Goal: Task Accomplishment & Management: Use online tool/utility

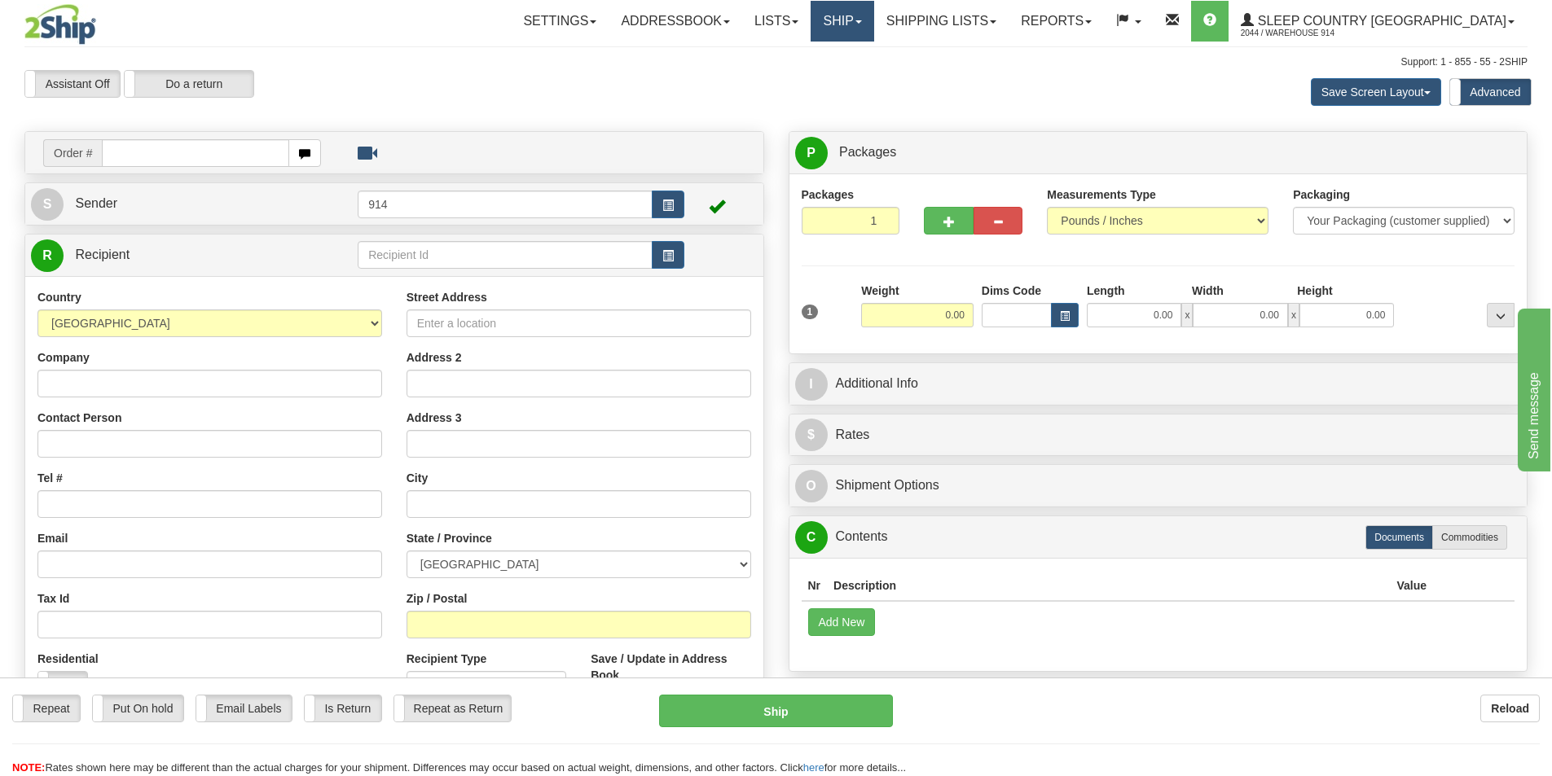
click at [873, 22] on link "Ship" at bounding box center [841, 21] width 63 height 41
click at [857, 83] on span "OnHold / Order Queue" at bounding box center [799, 78] width 115 height 13
click at [1000, 22] on link "Shipping lists" at bounding box center [941, 21] width 134 height 41
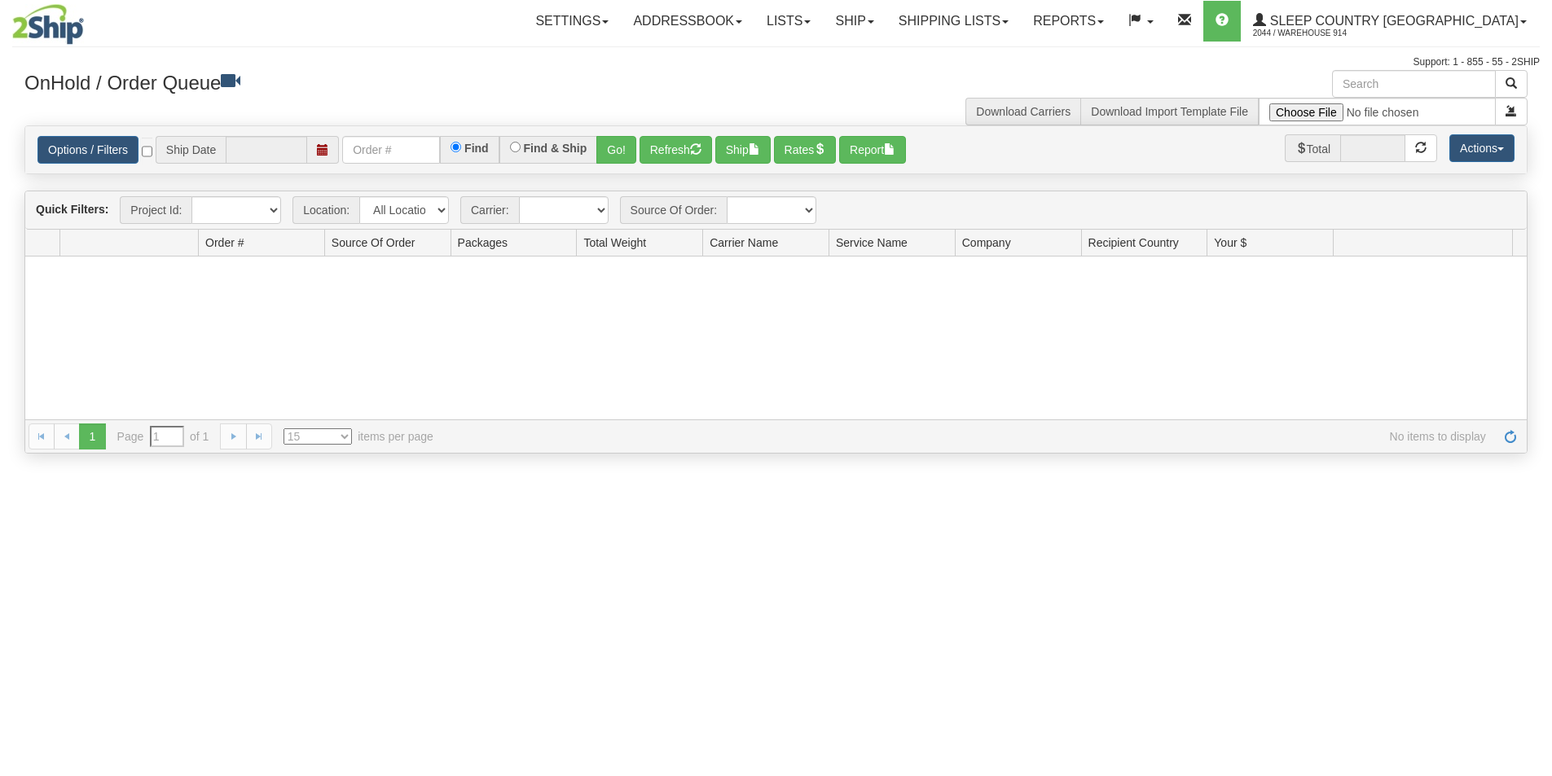
type input "[DATE]"
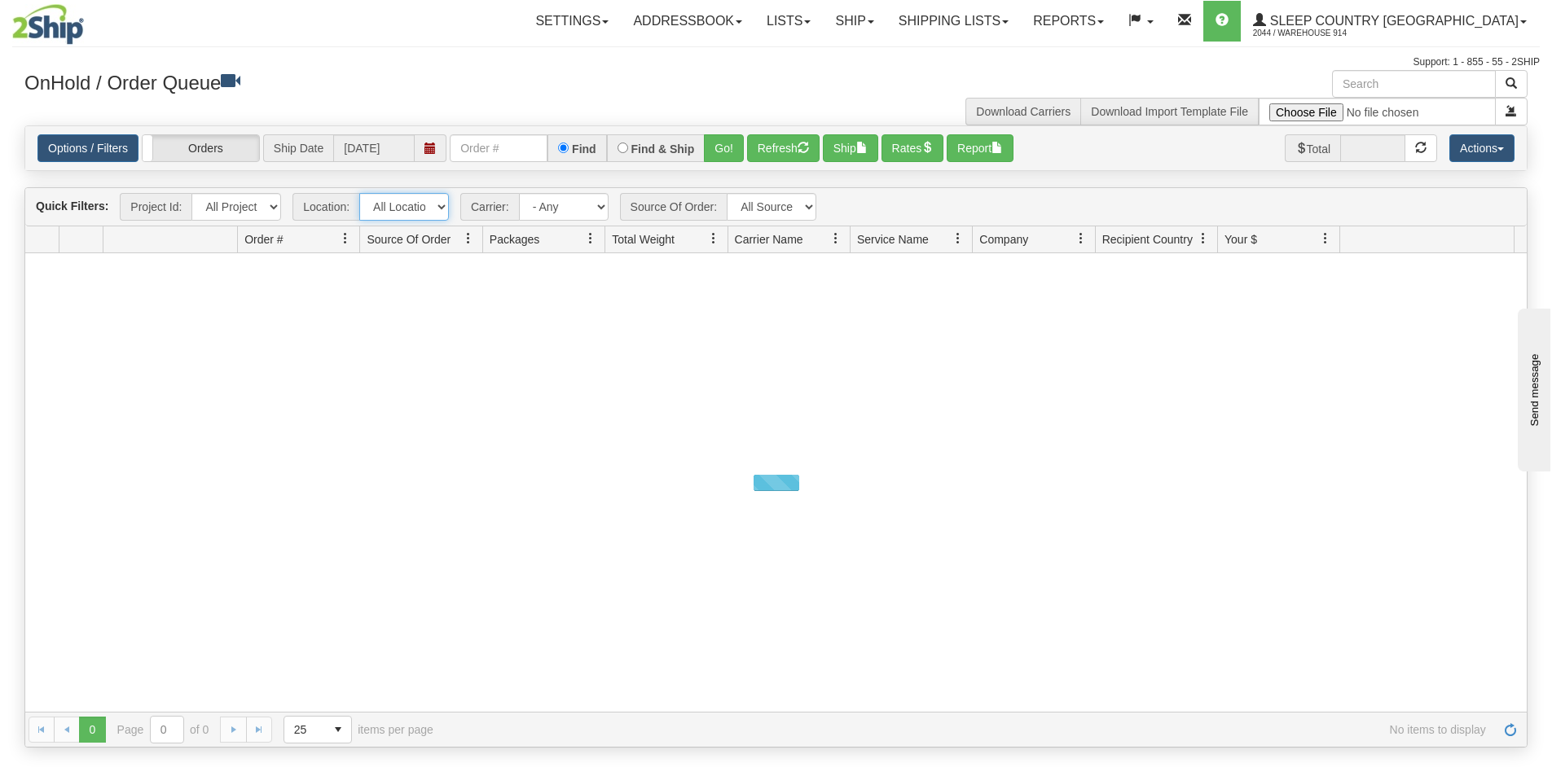
drag, startPoint x: 433, startPoint y: 209, endPoint x: 432, endPoint y: 217, distance: 9.1
click at [433, 209] on select "All Locations 914 9009 CASPC END SLE BEDDN ZINUC" at bounding box center [404, 207] width 90 height 28
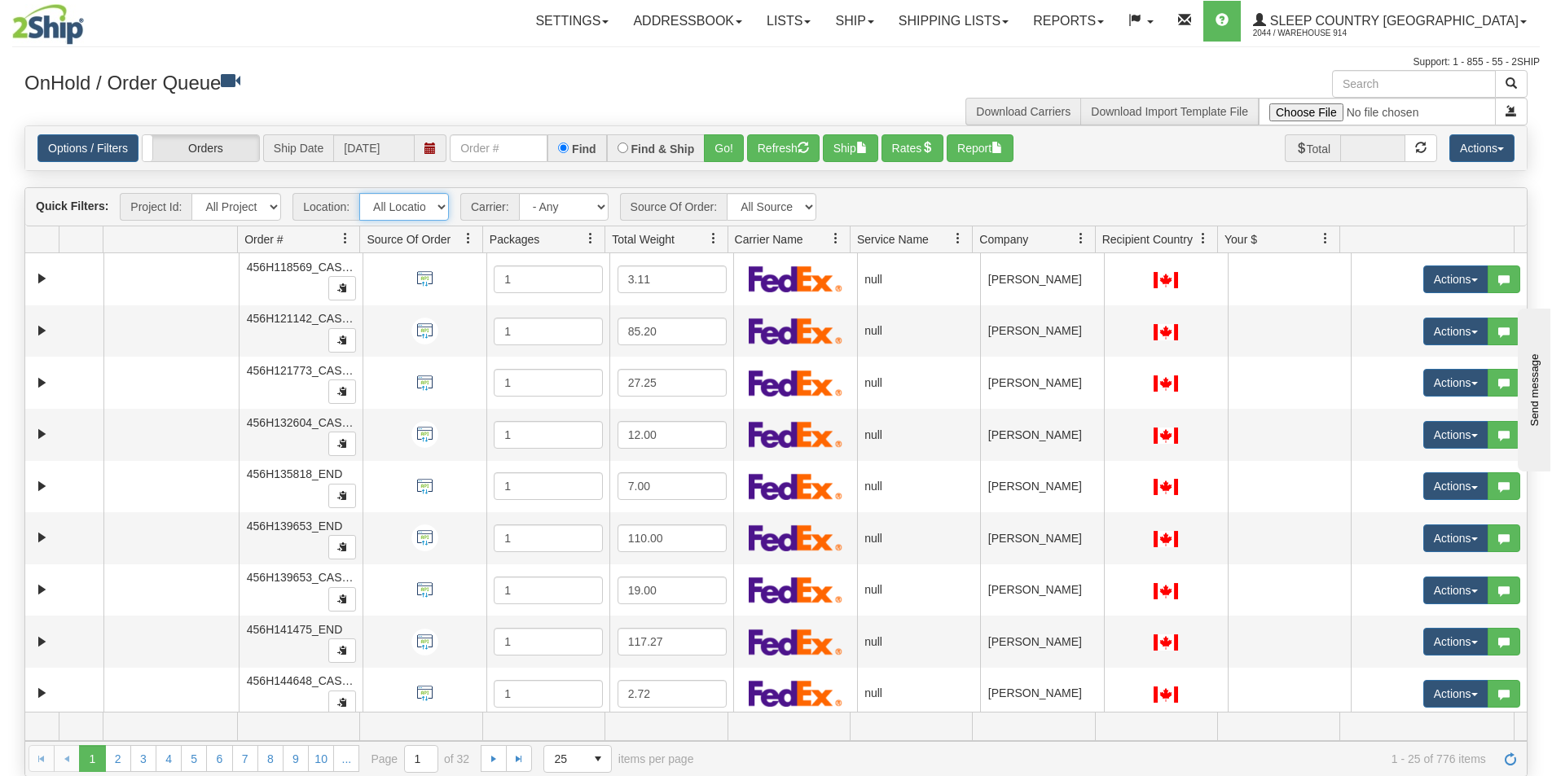
select select "7603"
click at [359, 193] on select "All Locations 914 9009 CASPC END SLE BEDDN ZINUC" at bounding box center [404, 207] width 90 height 28
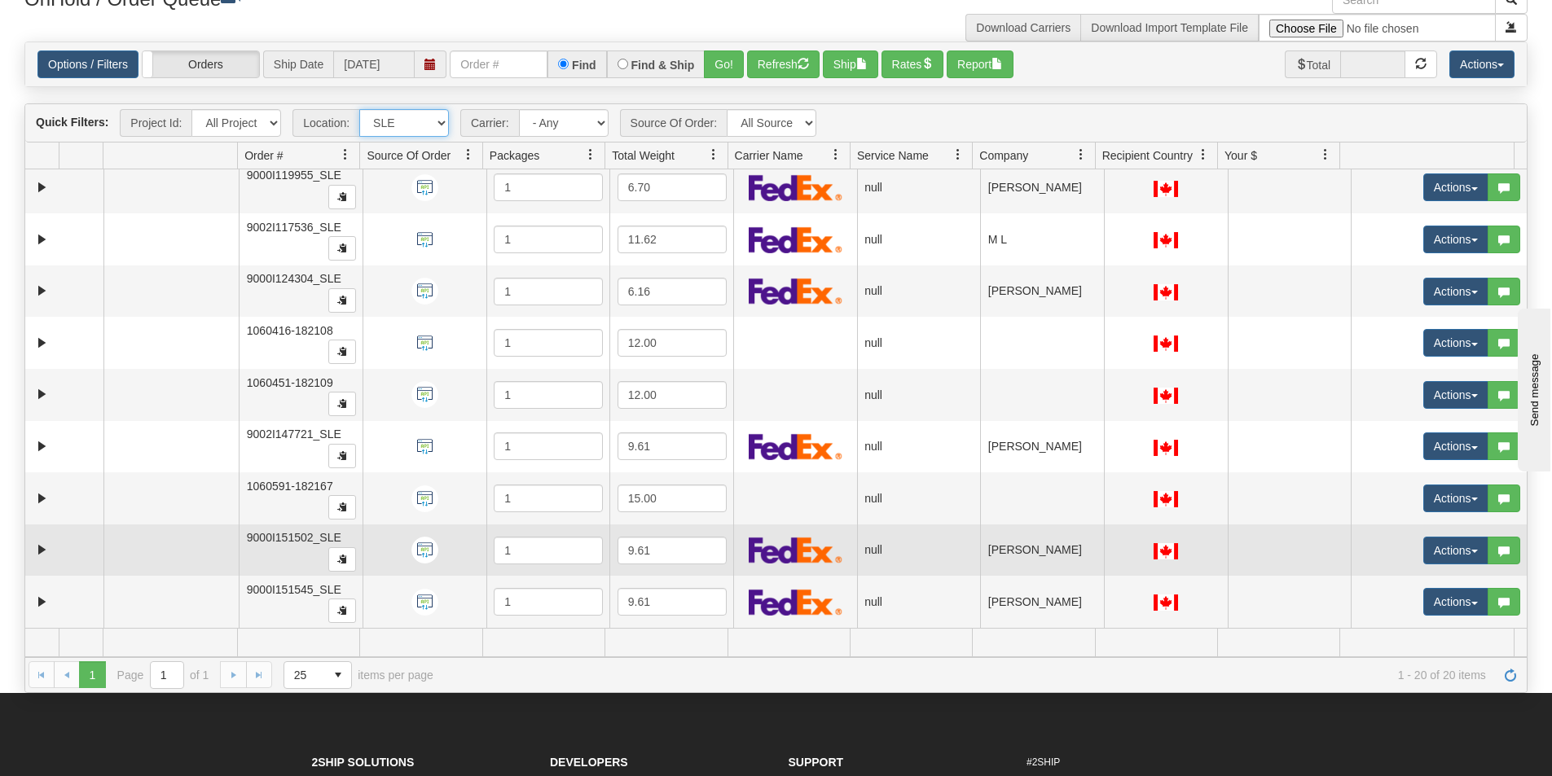
scroll to position [81, 0]
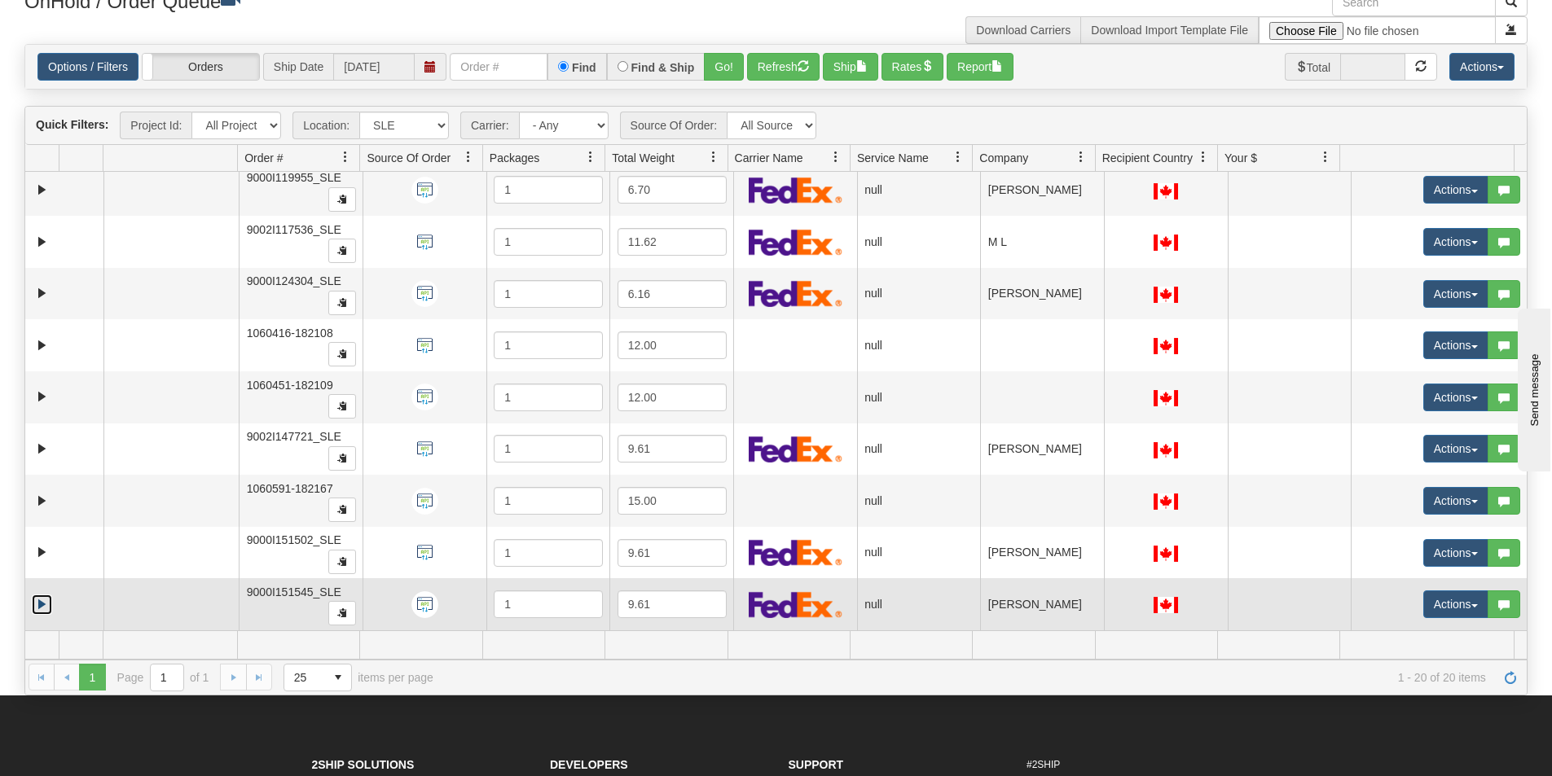
click at [42, 605] on link "Expand" at bounding box center [42, 605] width 20 height 20
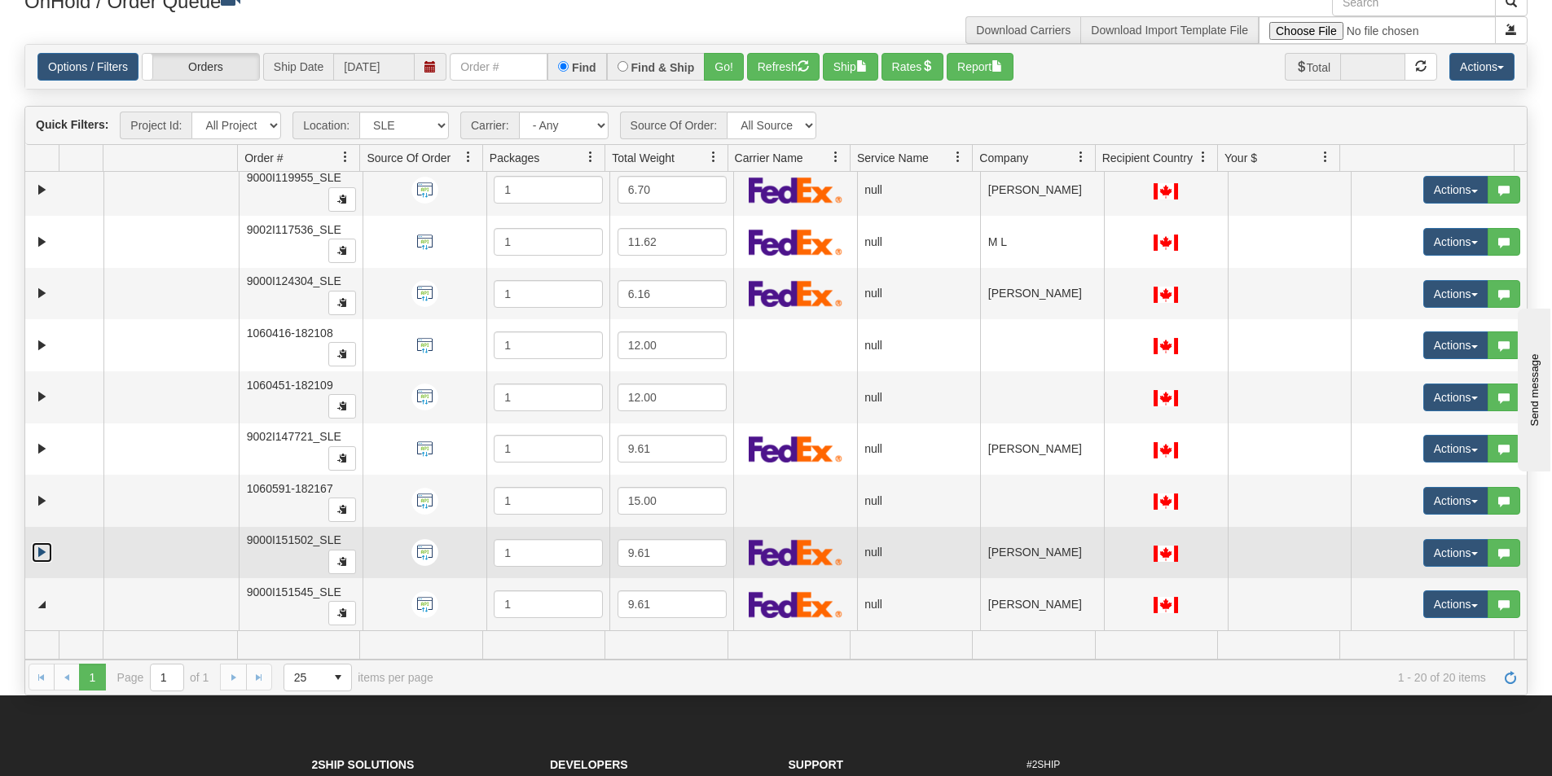
click at [40, 549] on link "Expand" at bounding box center [42, 552] width 20 height 20
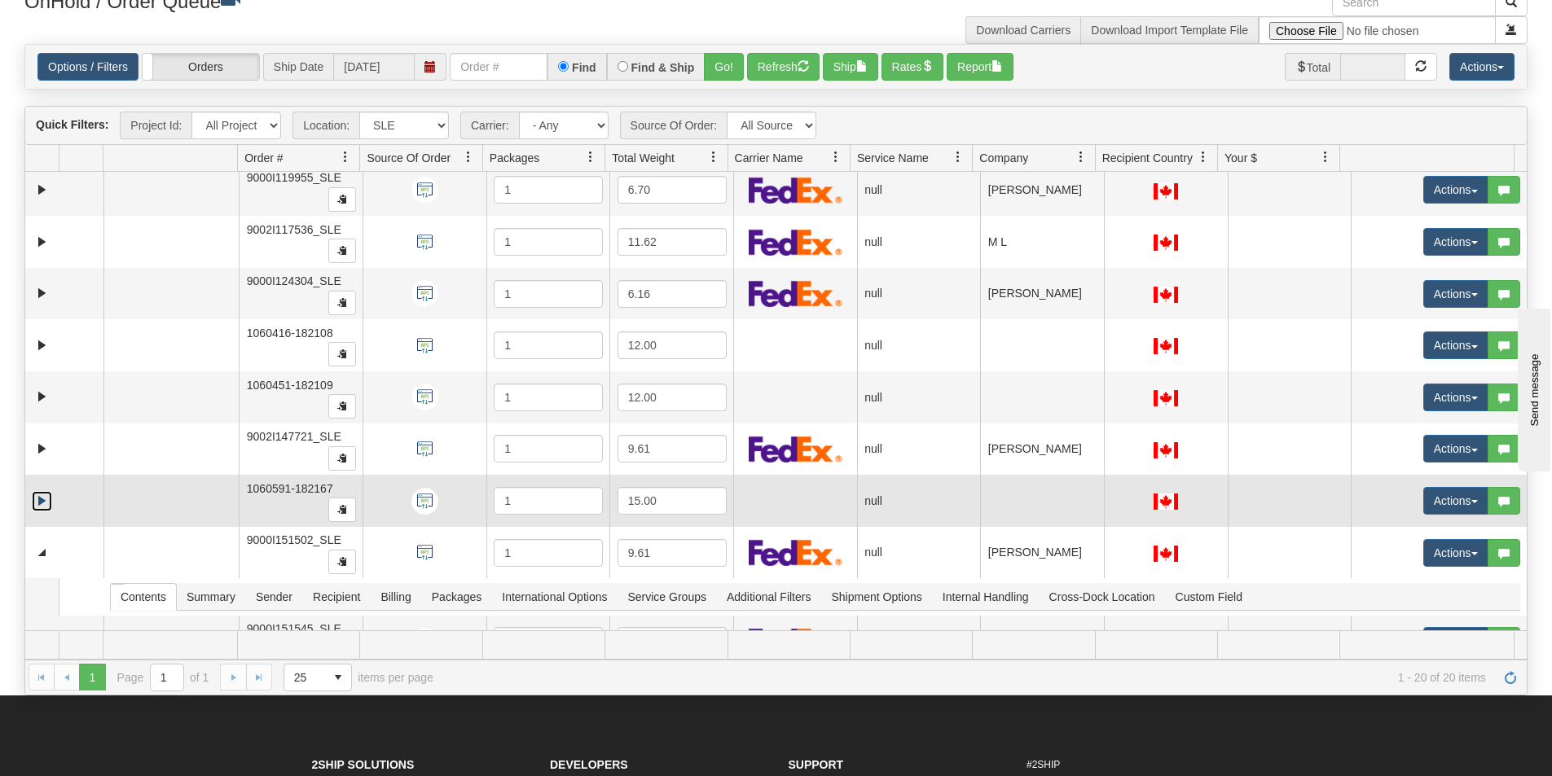
click at [37, 496] on link "Expand" at bounding box center [42, 501] width 20 height 20
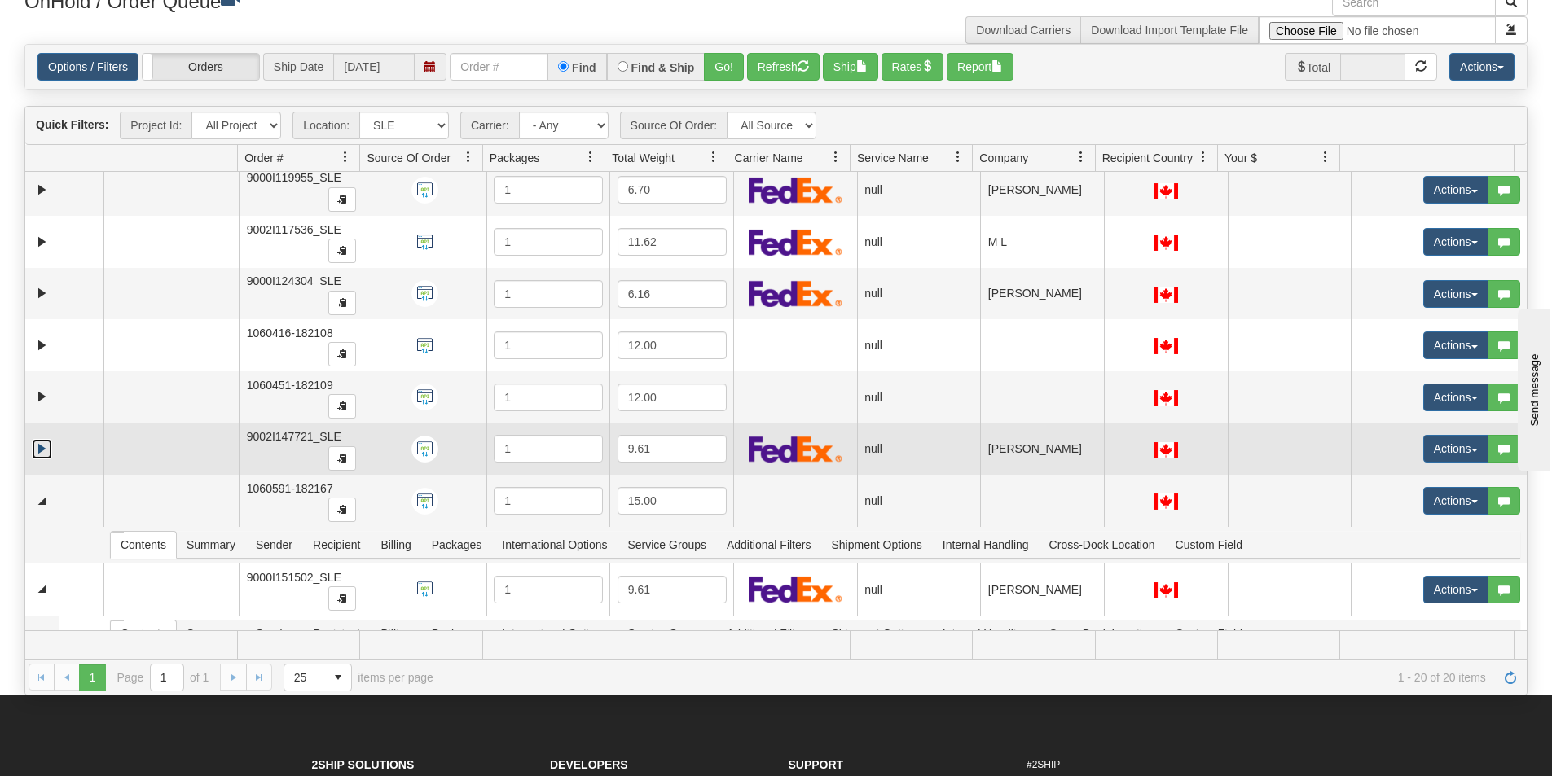
click at [42, 450] on link "Expand" at bounding box center [42, 449] width 20 height 20
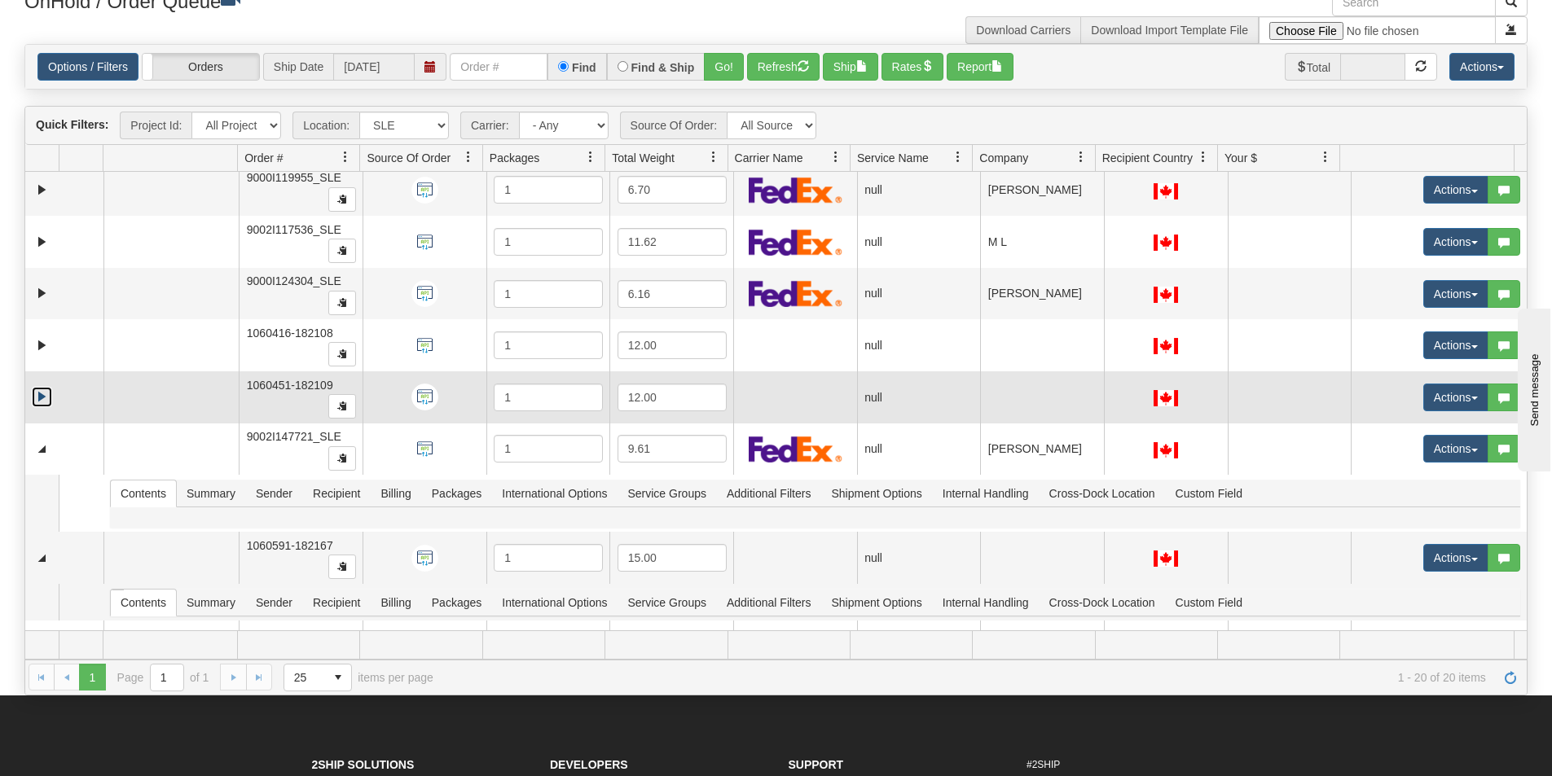
click at [42, 401] on link "Expand" at bounding box center [42, 397] width 20 height 20
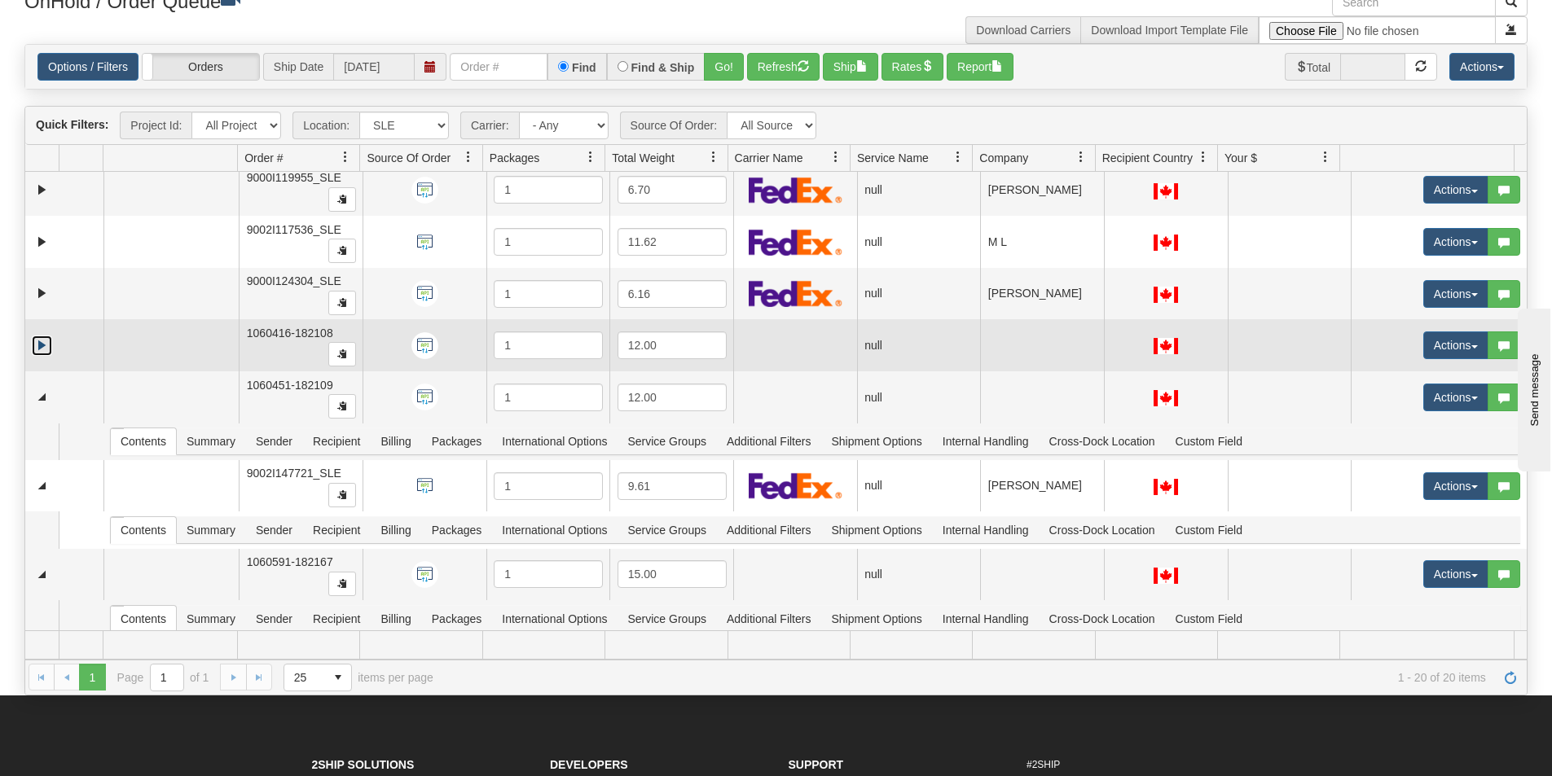
click at [40, 349] on link "Expand" at bounding box center [42, 346] width 20 height 20
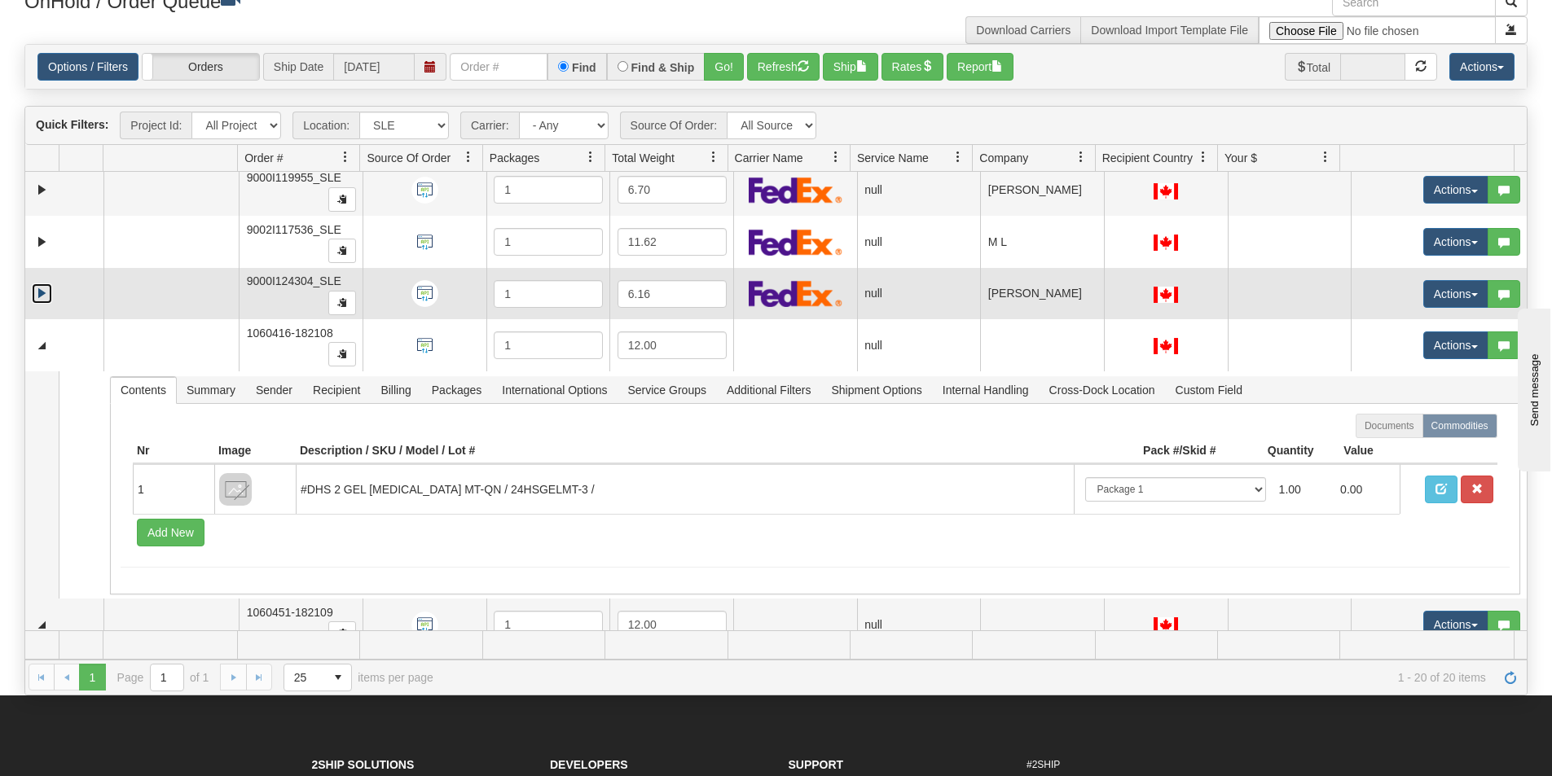
click at [37, 293] on link "Expand" at bounding box center [42, 293] width 20 height 20
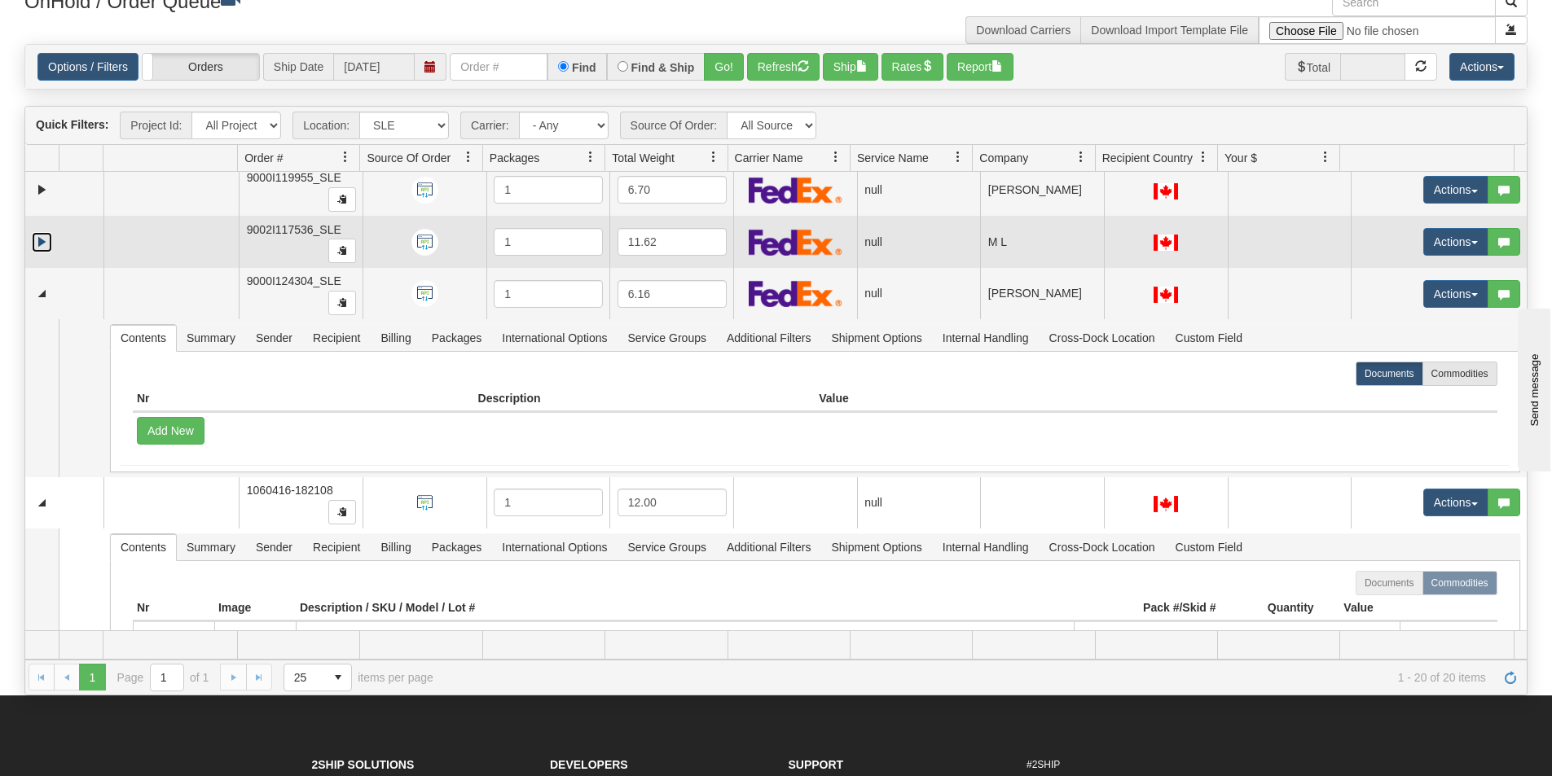
click at [42, 246] on link "Expand" at bounding box center [42, 242] width 20 height 20
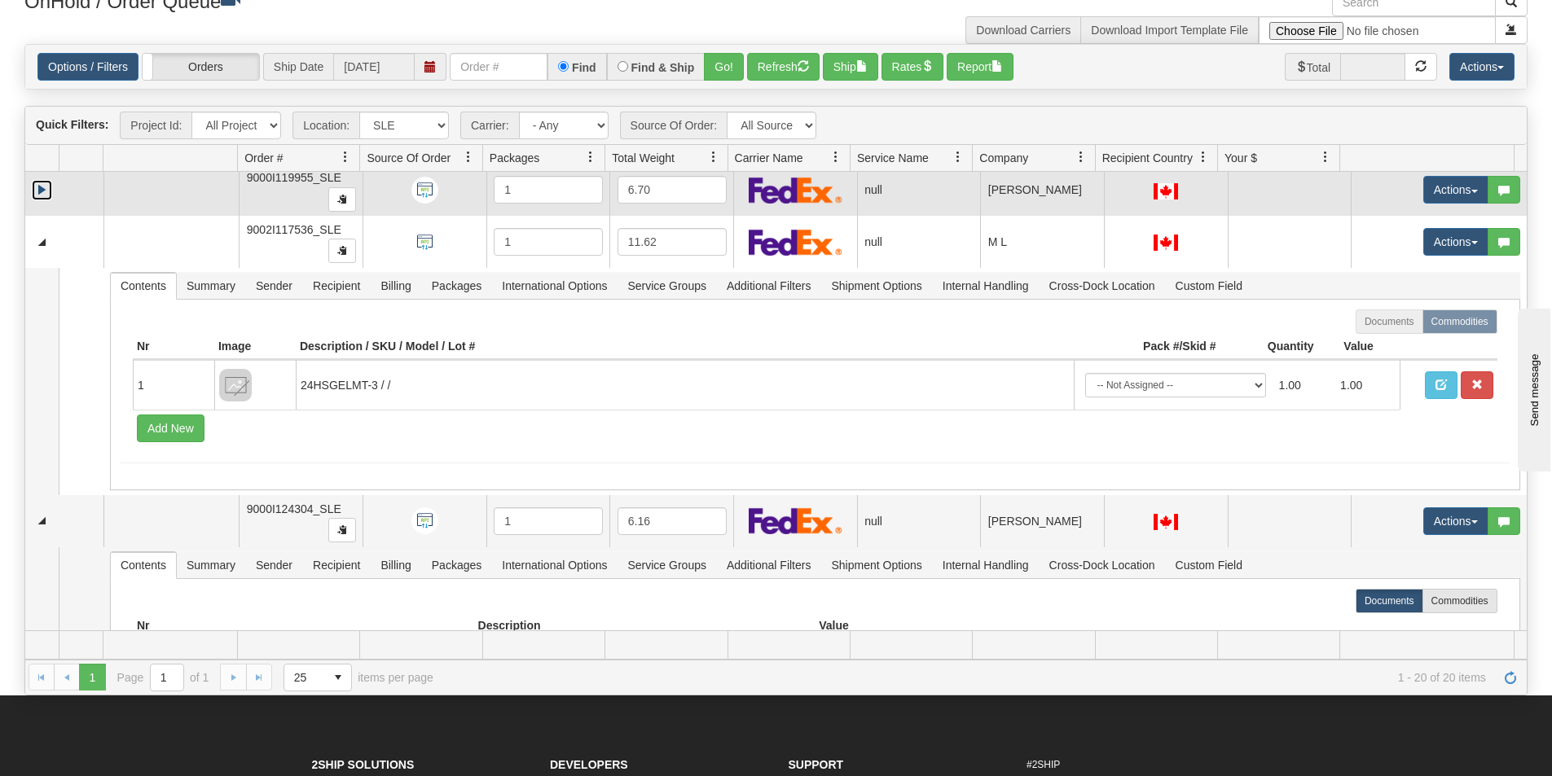
click at [42, 189] on link "Expand" at bounding box center [42, 190] width 20 height 20
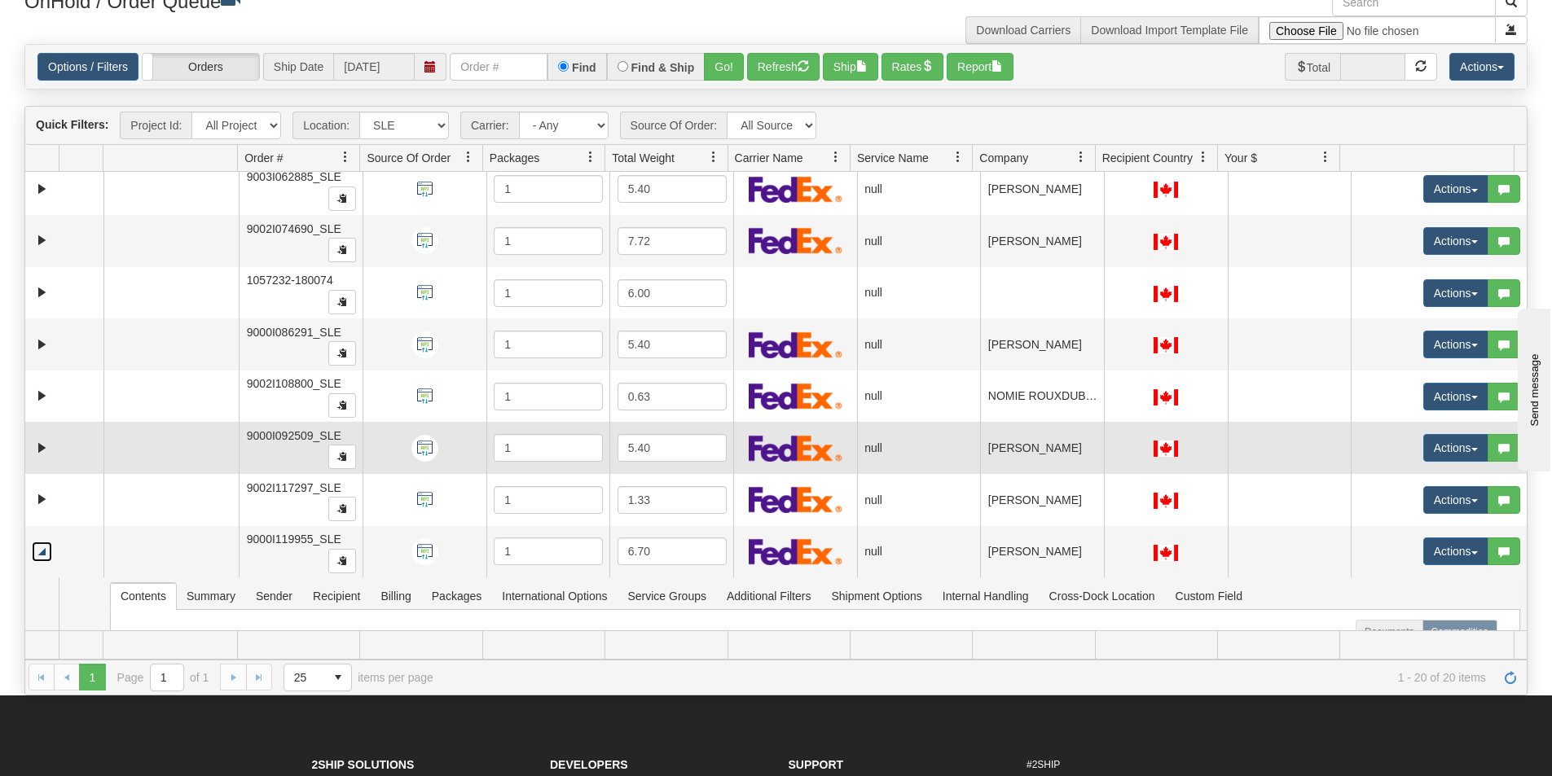
scroll to position [170, 0]
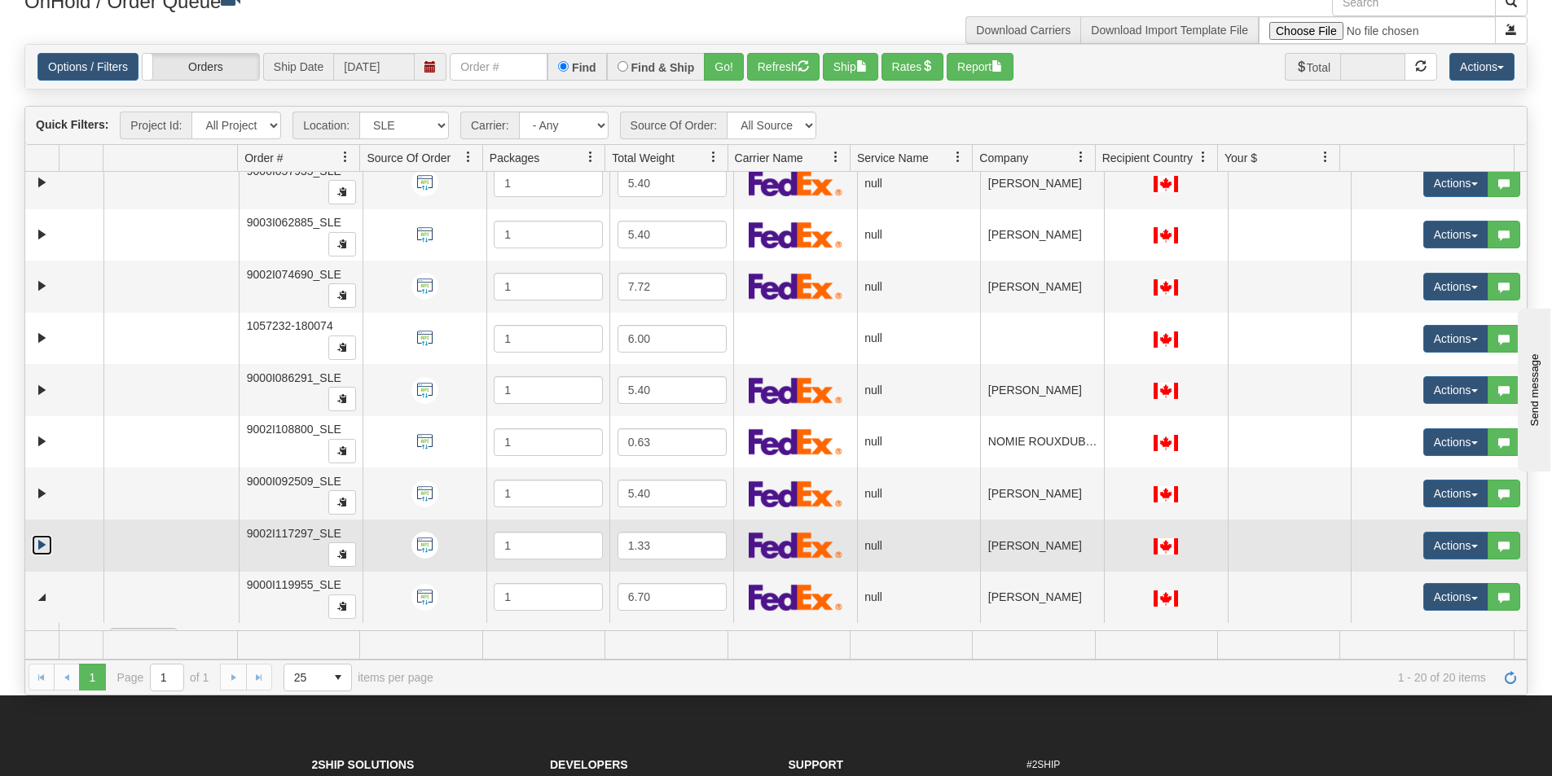
click at [41, 542] on link "Expand" at bounding box center [42, 545] width 20 height 20
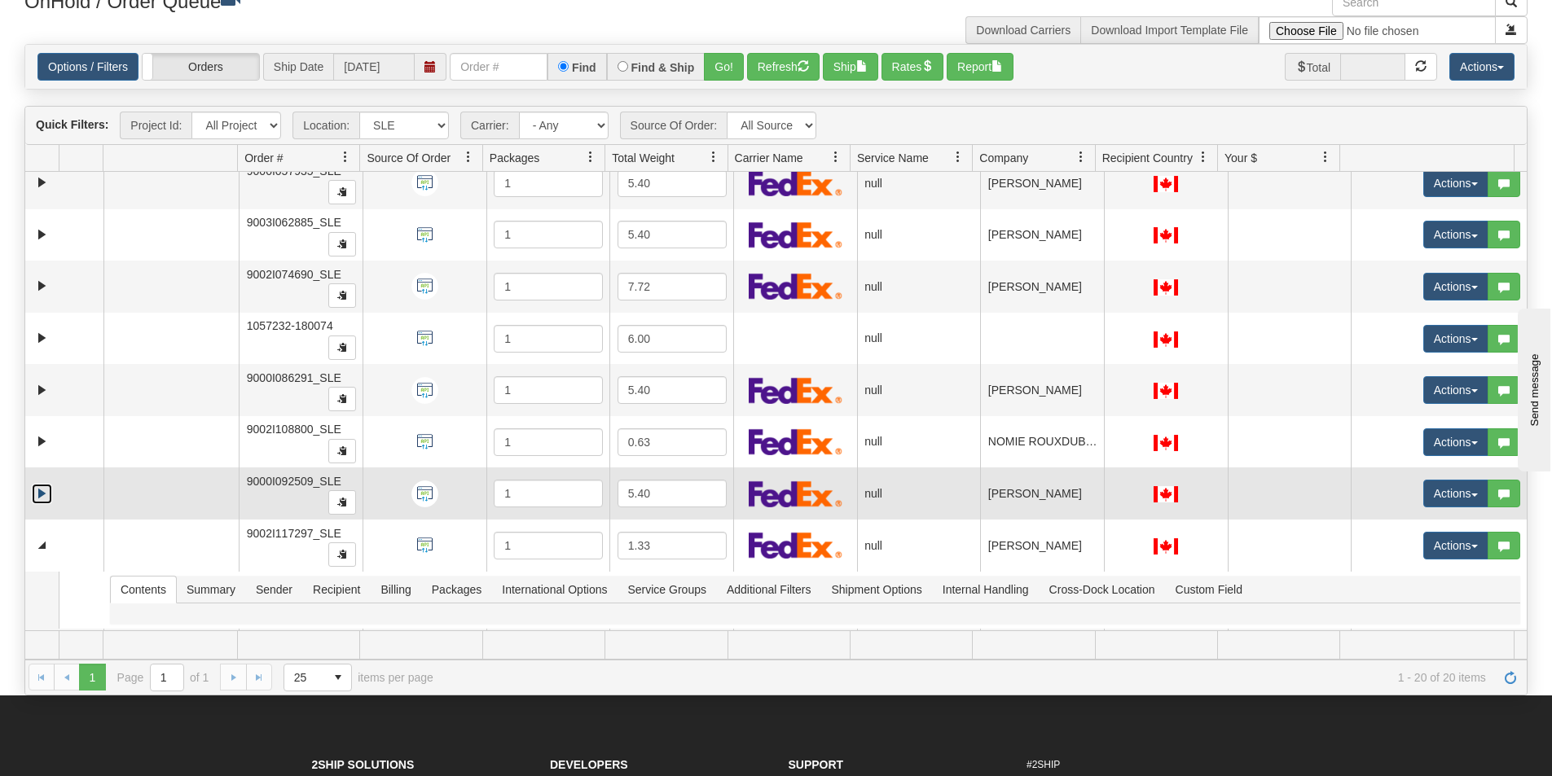
click at [42, 493] on link "Expand" at bounding box center [42, 494] width 20 height 20
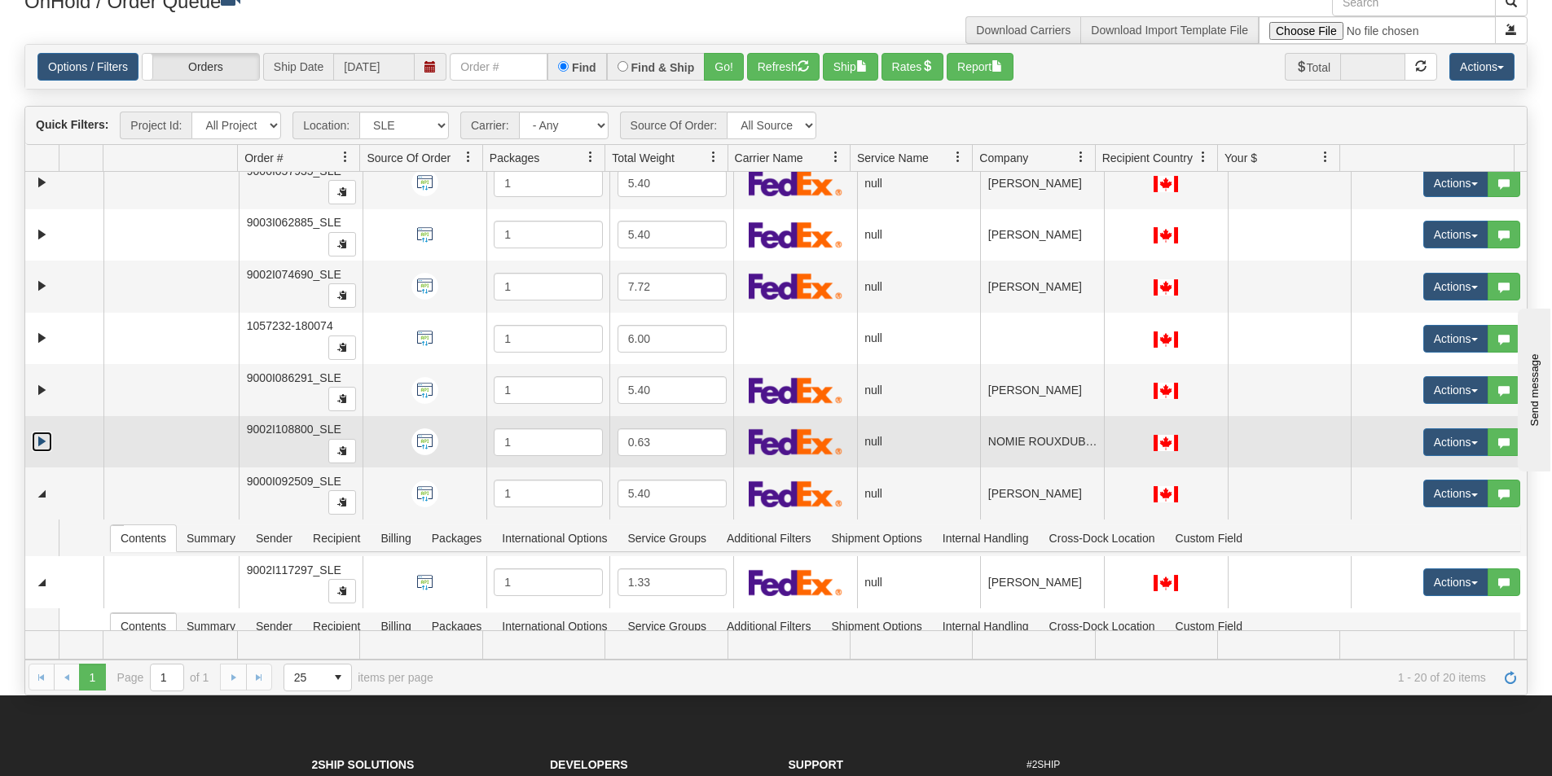
click at [39, 441] on link "Expand" at bounding box center [42, 442] width 20 height 20
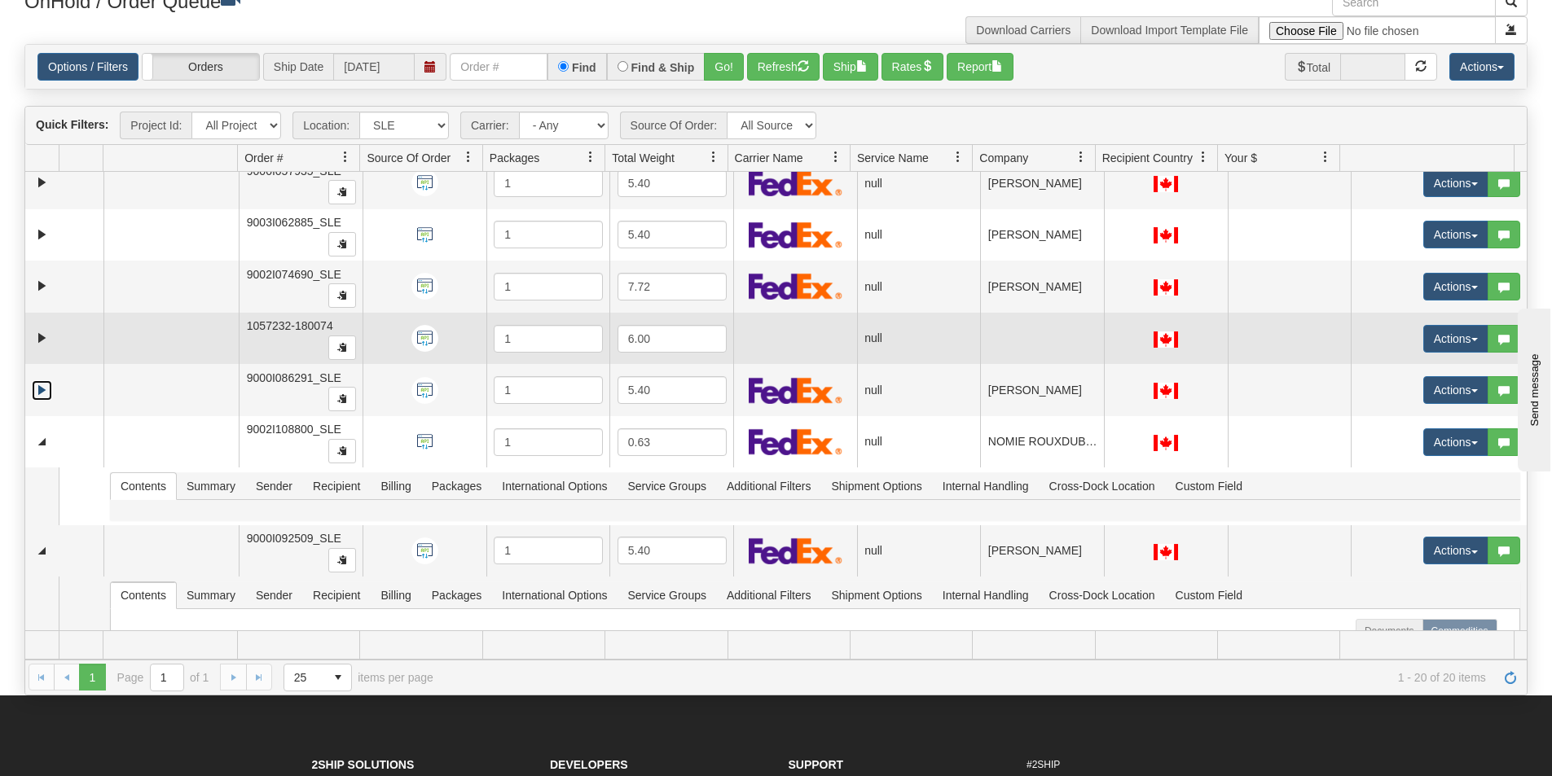
click at [41, 393] on link "Expand" at bounding box center [42, 390] width 20 height 20
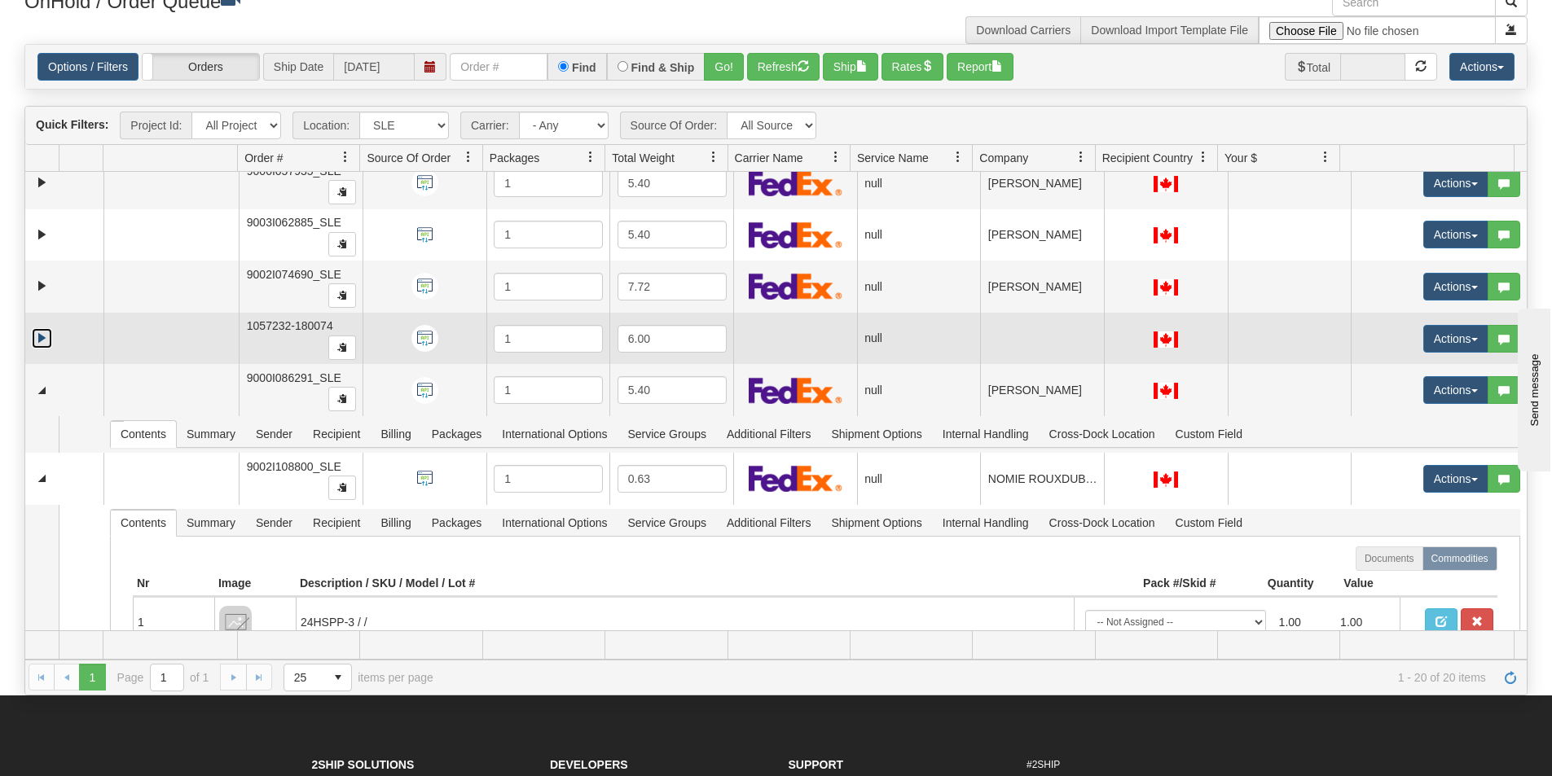
click at [44, 346] on link "Expand" at bounding box center [42, 338] width 20 height 20
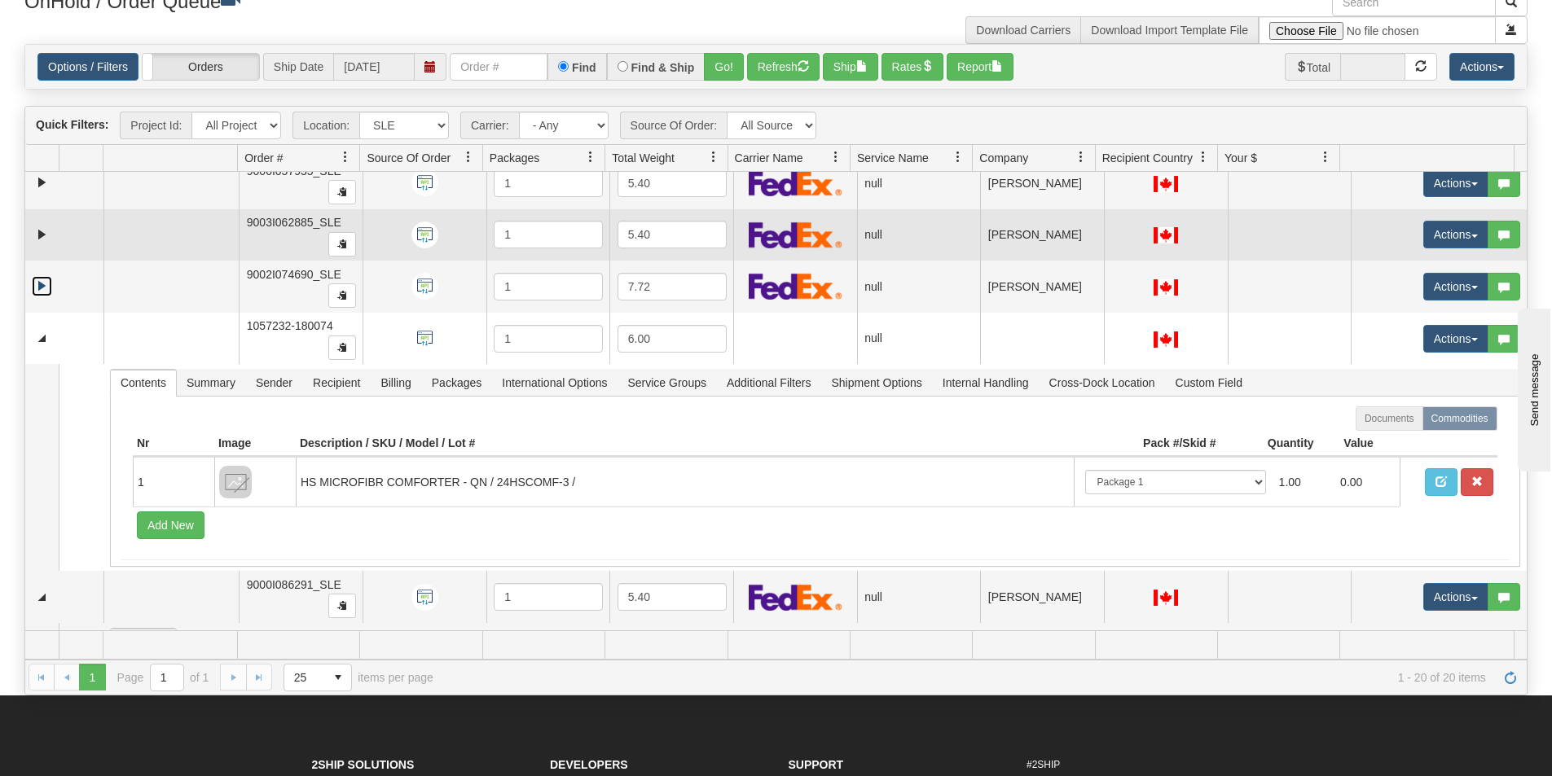
click at [41, 286] on link "Expand" at bounding box center [42, 286] width 20 height 20
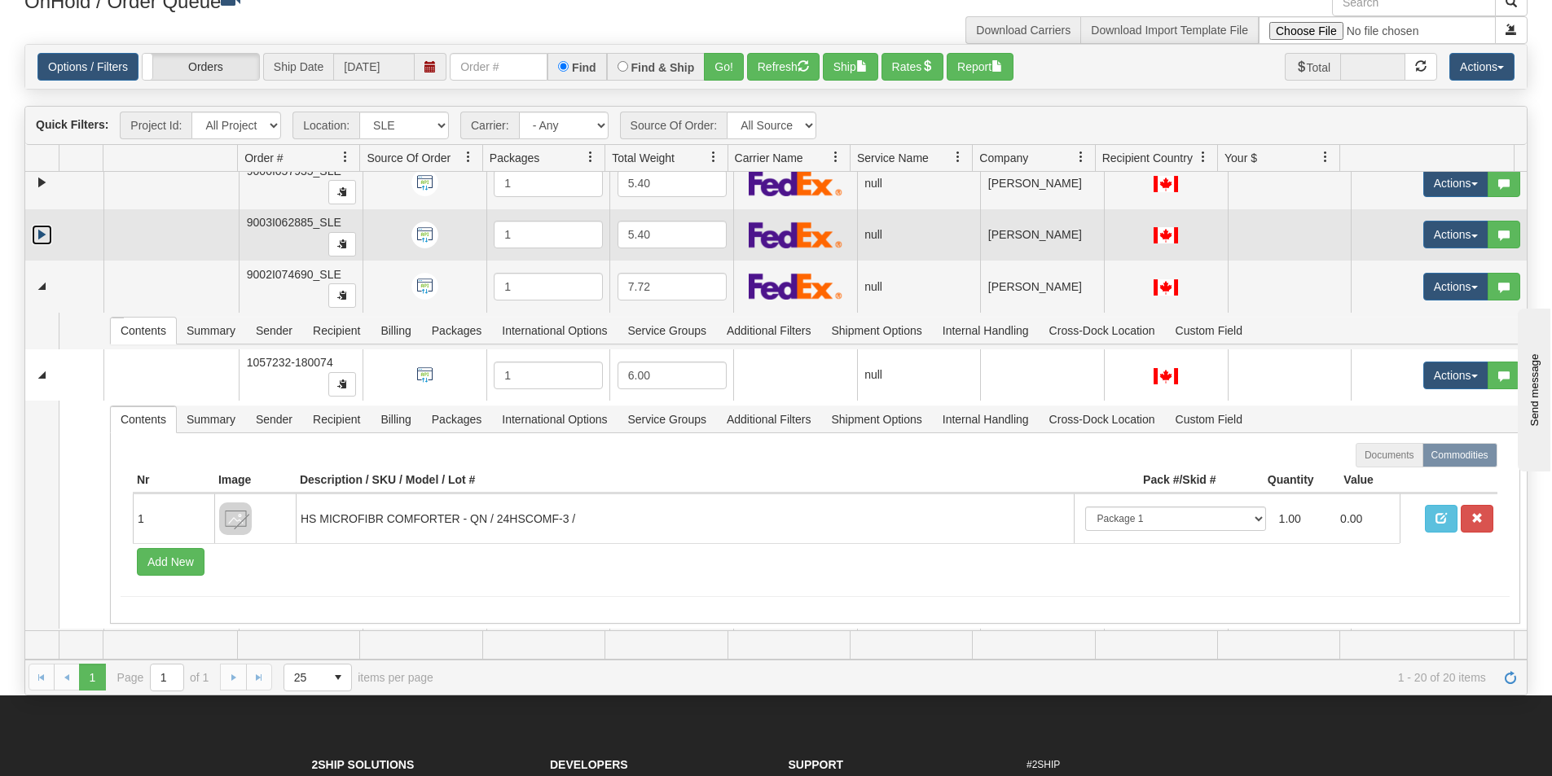
click at [39, 234] on link "Expand" at bounding box center [42, 235] width 20 height 20
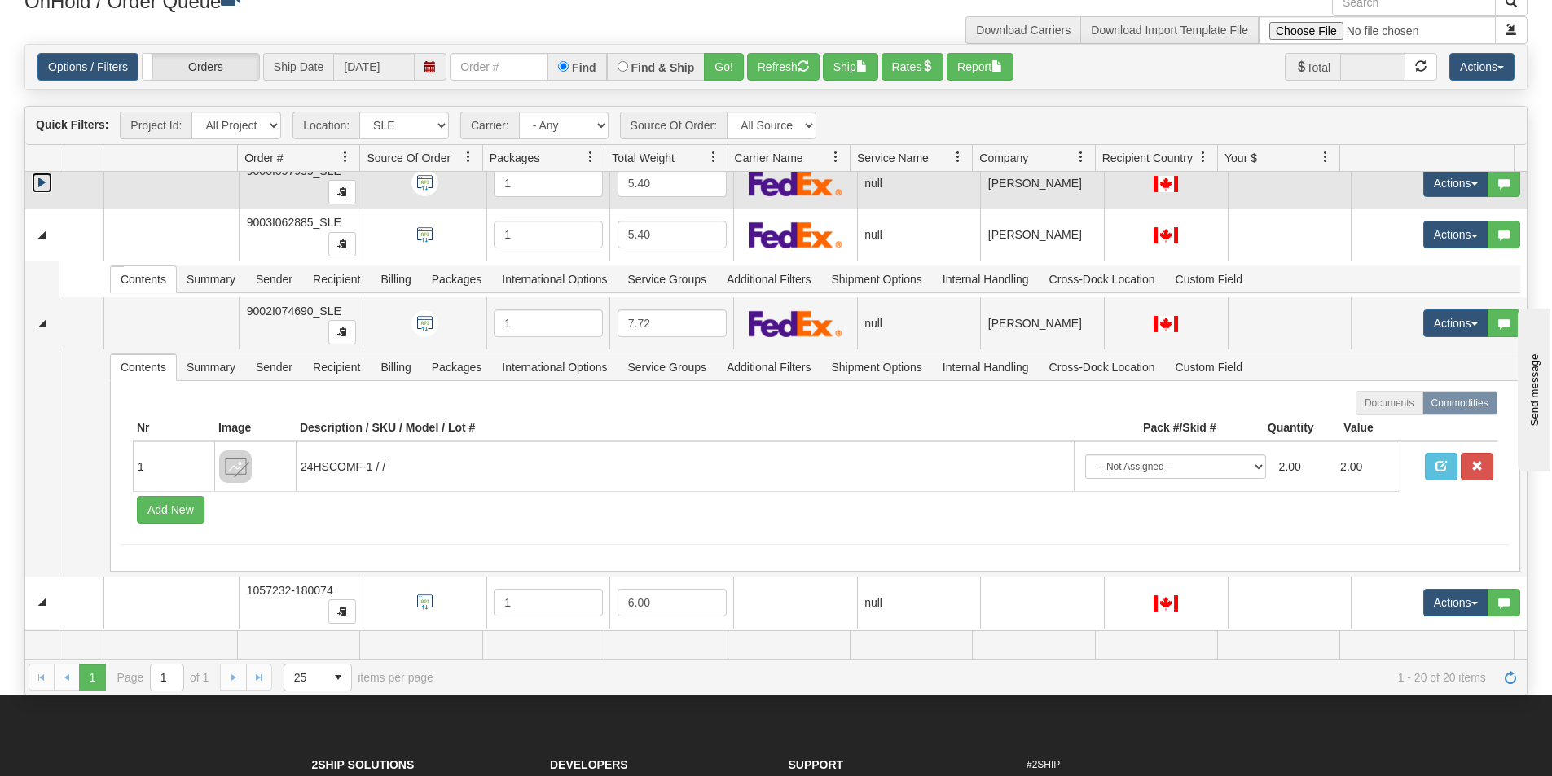
click at [43, 185] on link "Expand" at bounding box center [42, 183] width 20 height 20
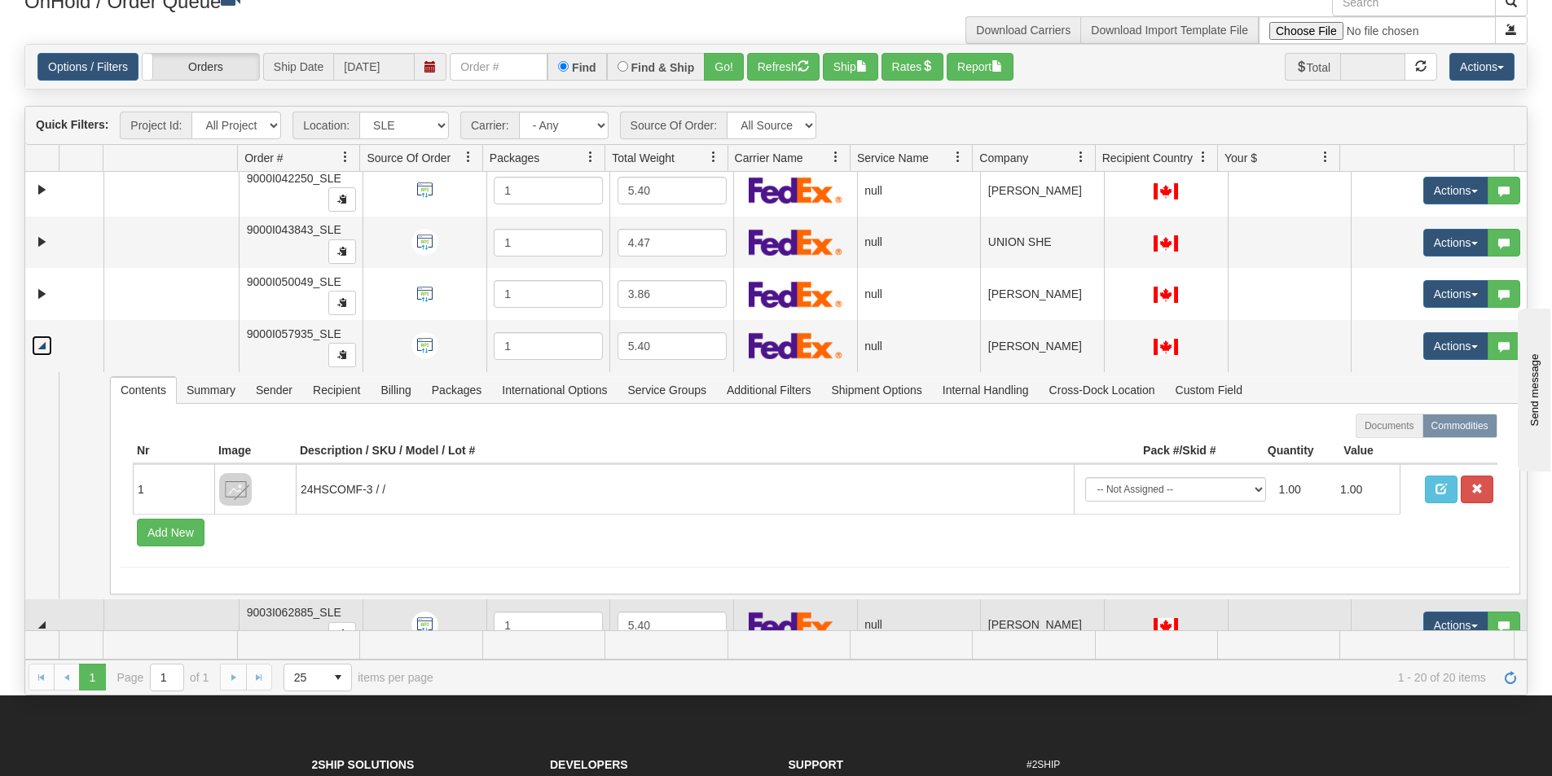
scroll to position [0, 0]
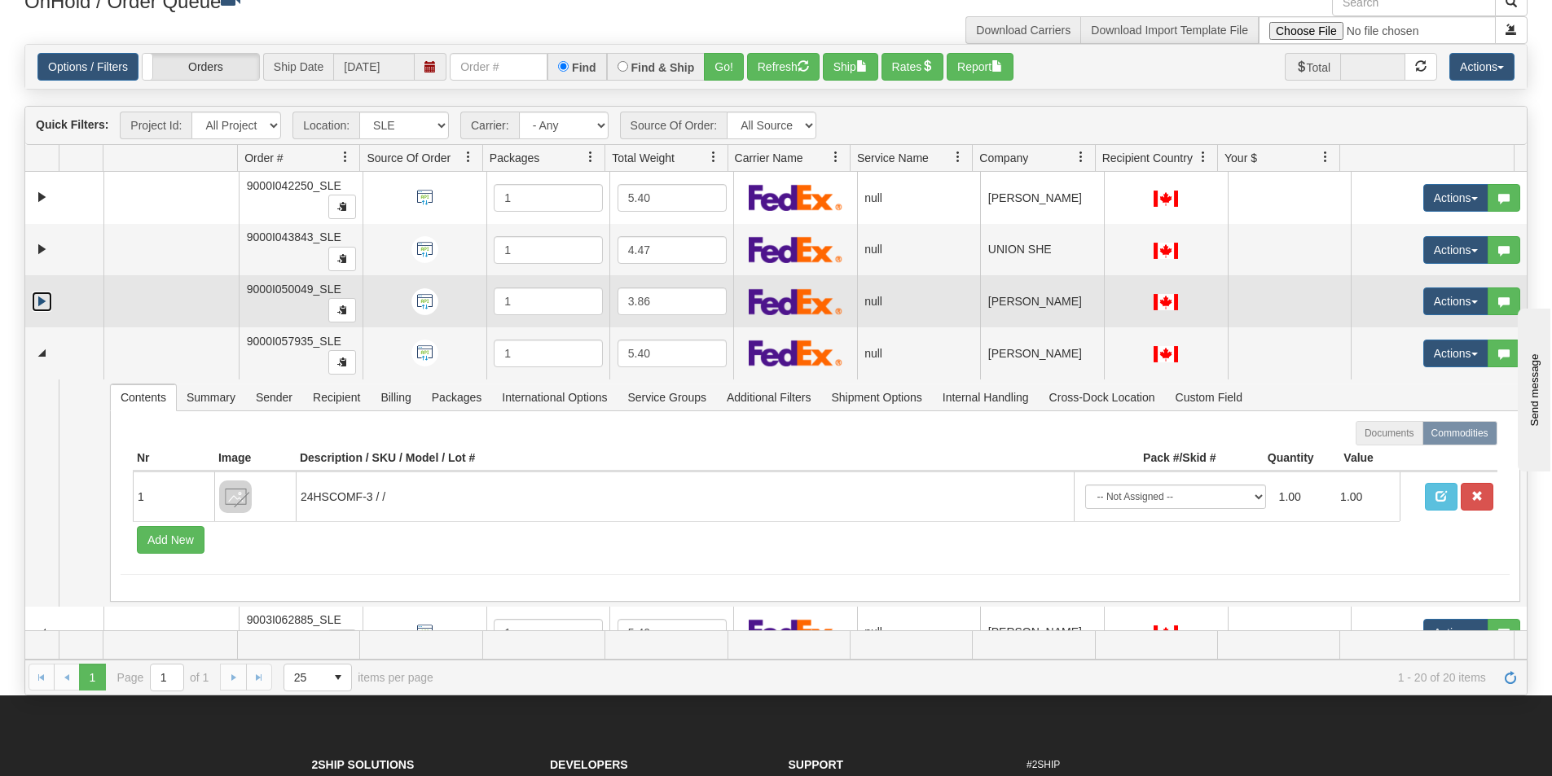
click at [35, 301] on link "Expand" at bounding box center [42, 302] width 20 height 20
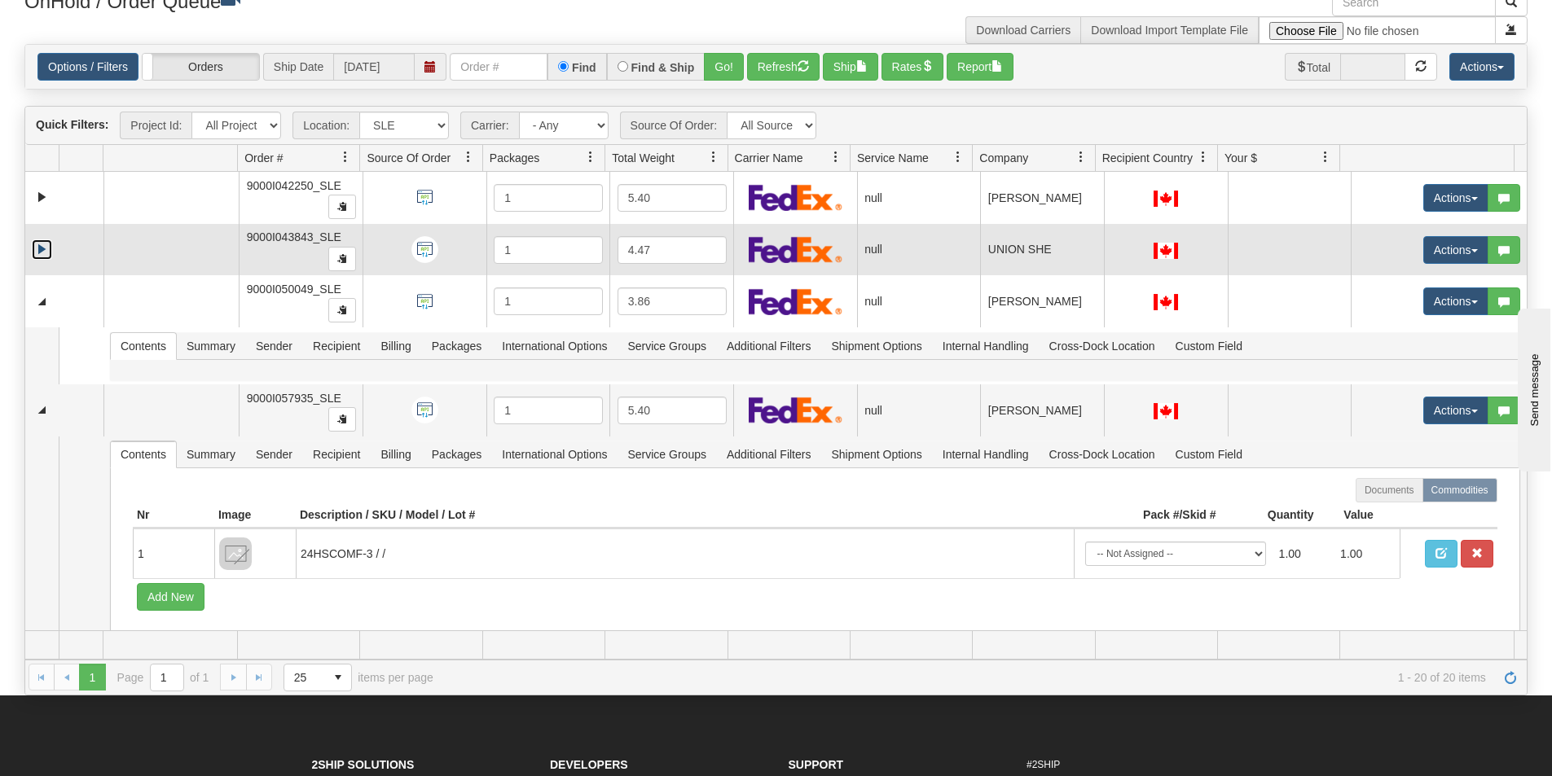
click at [46, 253] on link "Expand" at bounding box center [42, 249] width 20 height 20
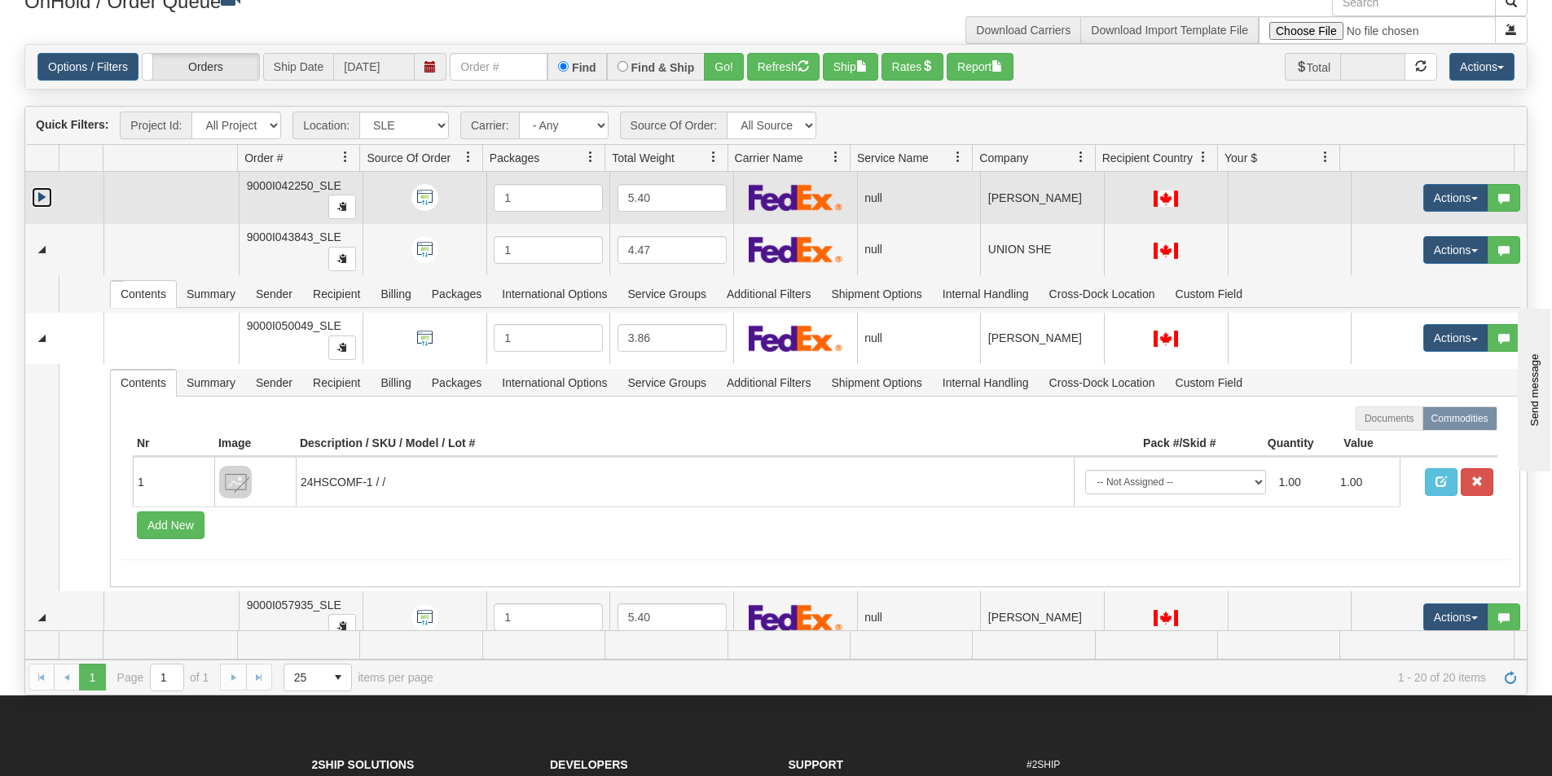
click at [41, 200] on link "Expand" at bounding box center [42, 197] width 20 height 20
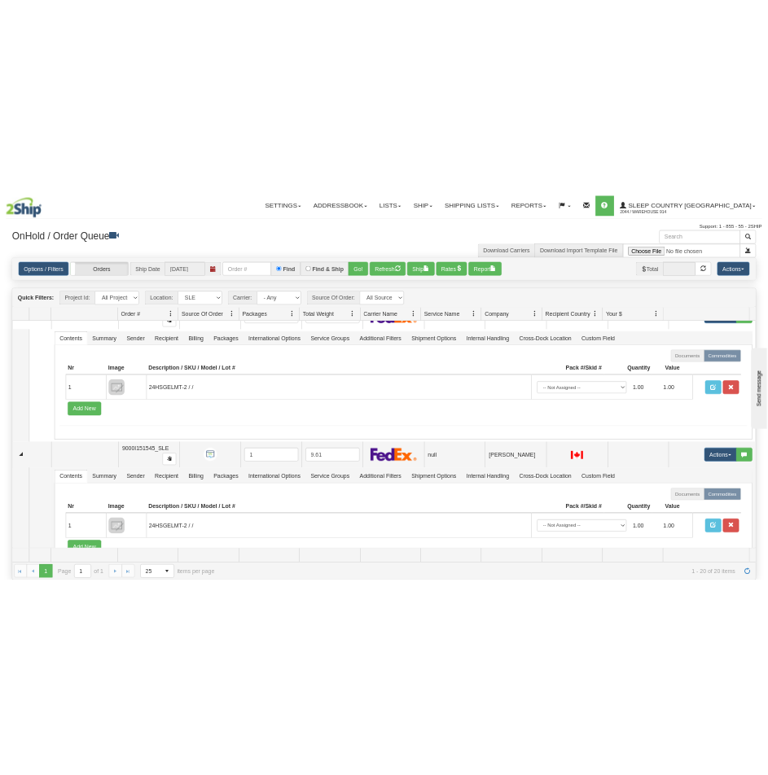
scroll to position [5126, 0]
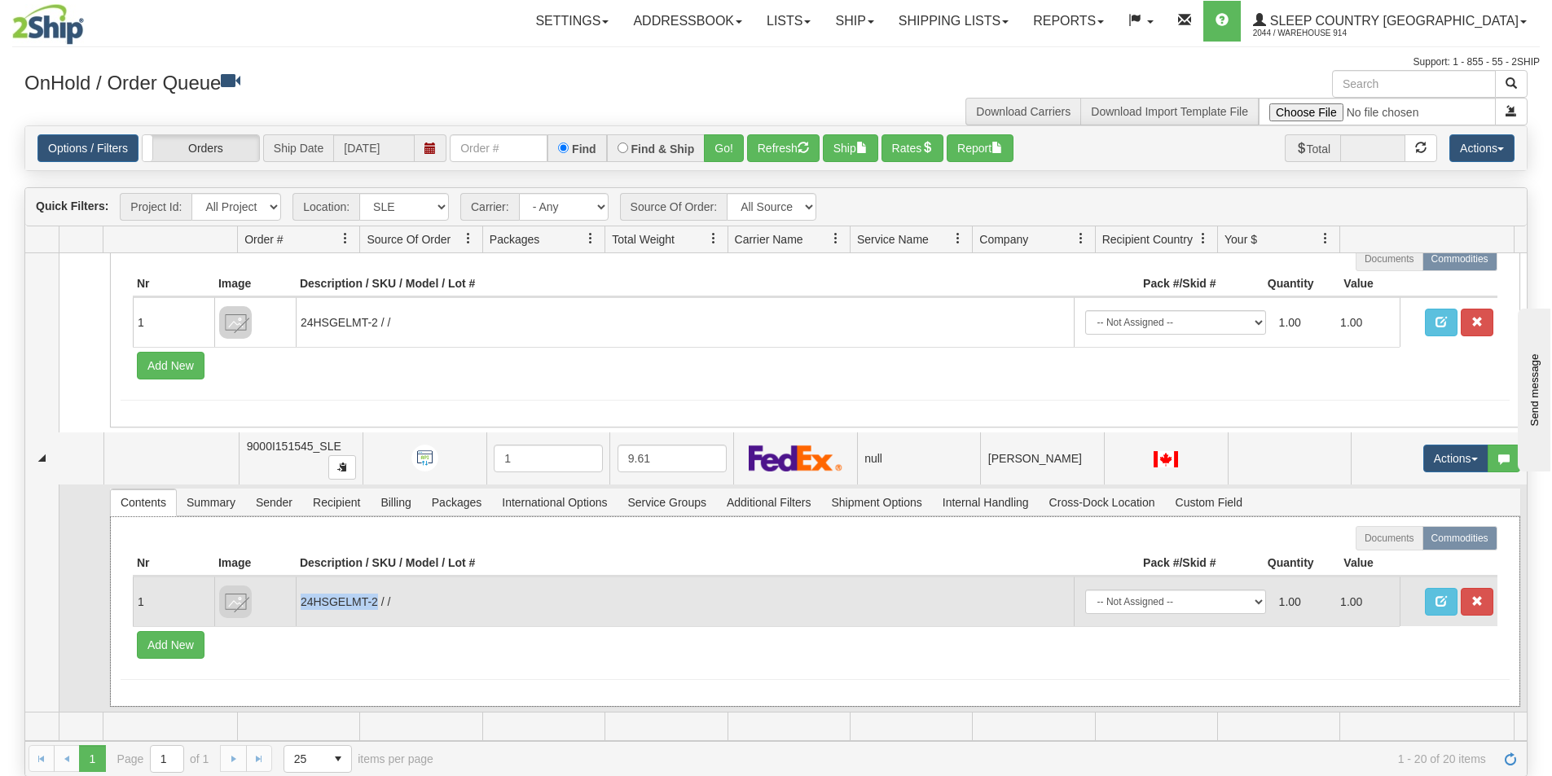
drag, startPoint x: 377, startPoint y: 604, endPoint x: 296, endPoint y: 603, distance: 80.6
click at [296, 603] on td "24HSGELMT-2 / /" at bounding box center [685, 602] width 778 height 50
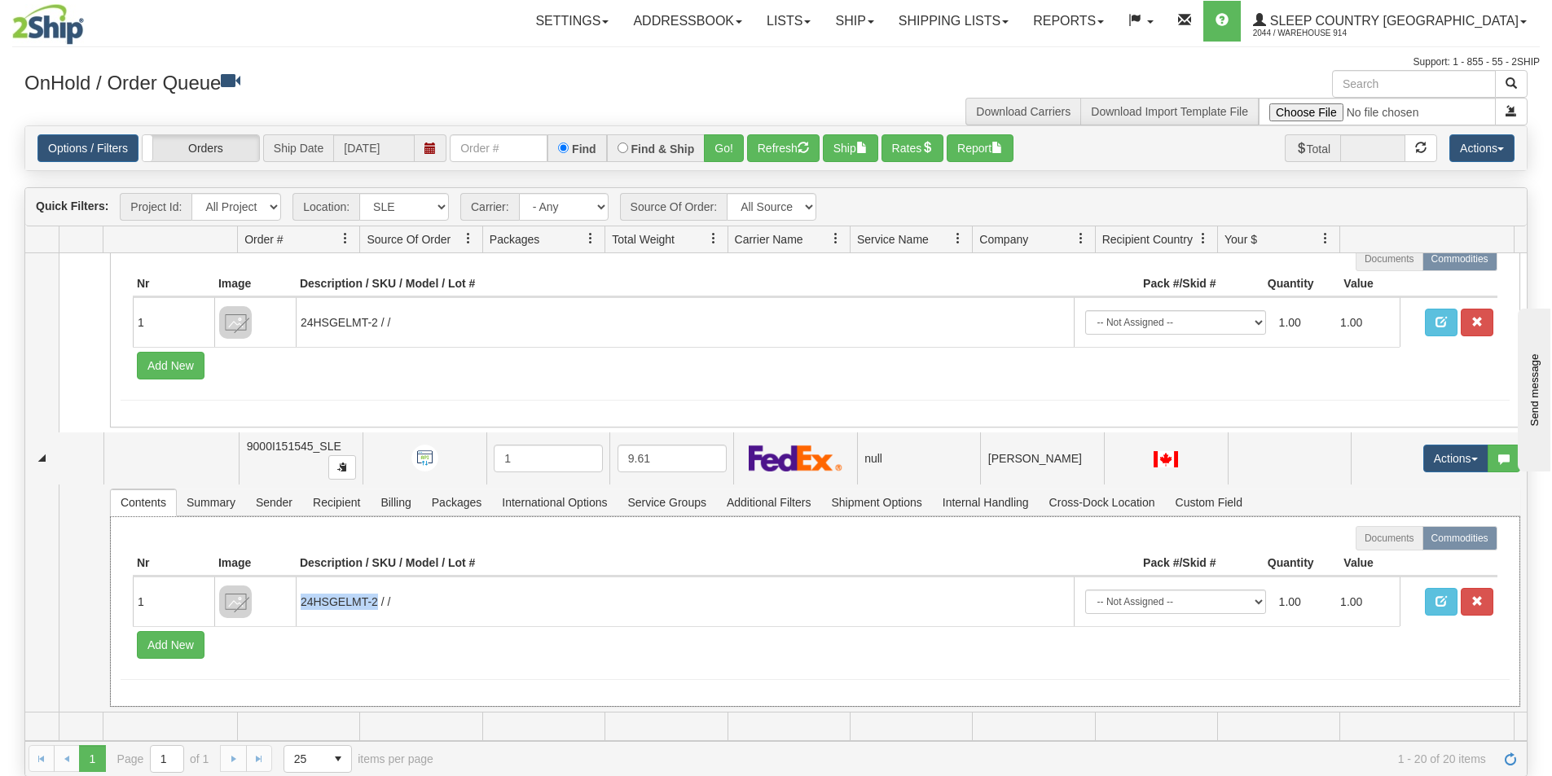
copy td "24HSGELMT-2"
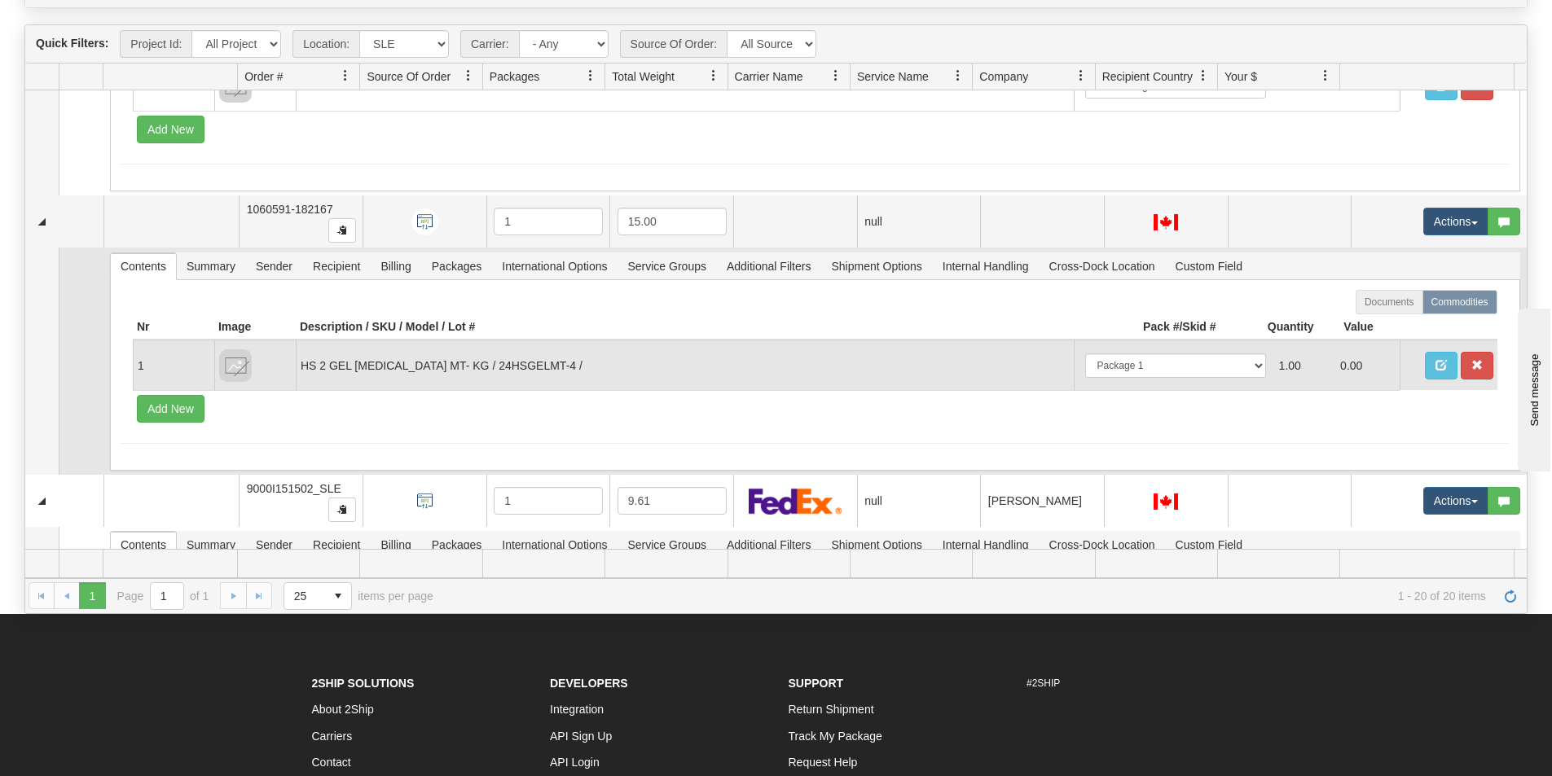
scroll to position [4637, 0]
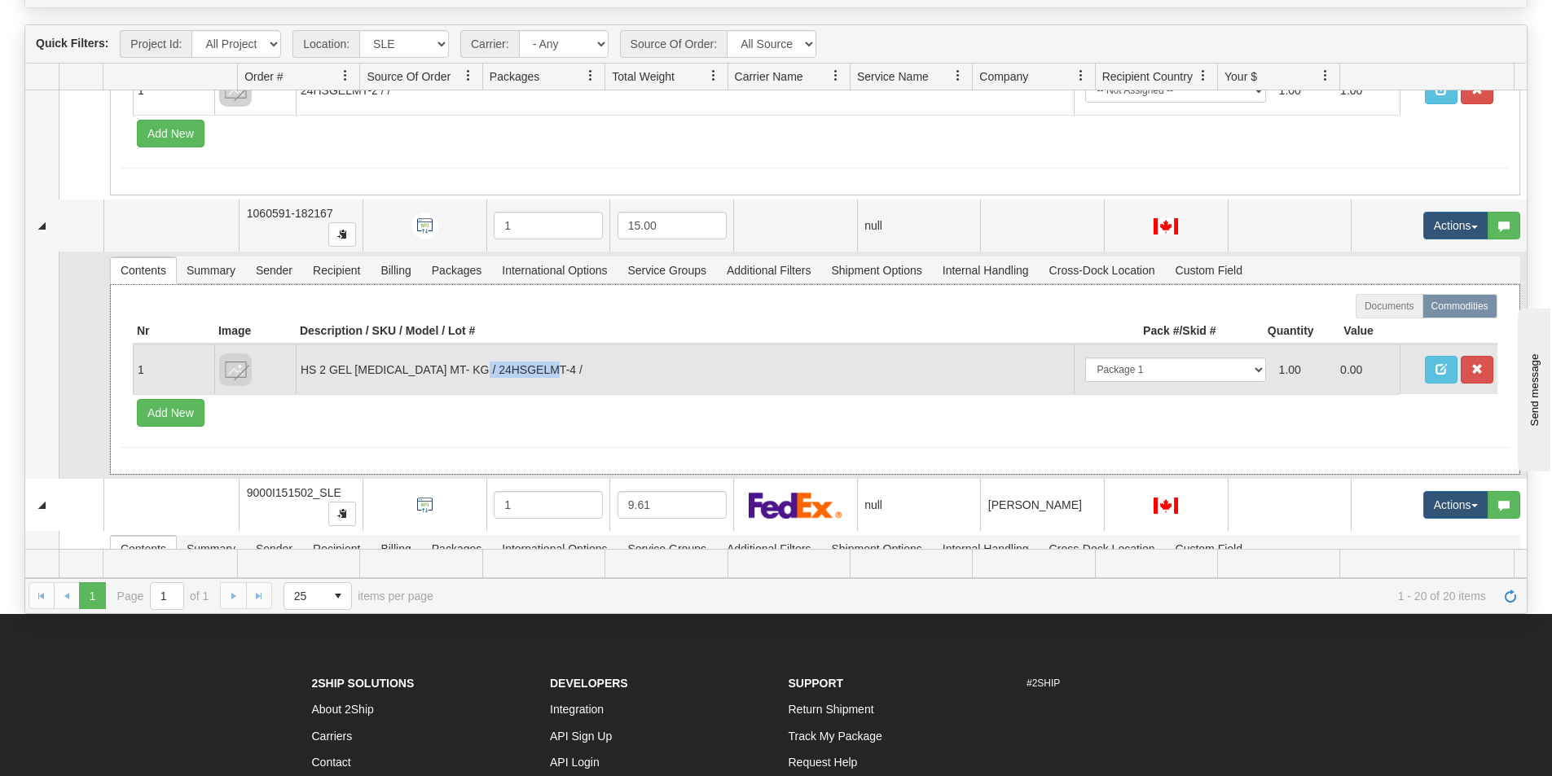
drag, startPoint x: 493, startPoint y: 371, endPoint x: 570, endPoint y: 371, distance: 77.4
click at [570, 371] on td "HS 2 GEL MEMORY FOAM MT- KG / 24HSGELMT-4 /" at bounding box center [685, 370] width 778 height 50
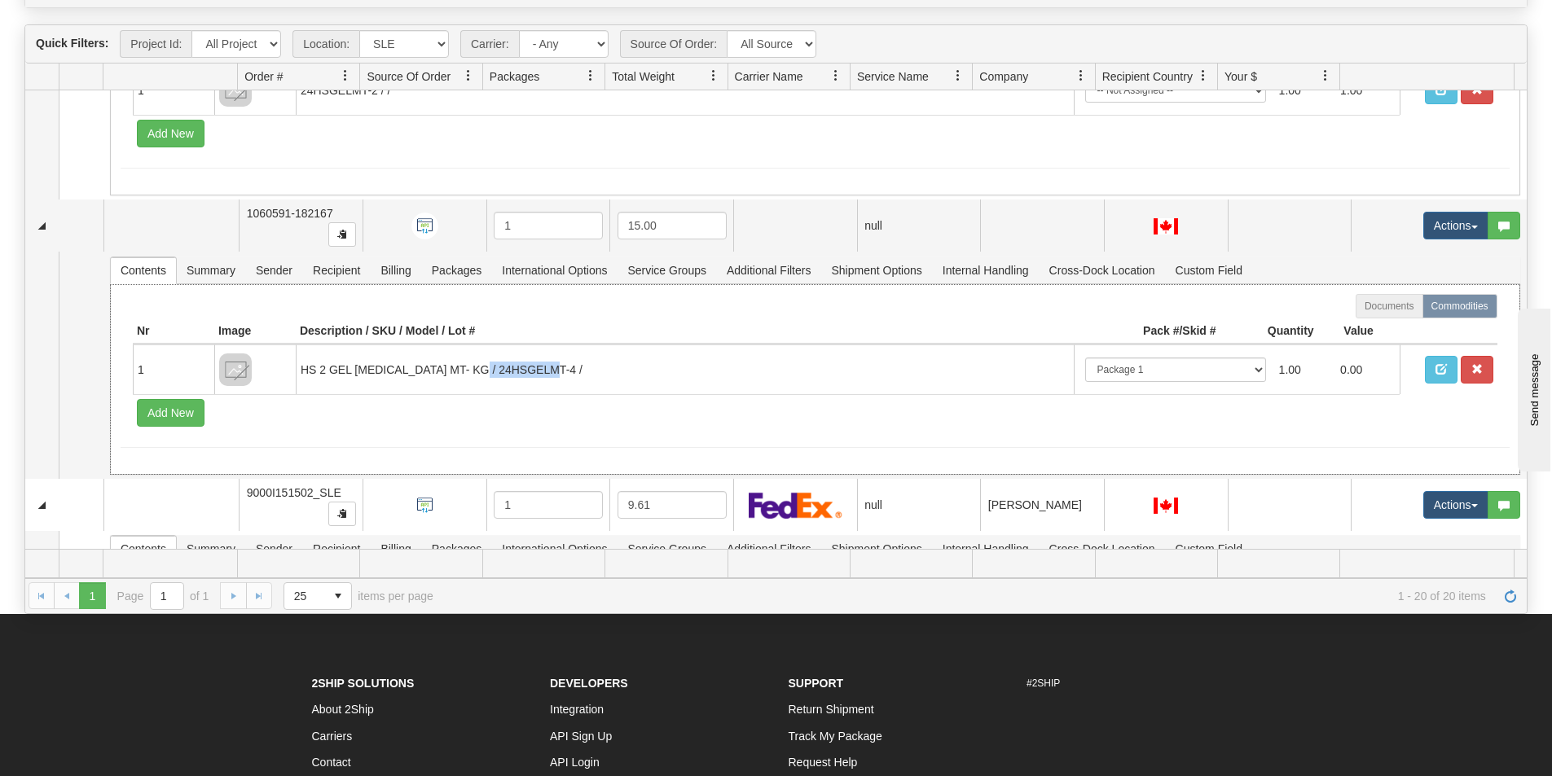
copy td "24HSGELMT-4"
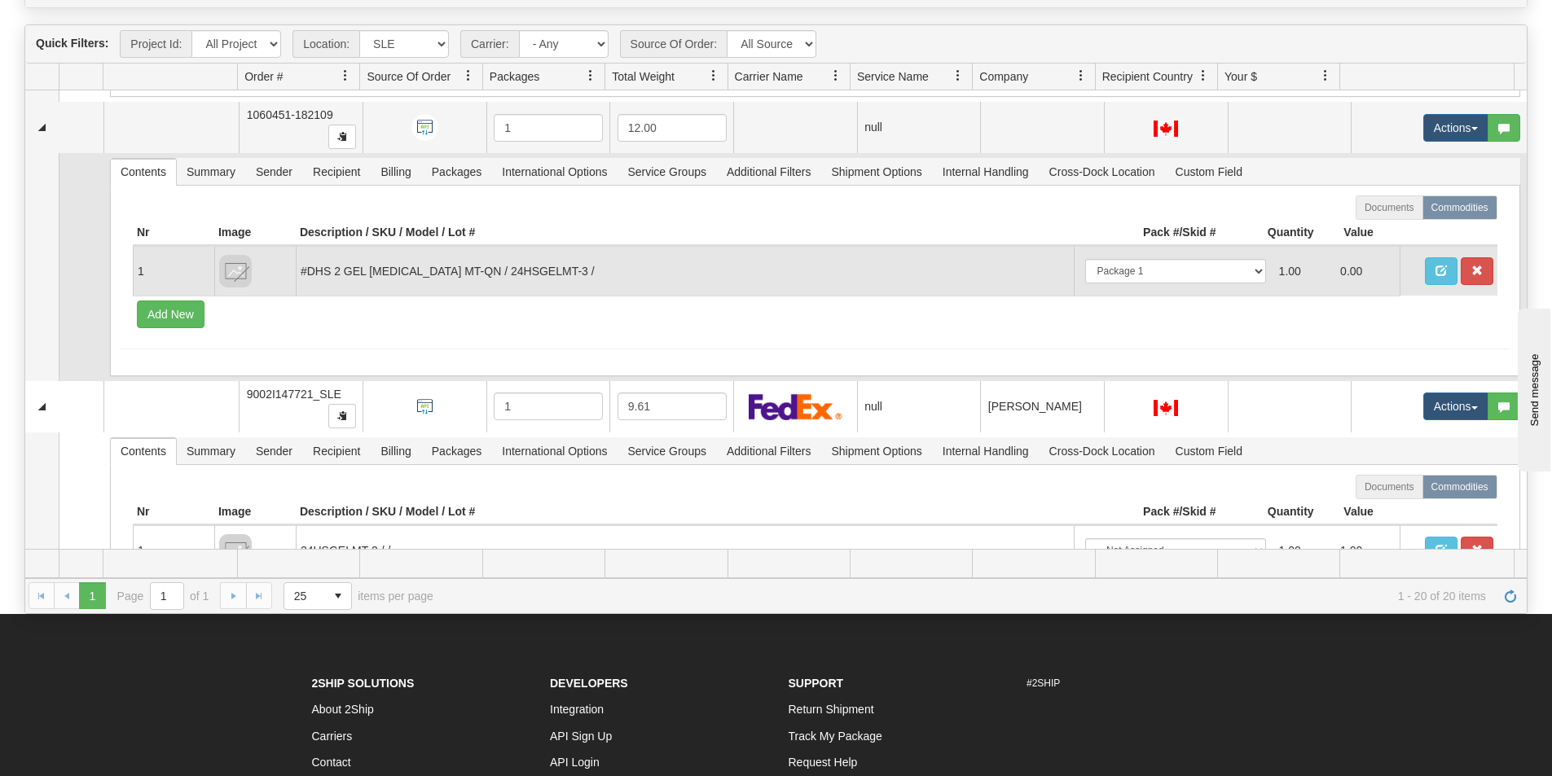
scroll to position [4148, 0]
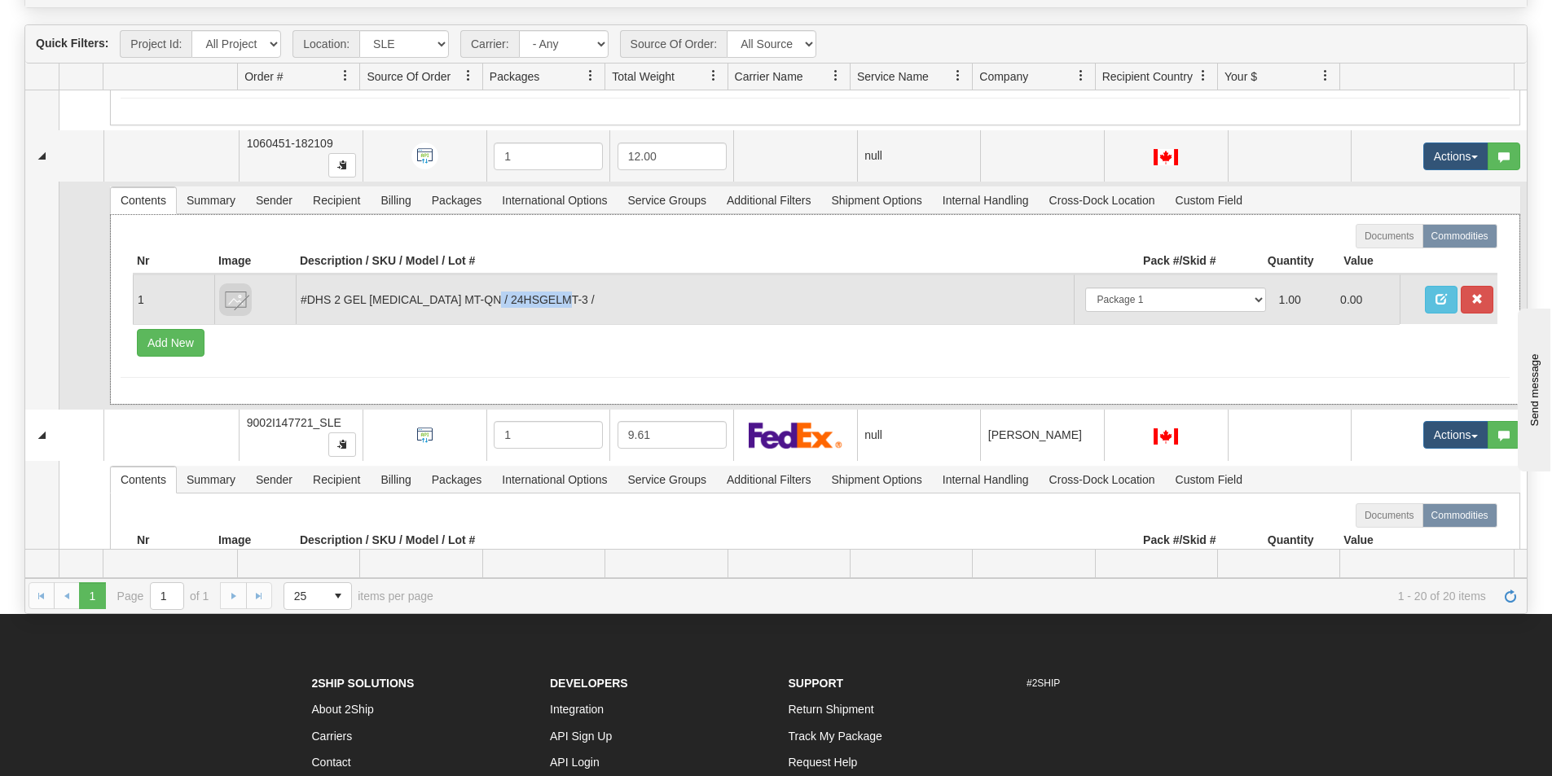
drag, startPoint x: 582, startPoint y: 302, endPoint x: 505, endPoint y: 302, distance: 76.6
click at [505, 302] on td "#DHS 2 GEL MEMORY FOAM MT-QN / 24HSGELMT-3 /" at bounding box center [685, 299] width 778 height 50
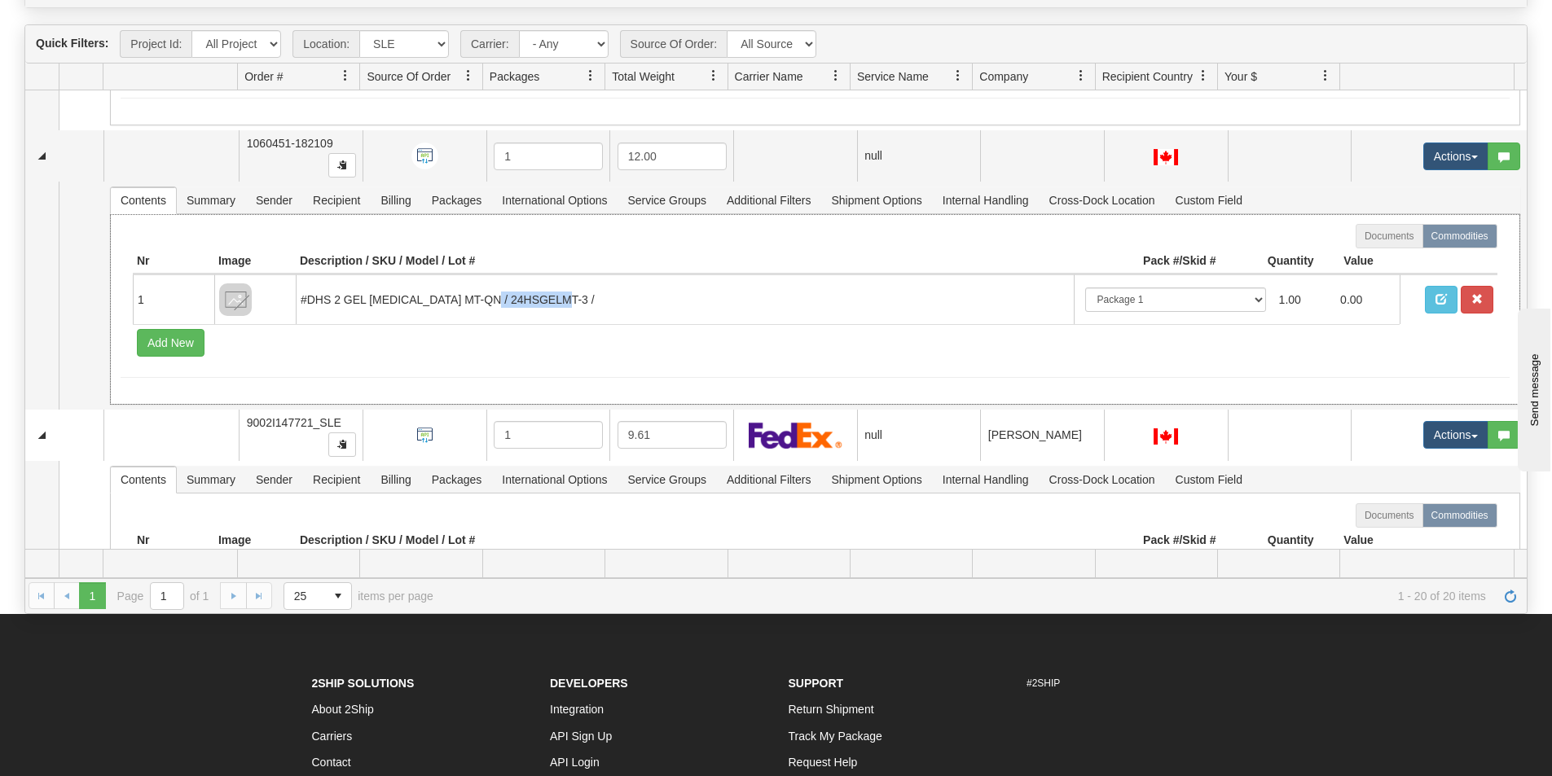
copy td "24HSGELMT-3"
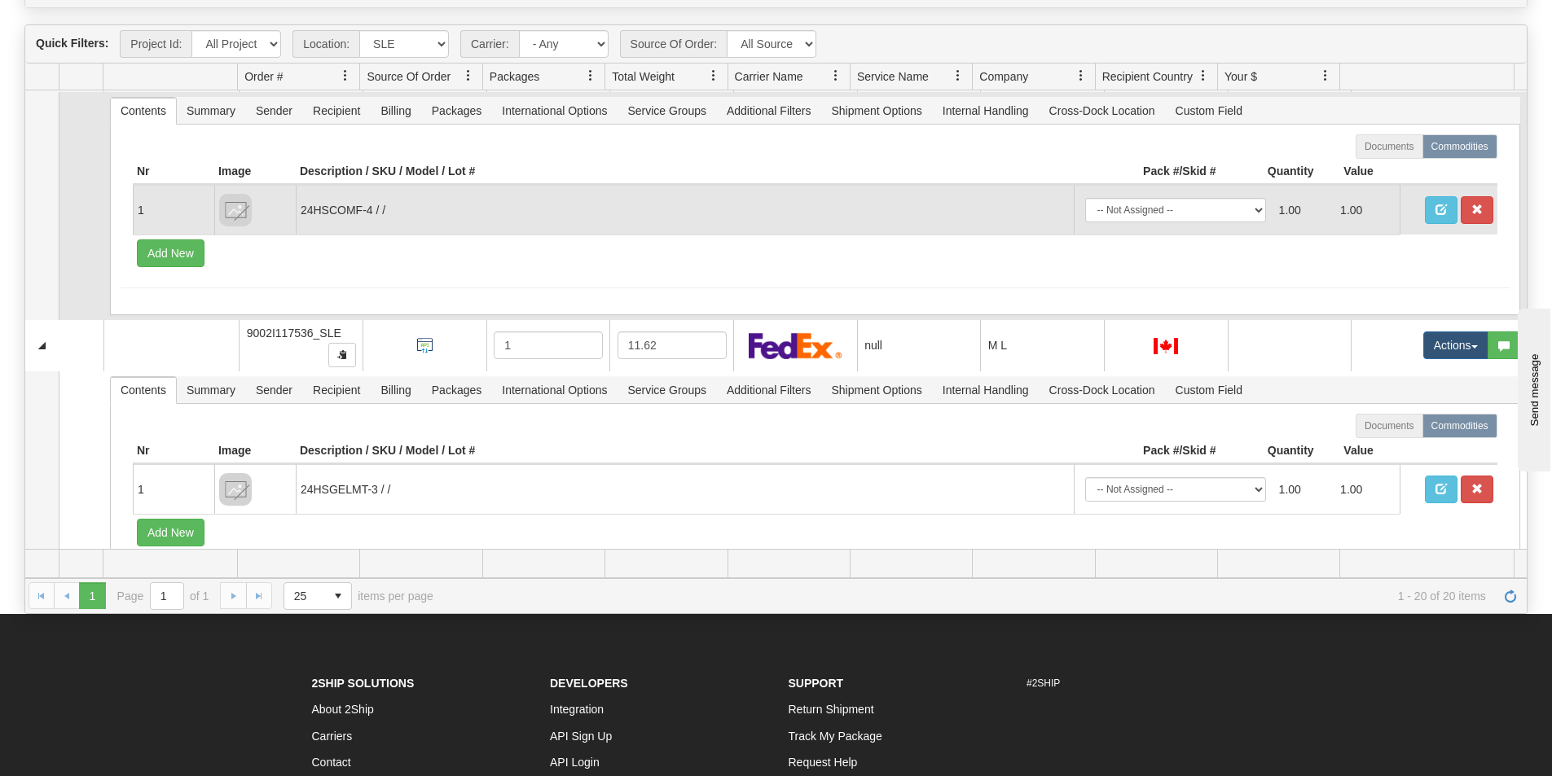
scroll to position [3089, 0]
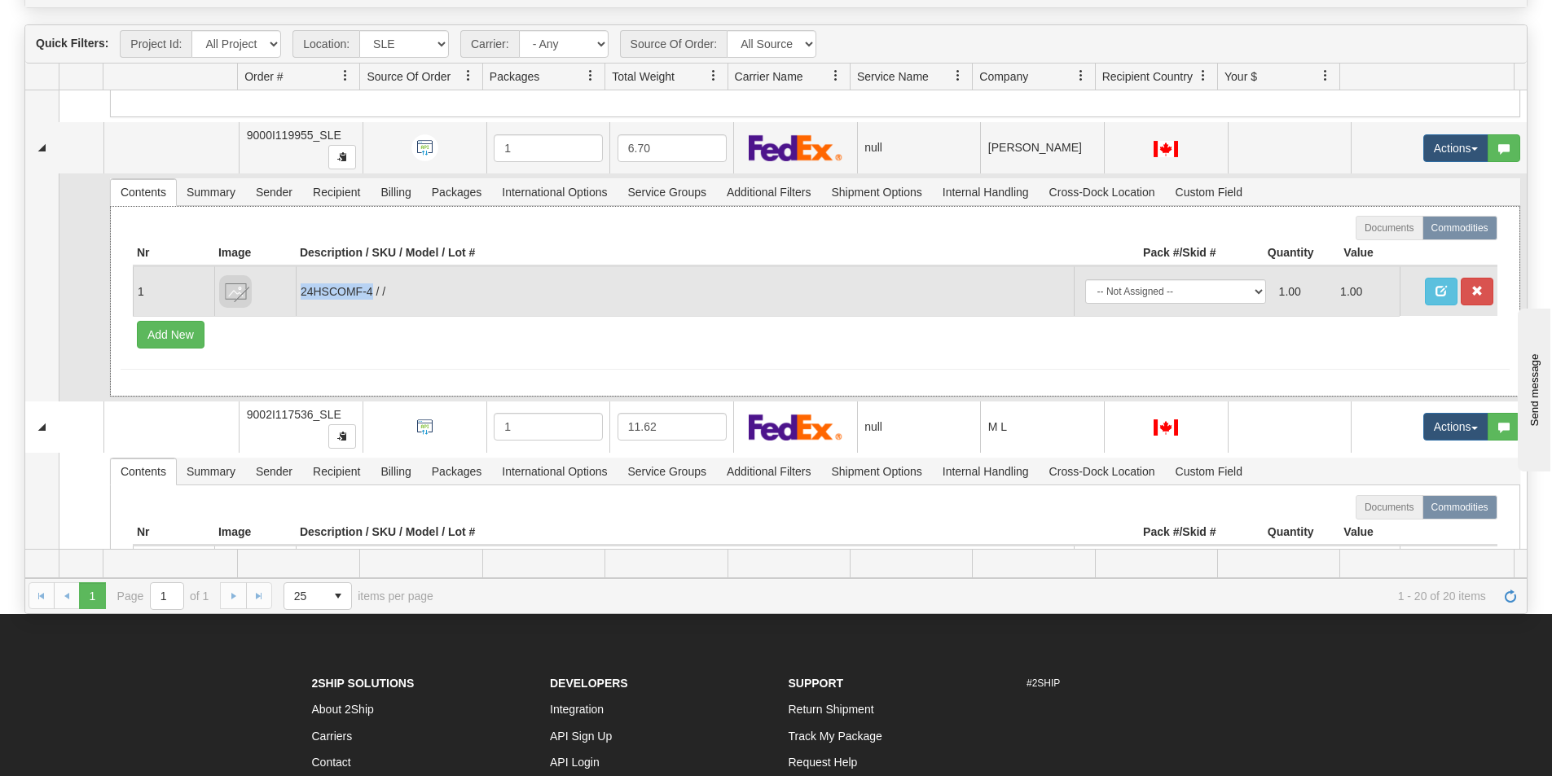
drag, startPoint x: 372, startPoint y: 292, endPoint x: 299, endPoint y: 292, distance: 73.3
click at [299, 292] on td "24HSCOMF-4 / /" at bounding box center [685, 291] width 778 height 50
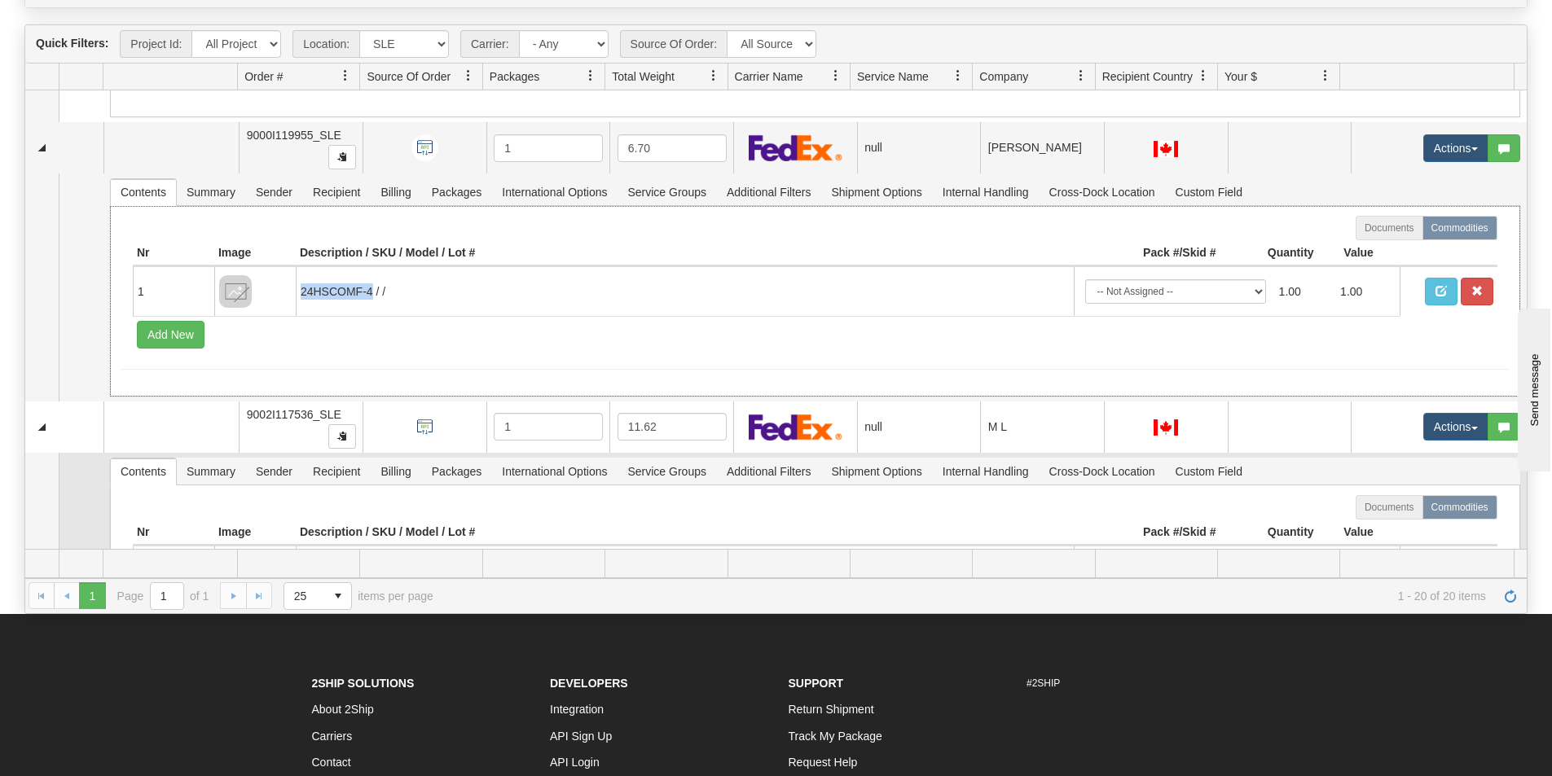
scroll to position [3171, 0]
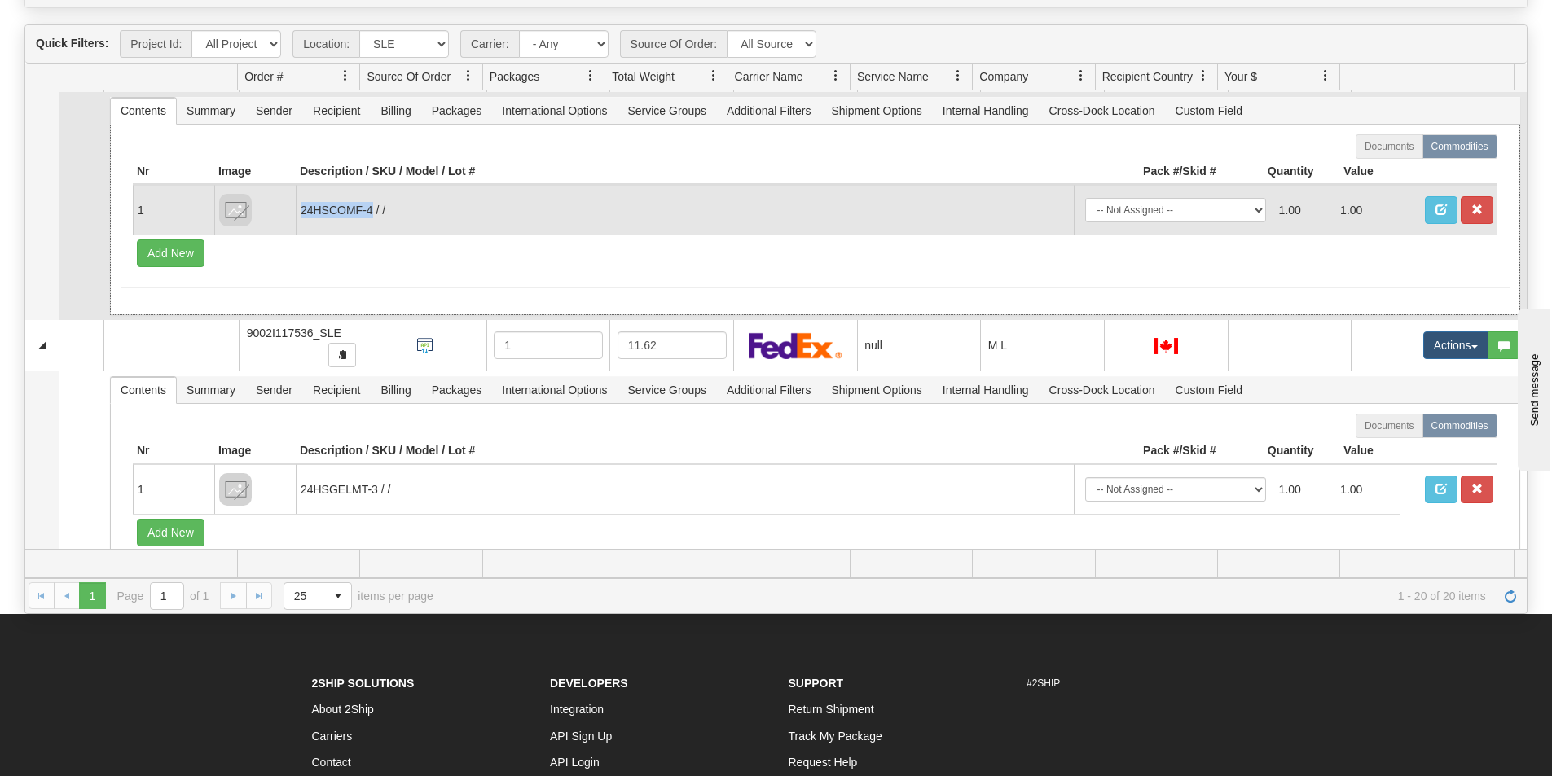
click at [362, 210] on td "24HSCOMF-4 / /" at bounding box center [685, 210] width 778 height 50
drag, startPoint x: 371, startPoint y: 210, endPoint x: 301, endPoint y: 213, distance: 70.1
click at [301, 213] on td "24HSCOMF-4 / /" at bounding box center [685, 210] width 778 height 50
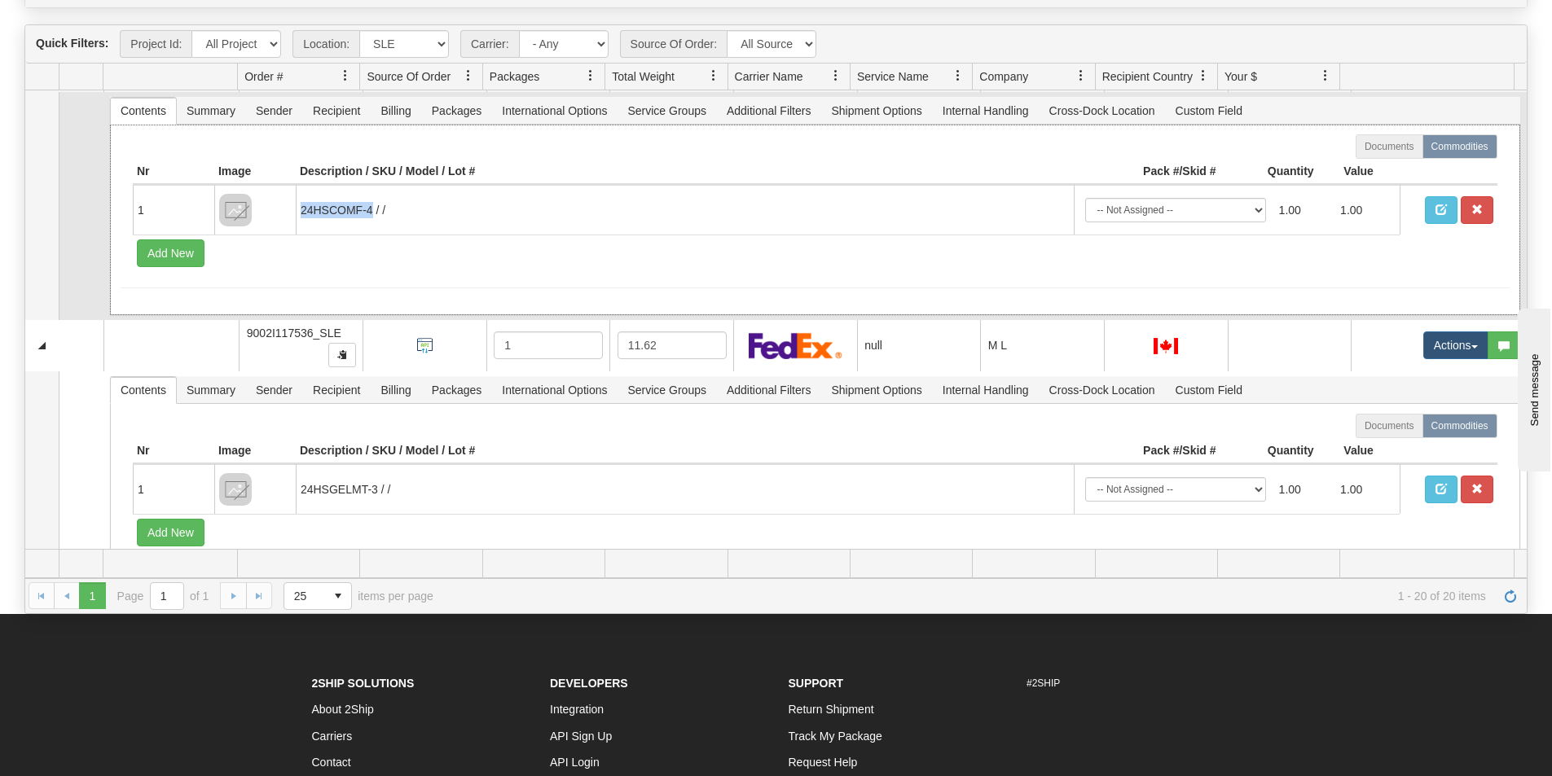
copy td "24HSCOMF-4"
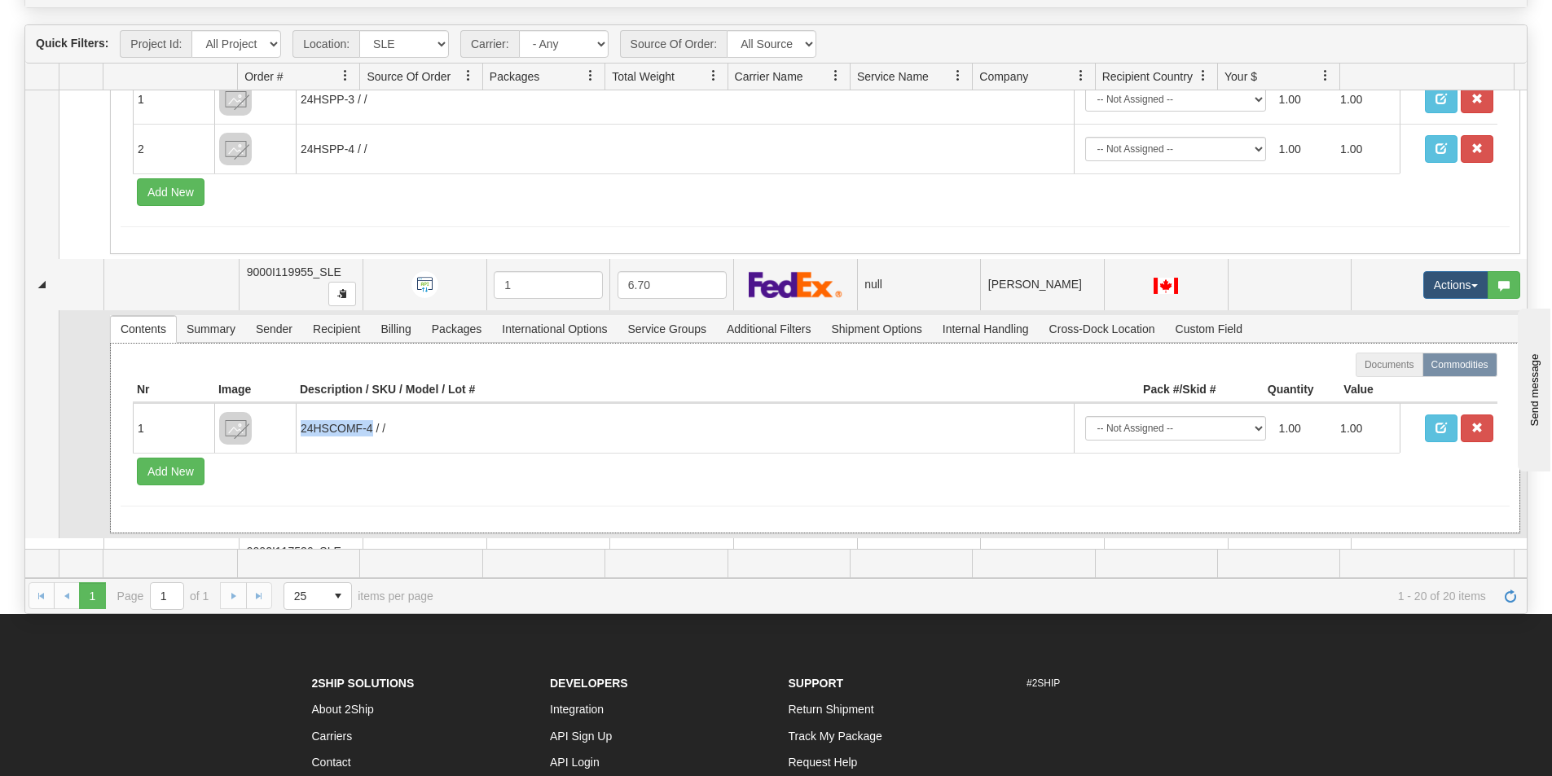
scroll to position [2845, 0]
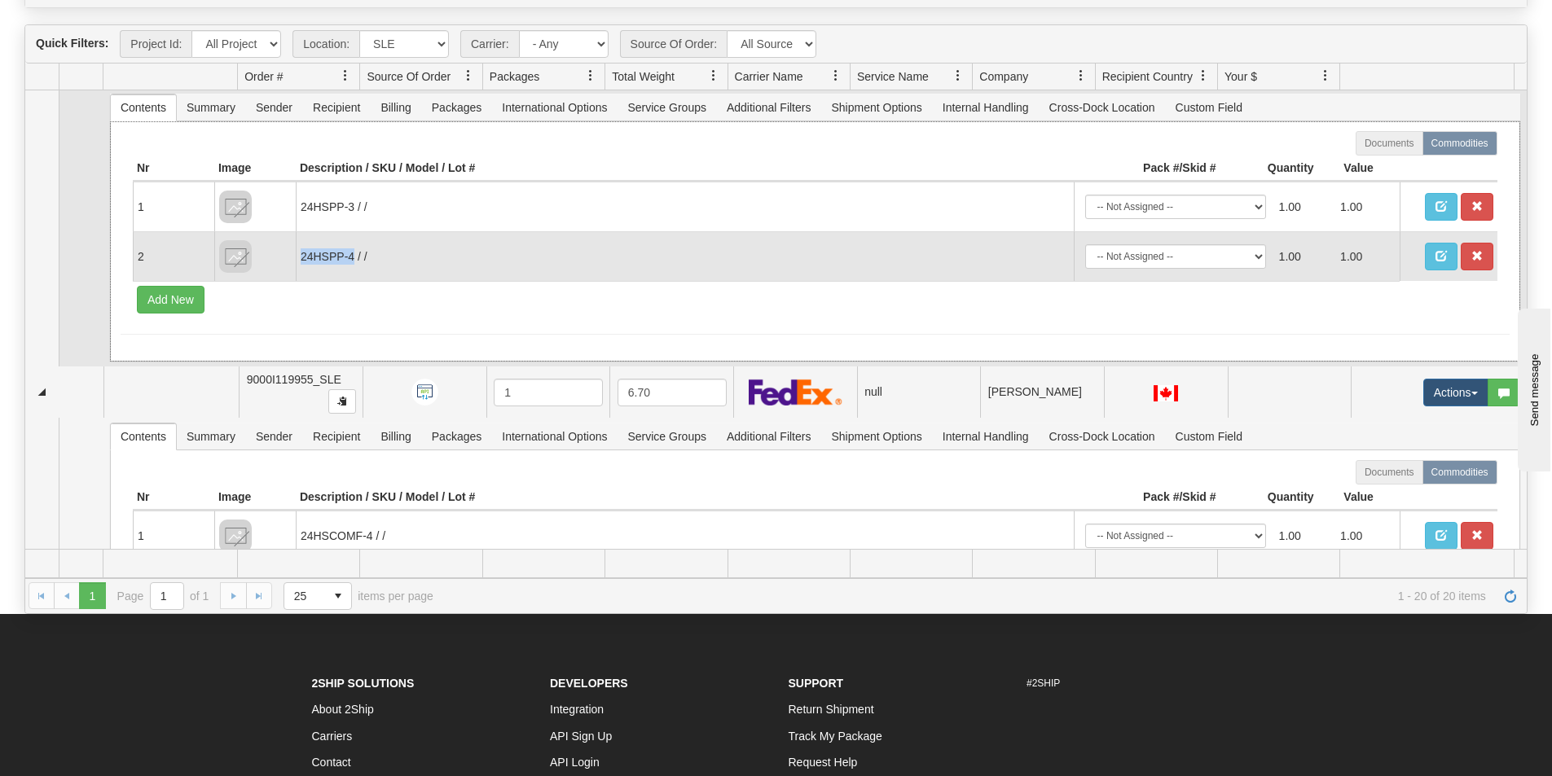
drag, startPoint x: 352, startPoint y: 261, endPoint x: 303, endPoint y: 261, distance: 48.9
click at [303, 261] on td "24HSPP-4 / /" at bounding box center [685, 256] width 778 height 50
copy td "24HSPP-4"
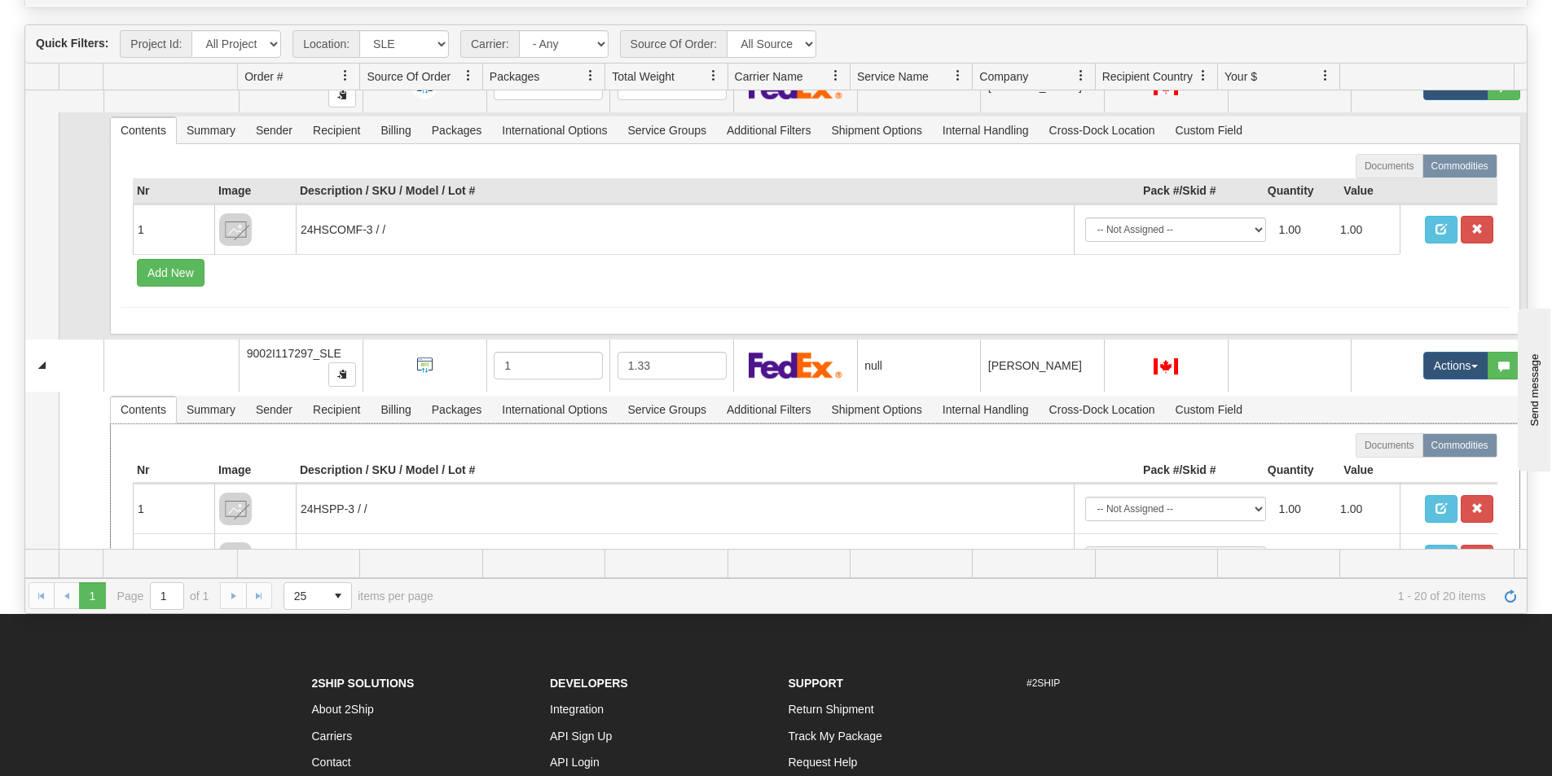
scroll to position [2438, 0]
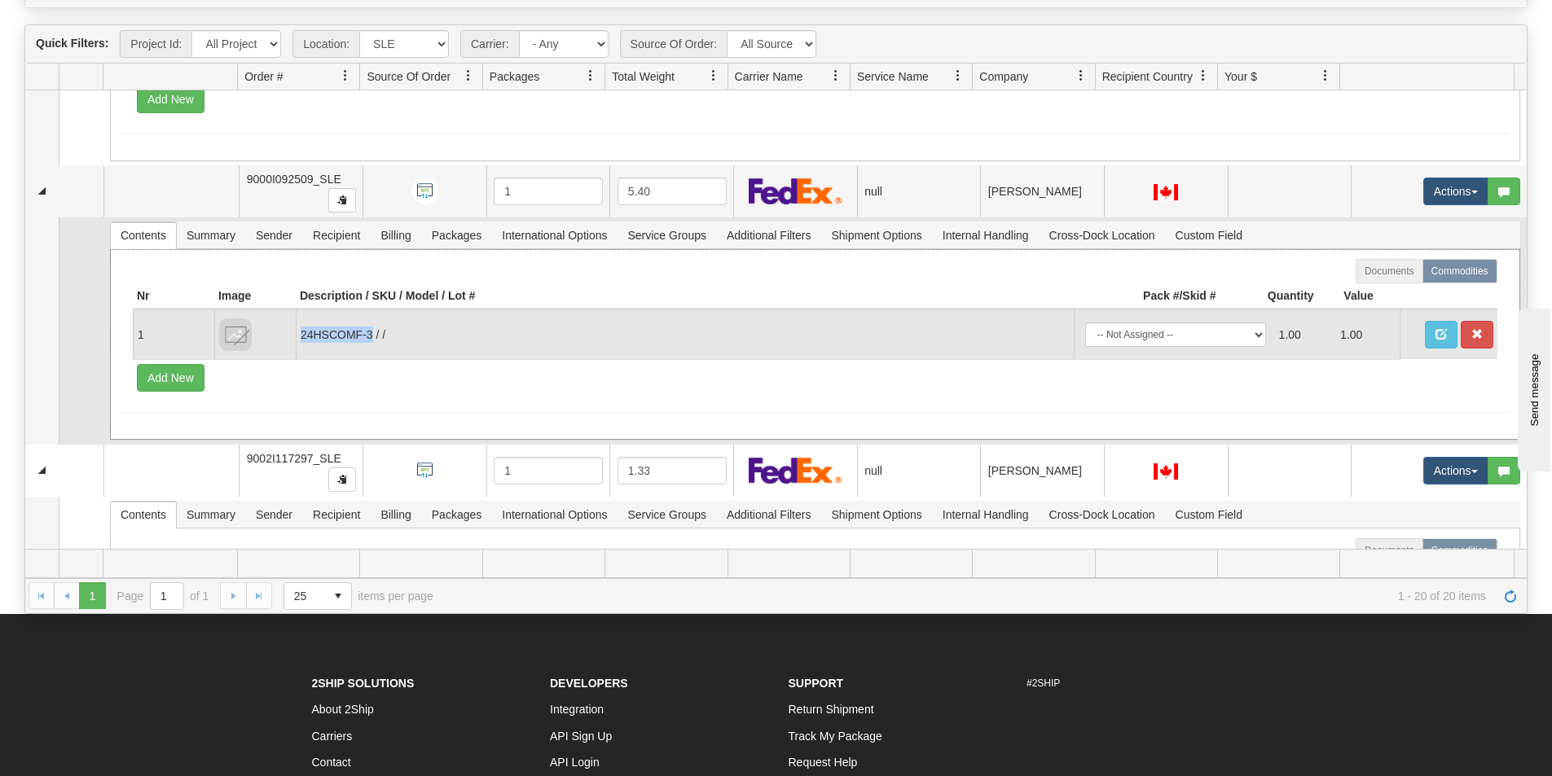
drag, startPoint x: 371, startPoint y: 338, endPoint x: 303, endPoint y: 339, distance: 67.6
click at [303, 339] on td "24HSCOMF-3 / /" at bounding box center [685, 335] width 778 height 50
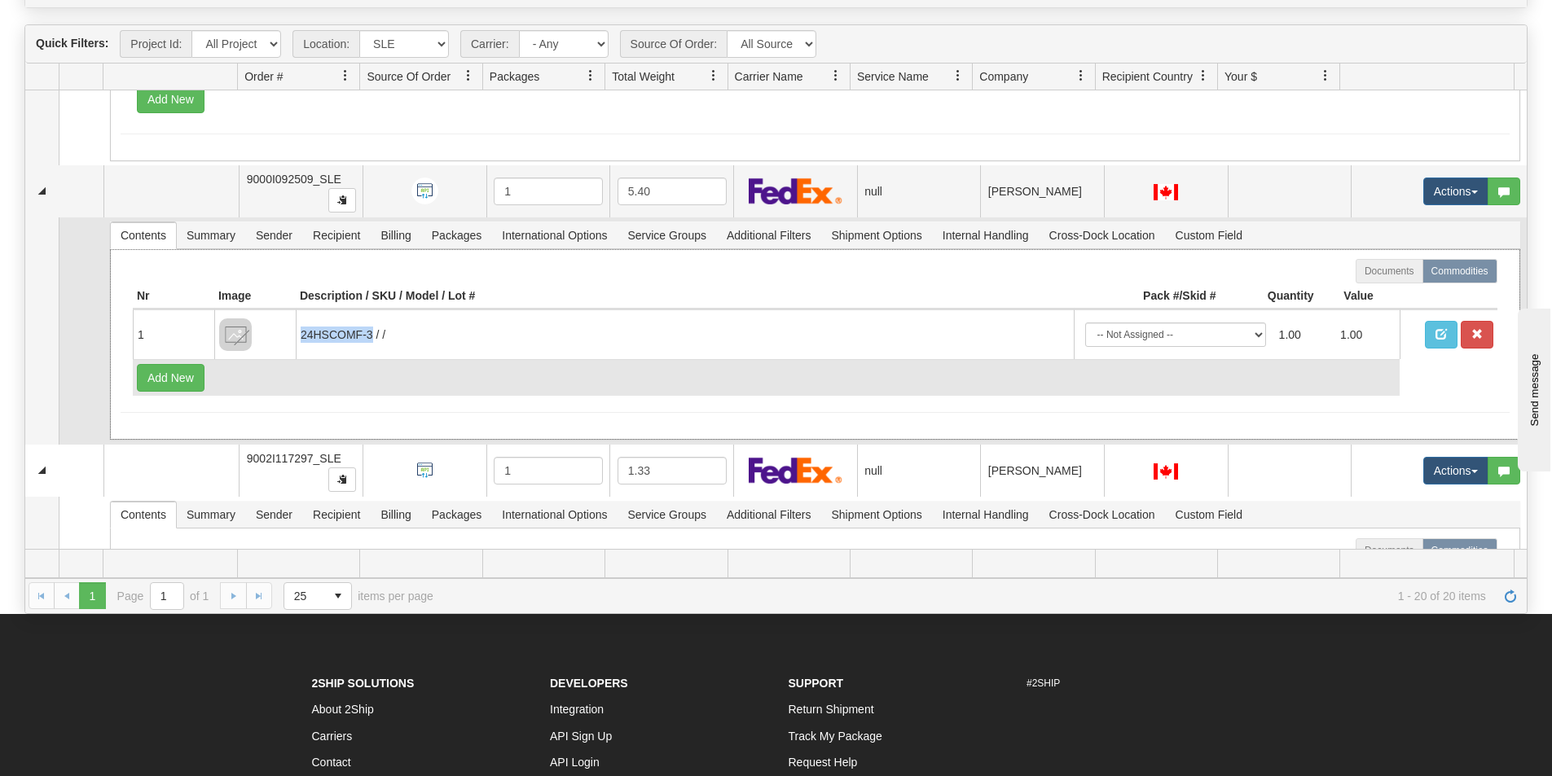
copy td "24HSCOMF-3"
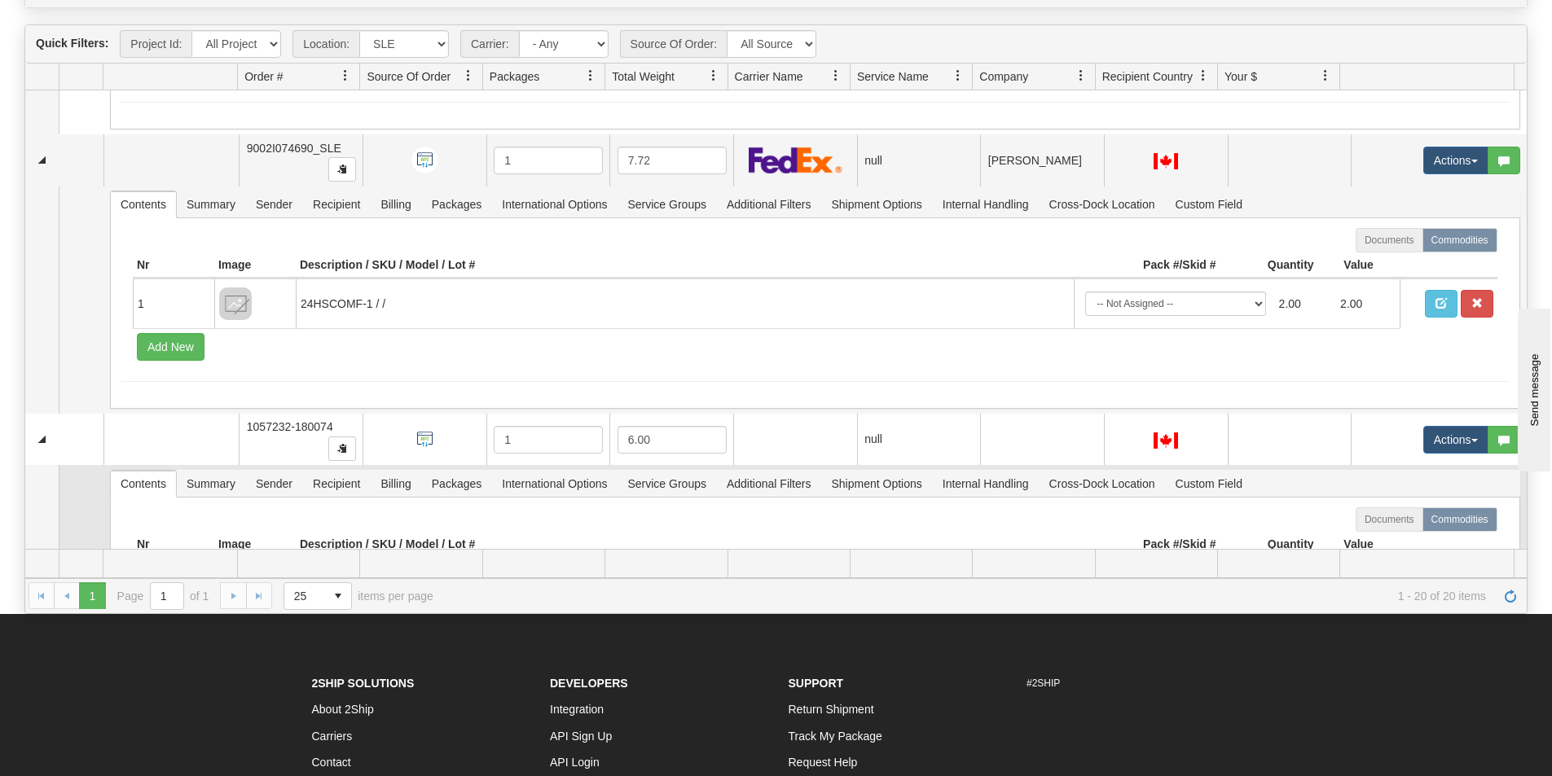
scroll to position [1298, 0]
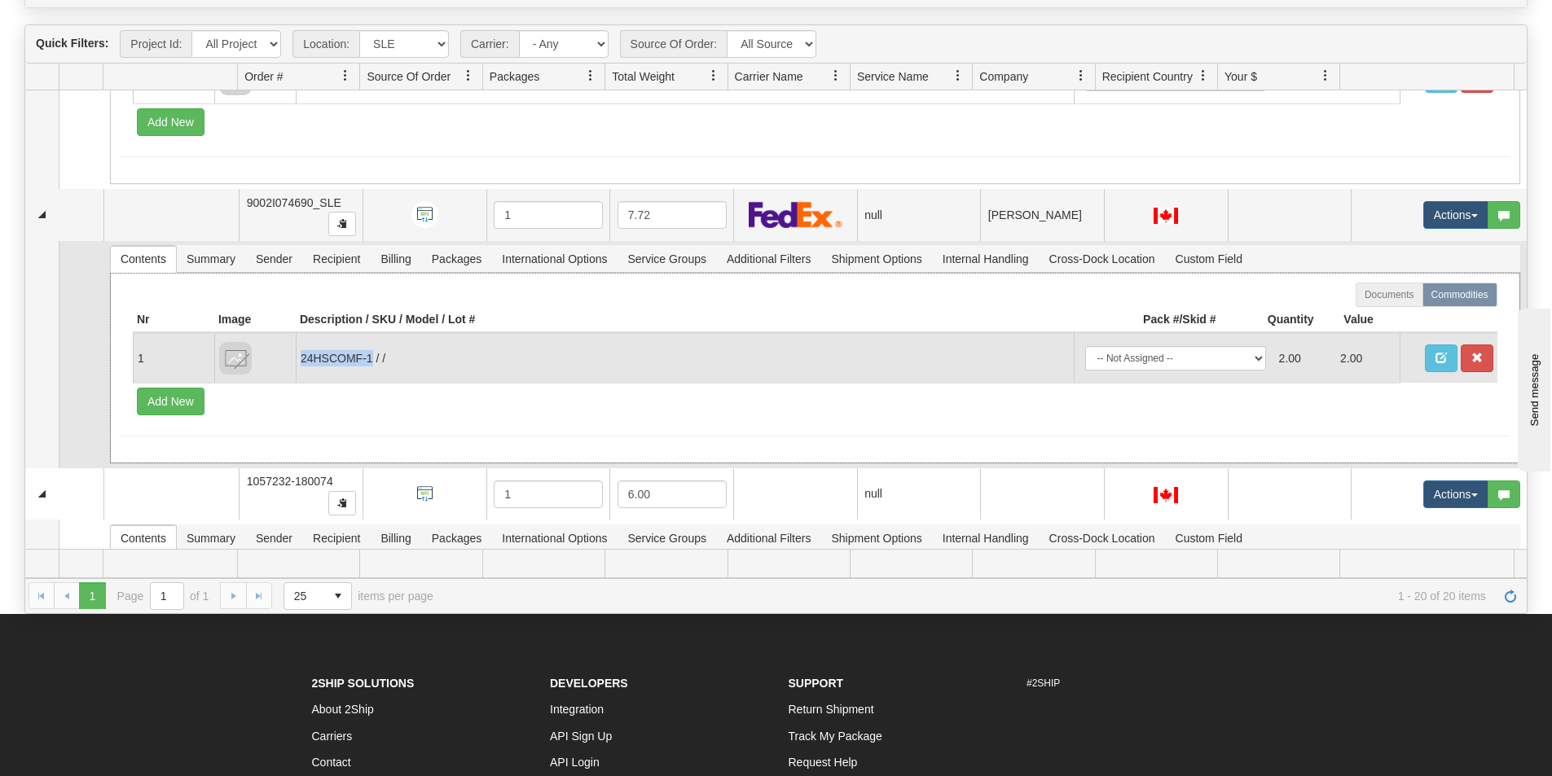
drag, startPoint x: 371, startPoint y: 361, endPoint x: 303, endPoint y: 361, distance: 67.6
click at [303, 361] on td "24HSCOMF-1 / /" at bounding box center [685, 358] width 778 height 50
copy td "24HSCOMF-1"
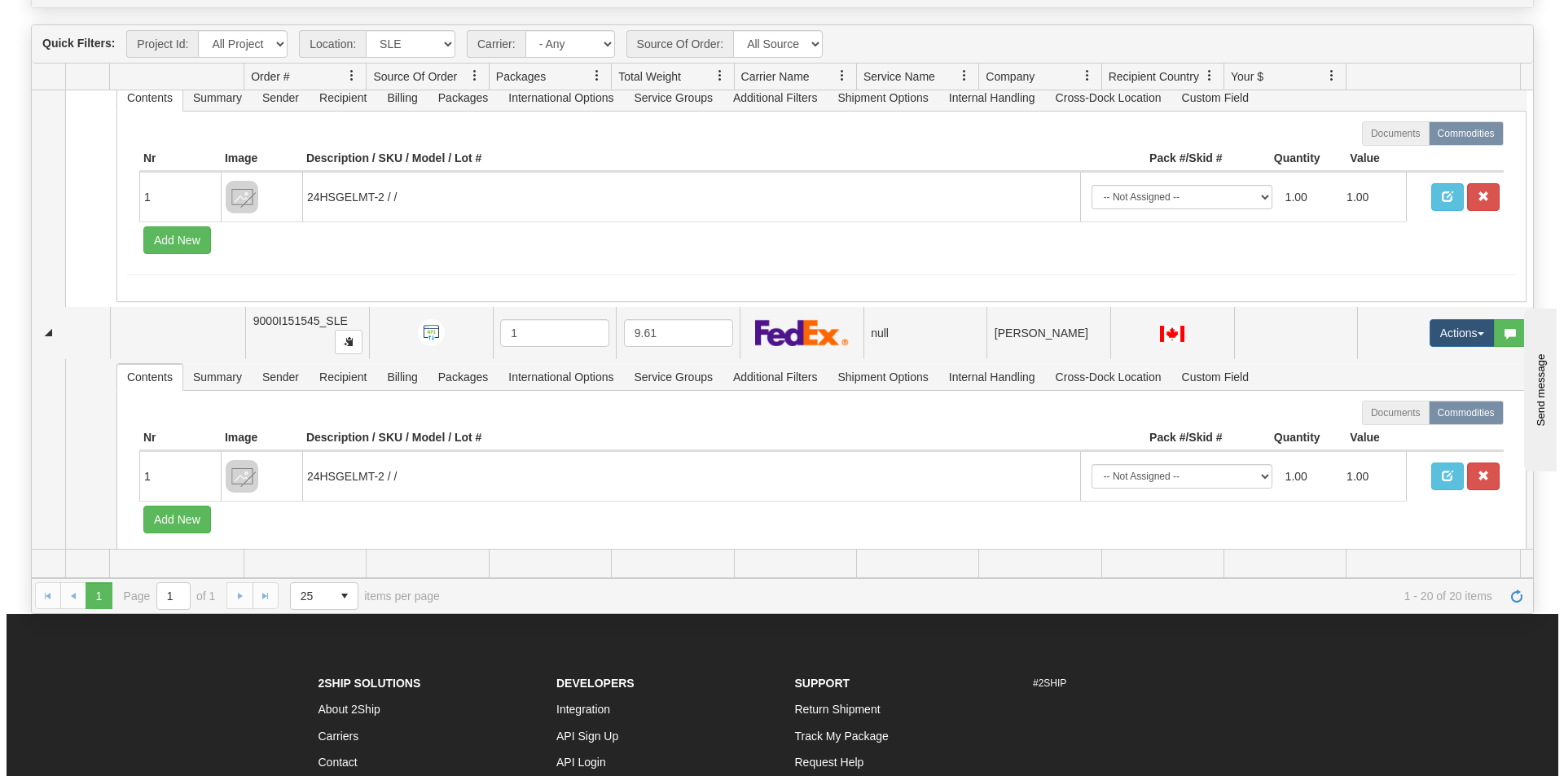
scroll to position [5126, 0]
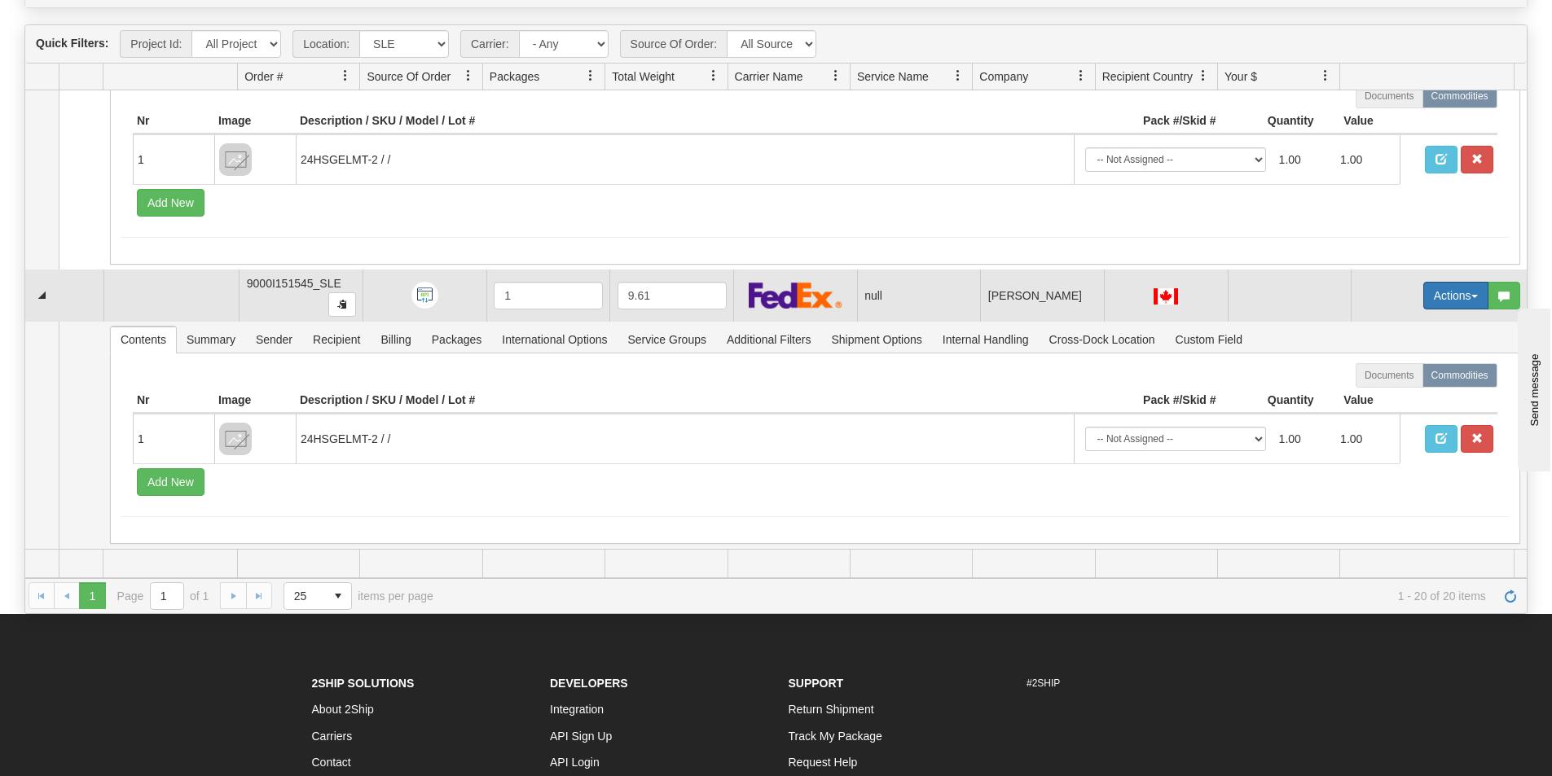
click at [1424, 288] on button "Actions" at bounding box center [1455, 296] width 65 height 28
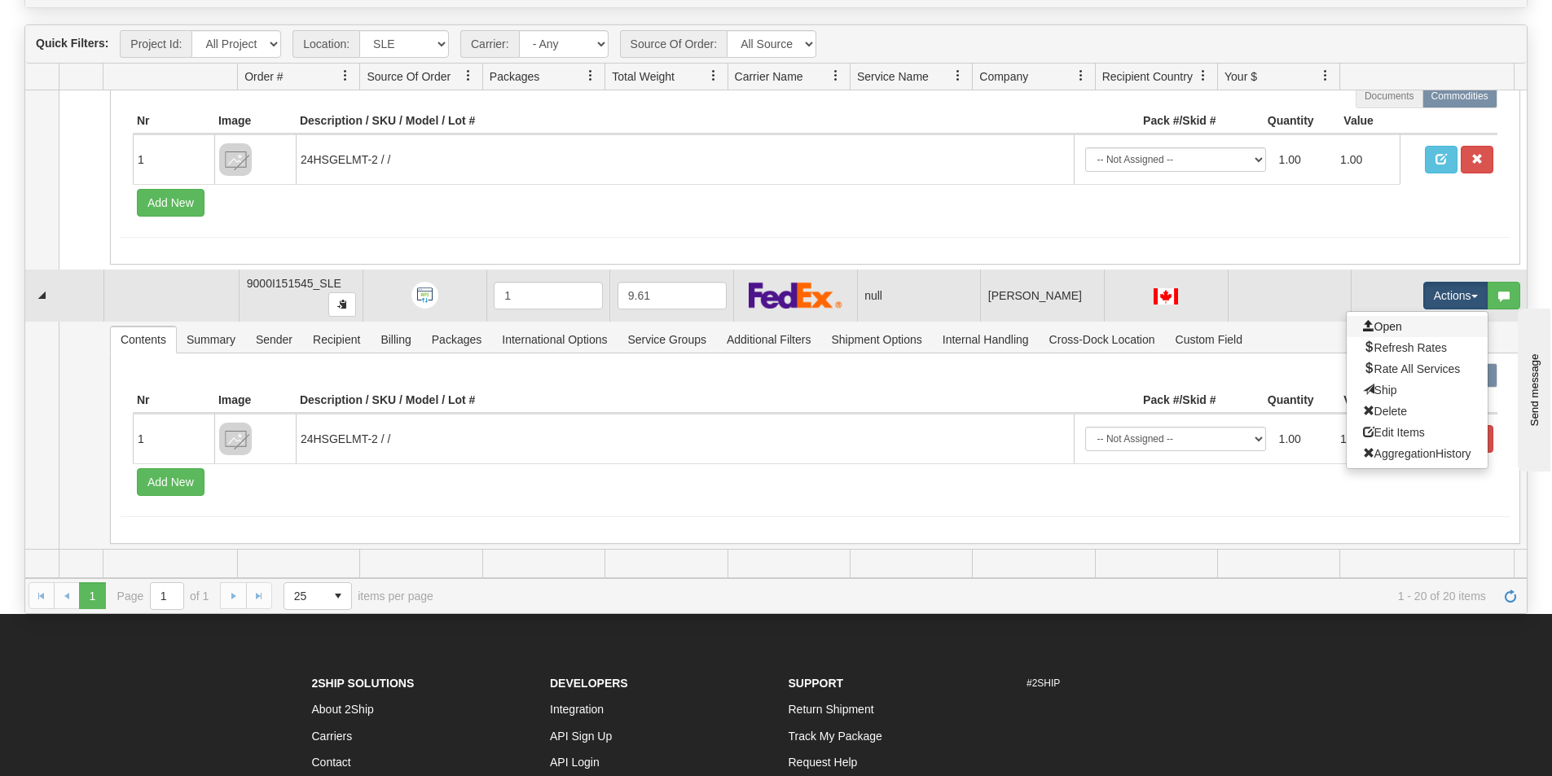
click at [1399, 331] on link "Open" at bounding box center [1416, 326] width 141 height 21
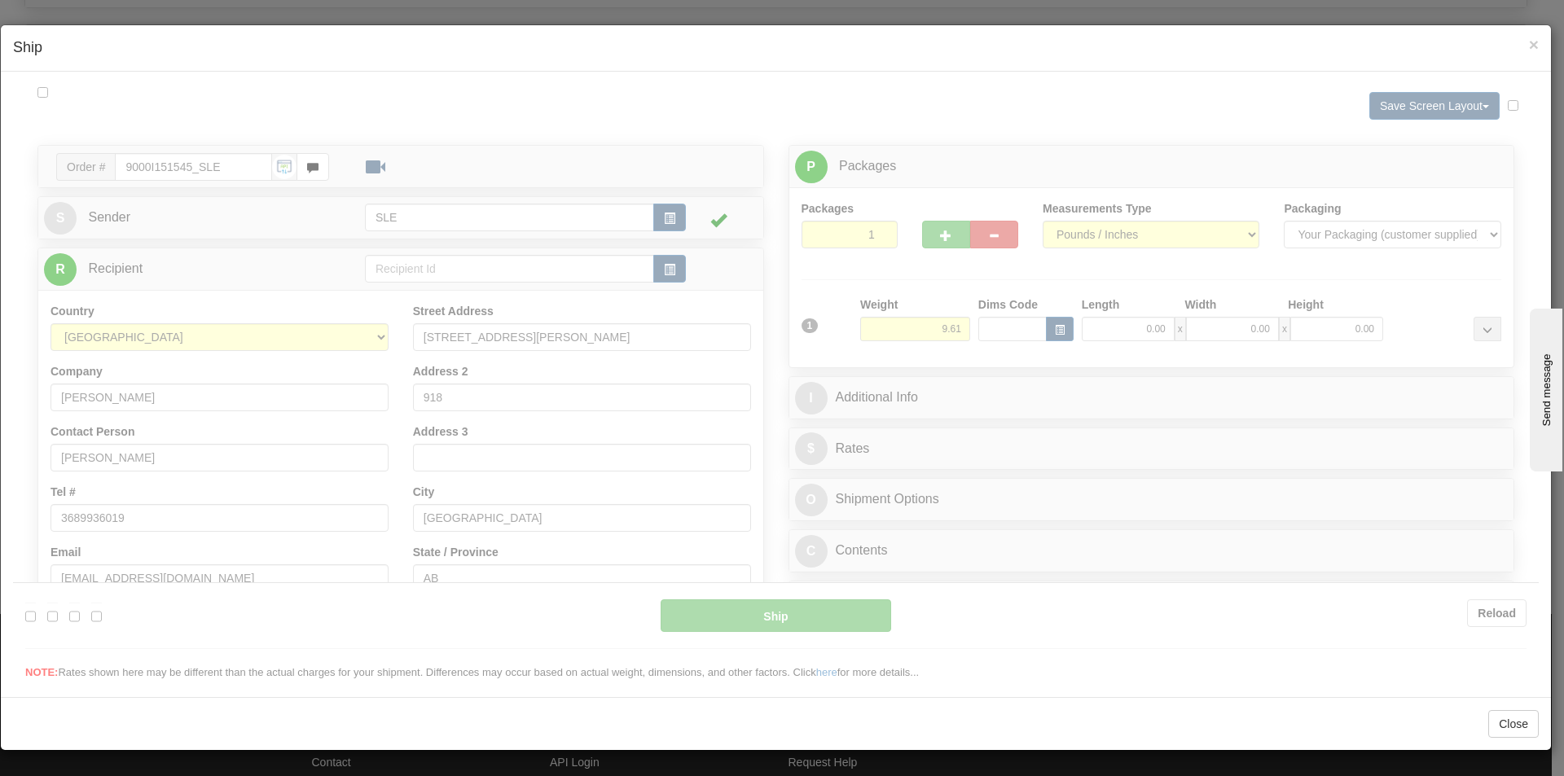
scroll to position [0, 0]
type input "17:15"
type input "16:00"
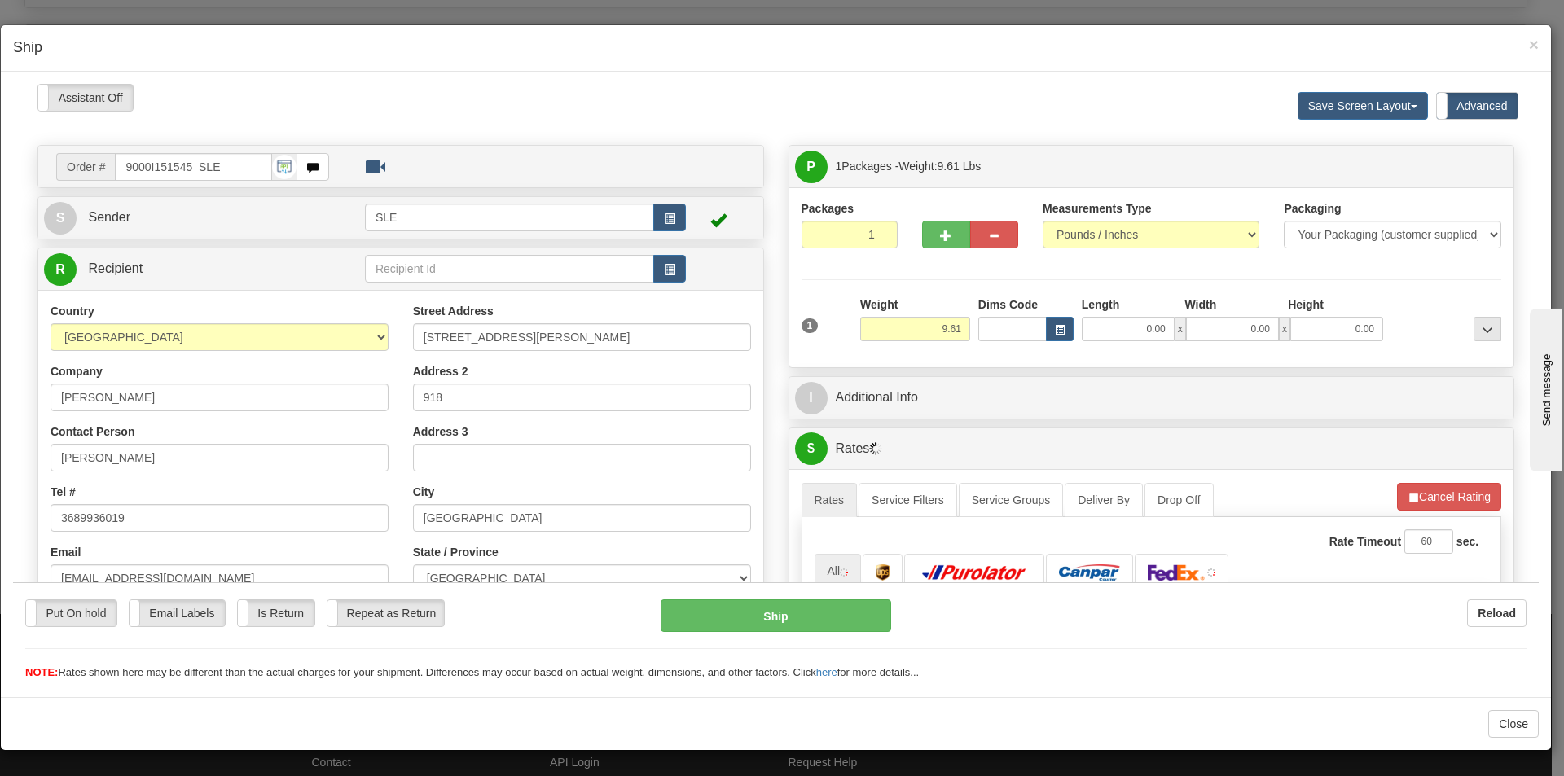
click at [1100, 327] on div at bounding box center [776, 381] width 1526 height 597
click at [1123, 330] on input "0.00" at bounding box center [1128, 328] width 93 height 24
type input "10.00"
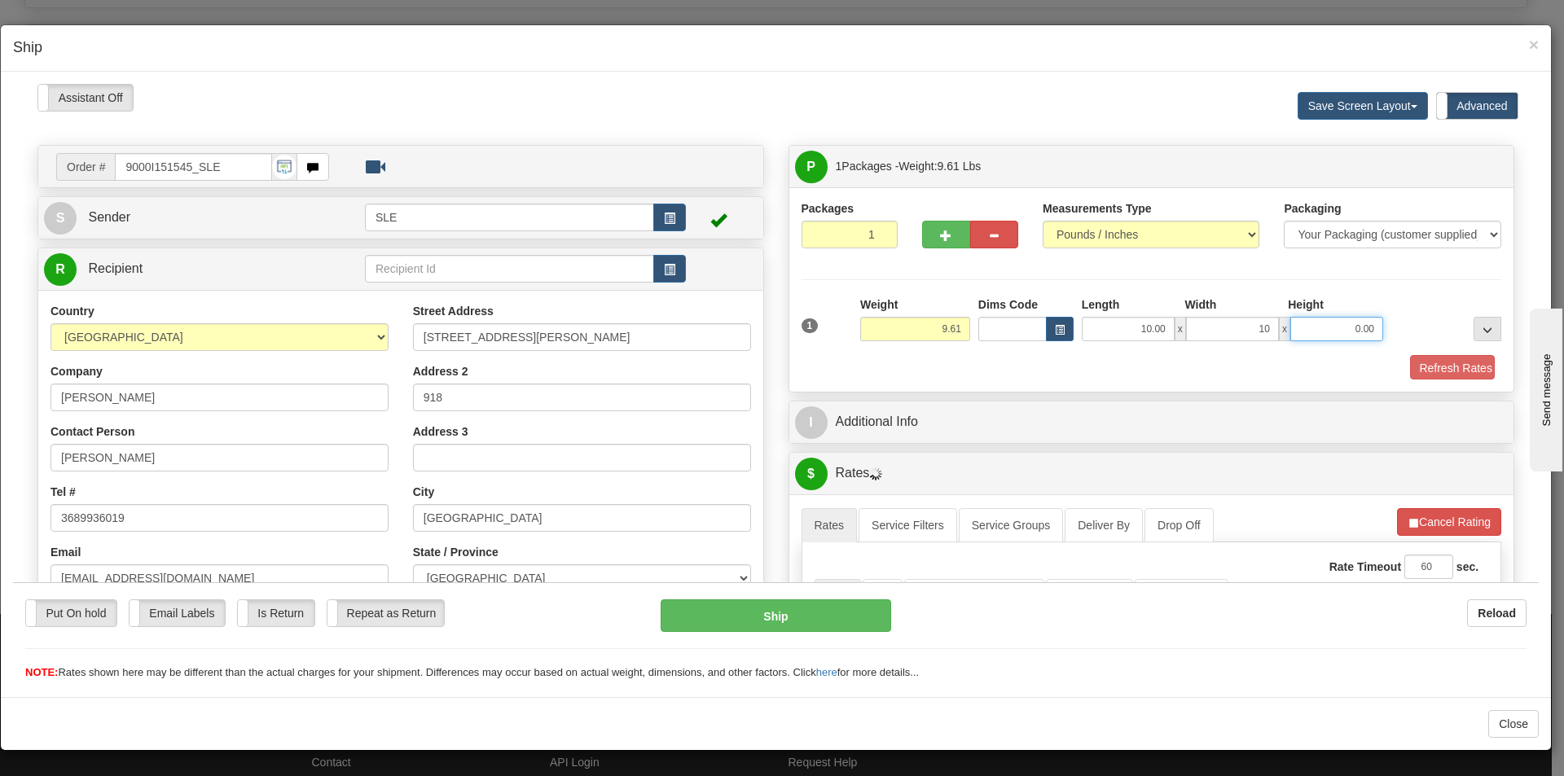
type input "10.00"
type input "20.00"
drag, startPoint x: 1449, startPoint y: 371, endPoint x: 1428, endPoint y: 380, distance: 23.3
click at [1449, 370] on button "Refresh Rates" at bounding box center [1446, 368] width 94 height 28
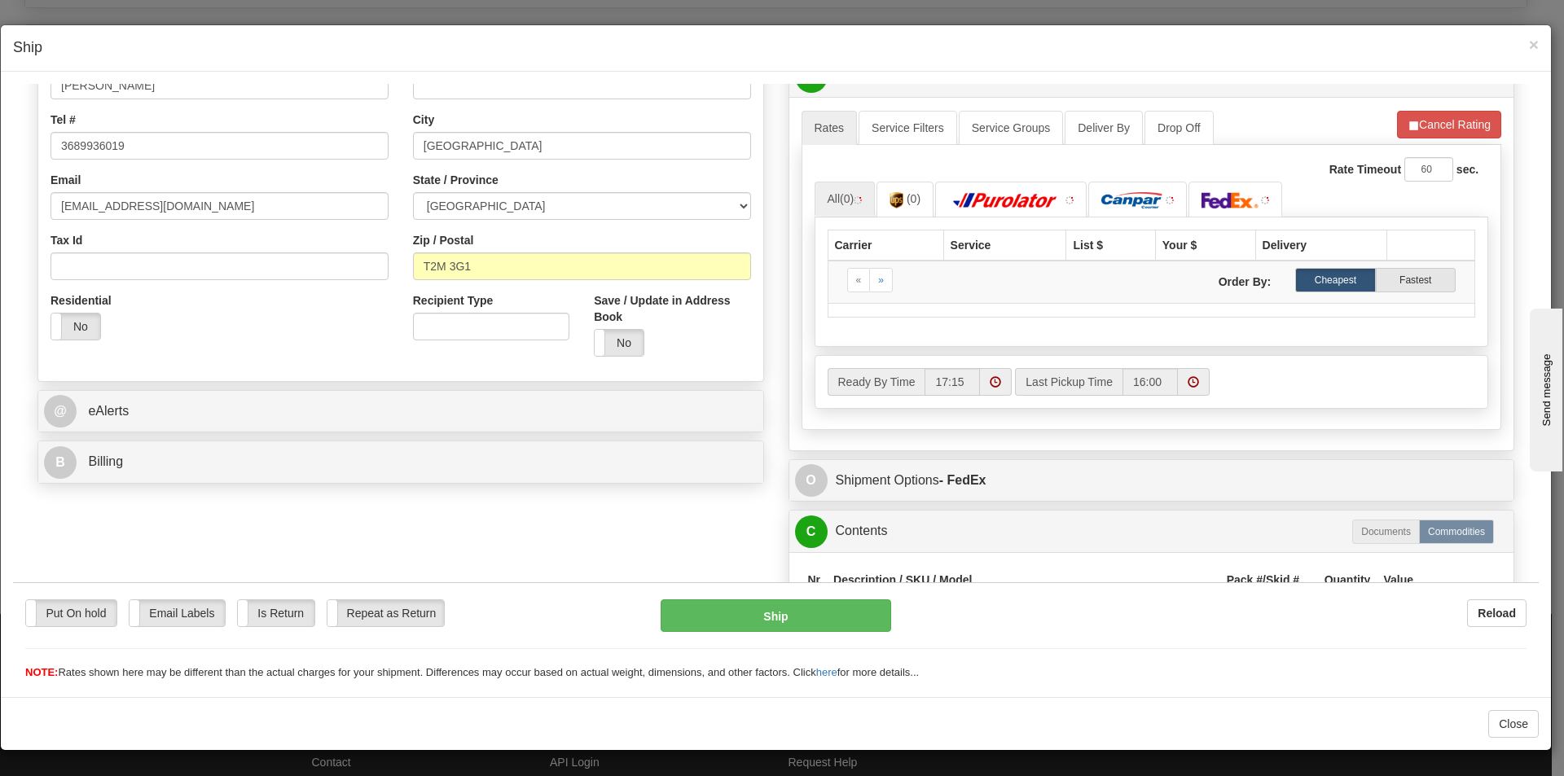
scroll to position [407, 0]
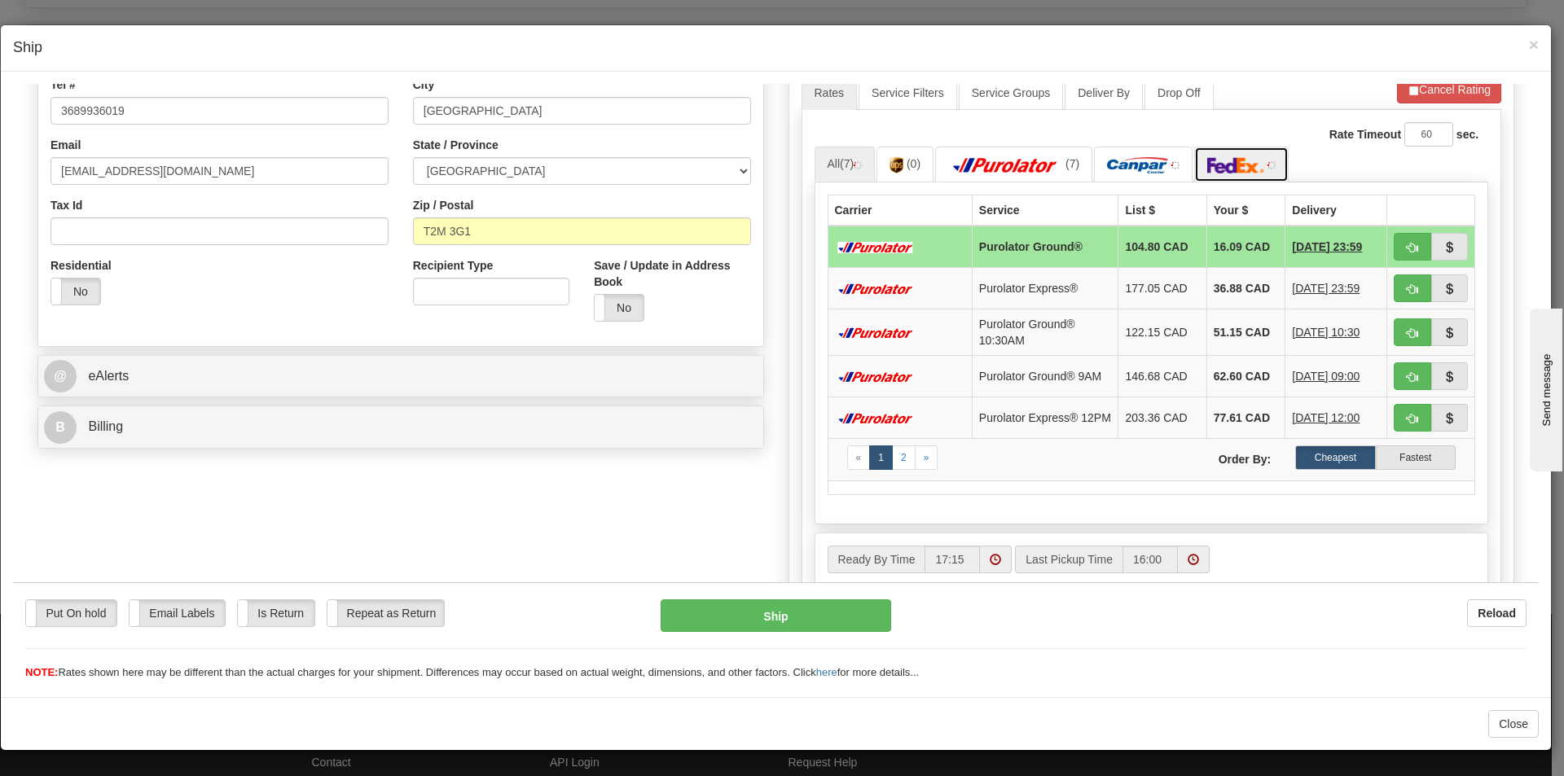
click at [1228, 159] on img at bounding box center [1235, 164] width 57 height 16
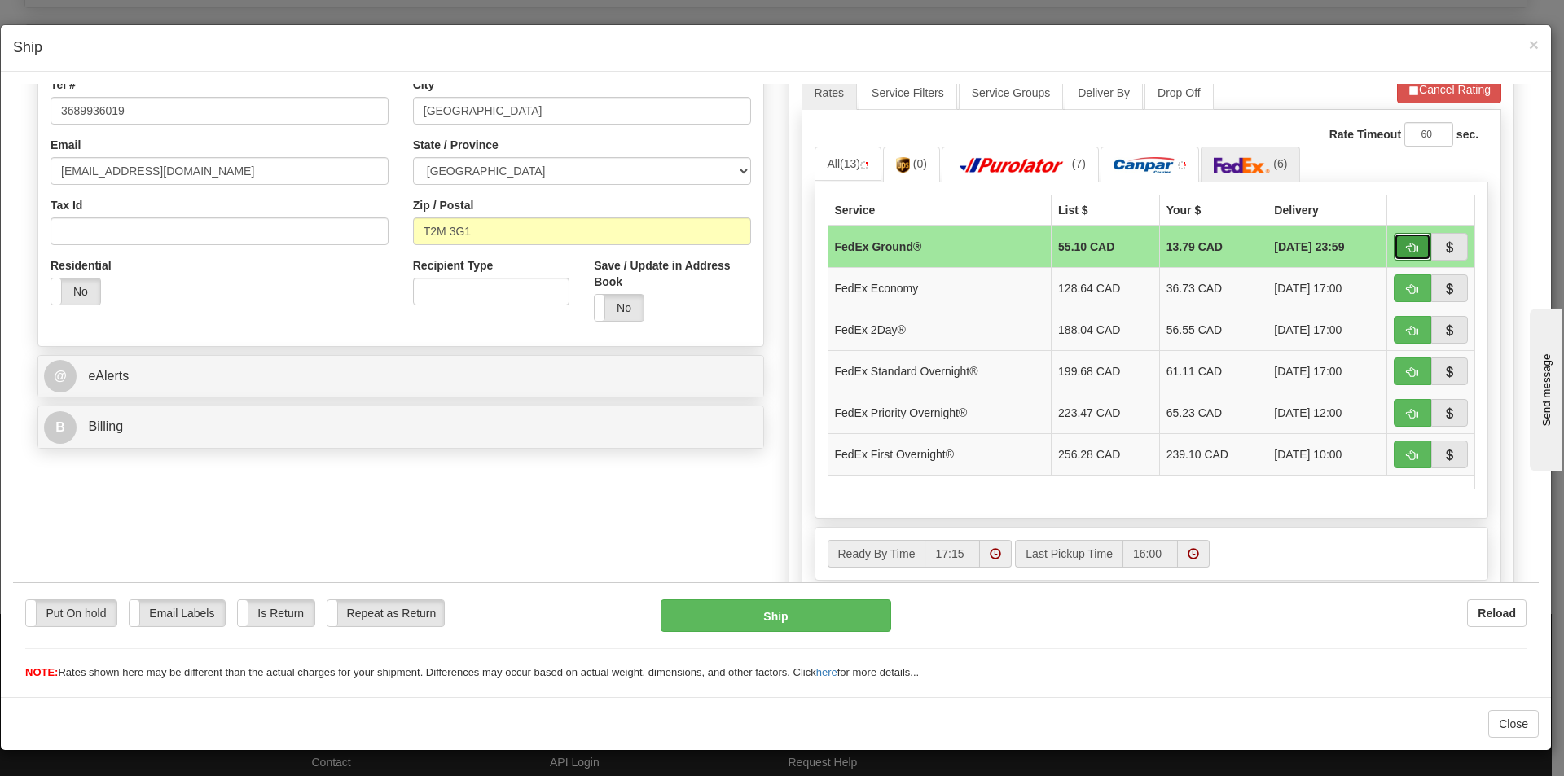
click at [1407, 251] on span "button" at bounding box center [1412, 247] width 11 height 11
click at [1407, 245] on span "button" at bounding box center [1412, 247] width 11 height 11
type input "92"
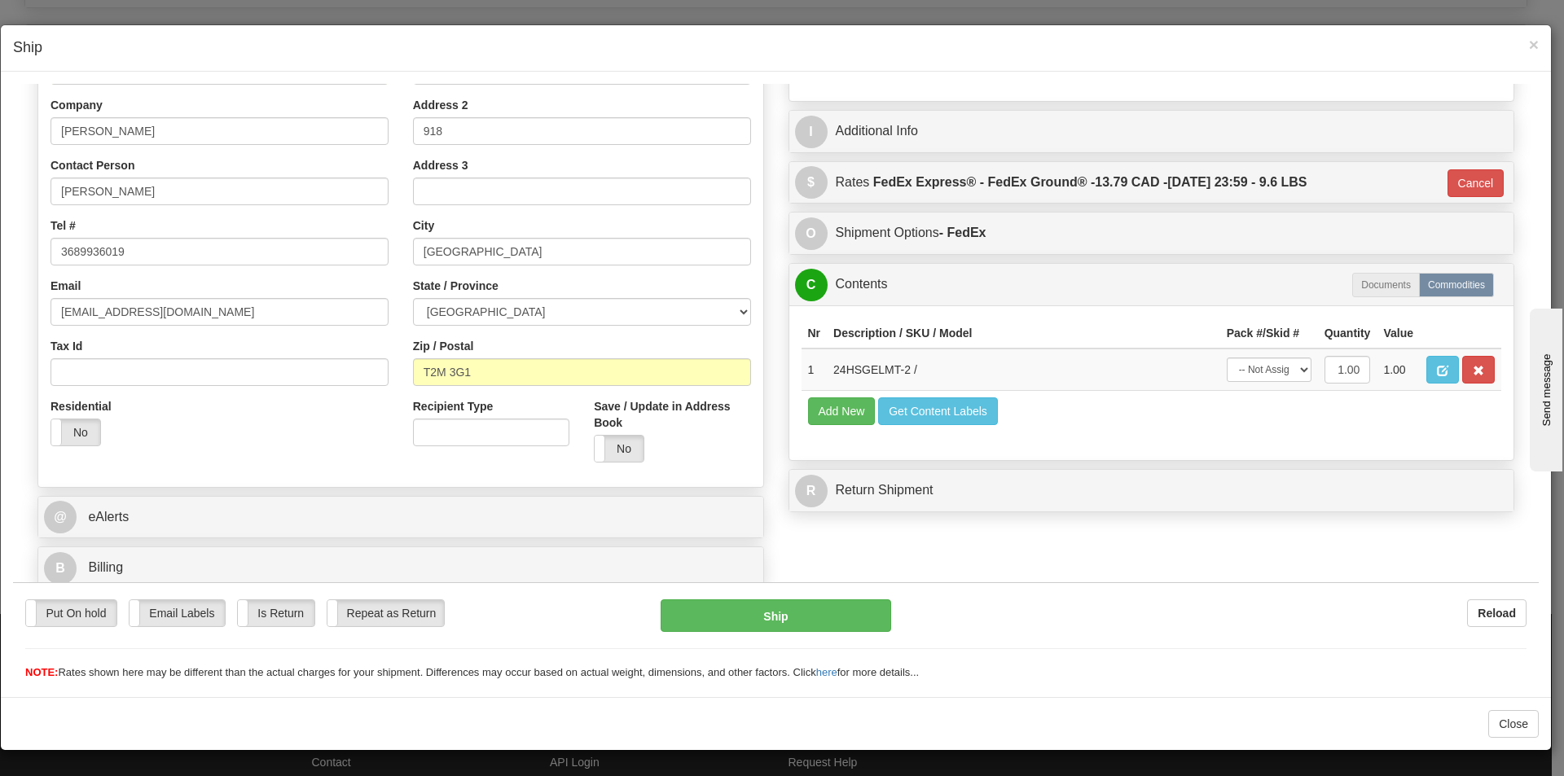
scroll to position [266, 0]
click at [1232, 371] on select "-- Not Assigned -- Package 1" at bounding box center [1269, 369] width 85 height 24
select select "0"
click at [1227, 357] on select "-- Not Assigned -- Package 1" at bounding box center [1269, 369] width 85 height 24
click at [837, 609] on button "Ship" at bounding box center [776, 615] width 230 height 33
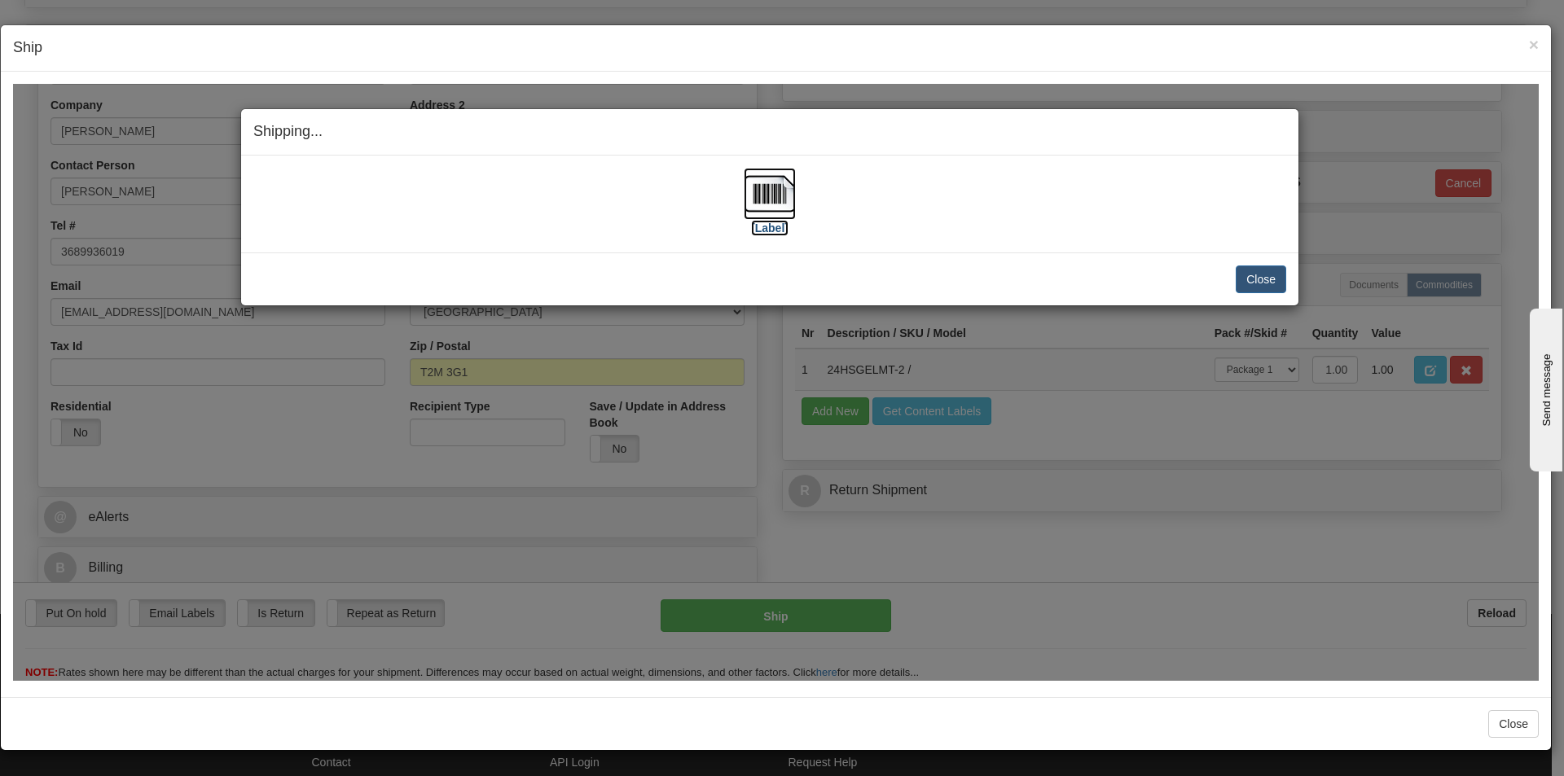
click at [760, 202] on img at bounding box center [770, 193] width 52 height 52
click at [1255, 277] on button "Close" at bounding box center [1261, 279] width 50 height 28
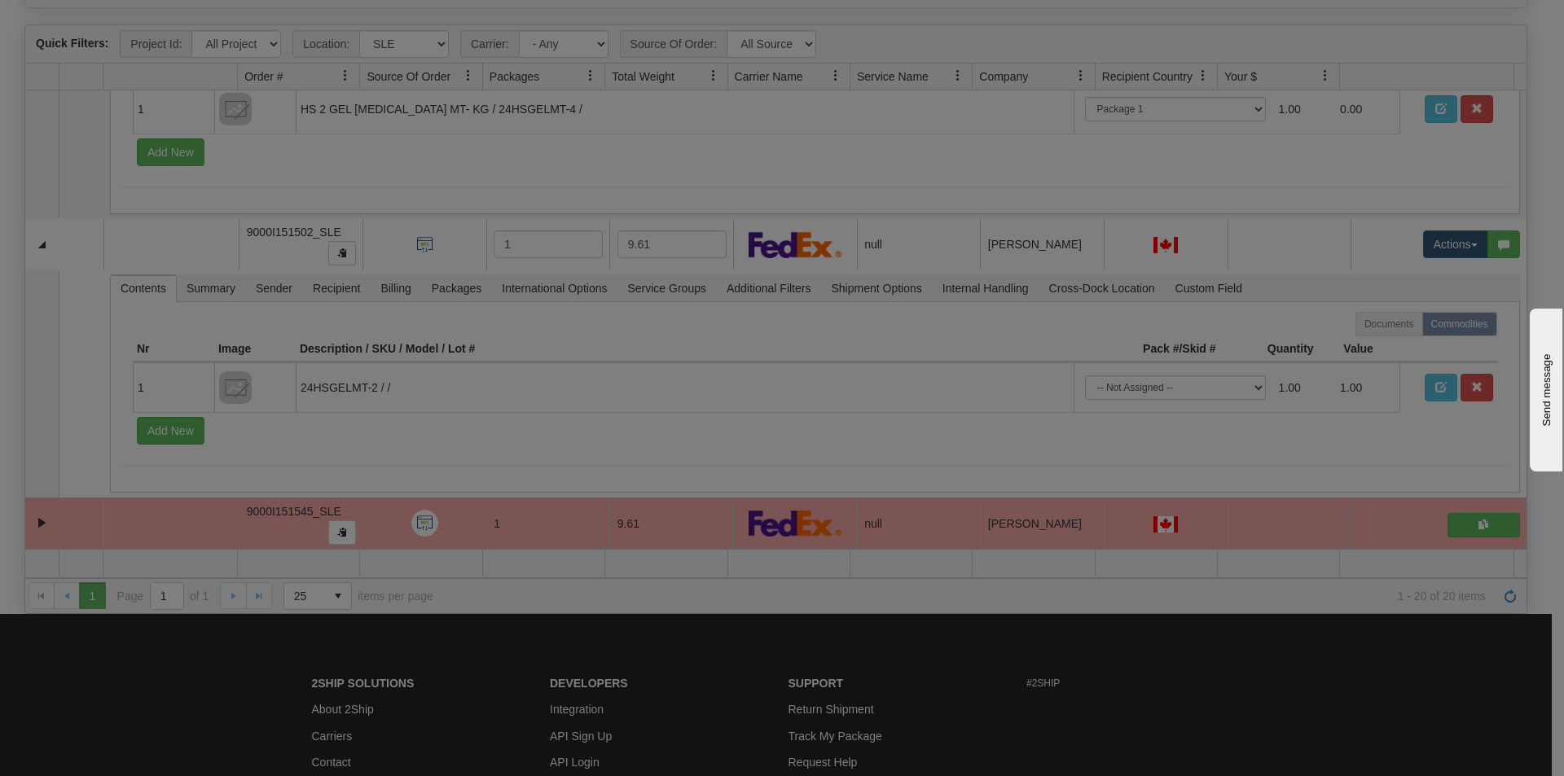
scroll to position [4898, 0]
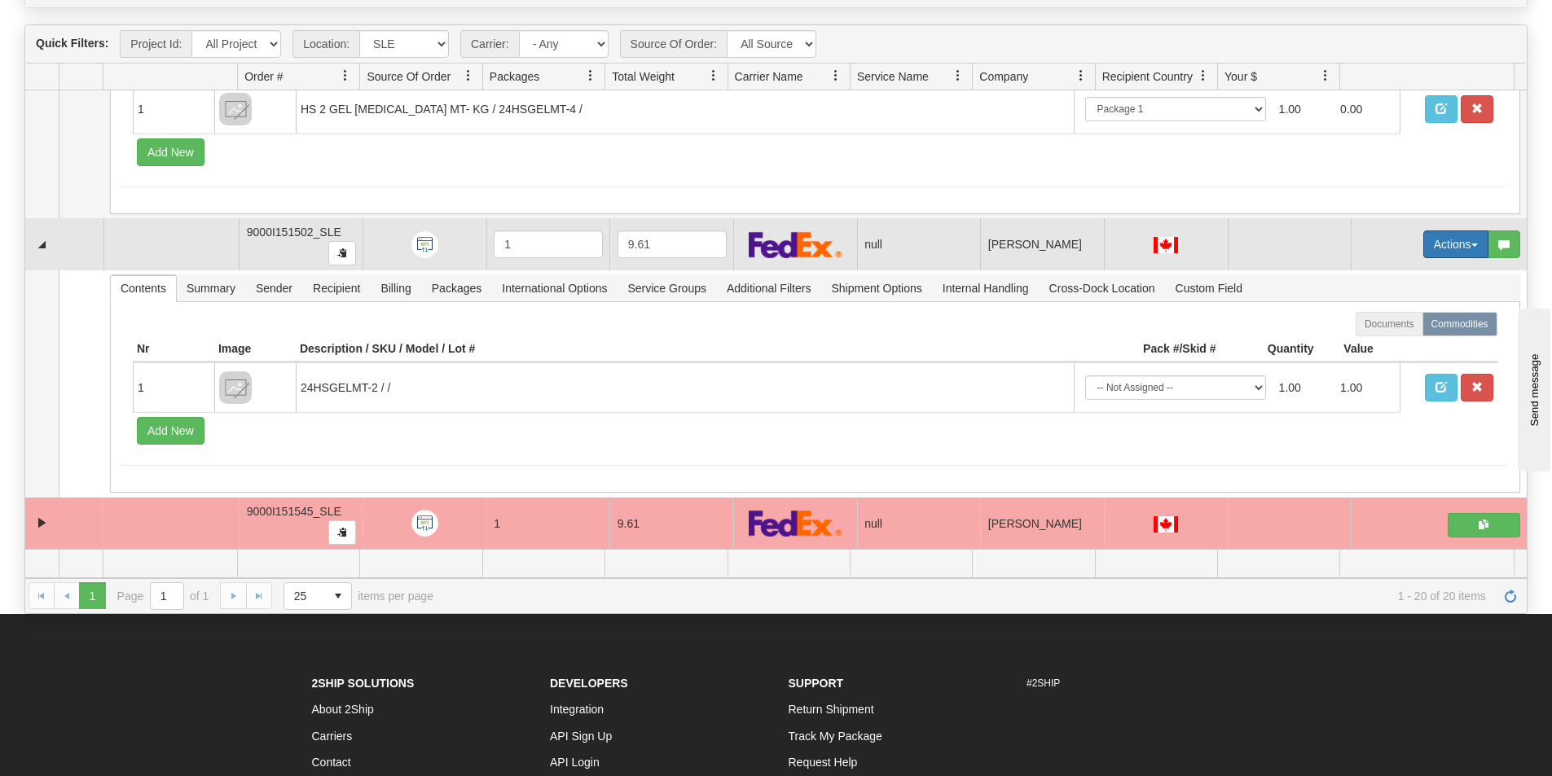
click at [1432, 240] on button "Actions" at bounding box center [1455, 245] width 65 height 28
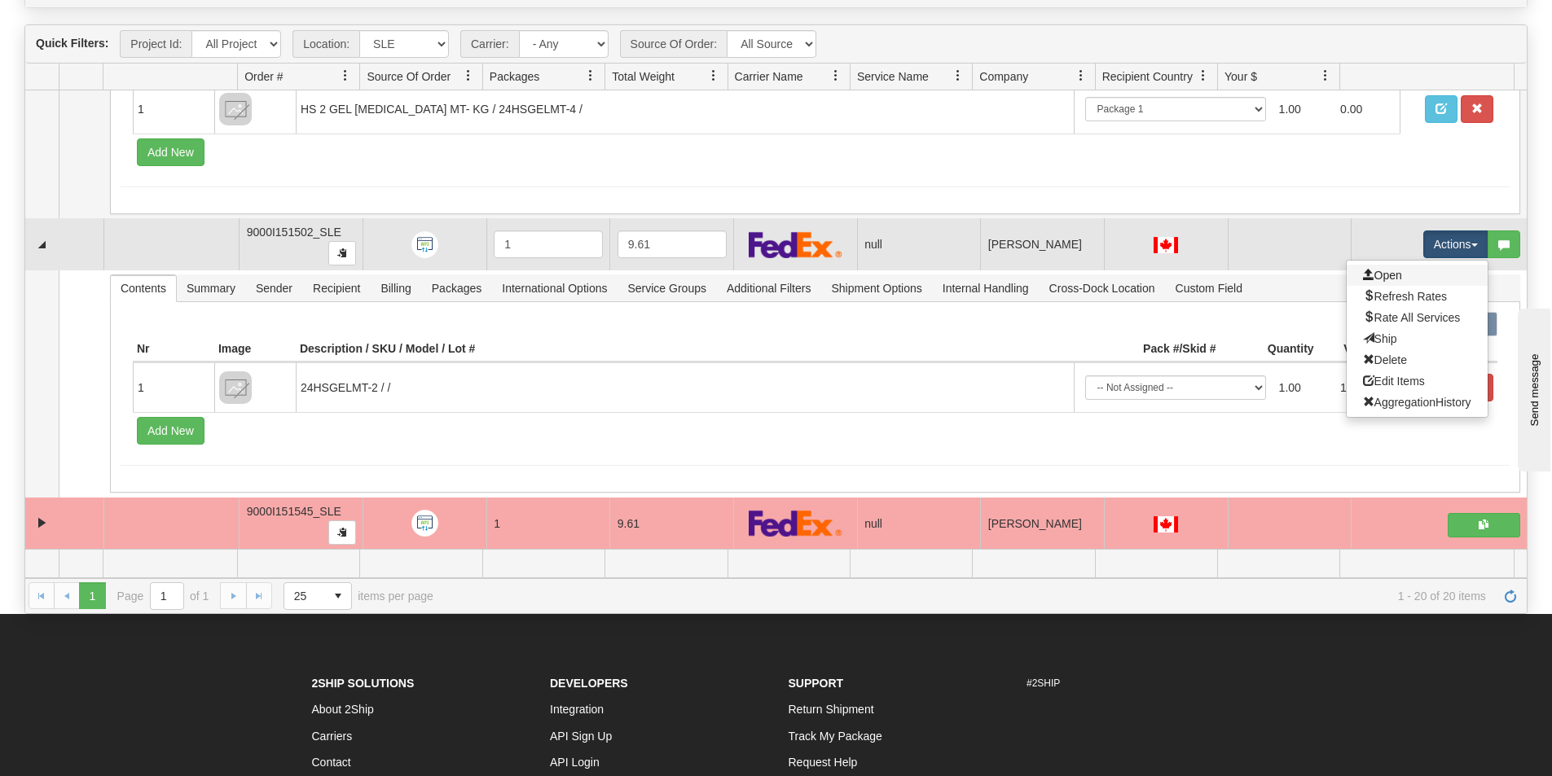
click at [1413, 273] on link "Open" at bounding box center [1416, 275] width 141 height 21
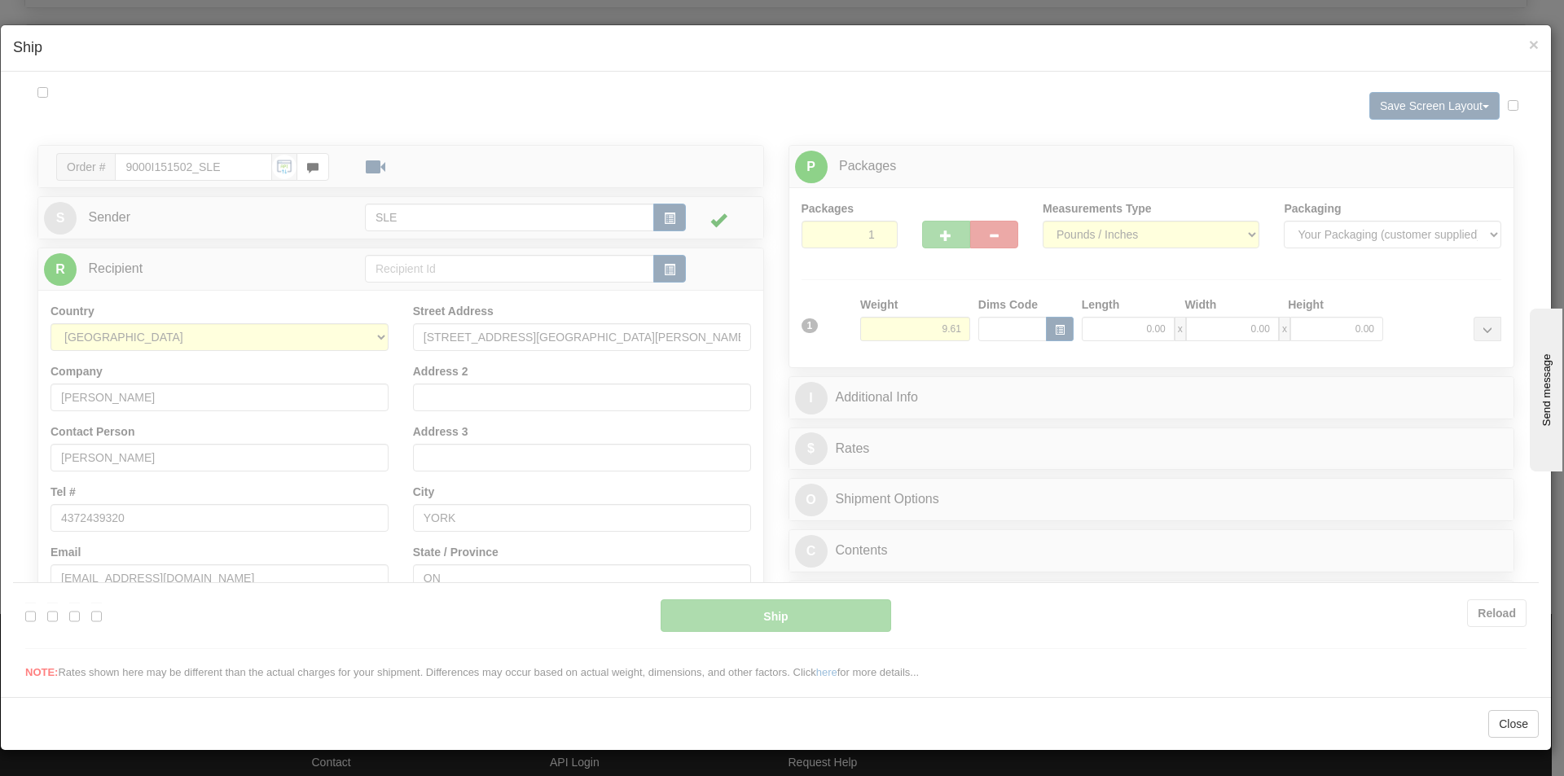
scroll to position [0, 0]
type input "17:16"
type input "16:00"
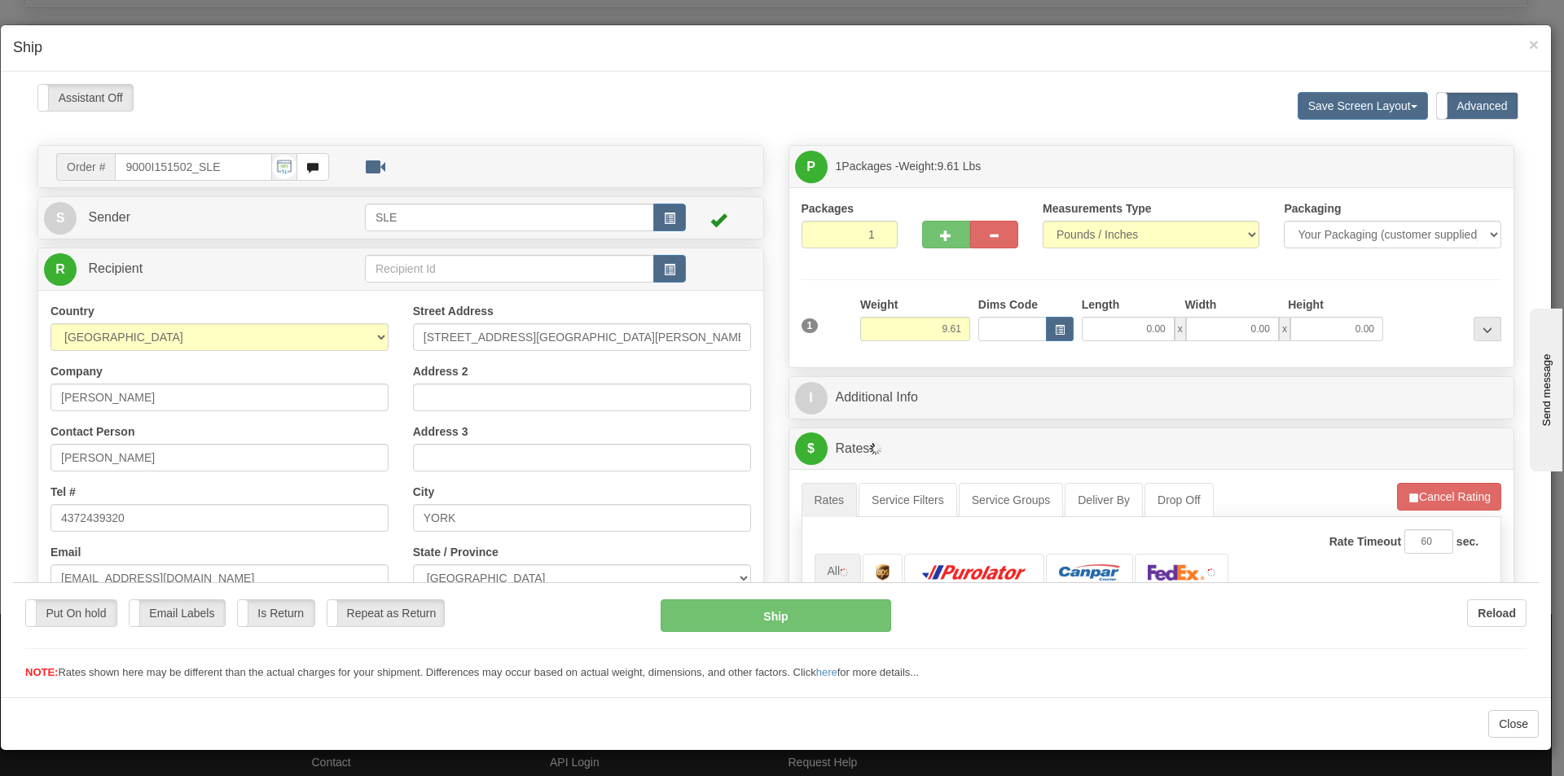
click at [1123, 323] on div at bounding box center [776, 381] width 1526 height 597
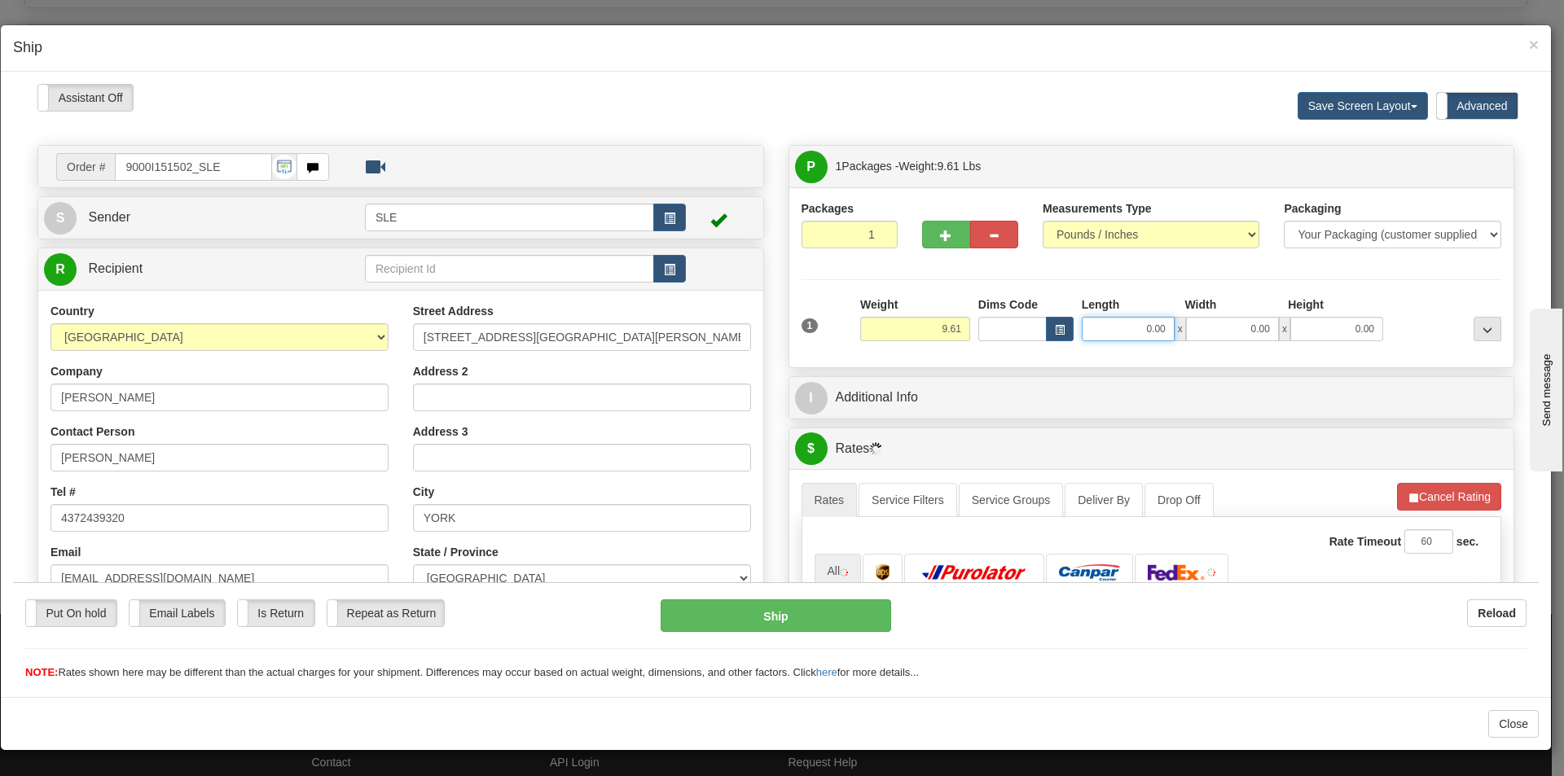
click at [1122, 323] on input "0.00" at bounding box center [1128, 328] width 93 height 24
type input "10.00"
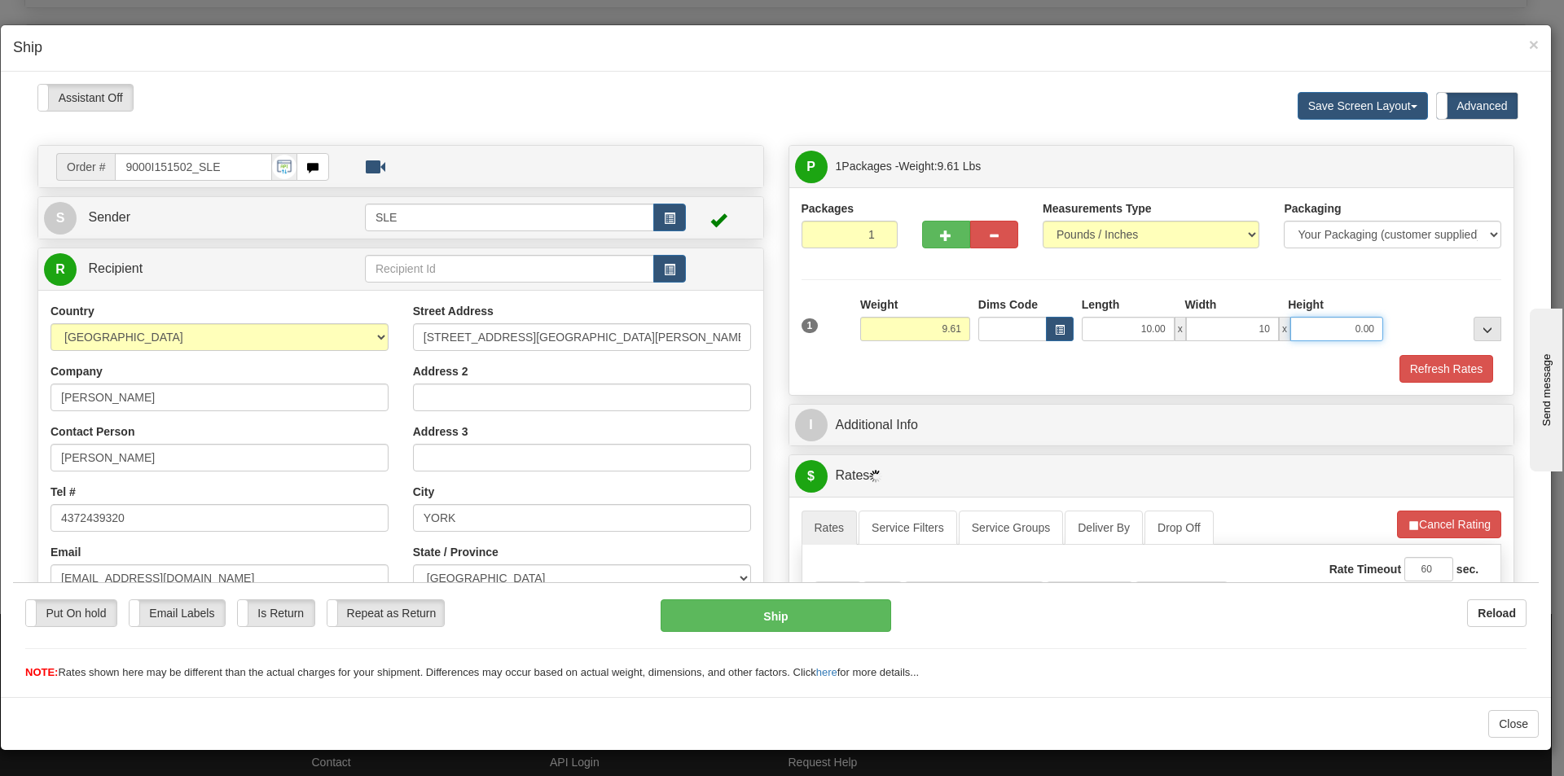
type input "10.00"
type input "20.00"
click at [1430, 362] on button "Refresh Rates" at bounding box center [1446, 368] width 94 height 28
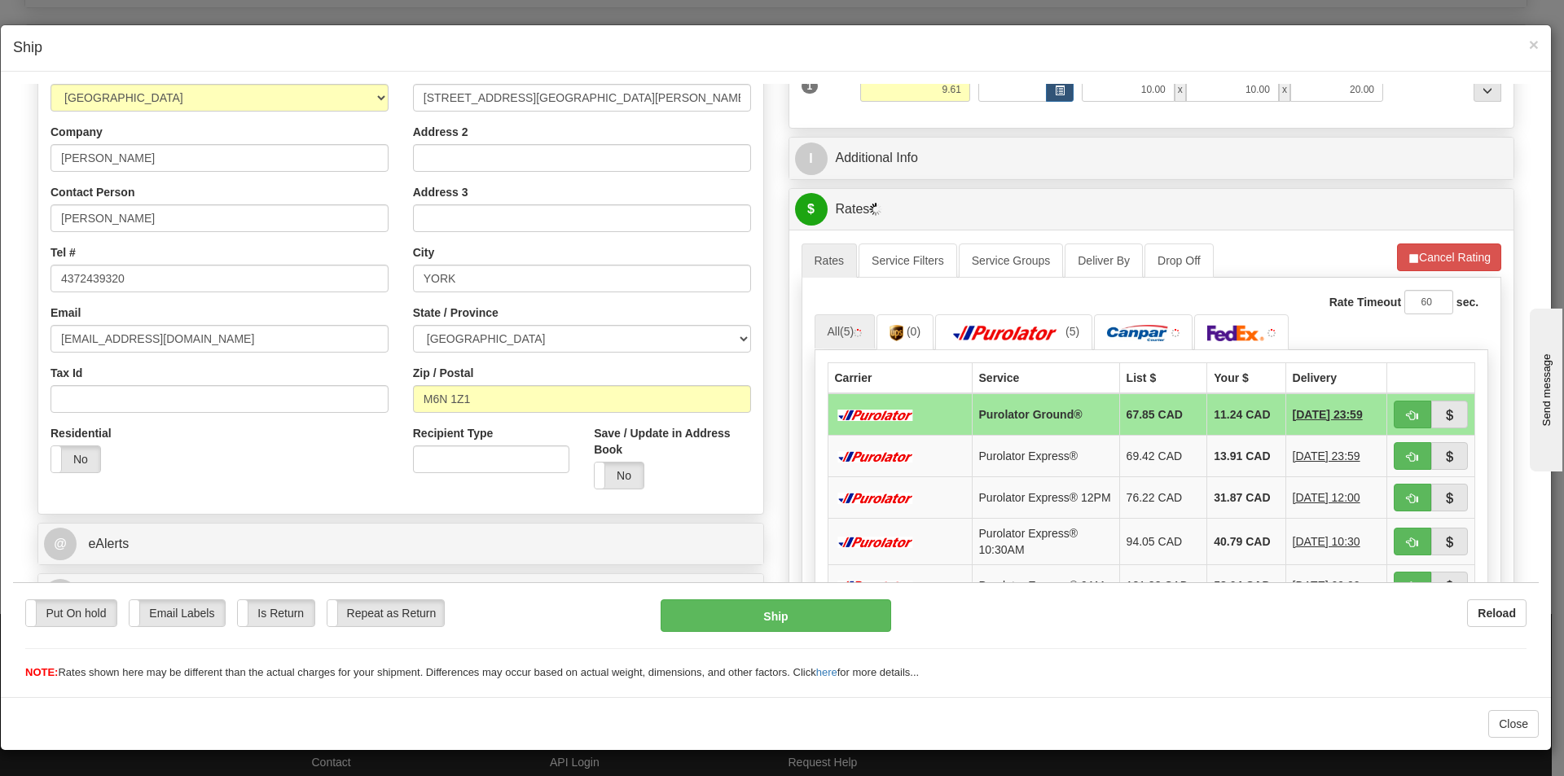
scroll to position [326, 0]
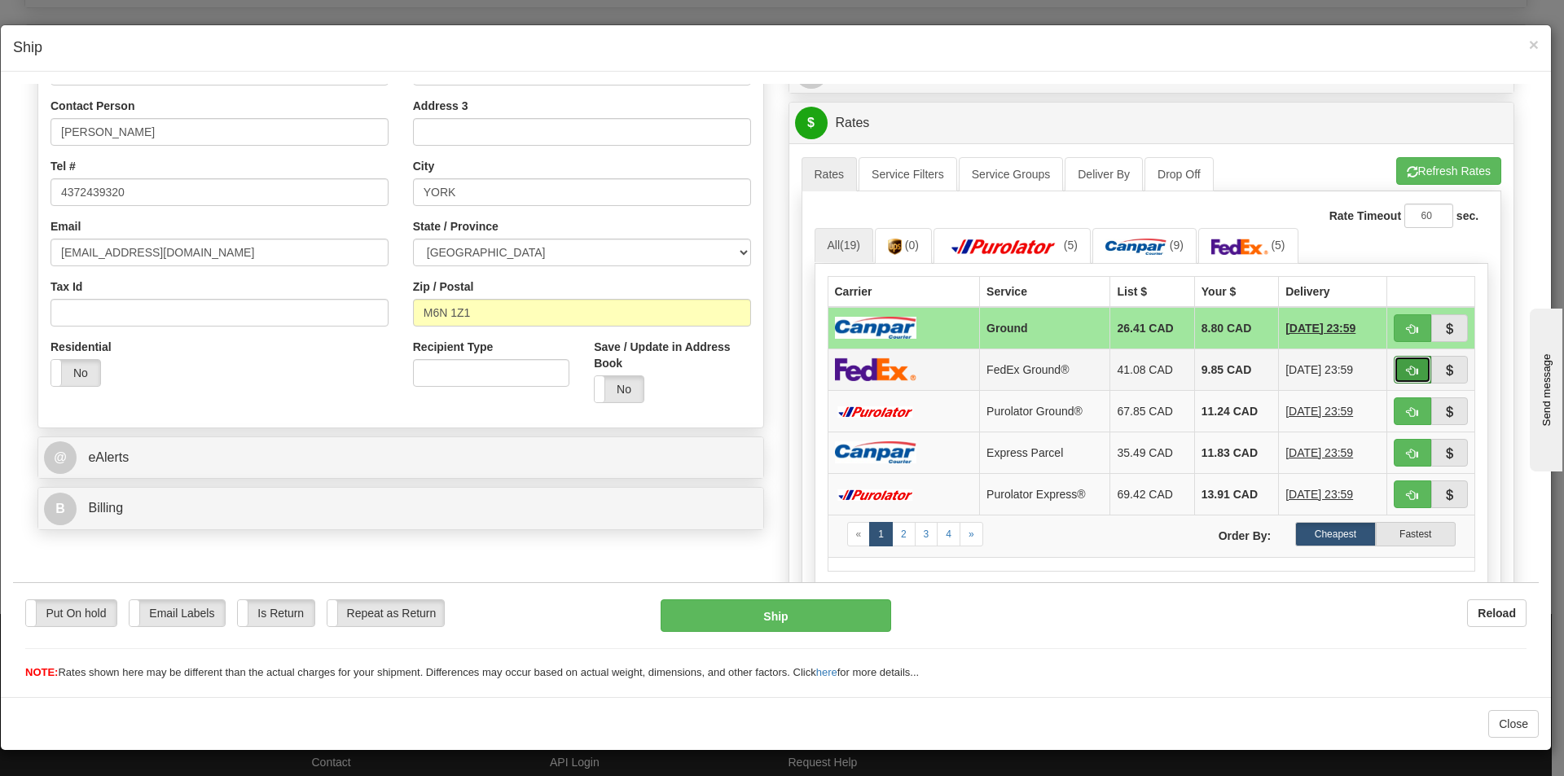
click at [1402, 362] on button "button" at bounding box center [1412, 369] width 37 height 28
type input "92"
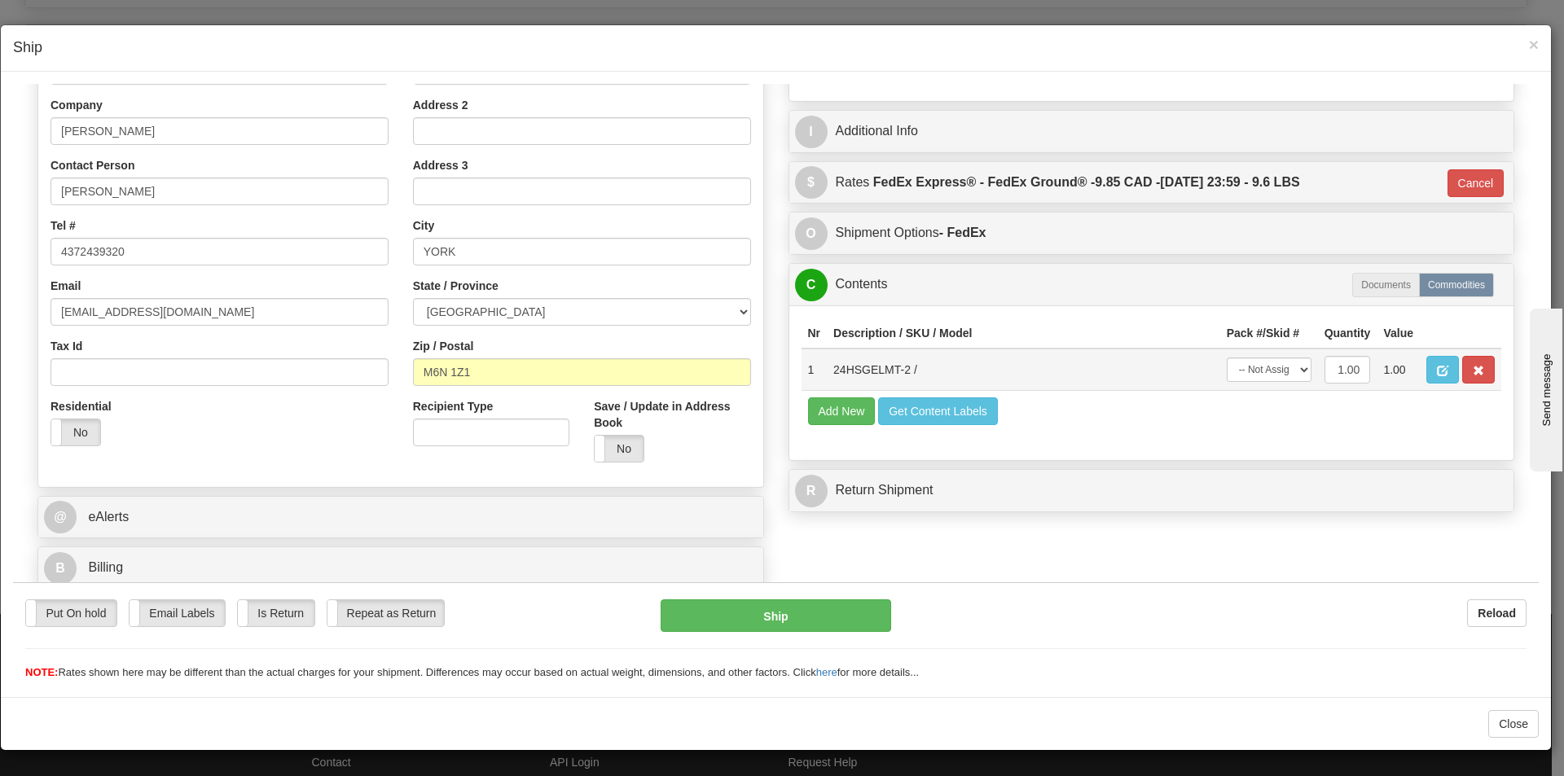
scroll to position [266, 0]
drag, startPoint x: 1277, startPoint y: 366, endPoint x: 1270, endPoint y: 380, distance: 15.7
click at [1276, 366] on select "-- Not Assigned -- Package 1" at bounding box center [1269, 369] width 85 height 24
select select "0"
click at [1227, 357] on select "-- Not Assigned -- Package 1" at bounding box center [1269, 369] width 85 height 24
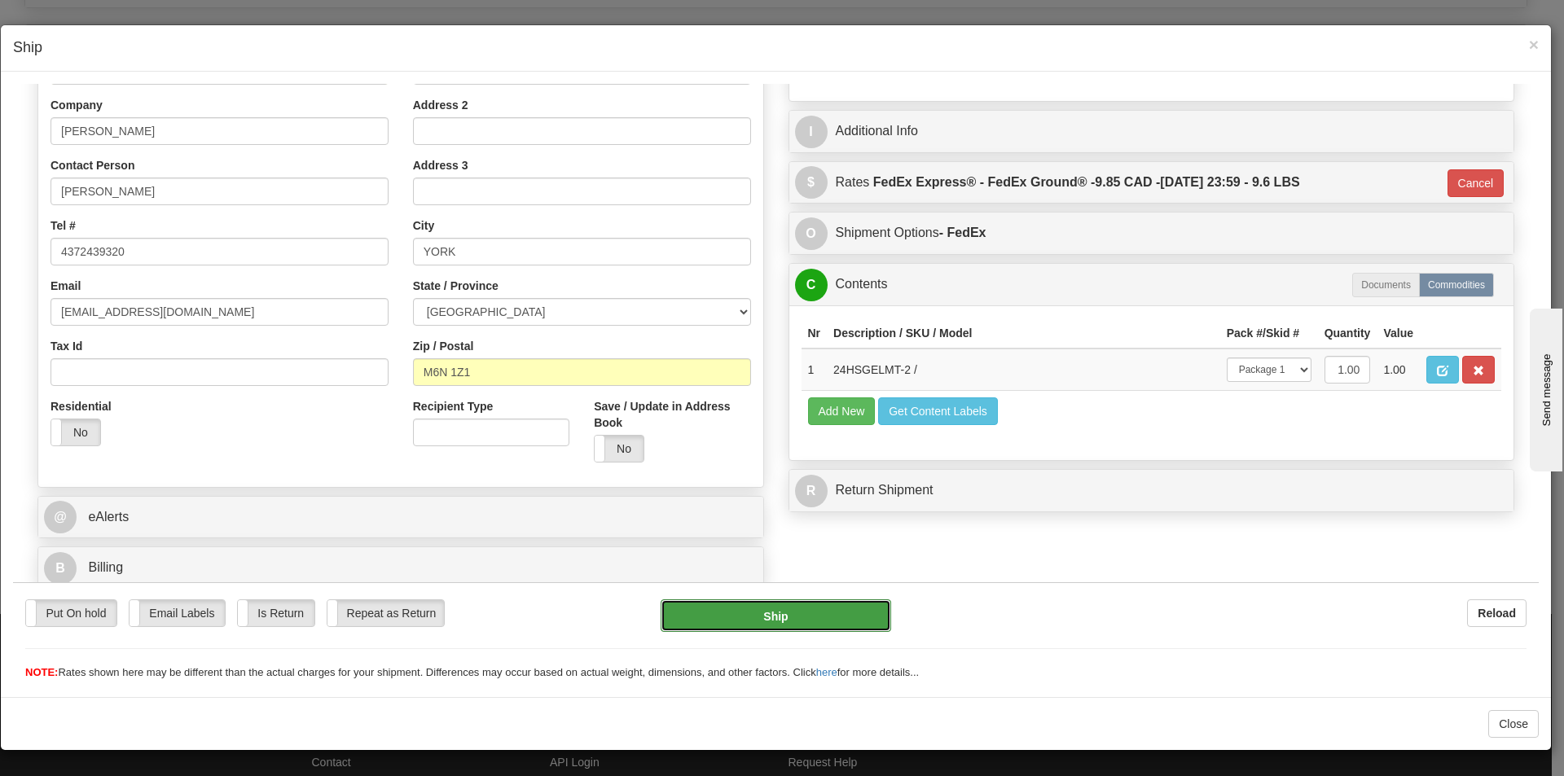
click at [823, 602] on button "Ship" at bounding box center [776, 615] width 230 height 33
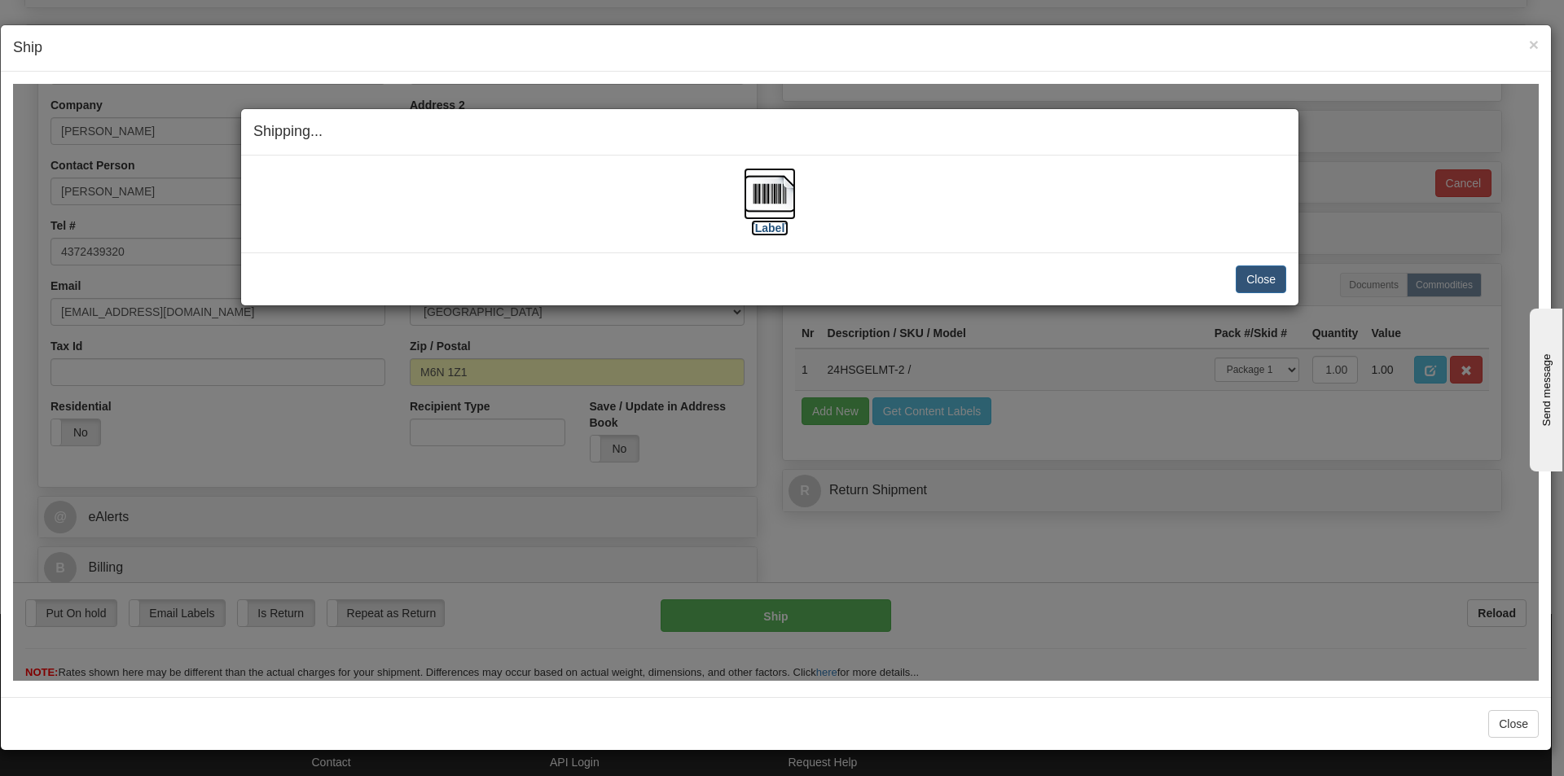
click at [771, 208] on img at bounding box center [770, 193] width 52 height 52
click at [1249, 279] on button "Close" at bounding box center [1261, 279] width 50 height 28
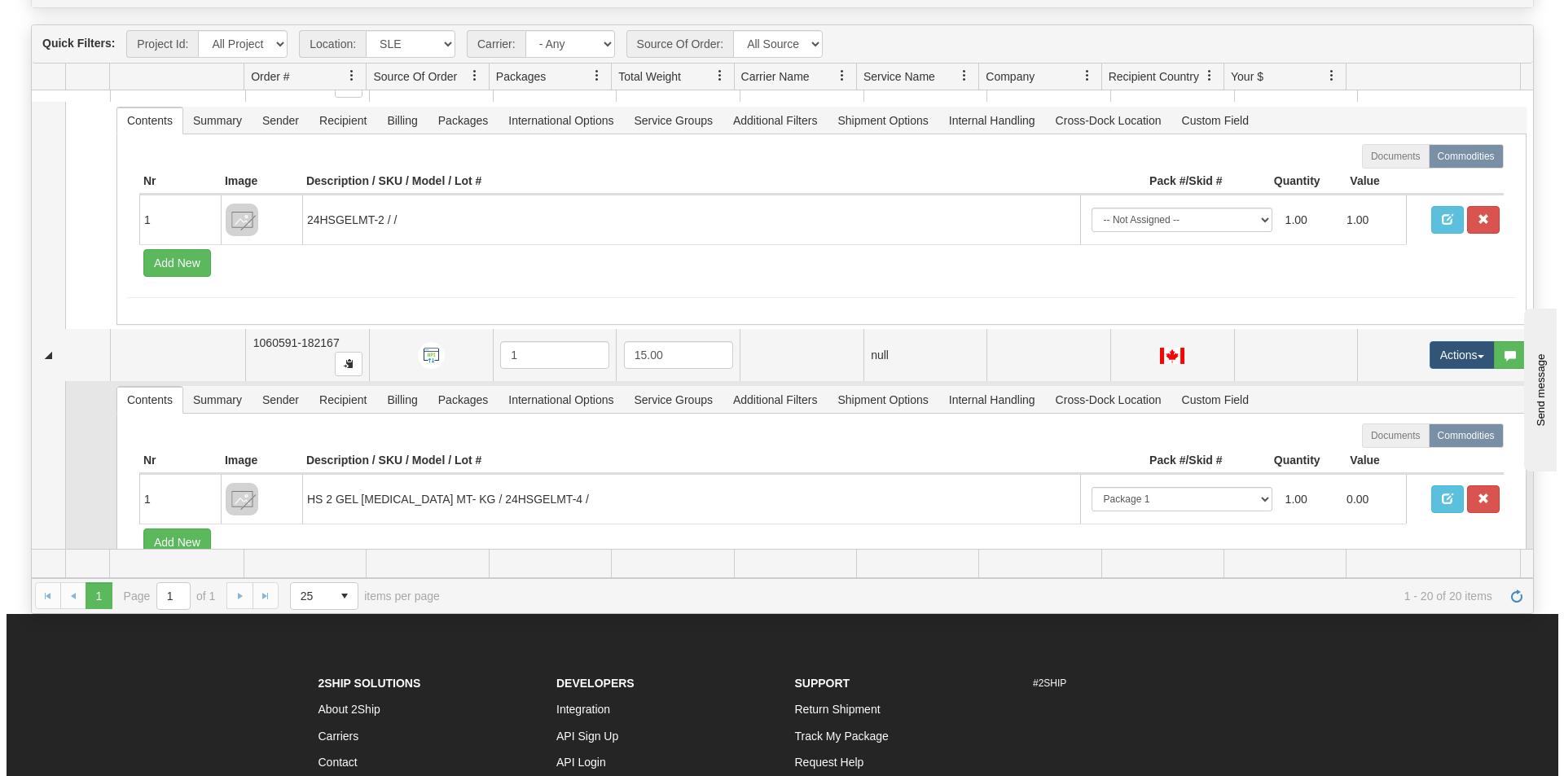
scroll to position [4589, 0]
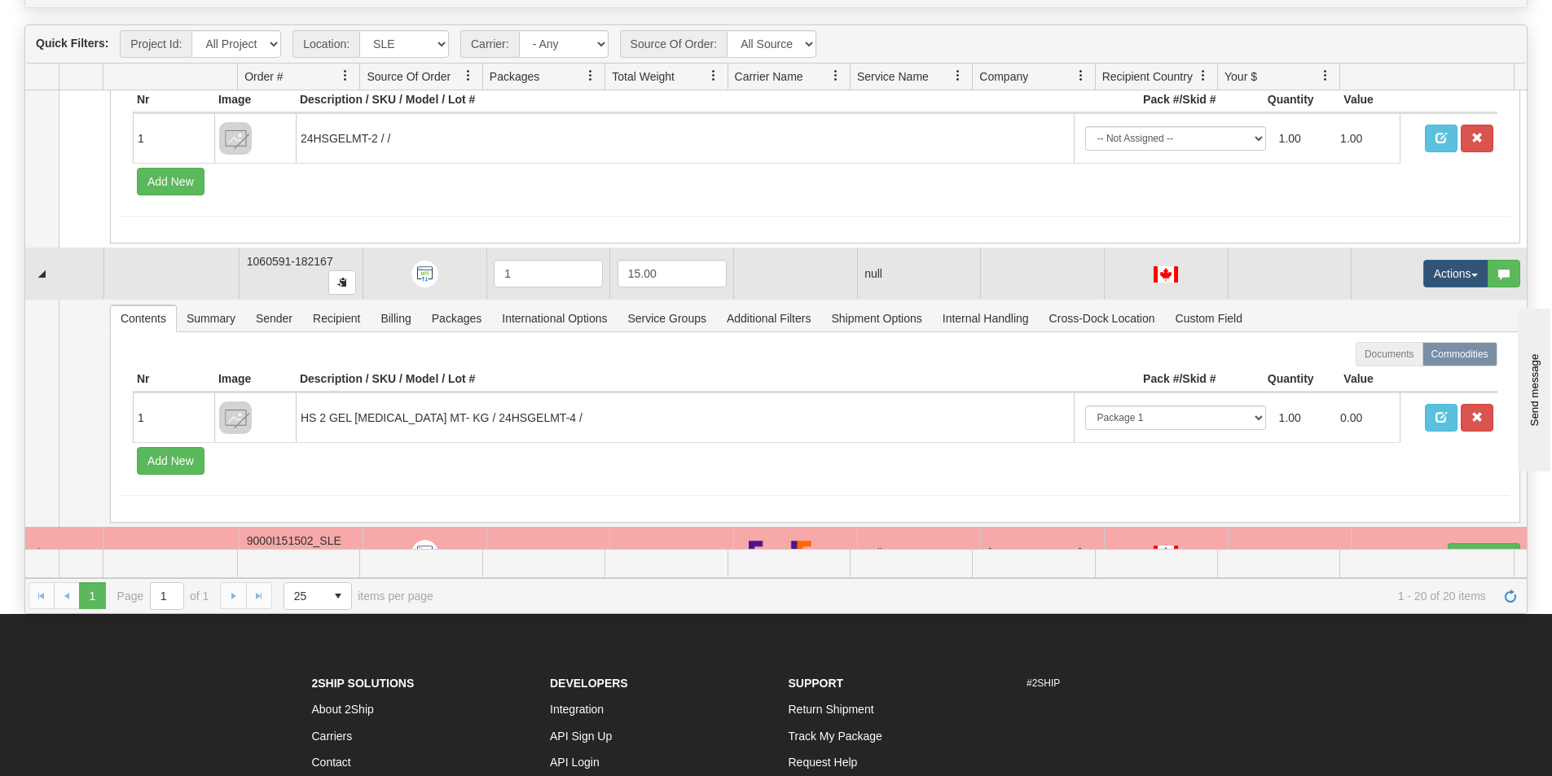
click at [1451, 257] on td "Actions Open Refresh Rates Rate All Services Ship Delete Edit Items Aggregation…" at bounding box center [1438, 274] width 176 height 52
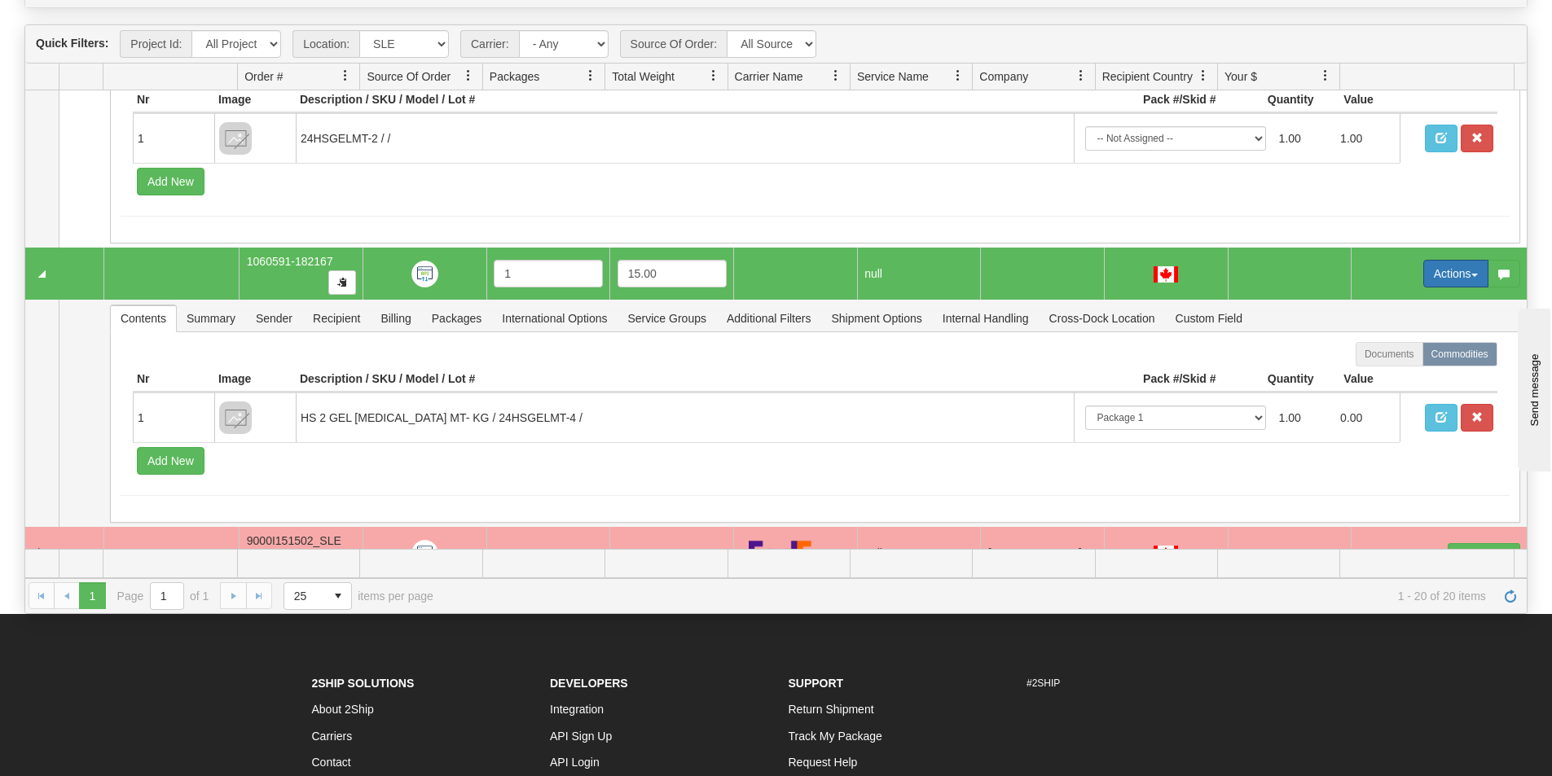
click at [1444, 273] on button "Actions" at bounding box center [1455, 274] width 65 height 28
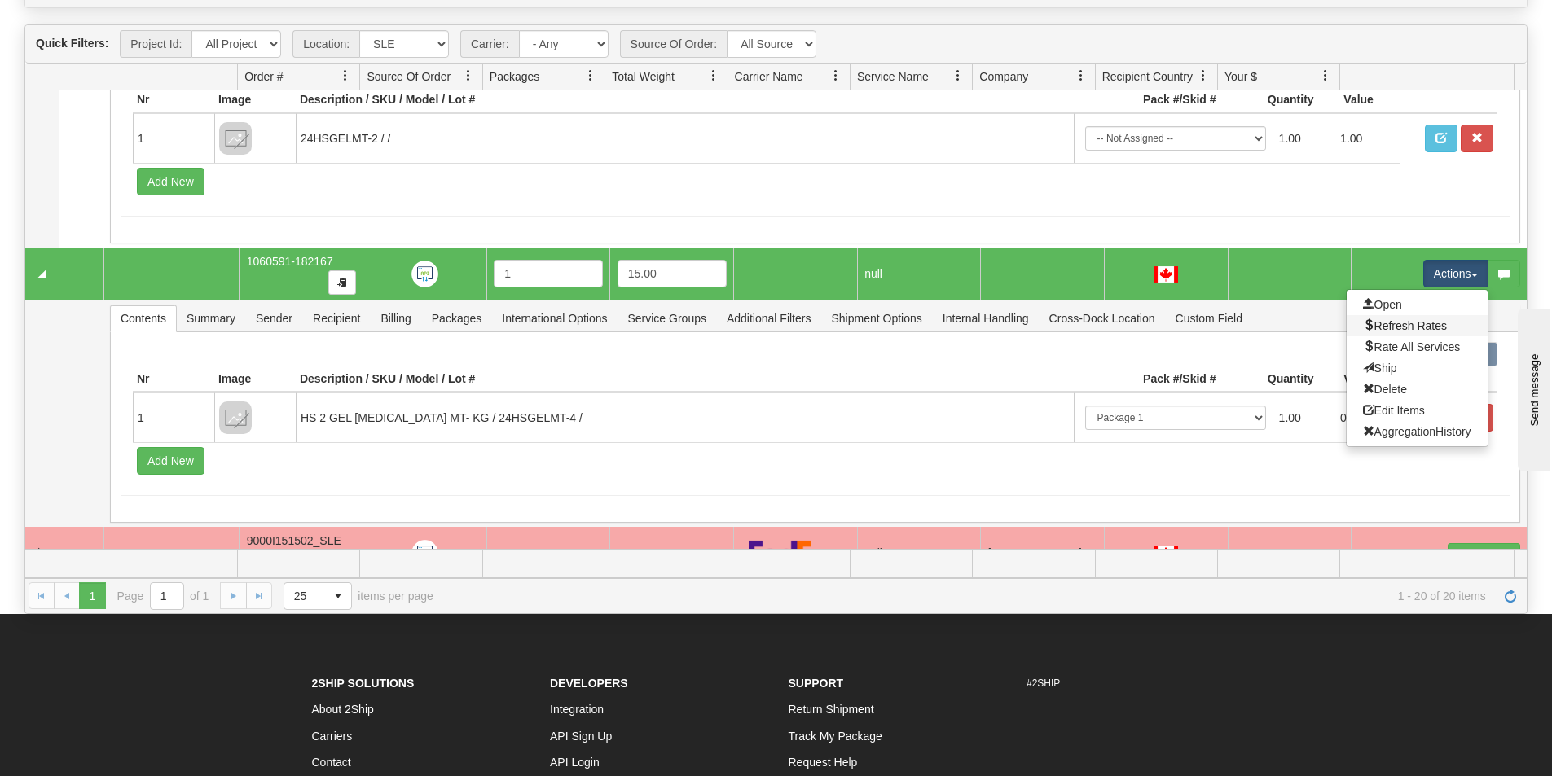
click at [1403, 317] on link "Refresh Rates" at bounding box center [1416, 325] width 141 height 21
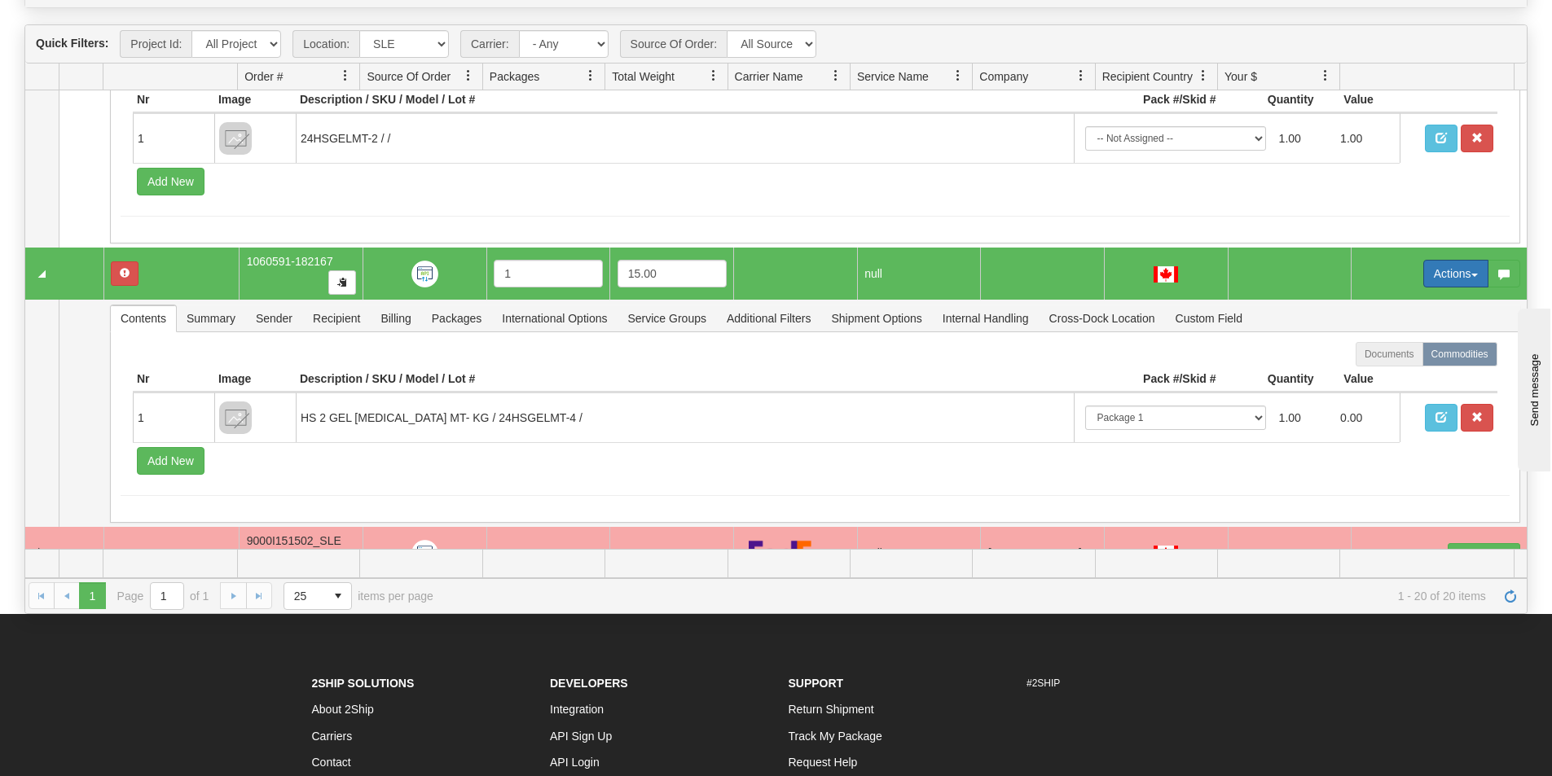
click at [1433, 276] on button "Actions" at bounding box center [1455, 274] width 65 height 28
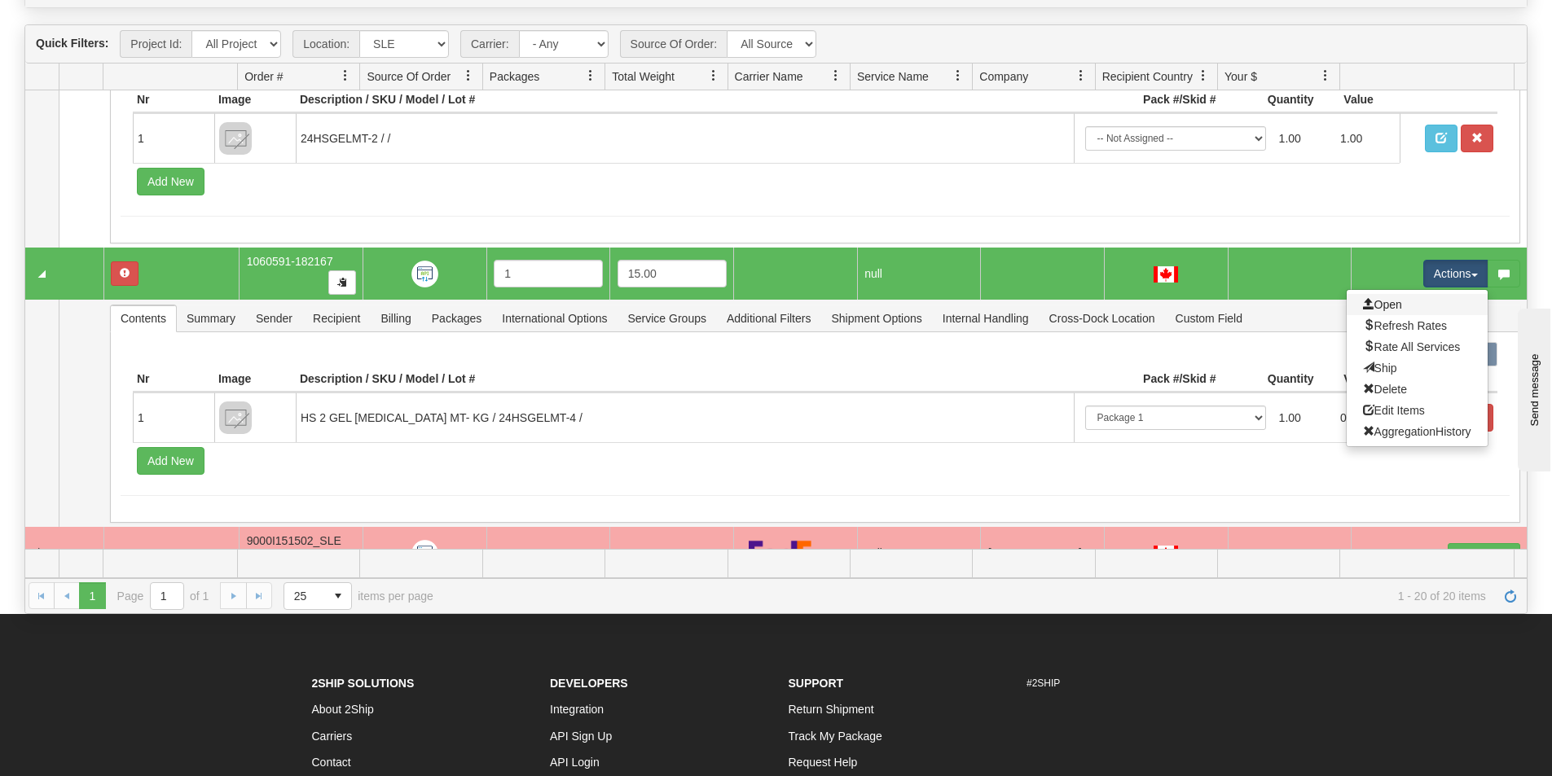
click at [1411, 300] on link "Open" at bounding box center [1416, 304] width 141 height 21
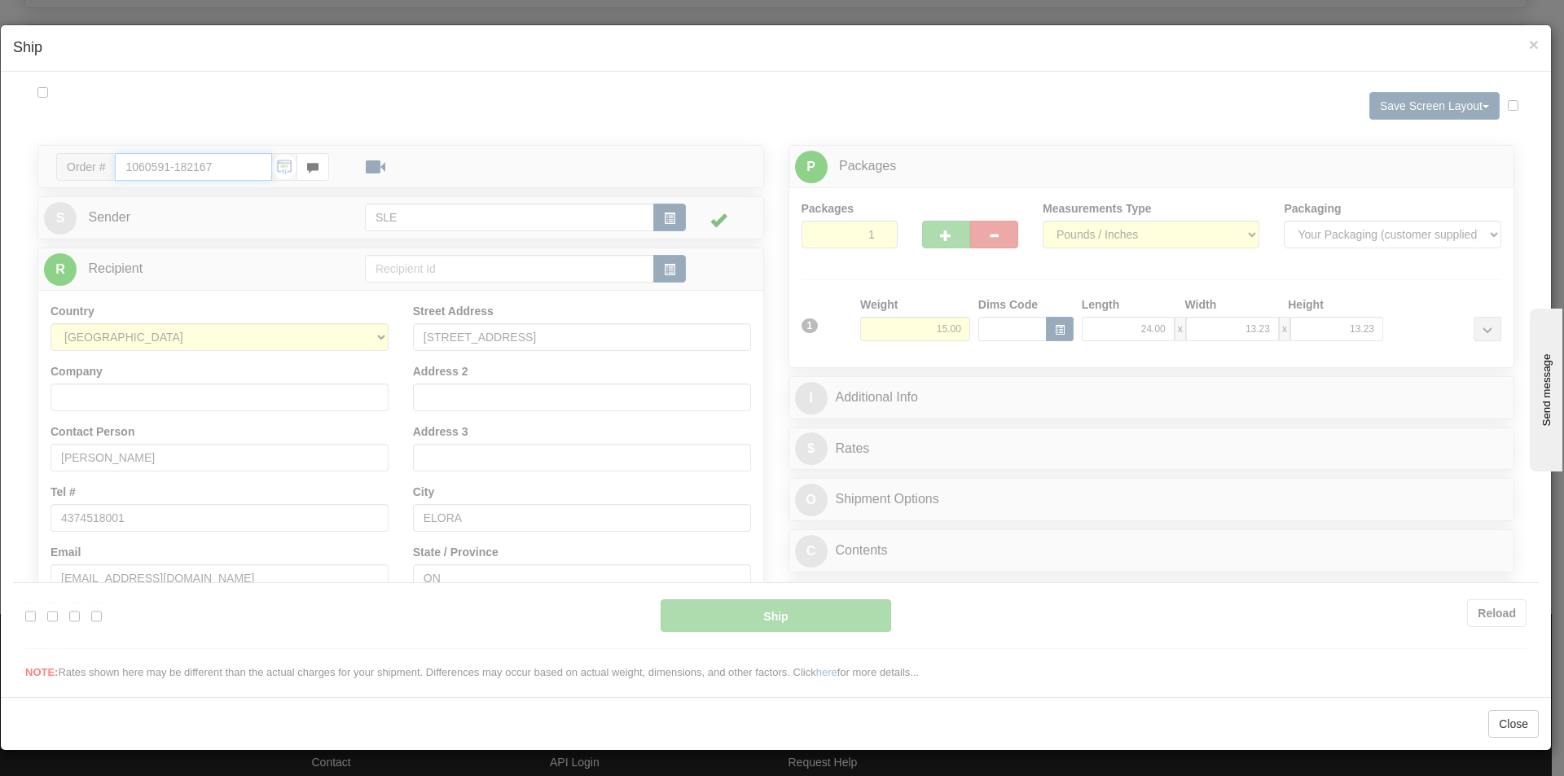
scroll to position [0, 0]
type input "17:16"
type input "16:00"
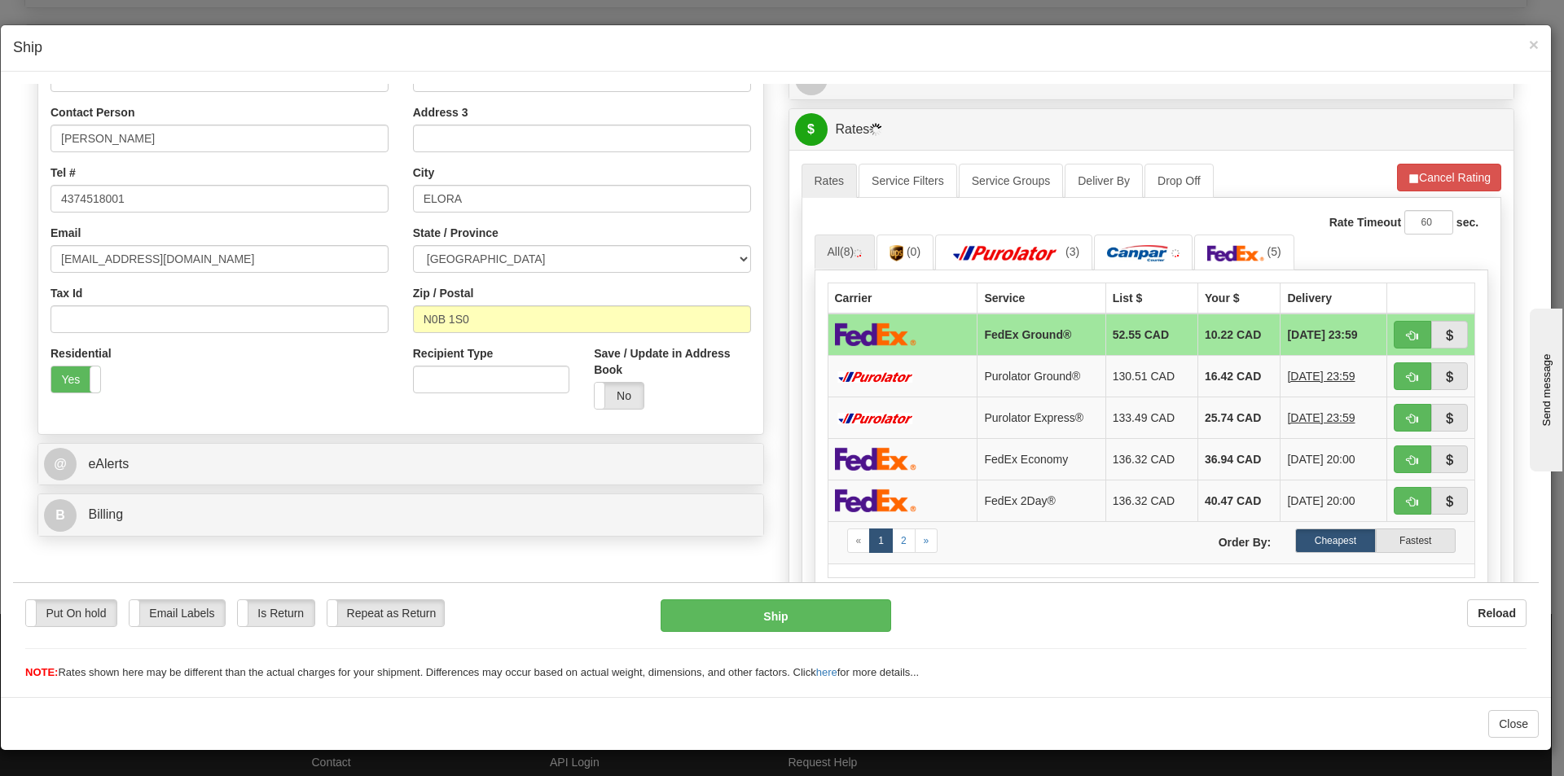
scroll to position [407, 0]
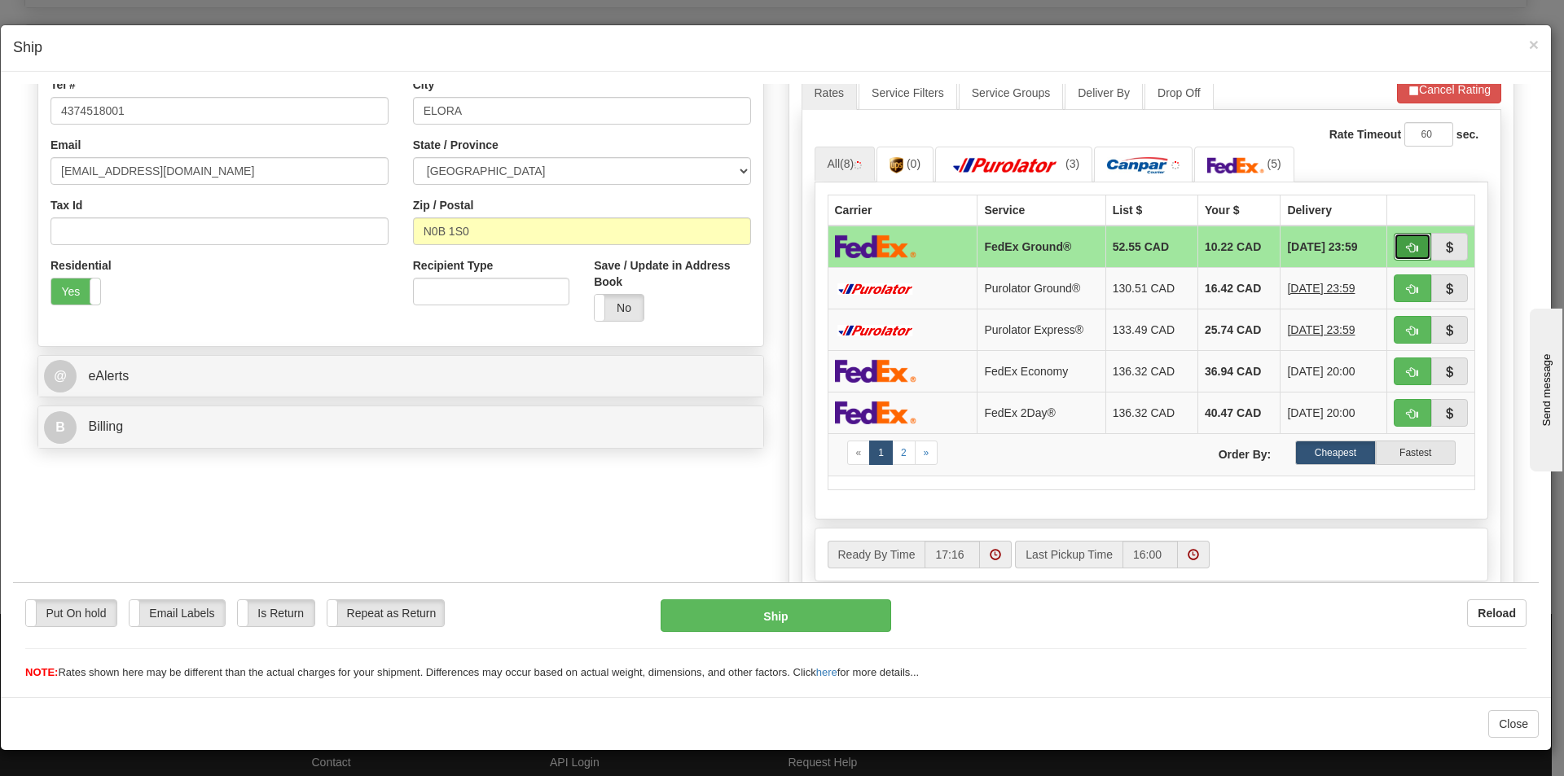
click at [1394, 246] on button "button" at bounding box center [1412, 246] width 37 height 28
click at [1394, 247] on button "button" at bounding box center [1412, 246] width 37 height 28
type input "92"
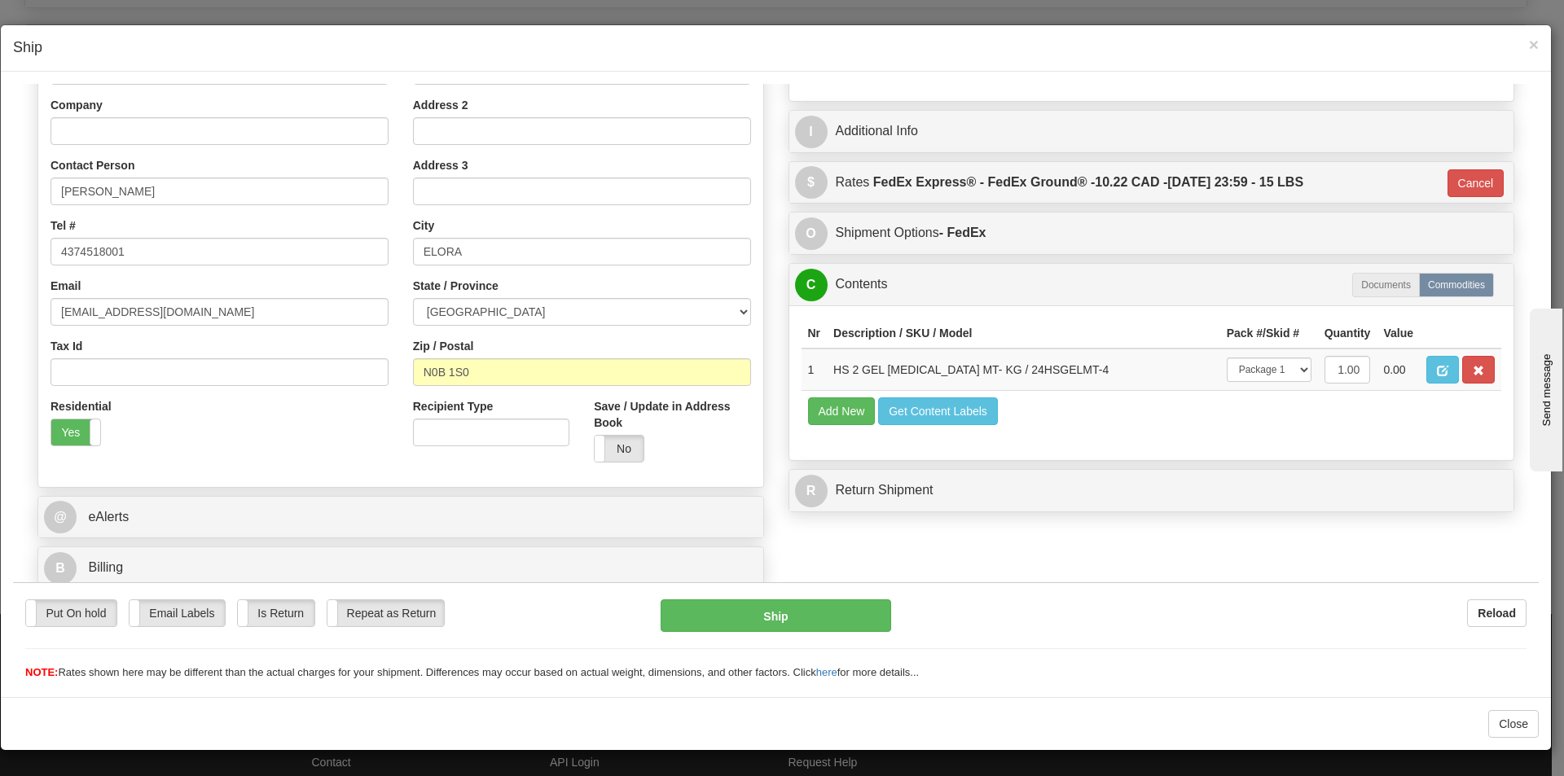
scroll to position [266, 0]
click at [1266, 370] on select "-- Not Assigned -- Package 1" at bounding box center [1269, 369] width 85 height 24
click at [1264, 370] on select "-- Not Assigned -- Package 1" at bounding box center [1269, 369] width 85 height 24
click at [822, 604] on button "Ship" at bounding box center [776, 615] width 230 height 33
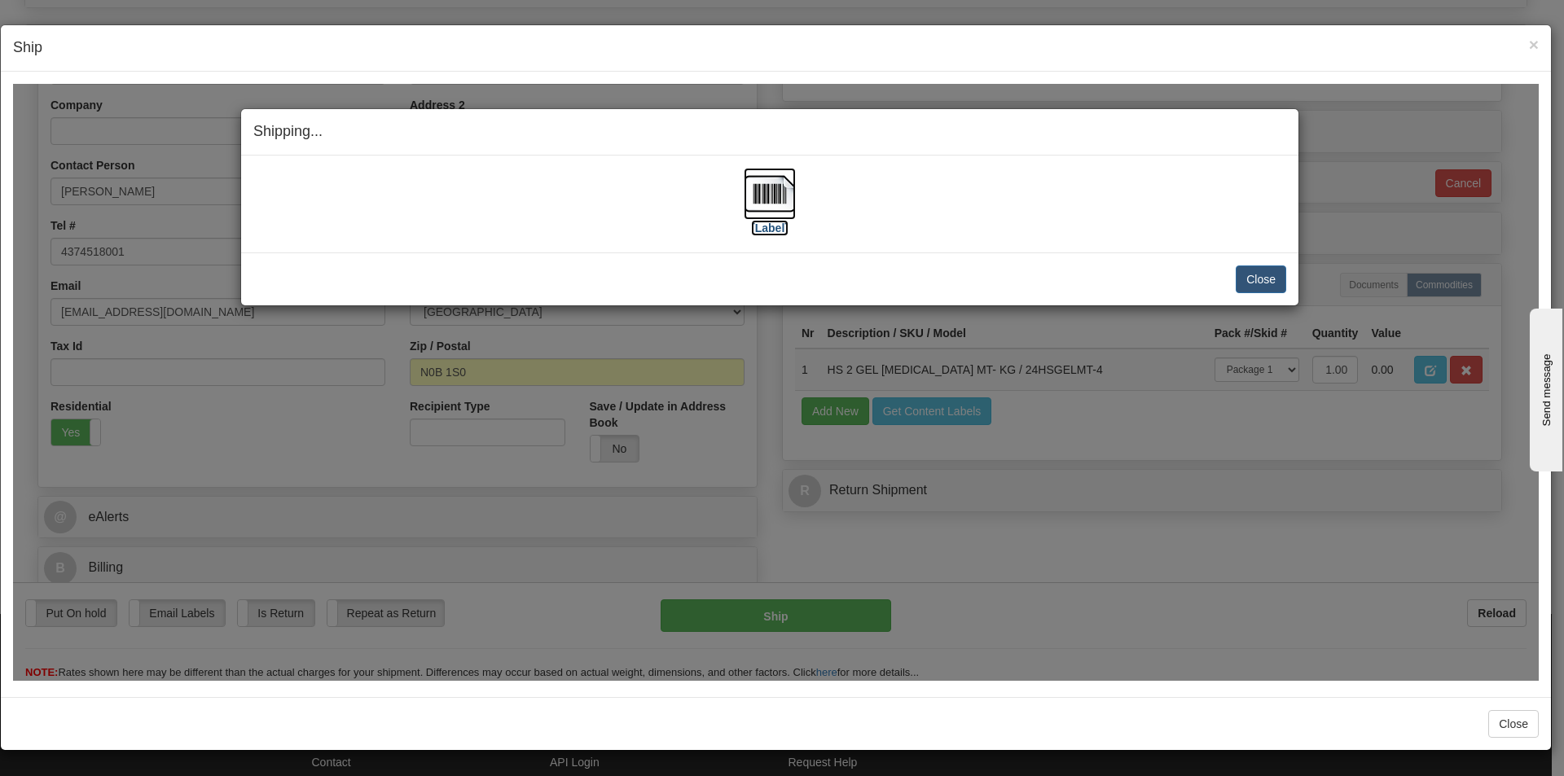
click at [778, 222] on label "[Label]" at bounding box center [769, 227] width 37 height 16
click at [1266, 282] on button "Close" at bounding box center [1261, 279] width 50 height 28
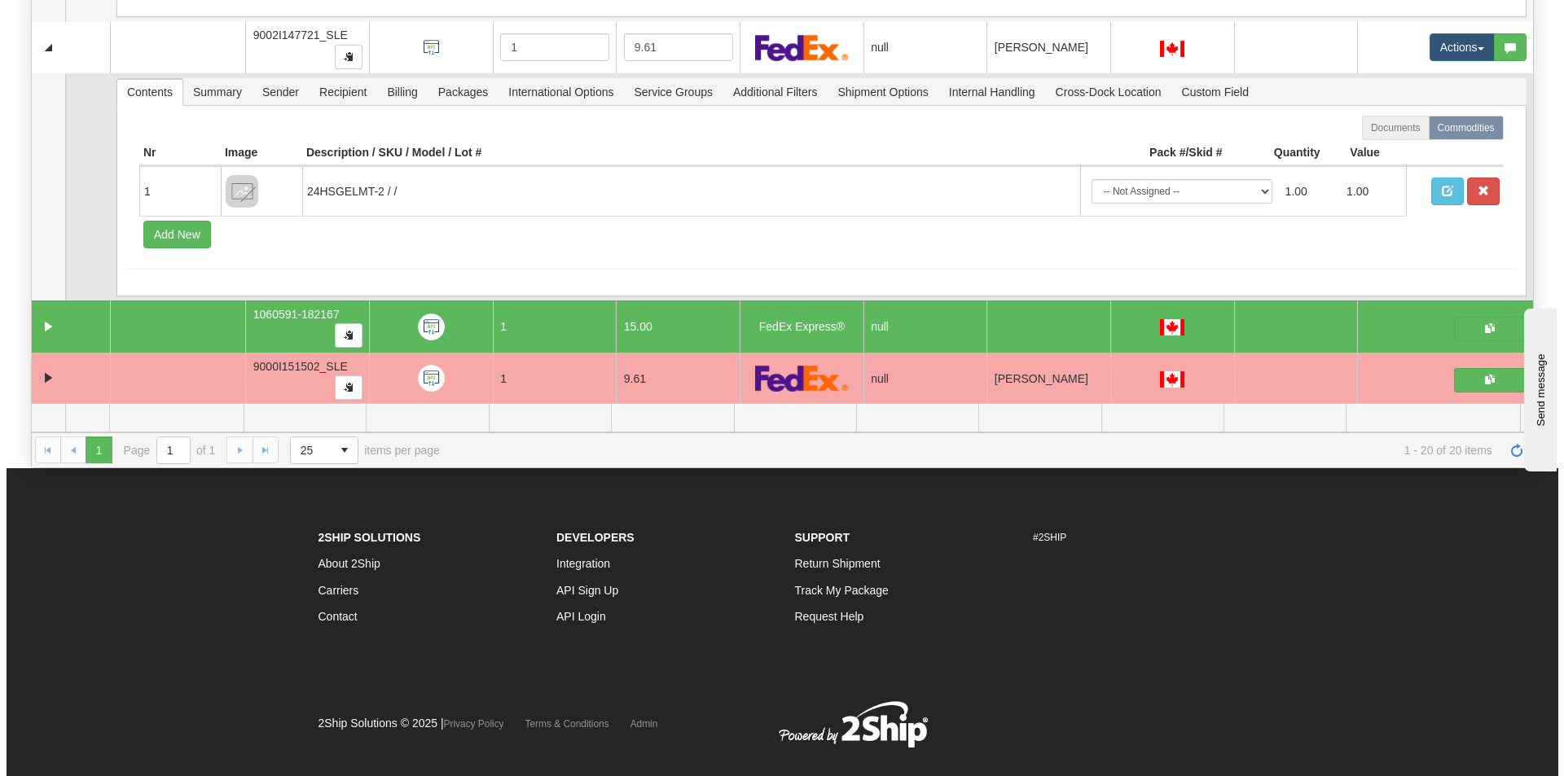
scroll to position [4362, 0]
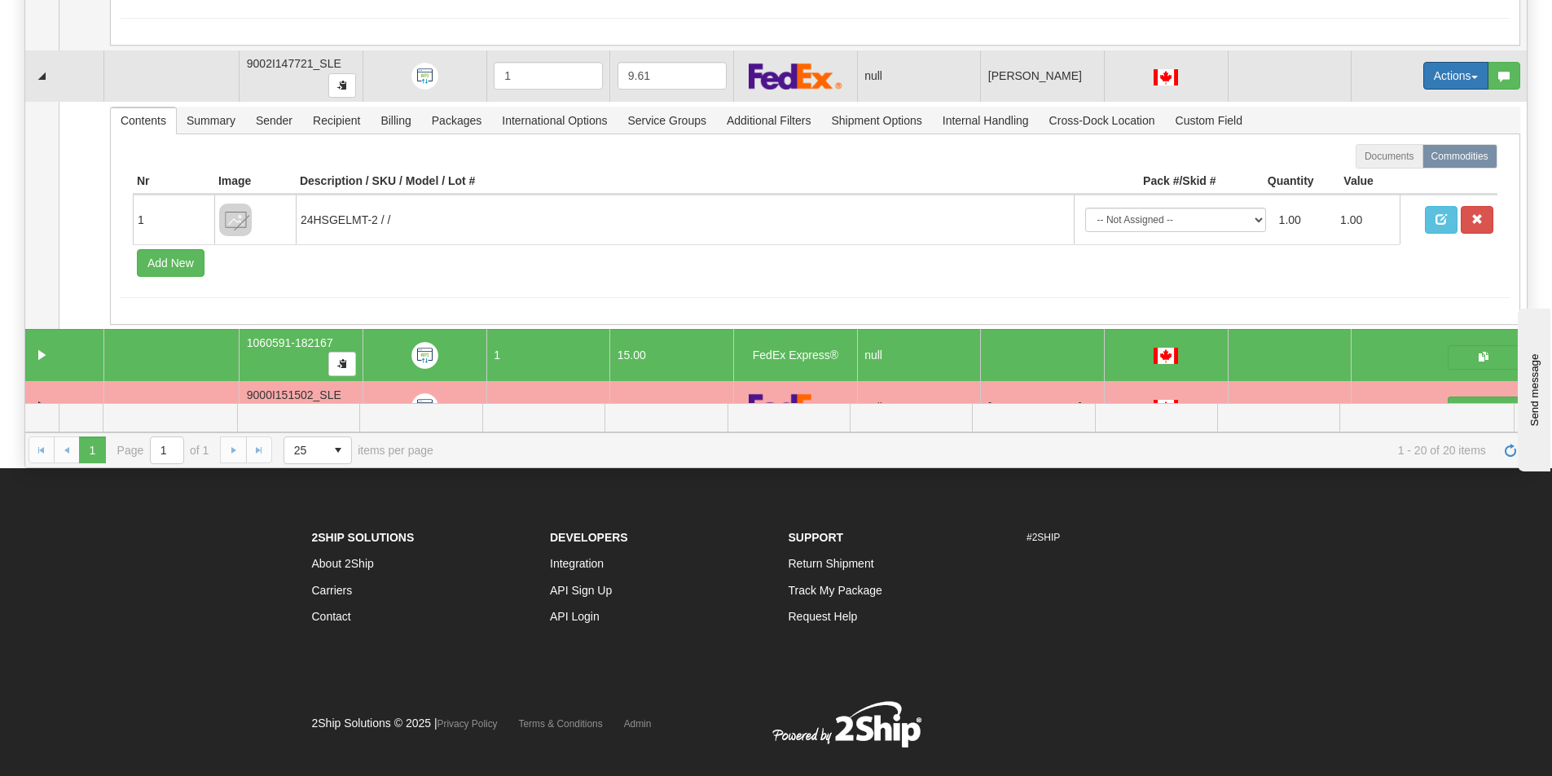
click at [1423, 82] on button "Actions" at bounding box center [1455, 76] width 65 height 28
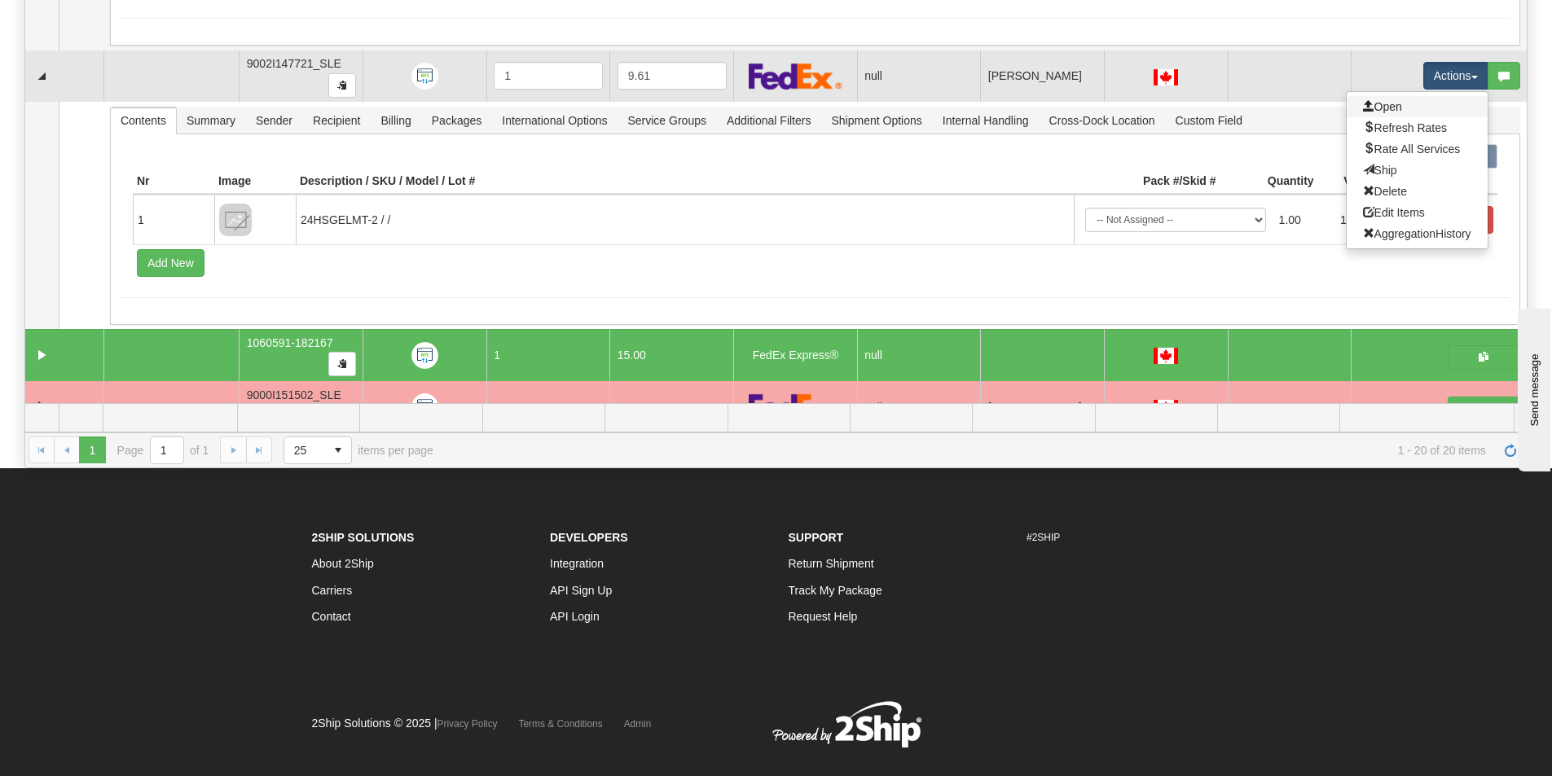
click at [1401, 105] on link "Open" at bounding box center [1416, 106] width 141 height 21
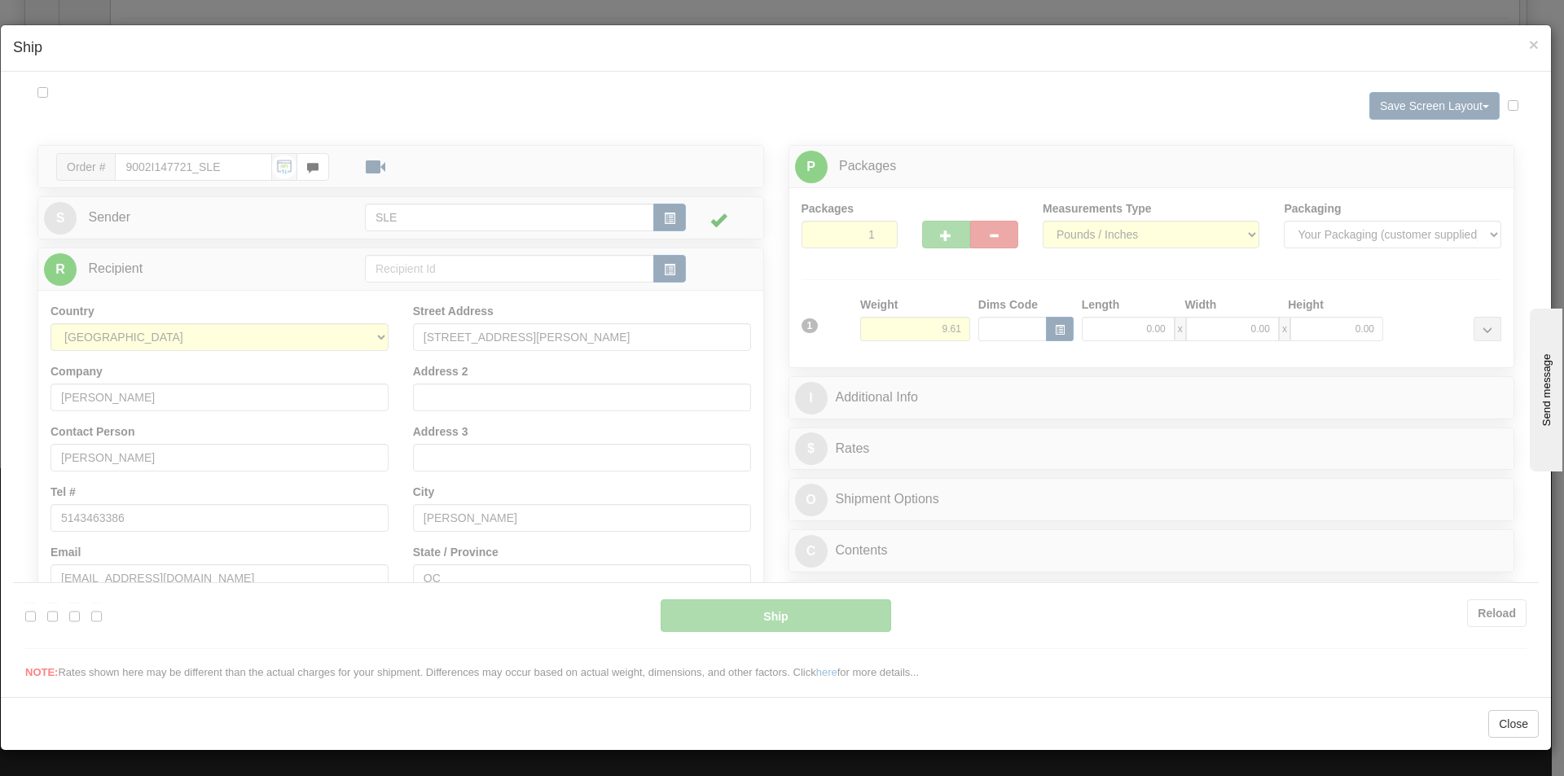
scroll to position [0, 0]
type input "17:16"
type input "16:00"
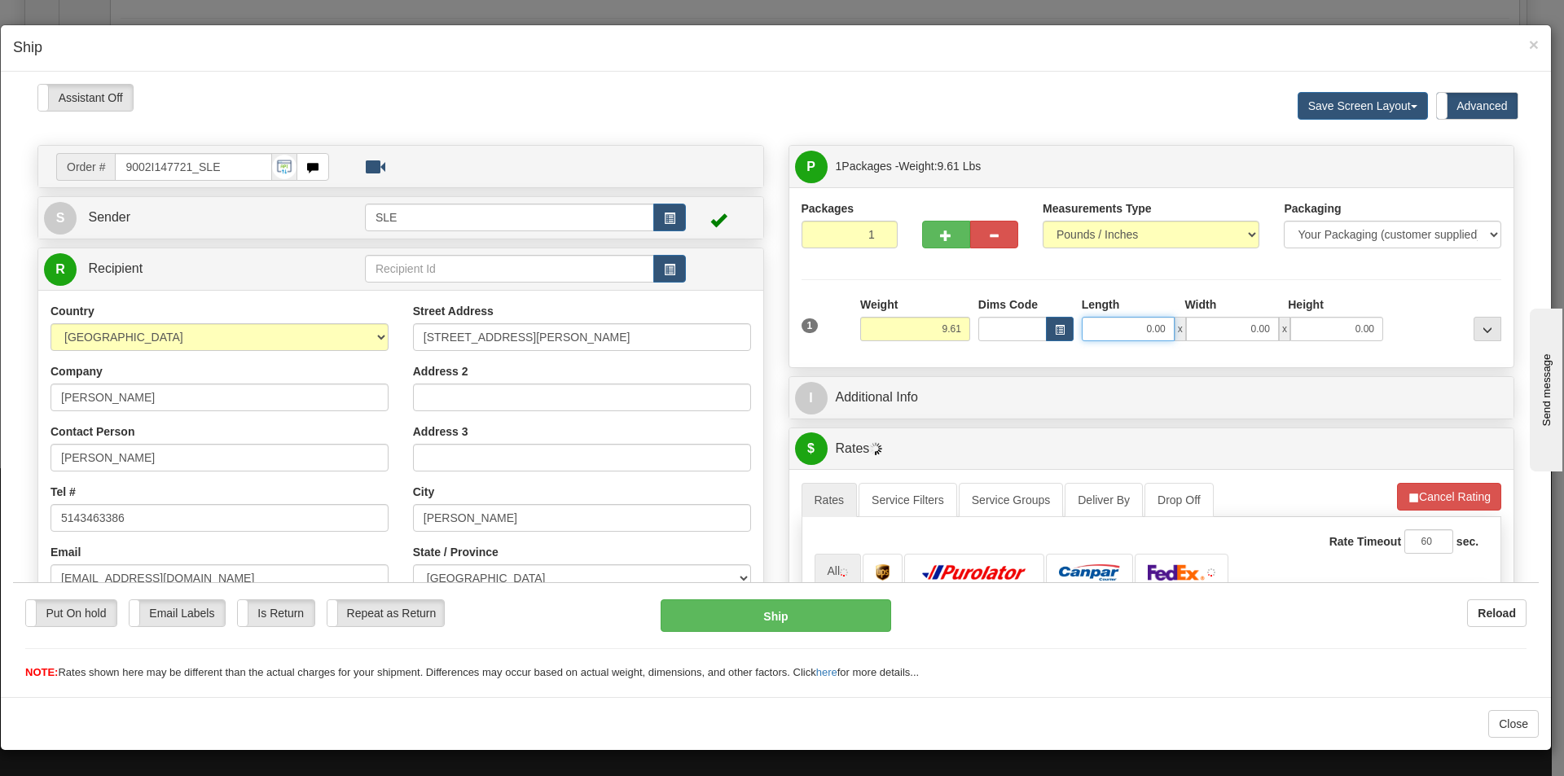
click at [1100, 332] on input "0.00" at bounding box center [1128, 328] width 93 height 24
type input "10.00"
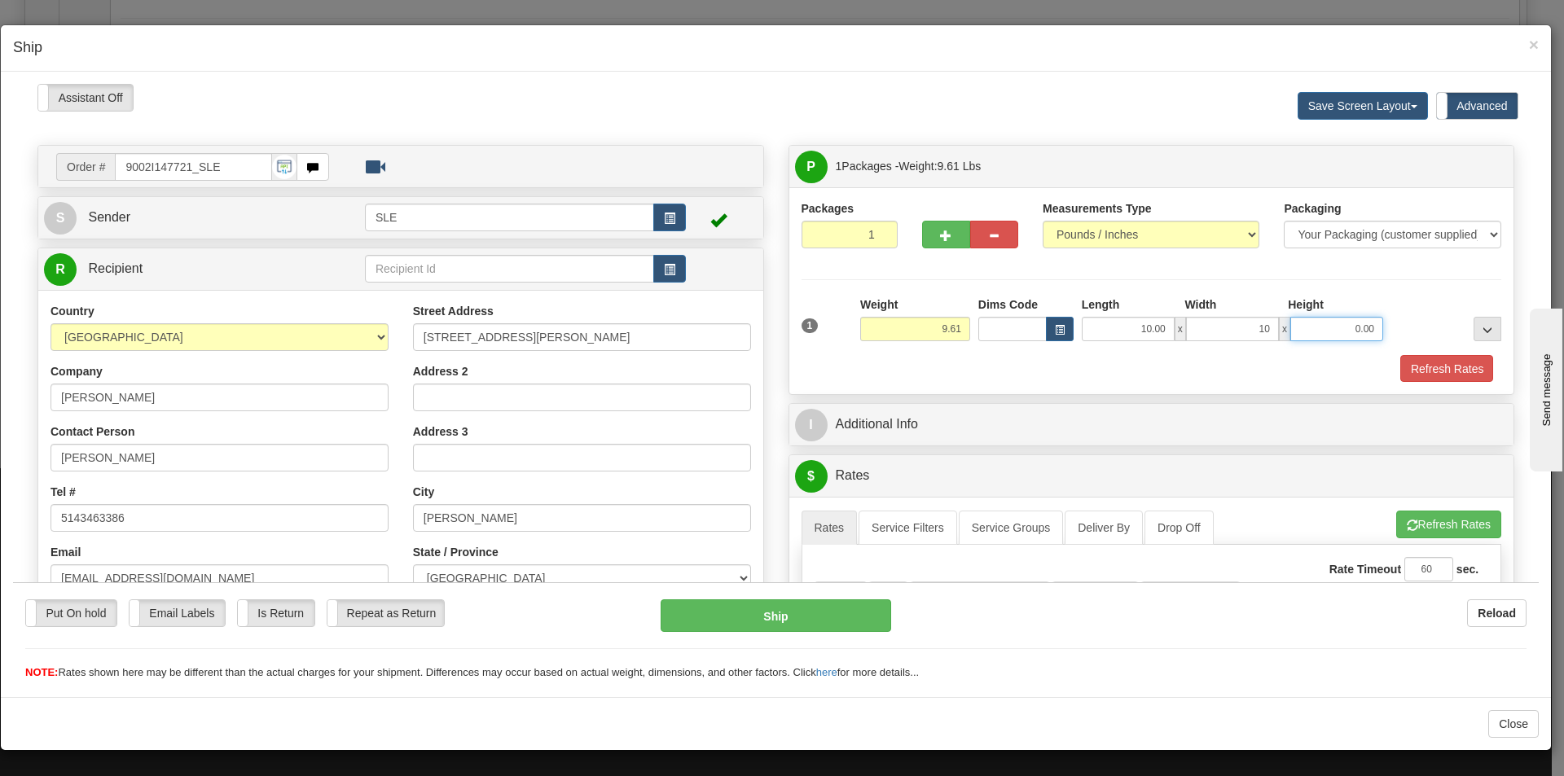
type input "10.00"
type input "20.00"
click at [1455, 369] on button "Refresh Rates" at bounding box center [1446, 368] width 94 height 28
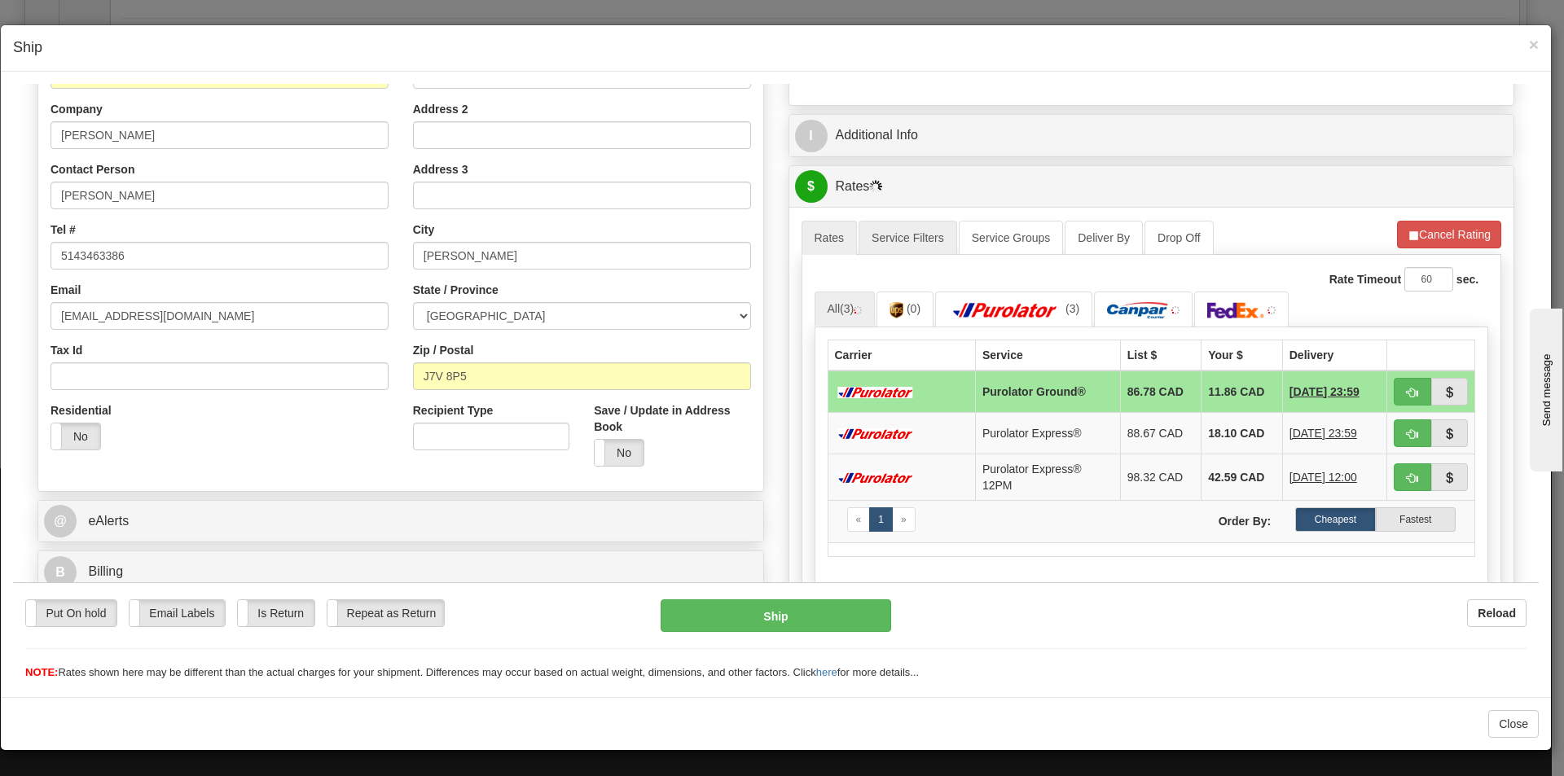
scroll to position [407, 0]
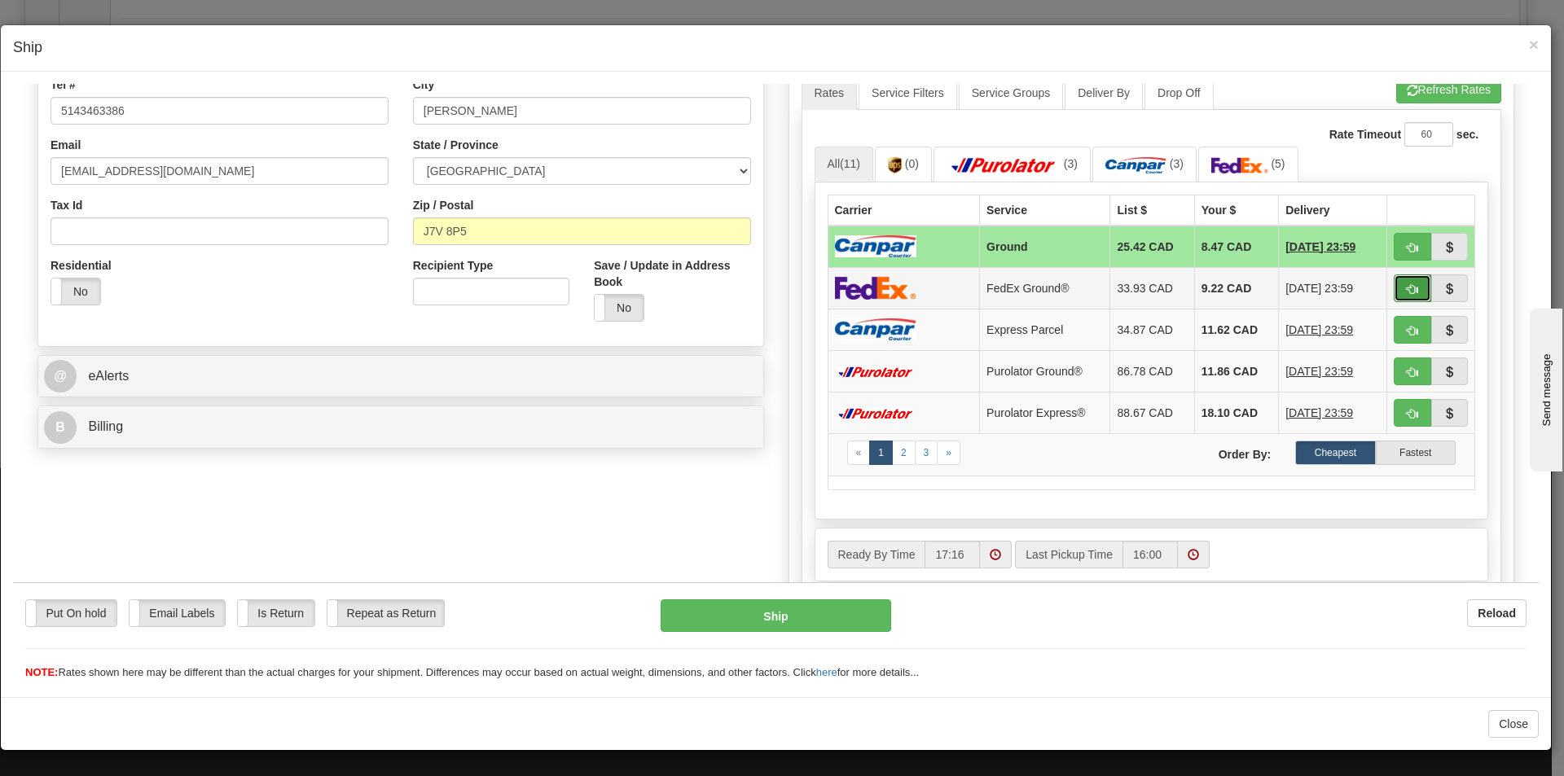
click at [1394, 284] on button "button" at bounding box center [1412, 288] width 37 height 28
type input "92"
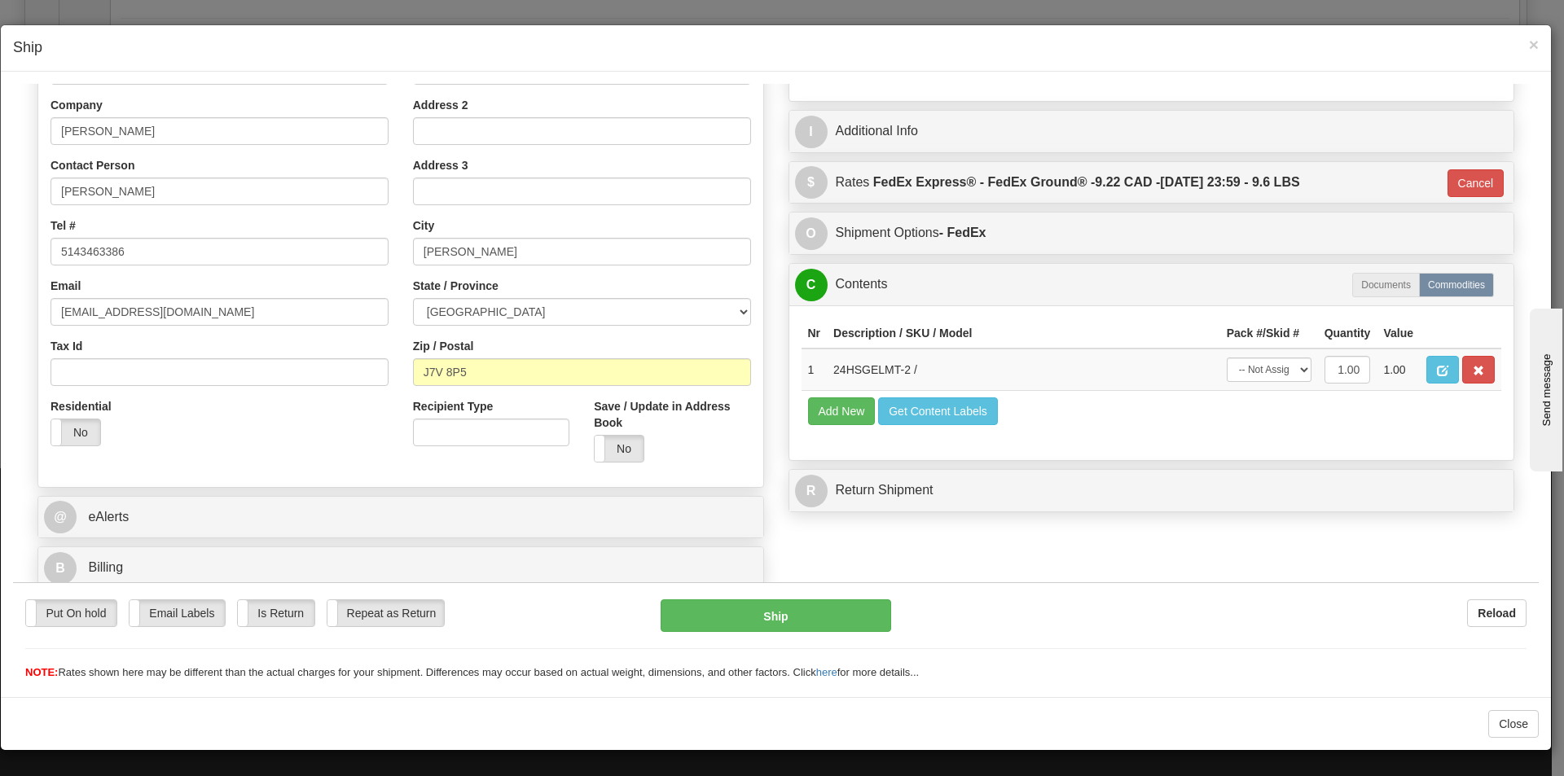
scroll to position [266, 0]
click at [1266, 376] on select "-- Not Assigned -- Package 1" at bounding box center [1269, 369] width 85 height 24
select select "0"
click at [1227, 357] on select "-- Not Assigned -- Package 1" at bounding box center [1269, 369] width 85 height 24
click at [789, 619] on button "Ship" at bounding box center [776, 615] width 230 height 33
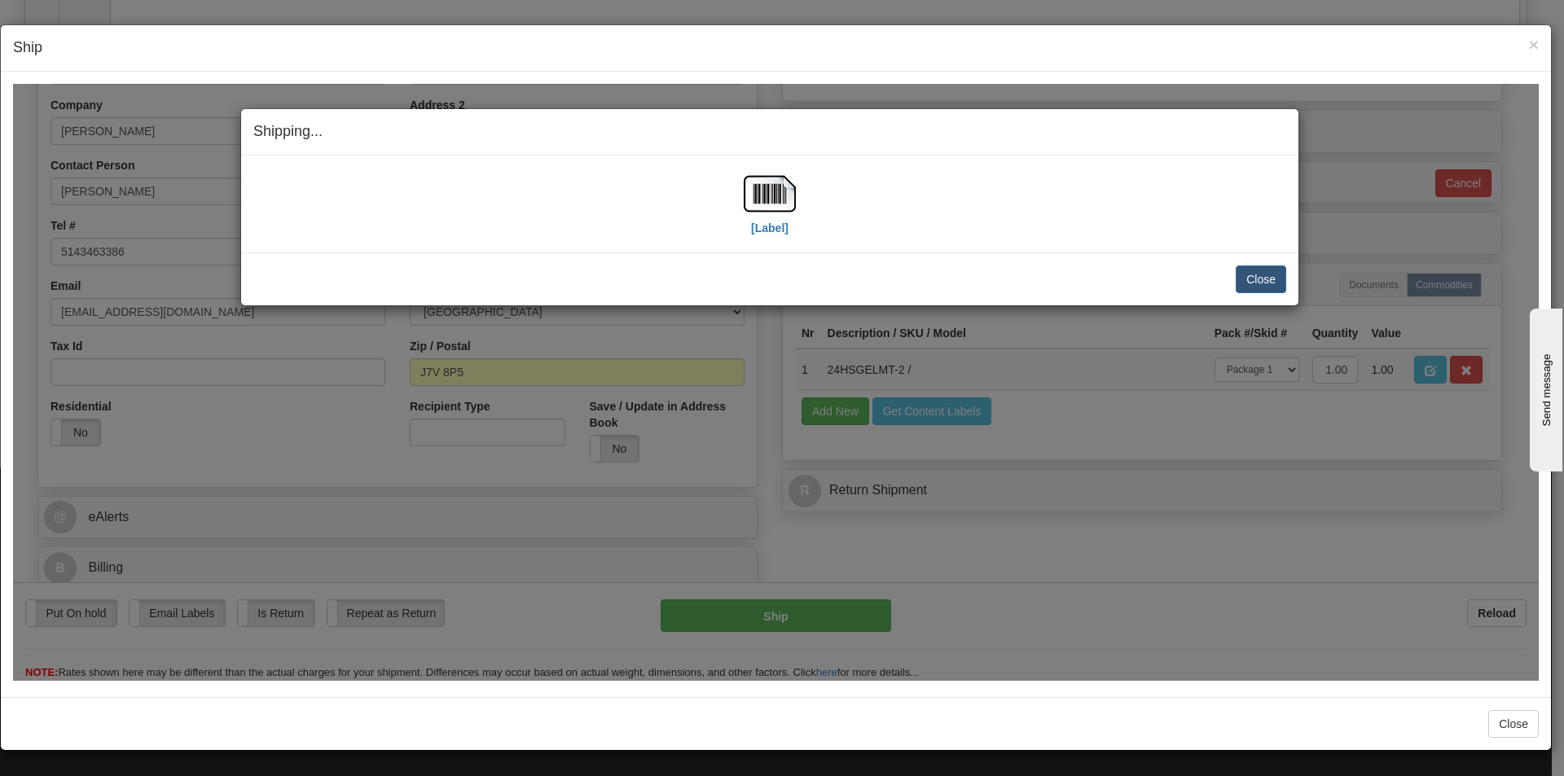
click at [742, 203] on div "[Label]" at bounding box center [769, 203] width 1033 height 72
click at [754, 200] on img at bounding box center [770, 193] width 52 height 52
click at [1260, 268] on button "Close" at bounding box center [1261, 279] width 50 height 28
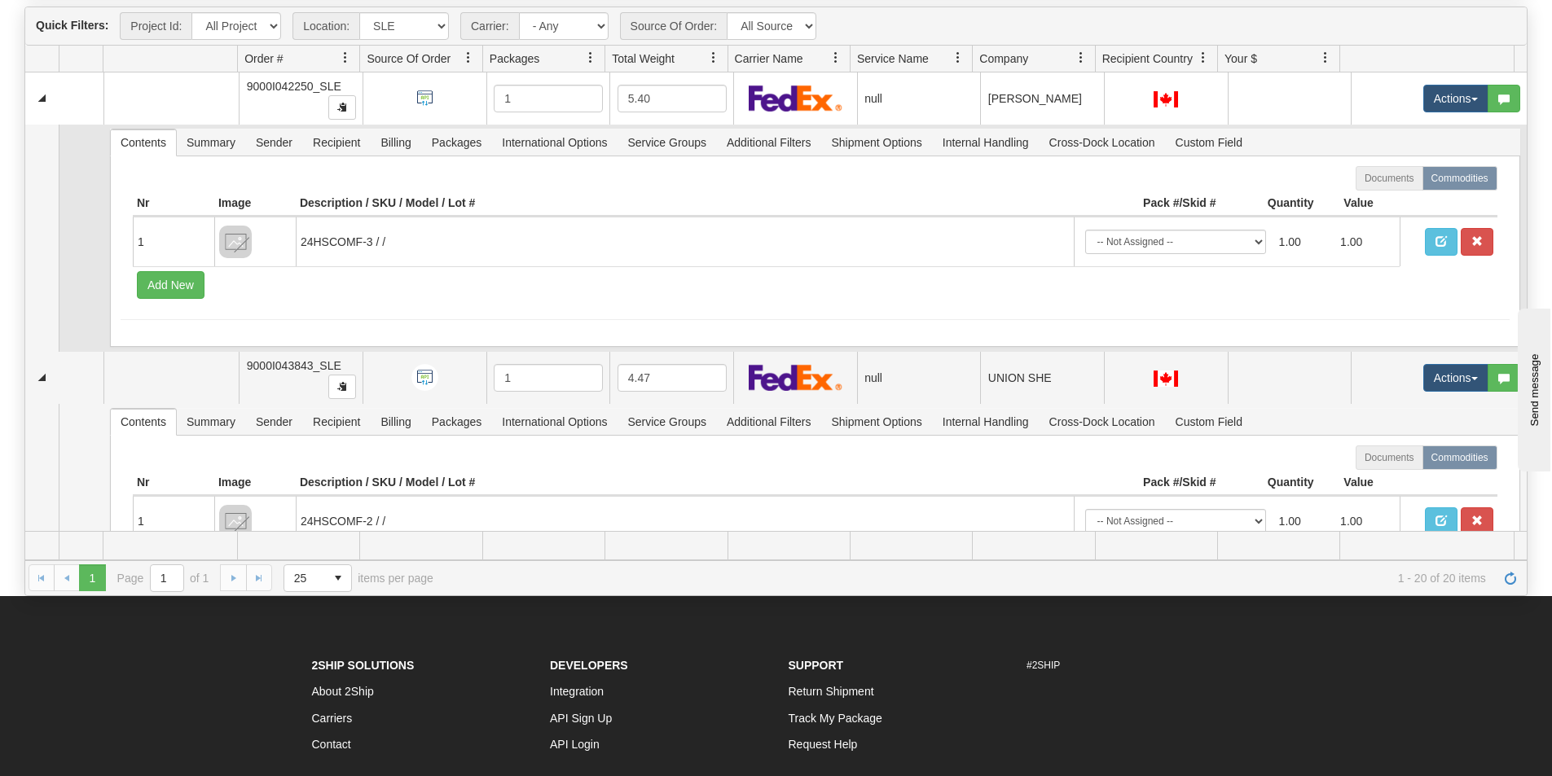
scroll to position [0, 0]
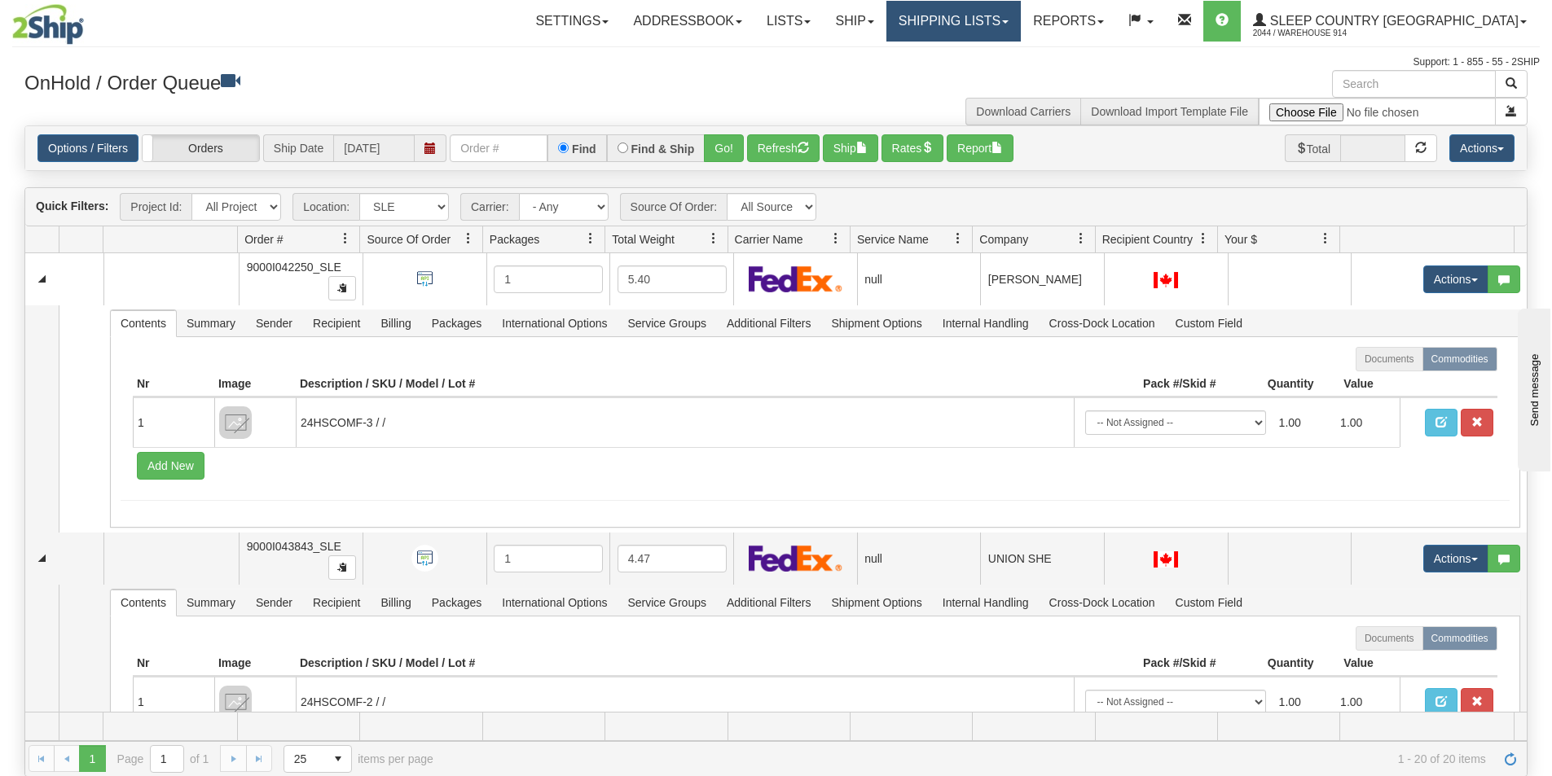
click at [1021, 13] on link "Shipping lists" at bounding box center [953, 21] width 134 height 41
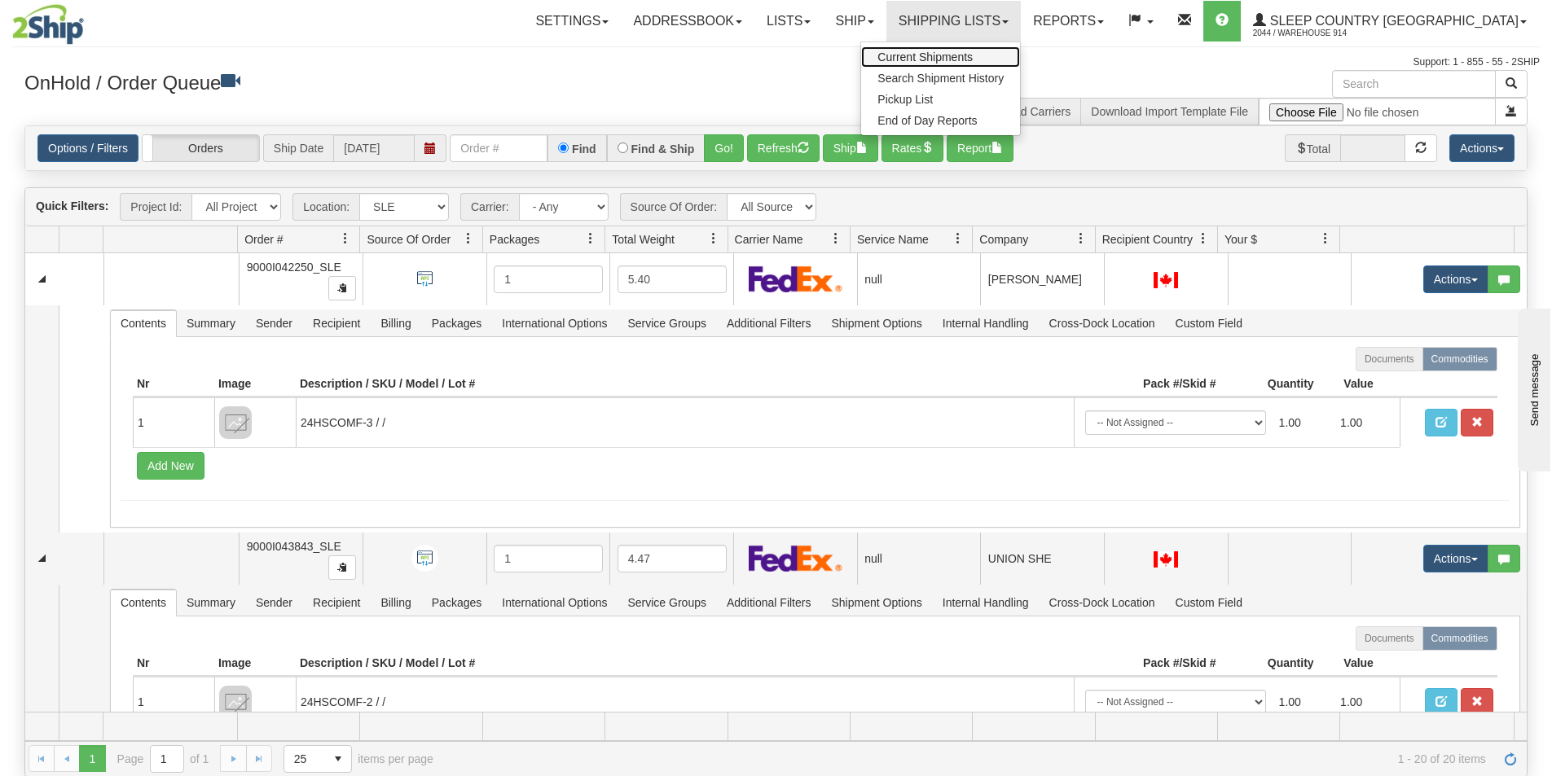
click at [973, 55] on span "Current Shipments" at bounding box center [924, 56] width 95 height 13
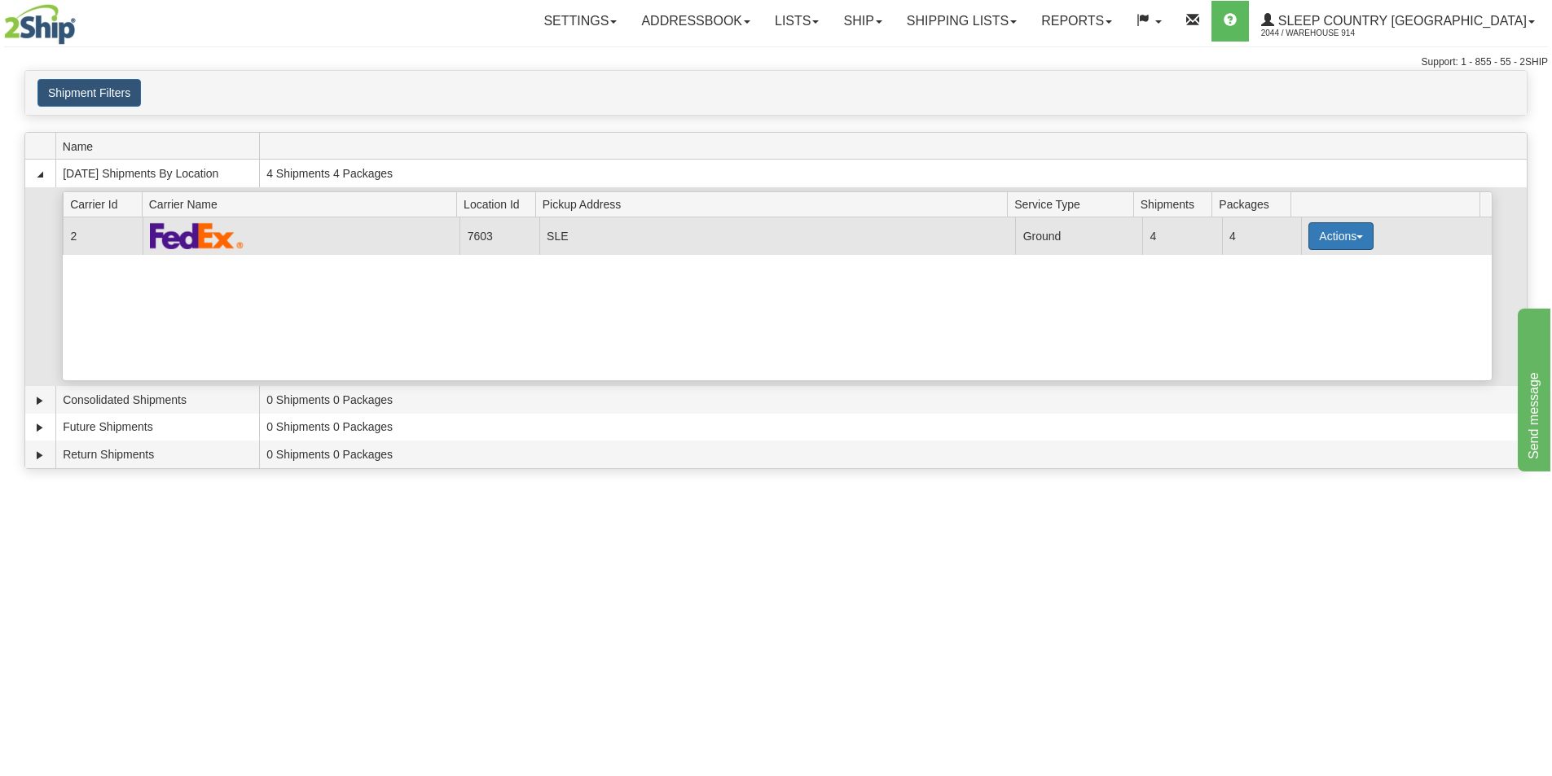
click at [1350, 240] on button "Actions" at bounding box center [1340, 236] width 65 height 28
click at [1305, 292] on link "Close" at bounding box center [1307, 288] width 130 height 21
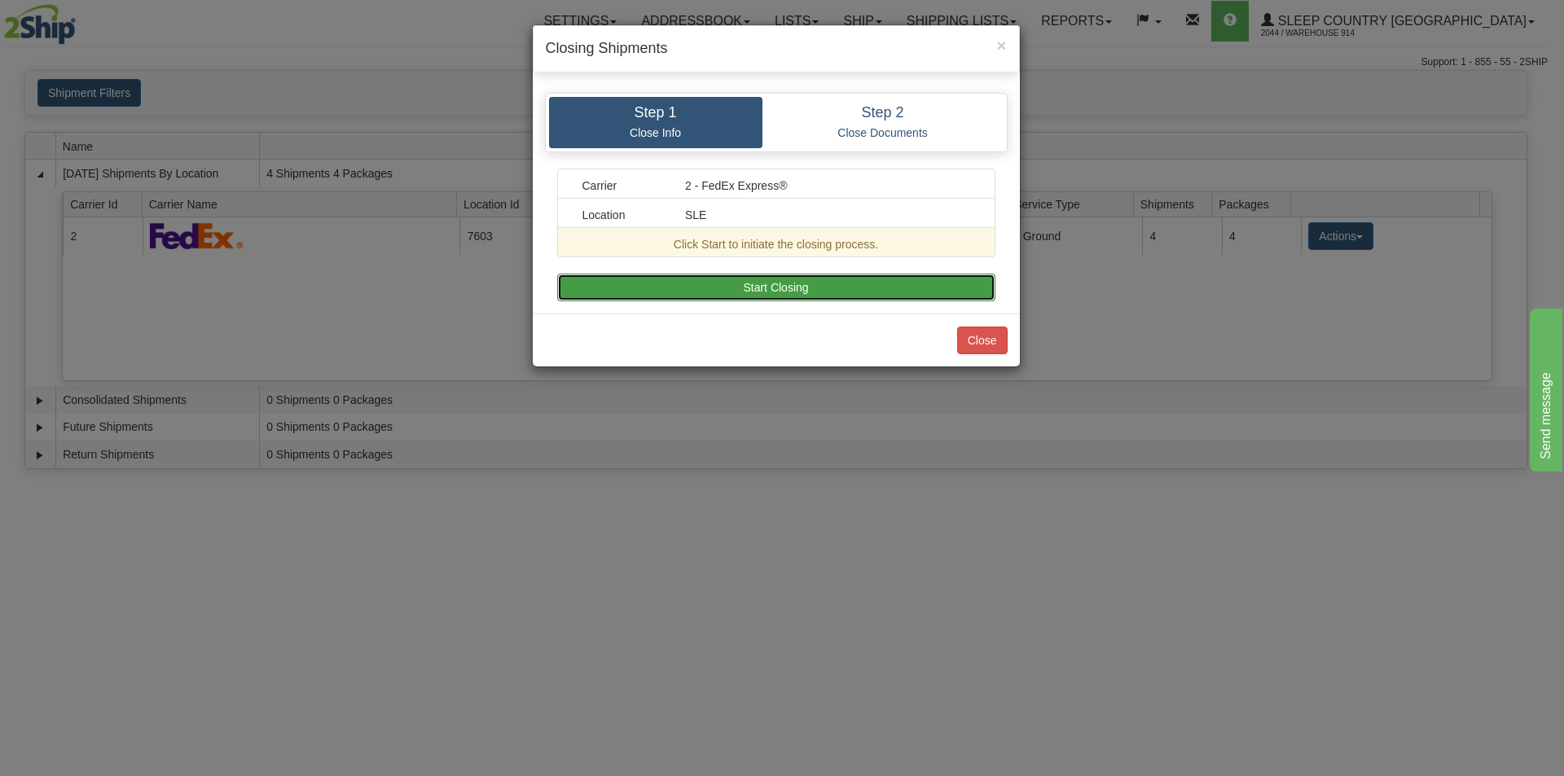
click at [775, 297] on button "Start Closing" at bounding box center [776, 288] width 438 height 28
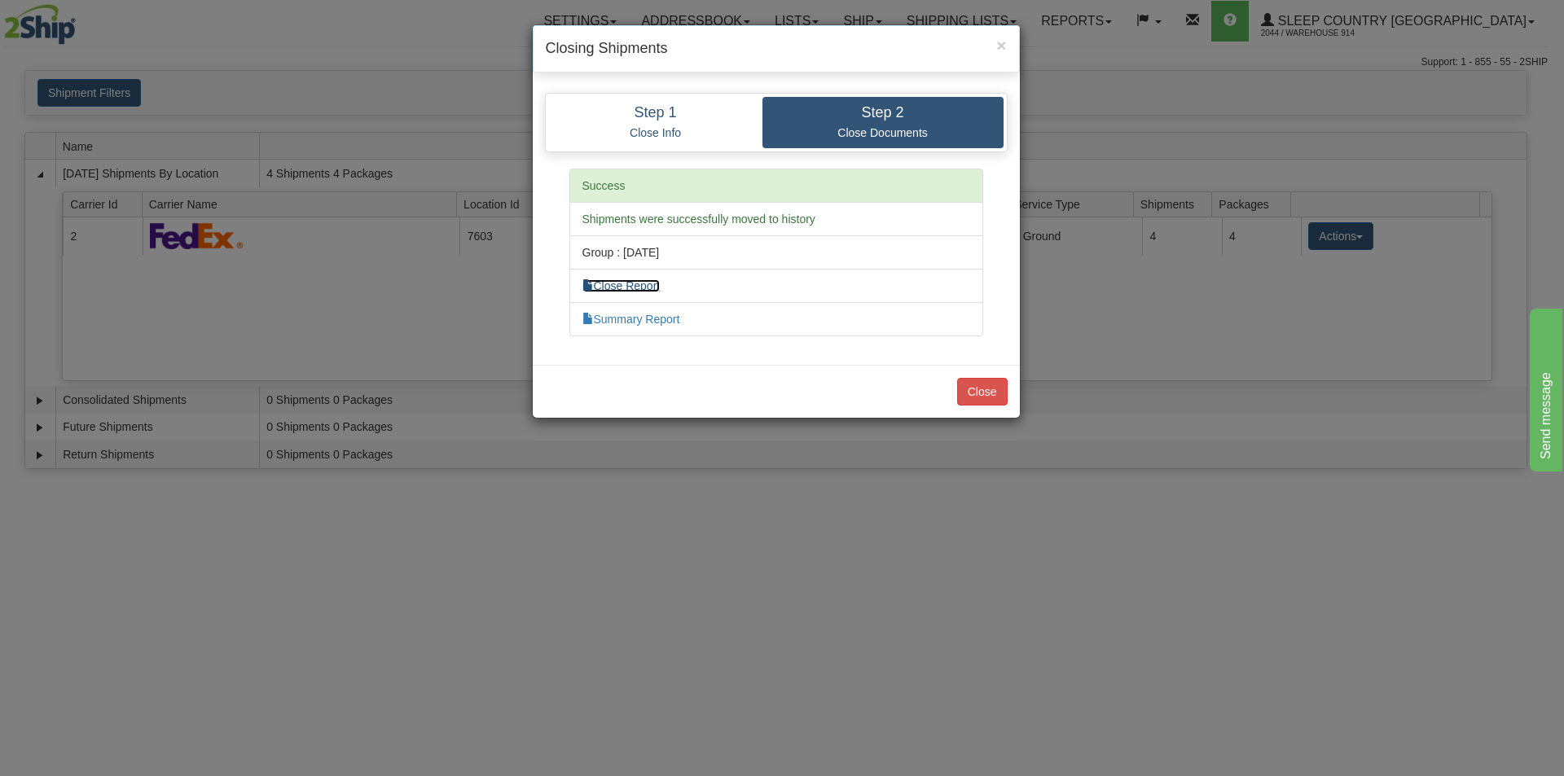
click at [636, 288] on link "Close Report" at bounding box center [621, 285] width 78 height 13
click at [1170, 198] on div "× Closing Shipments Step 1 Close Info Step 2 Close Documents Carrier 2 - FedEx …" at bounding box center [782, 388] width 1564 height 776
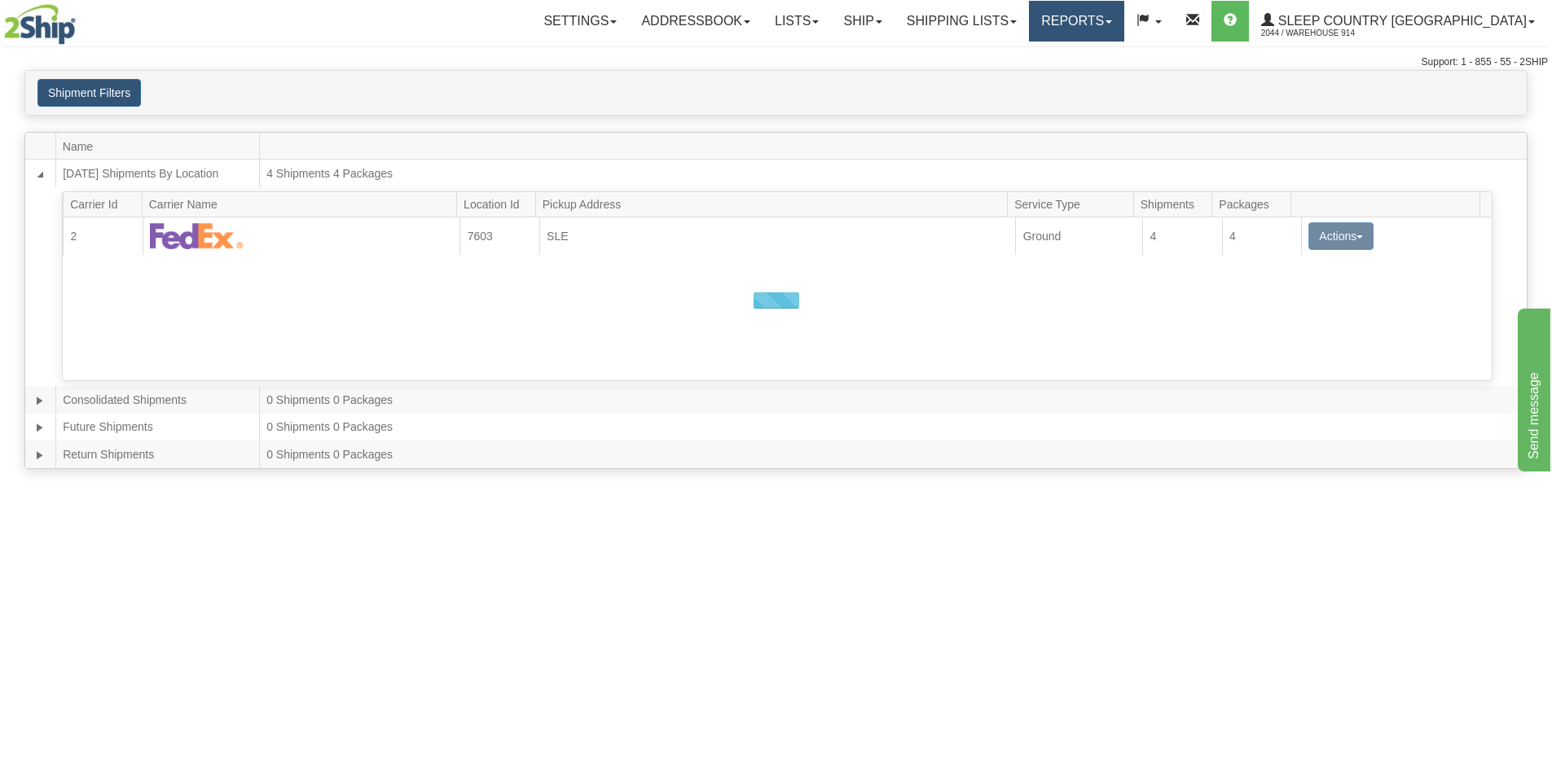
click at [1124, 18] on link "Reports" at bounding box center [1076, 21] width 95 height 41
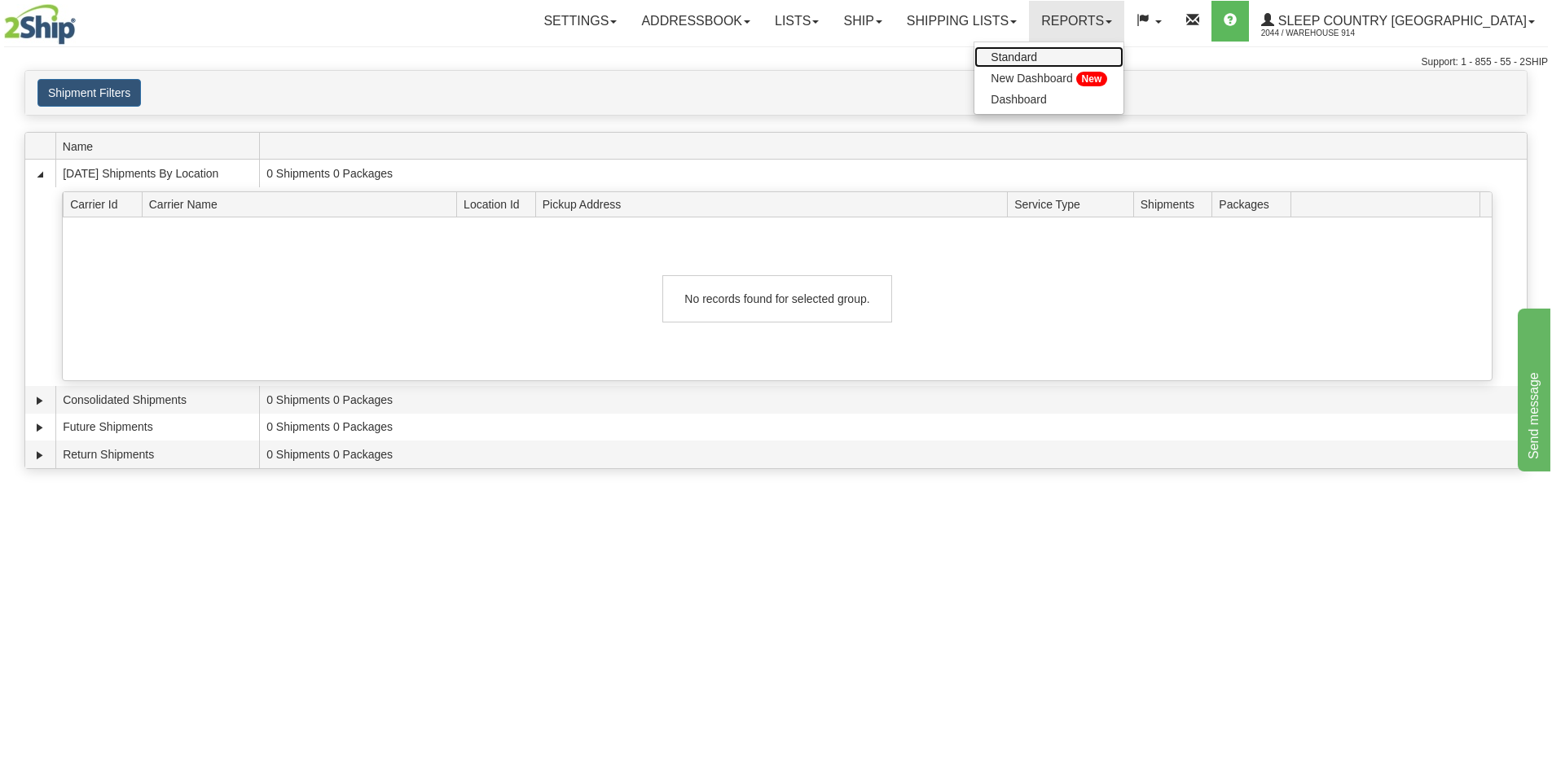
click at [1037, 55] on span "Standard" at bounding box center [1013, 56] width 46 height 13
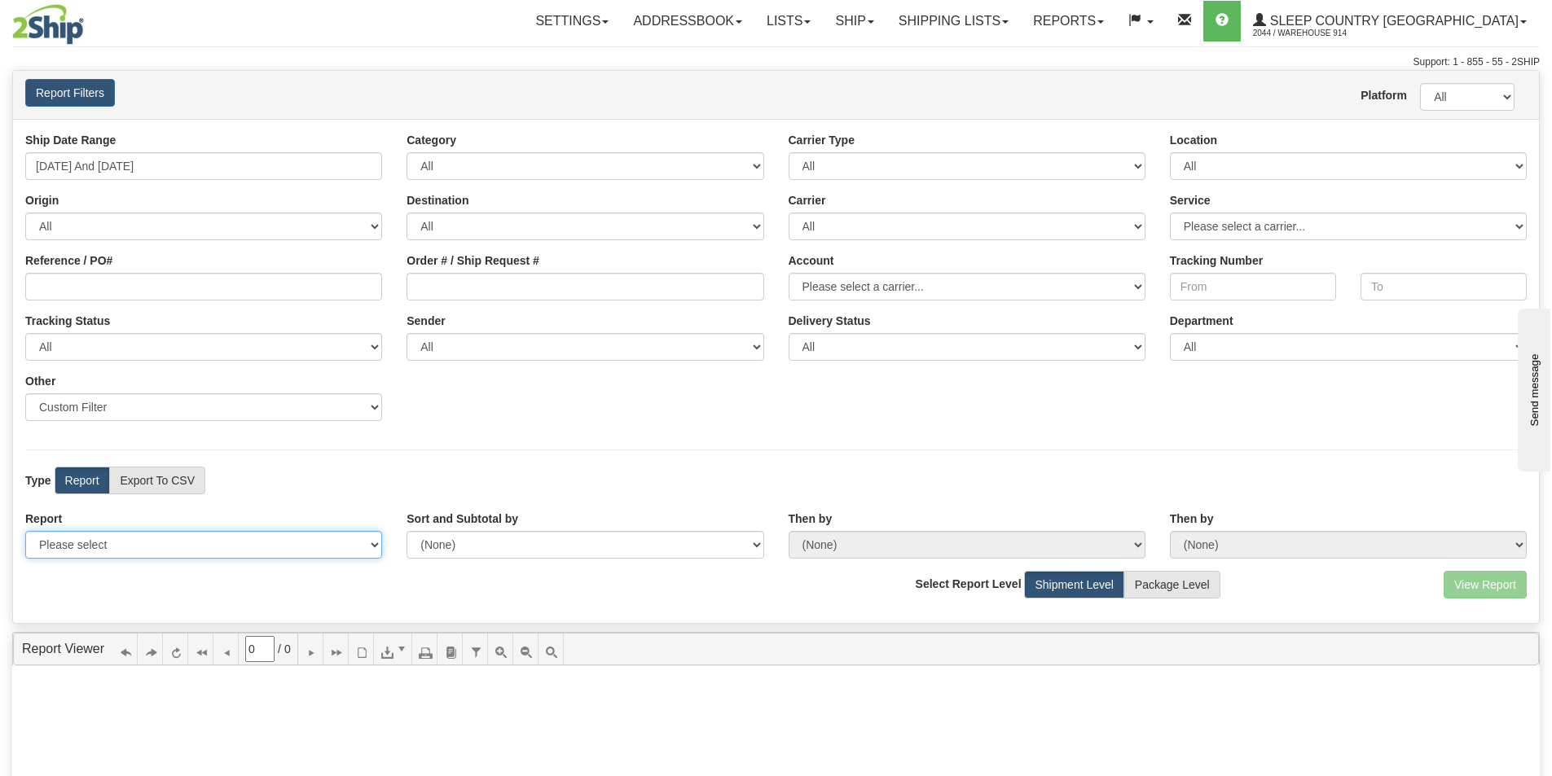
click at [254, 542] on select "Please select 1 Line Shipment Report Address Detail Basic Shipment Overview Can…" at bounding box center [203, 545] width 357 height 28
select select "Users\DetailShipmentExport.trdx"
click at [25, 531] on select "Please select 1 Line Shipment Report Address Detail Basic Shipment Overview Can…" at bounding box center [203, 545] width 357 height 28
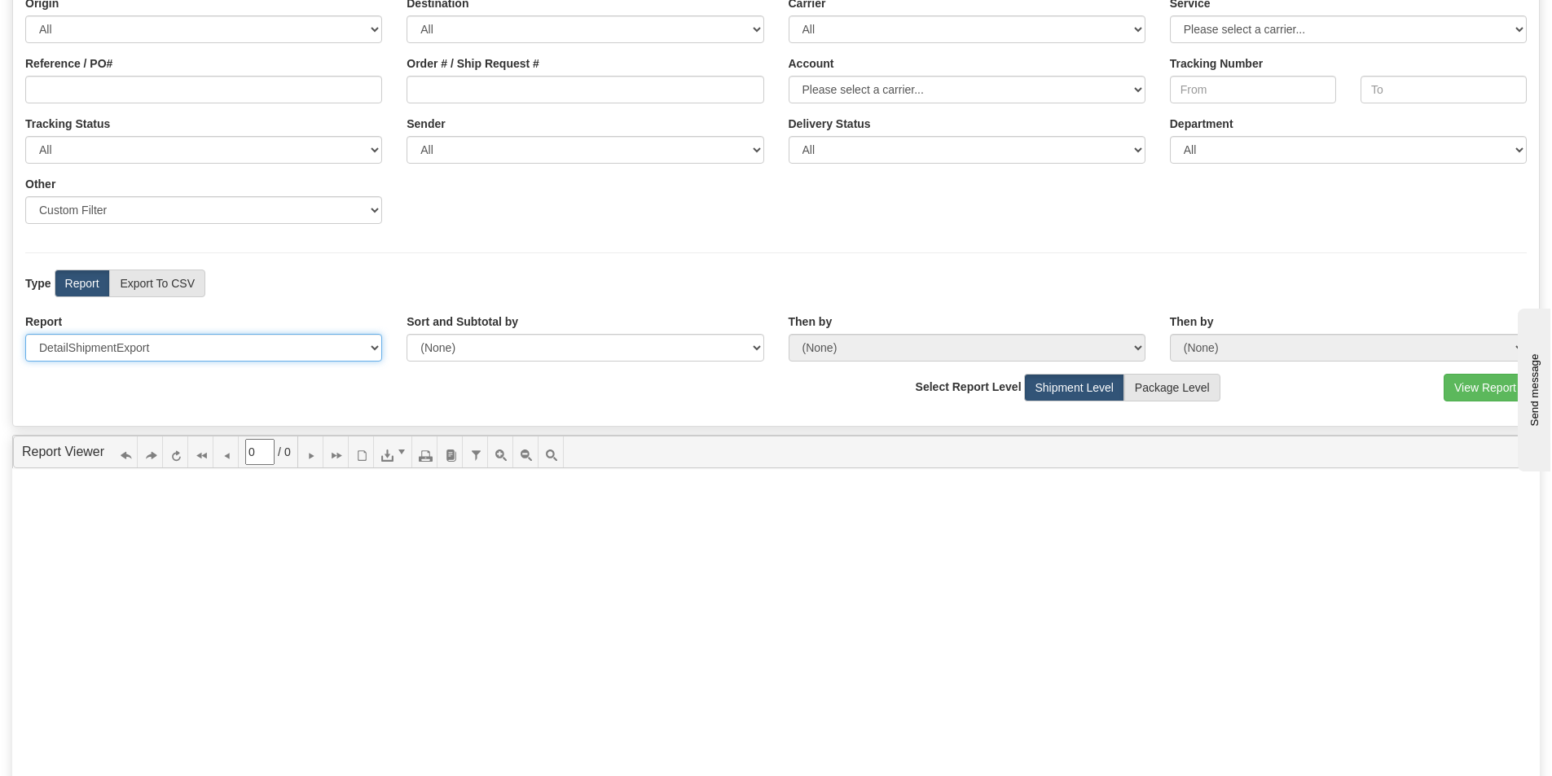
scroll to position [407, 0]
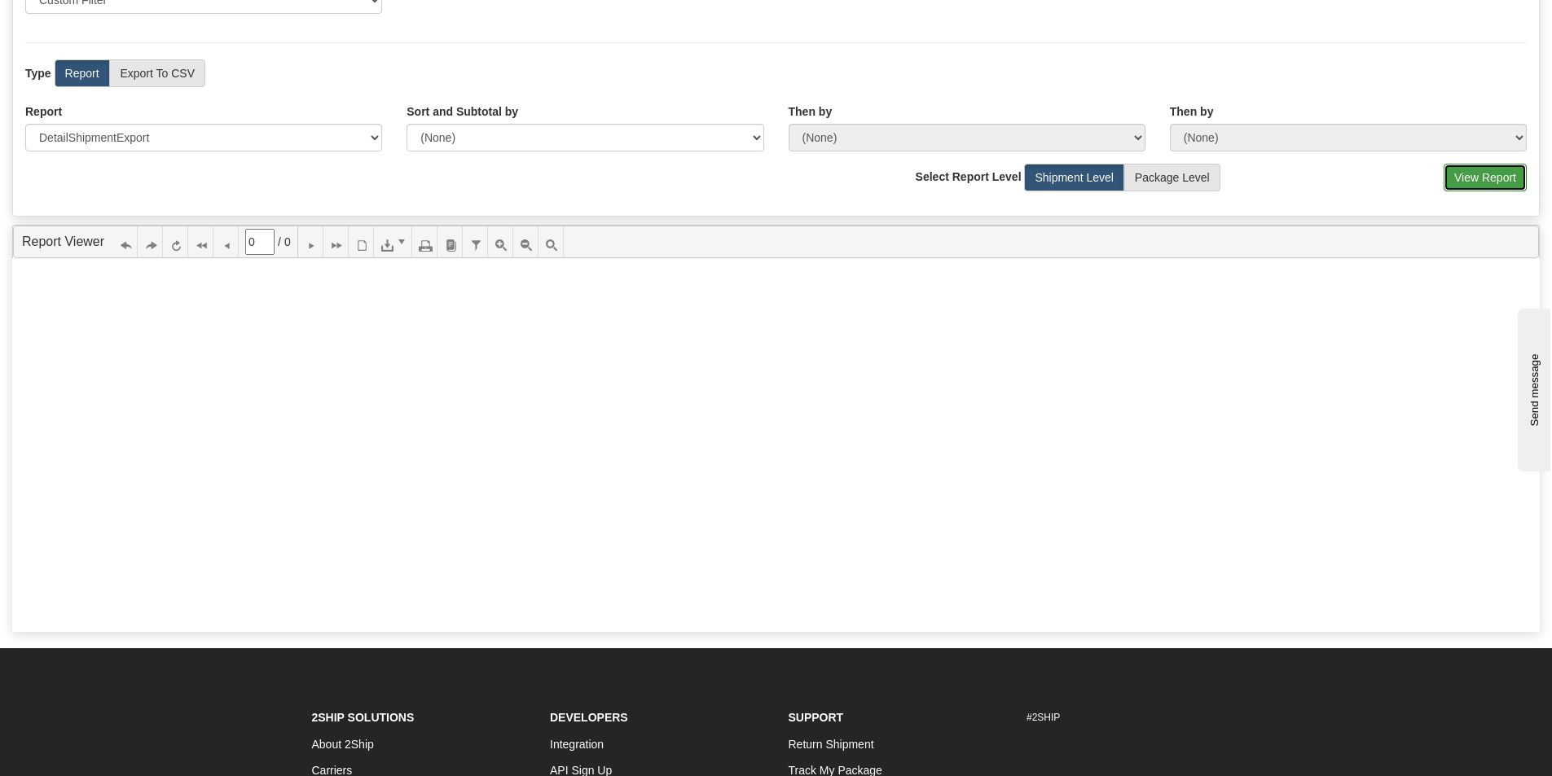
click at [1496, 183] on button "View Report" at bounding box center [1484, 178] width 83 height 28
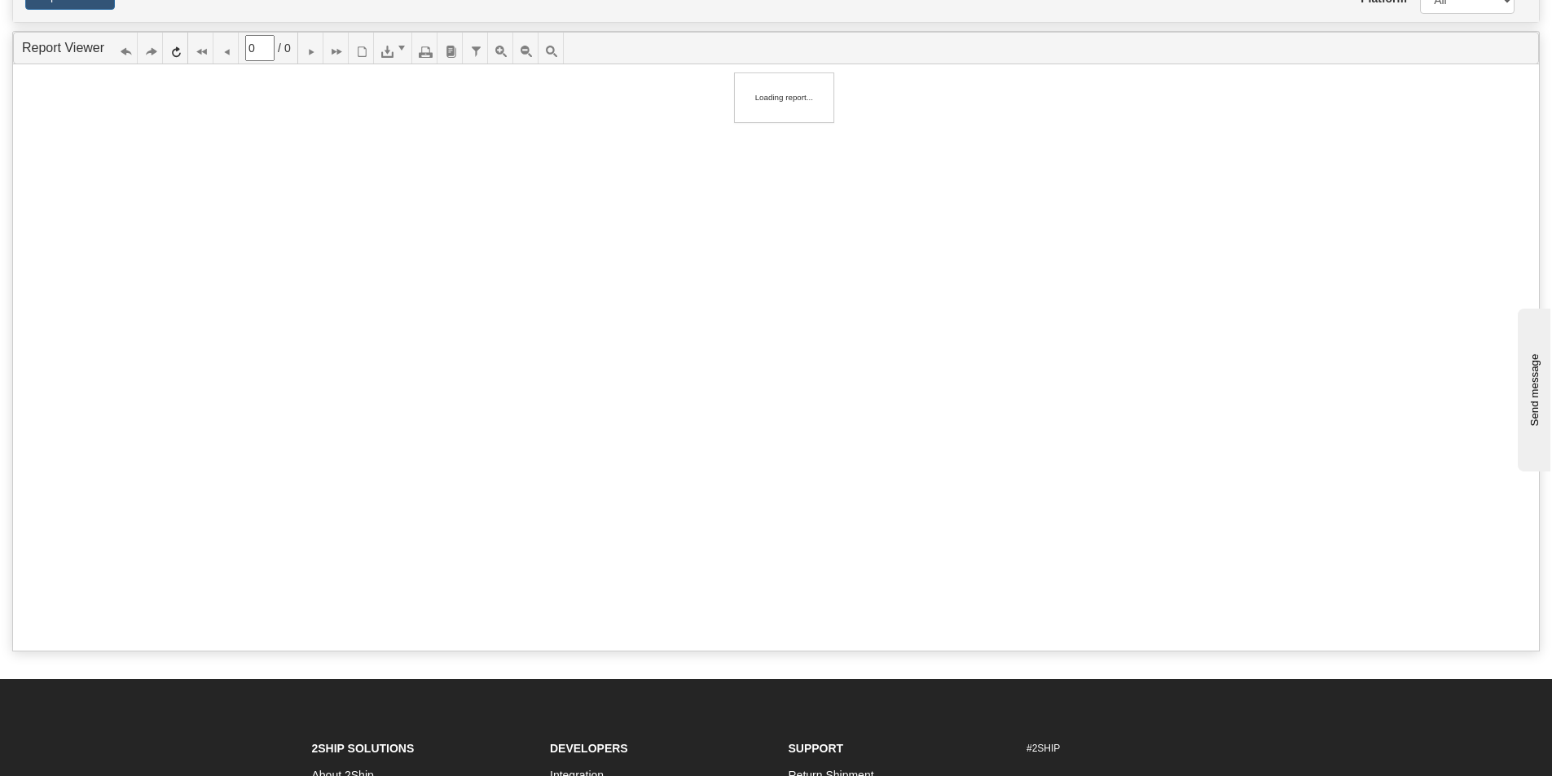
scroll to position [93, 0]
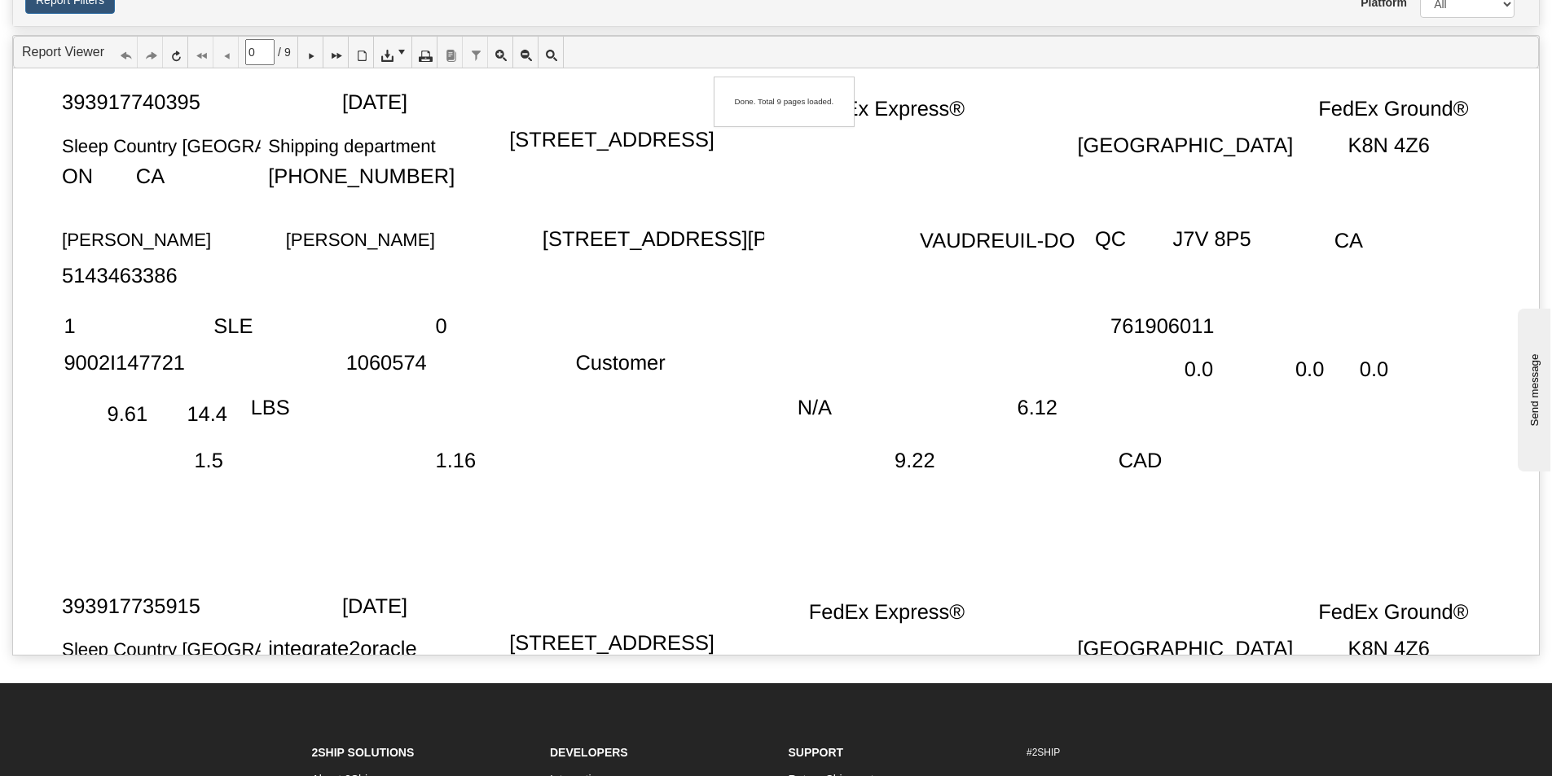
type input "1"
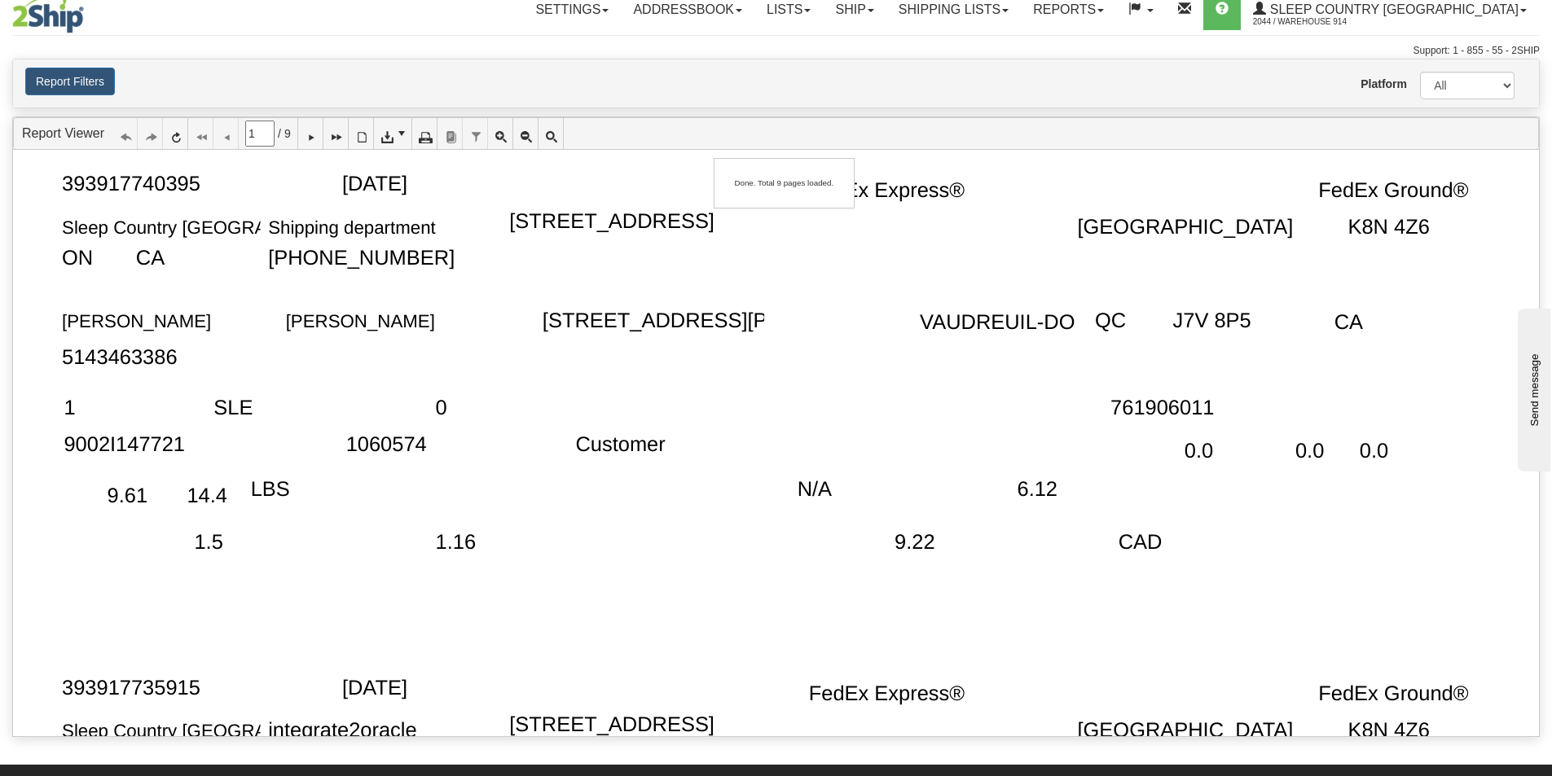
scroll to position [0, 0]
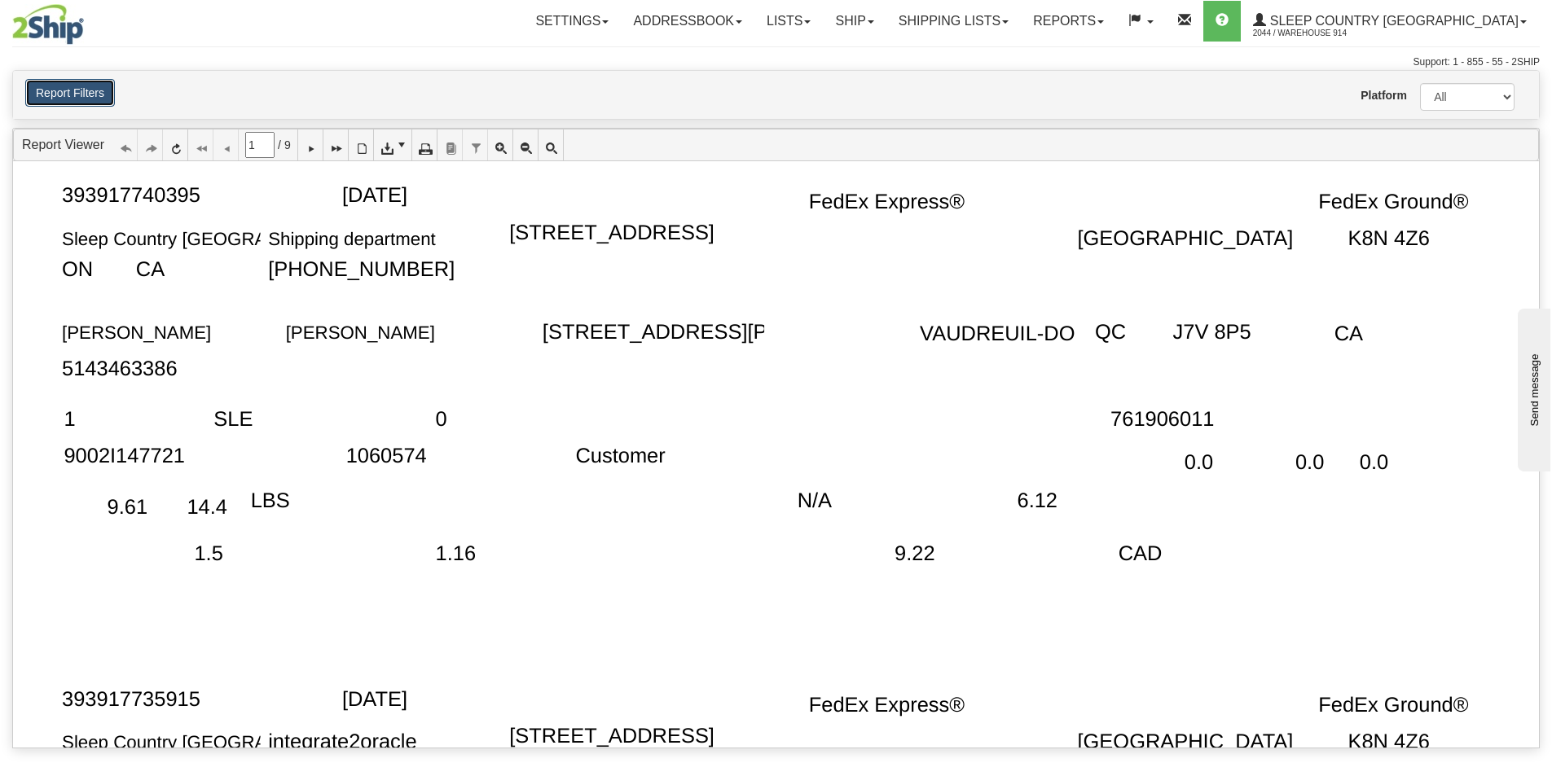
click at [89, 87] on button "Report Filters" at bounding box center [70, 93] width 90 height 28
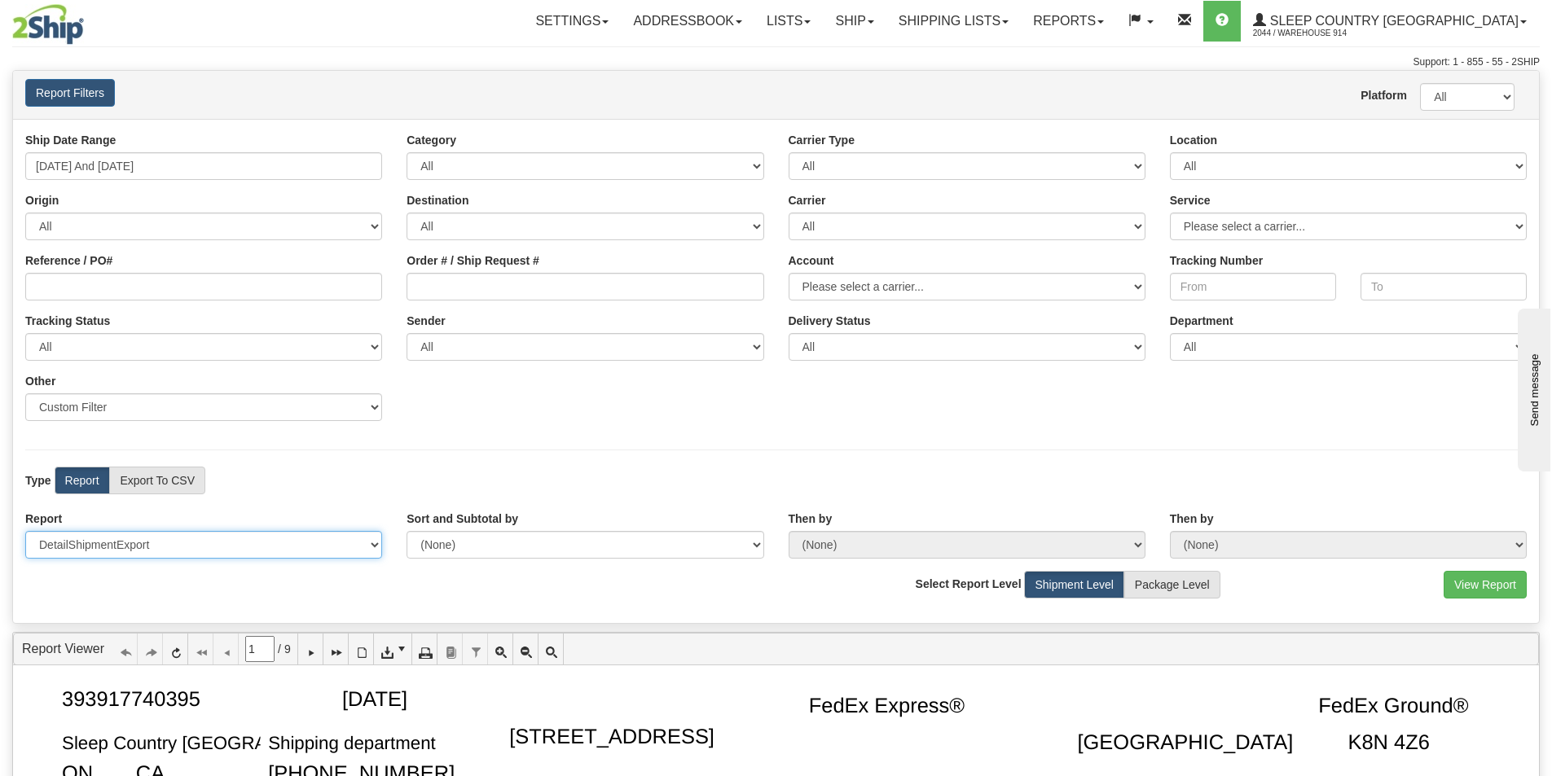
click at [187, 546] on select "Please select 1 Line Shipment Report Address Detail Basic Shipment Overview Can…" at bounding box center [203, 545] width 357 height 28
select select "Users\DetailShipmentExport_LTL.trdx"
click at [25, 531] on select "Please select 1 Line Shipment Report Address Detail Basic Shipment Overview Can…" at bounding box center [203, 545] width 357 height 28
click at [1491, 578] on button "View Report" at bounding box center [1484, 585] width 83 height 28
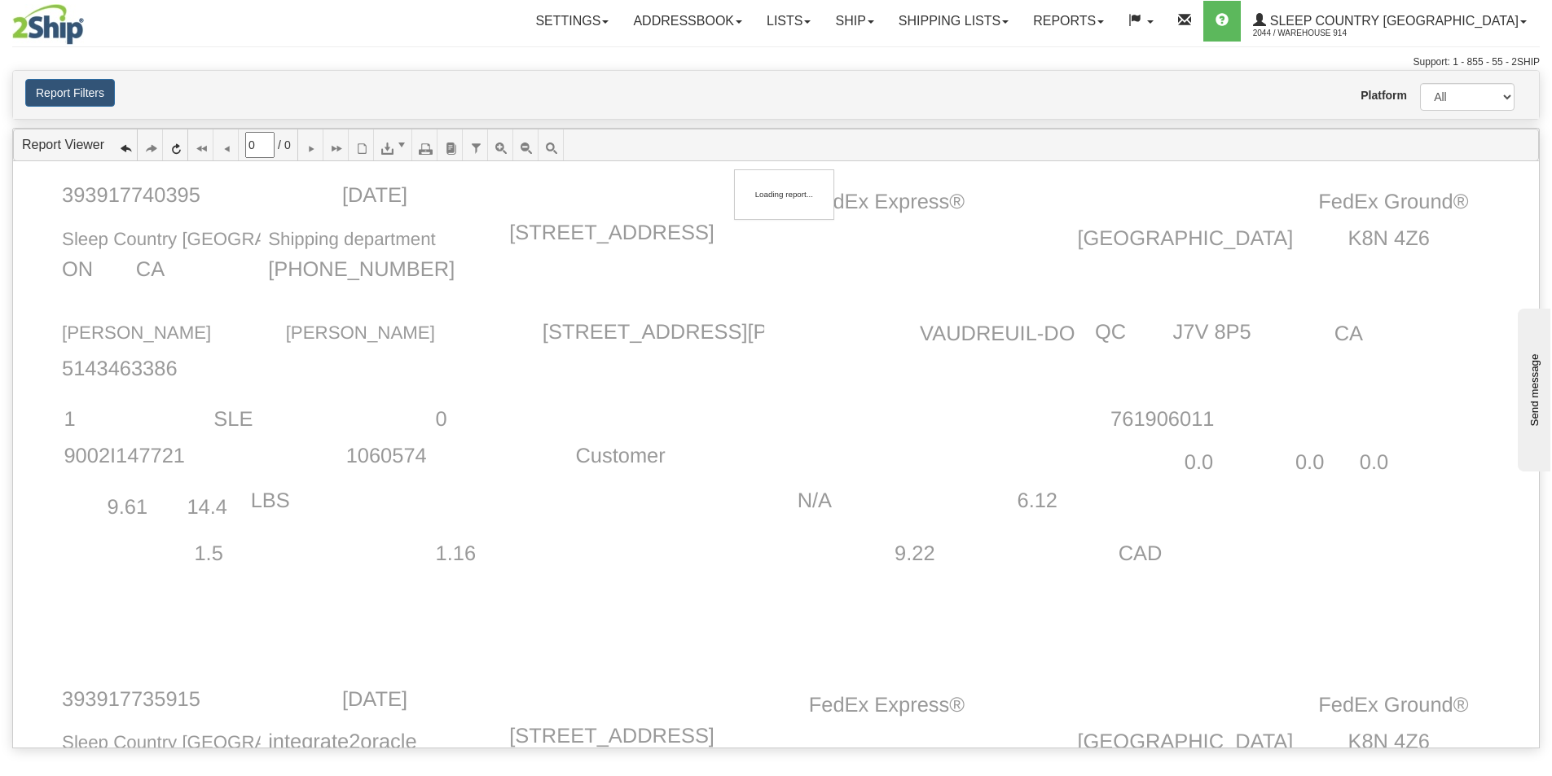
type input "1"
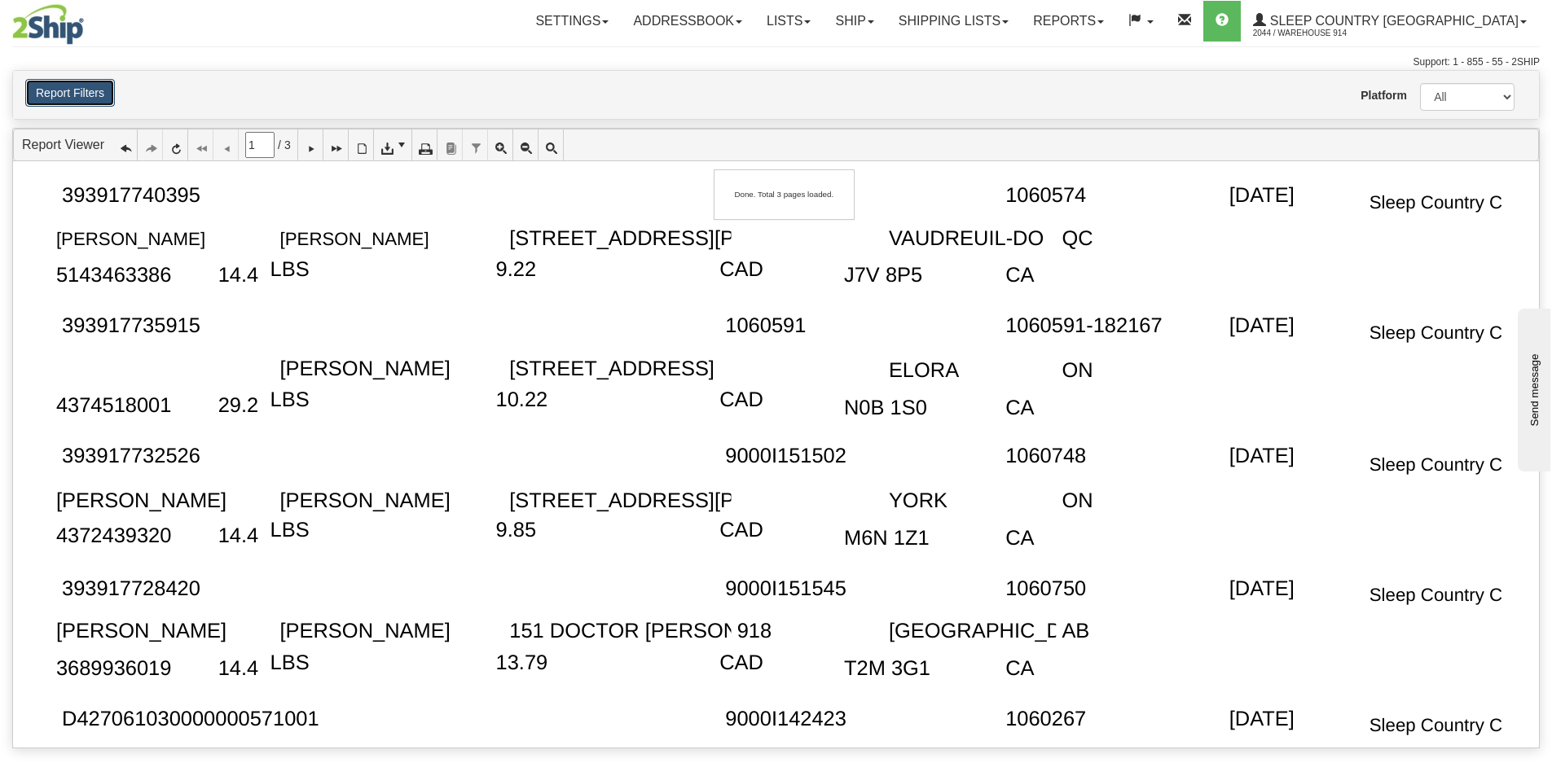
click at [76, 93] on button "Report Filters" at bounding box center [70, 93] width 90 height 28
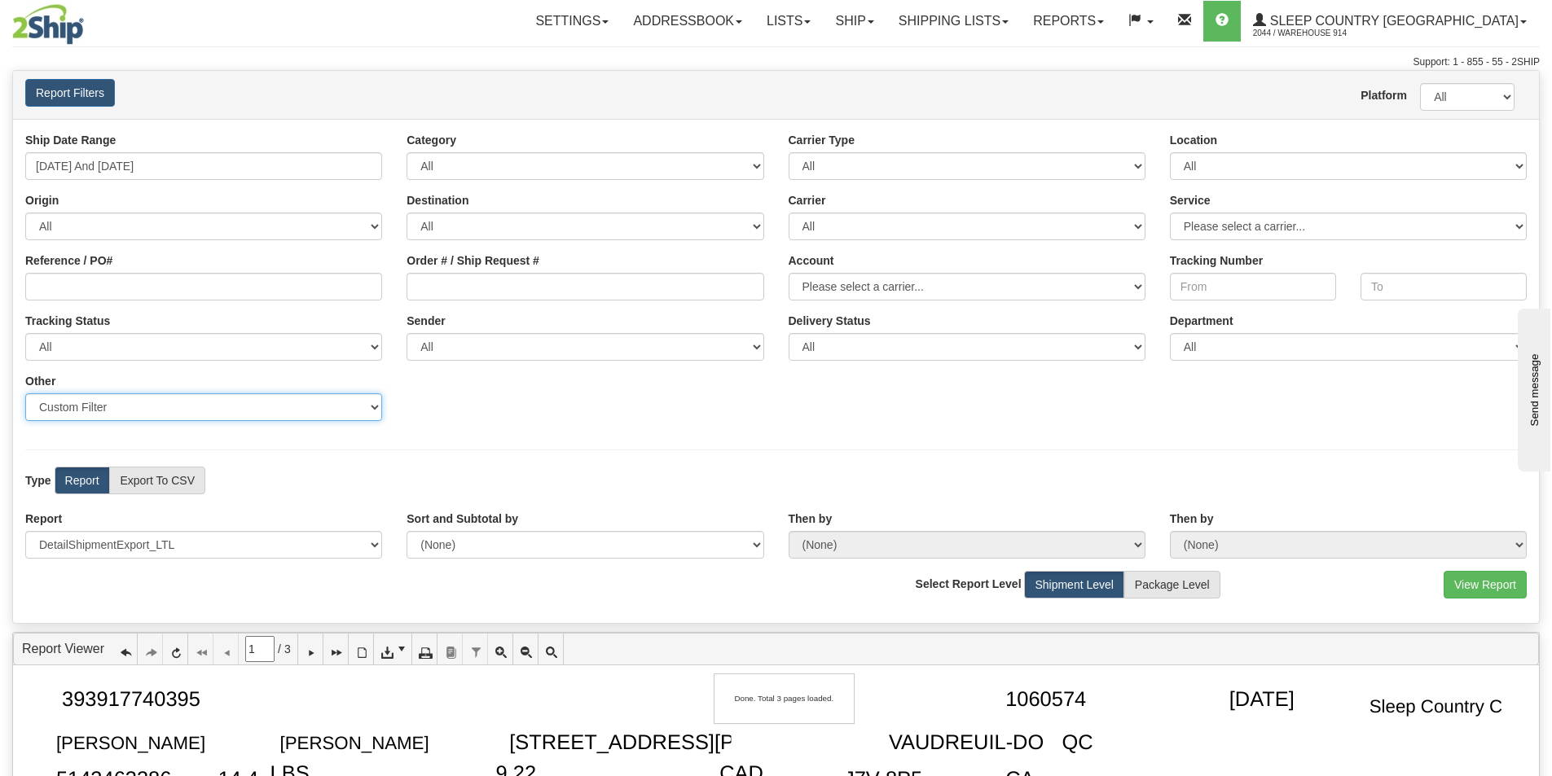
click at [126, 415] on select "Sender Company Sender Contact Sender Country Sender State Sender City Sender Zi…" at bounding box center [203, 407] width 357 height 28
click at [160, 411] on select "Sender Company Sender Contact Sender Country Sender State Sender City Sender Zi…" at bounding box center [203, 407] width 357 height 28
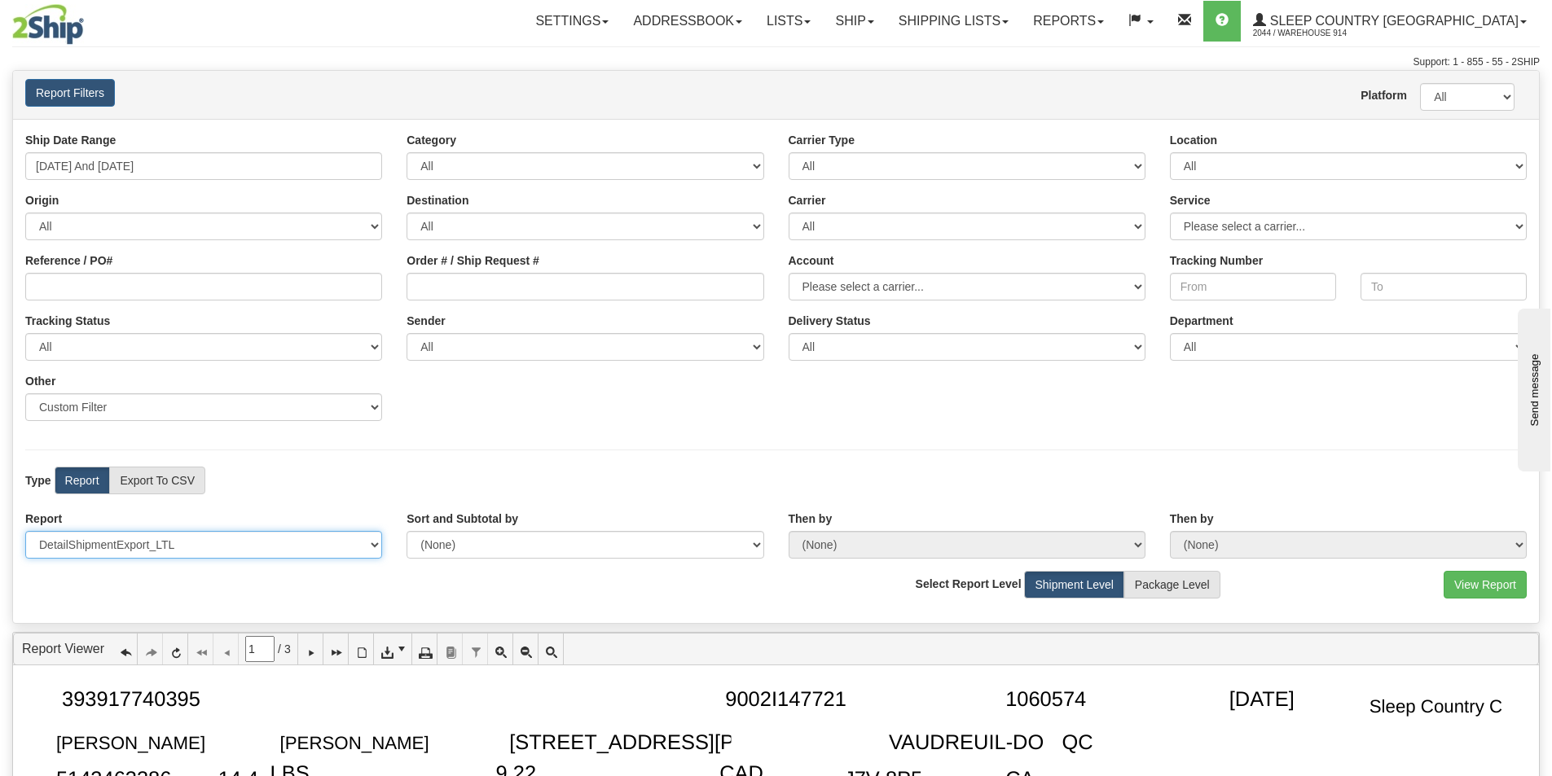
click at [236, 538] on select "Please select 1 Line Shipment Report Address Detail Basic Shipment Overview Can…" at bounding box center [203, 545] width 357 height 28
select select "Users\DetailShipmentExport_LTL2020.trdx"
click at [25, 531] on select "Please select 1 Line Shipment Report Address Detail Basic Shipment Overview Can…" at bounding box center [203, 545] width 357 height 28
click at [1482, 598] on button "View Report" at bounding box center [1484, 585] width 83 height 28
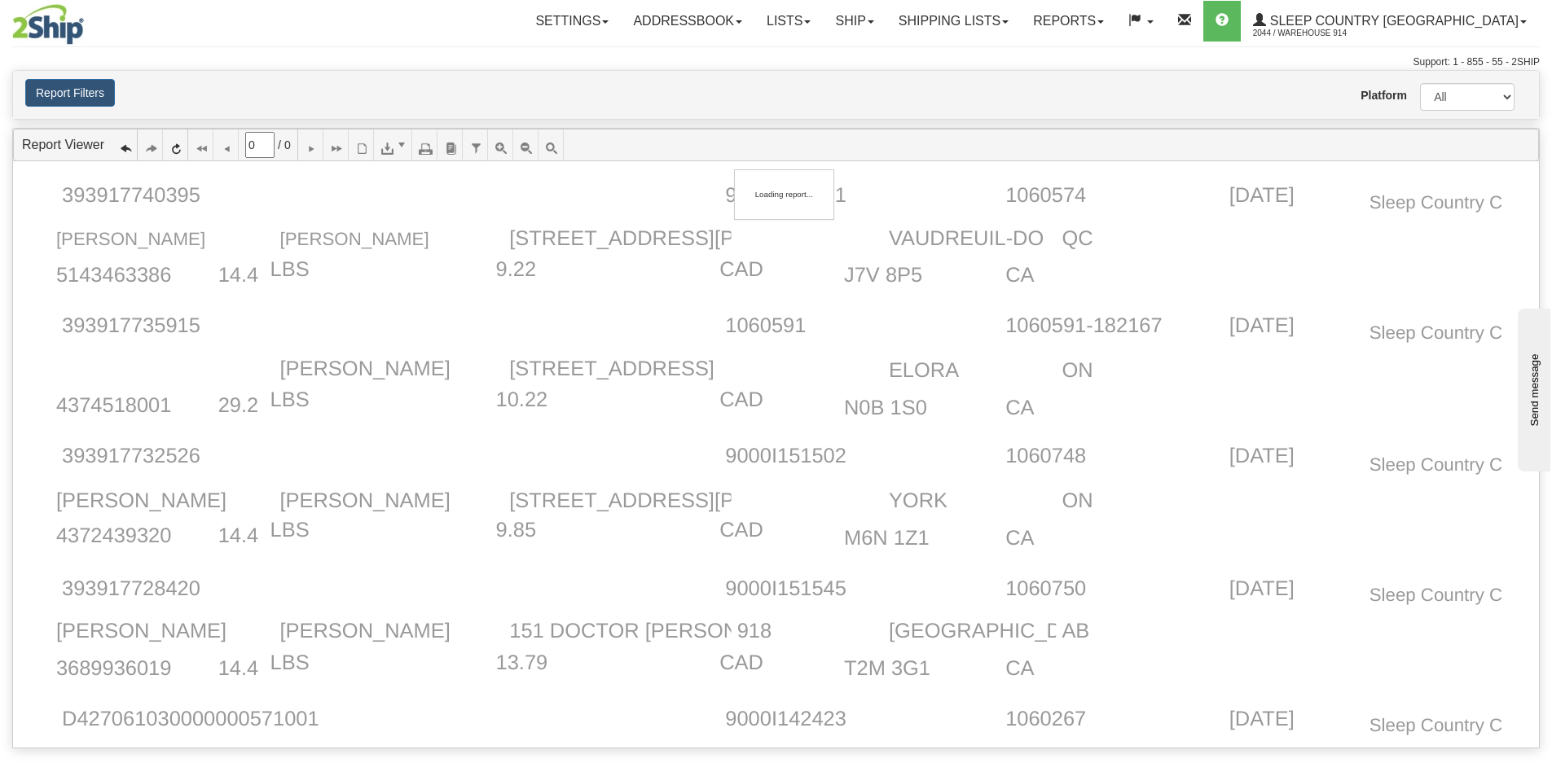
type input "1"
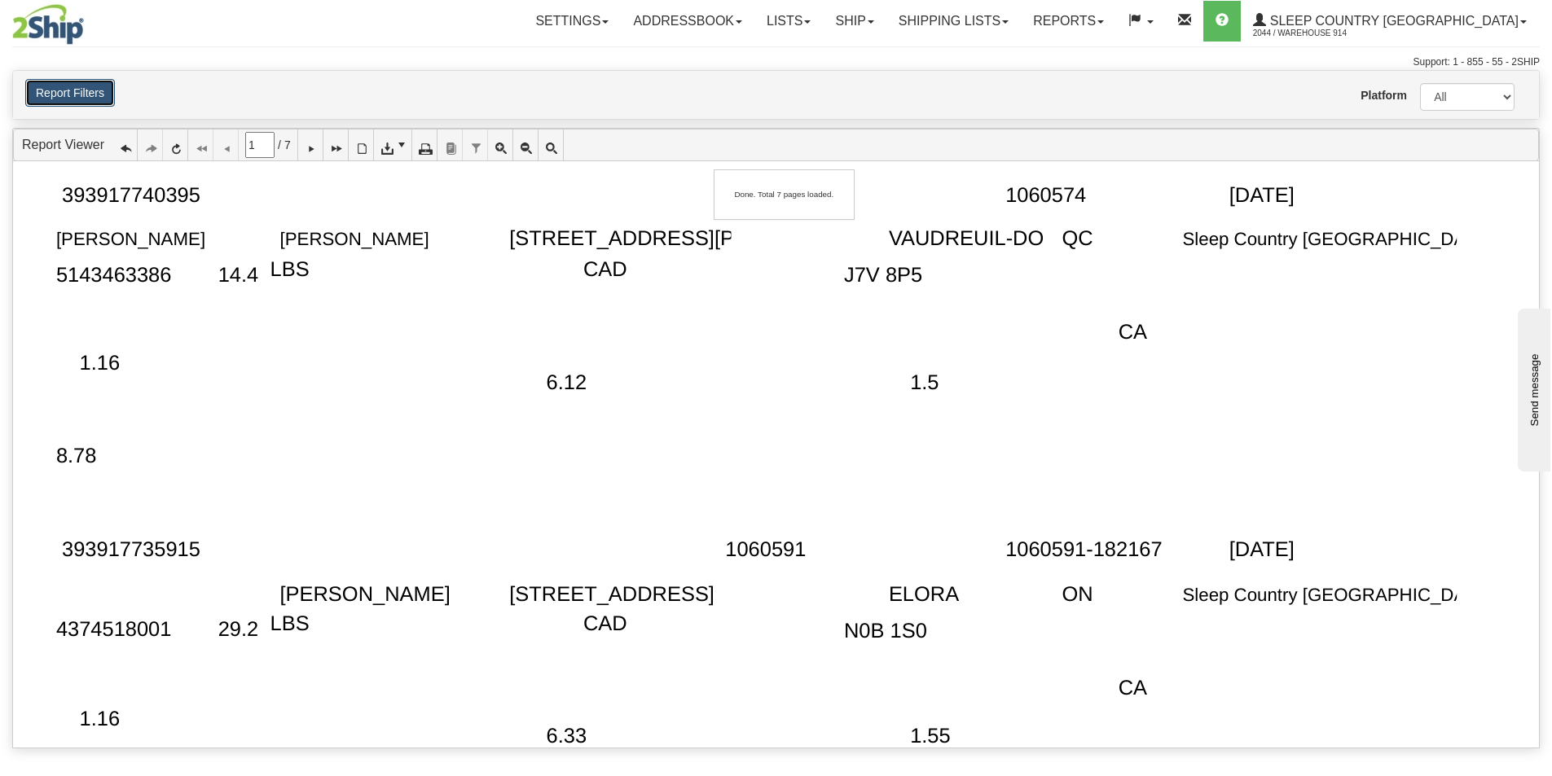
click at [59, 90] on button "Report Filters" at bounding box center [70, 93] width 90 height 28
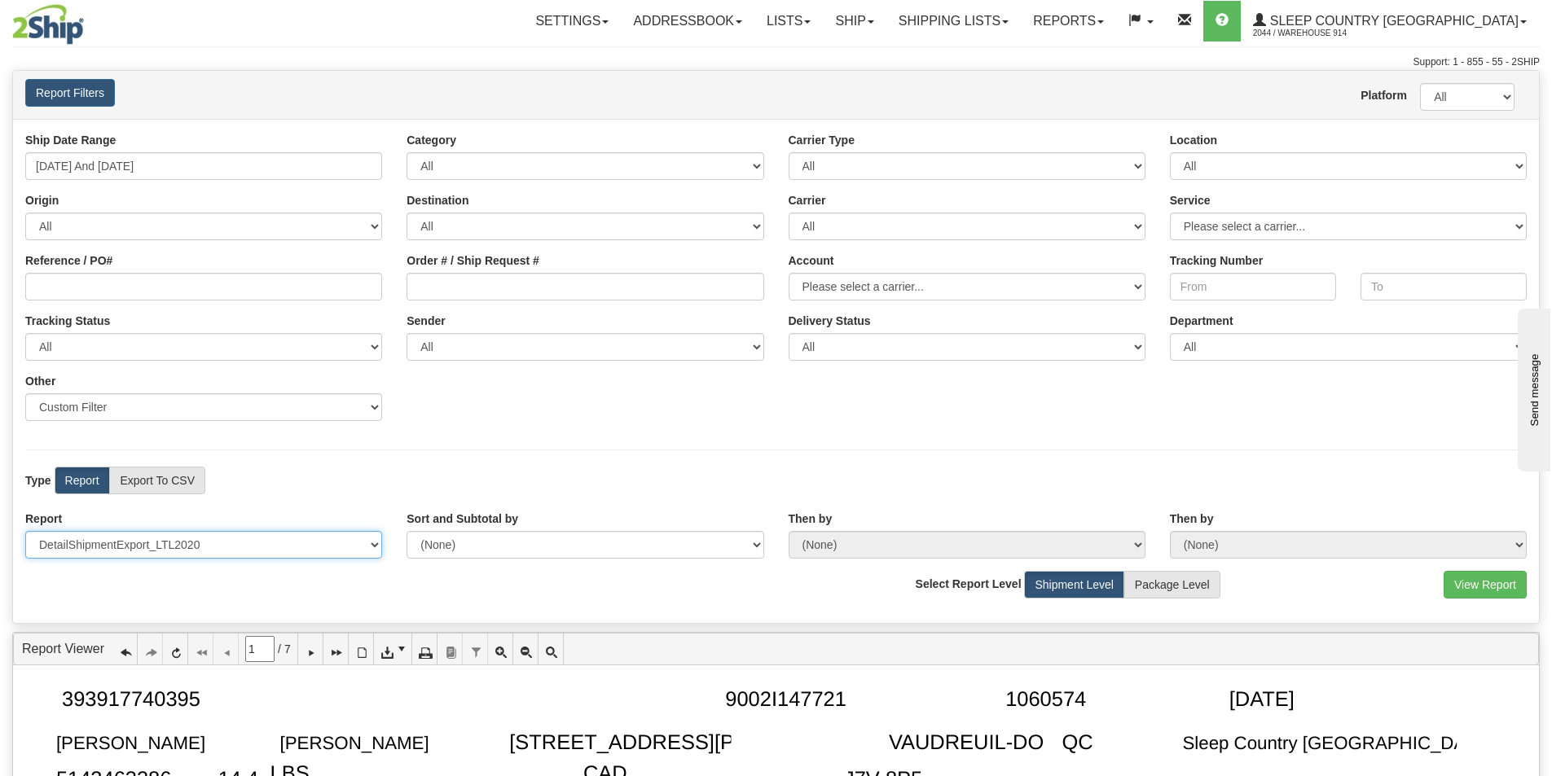
click at [209, 539] on select "Please select 1 Line Shipment Report Address Detail Basic Shipment Overview Can…" at bounding box center [203, 545] width 357 height 28
select select "Users\Full Reference Detail.trdx"
click at [25, 531] on select "Please select 1 Line Shipment Report Address Detail Basic Shipment Overview Can…" at bounding box center [203, 545] width 357 height 28
click at [1489, 593] on button "View Report" at bounding box center [1484, 585] width 83 height 28
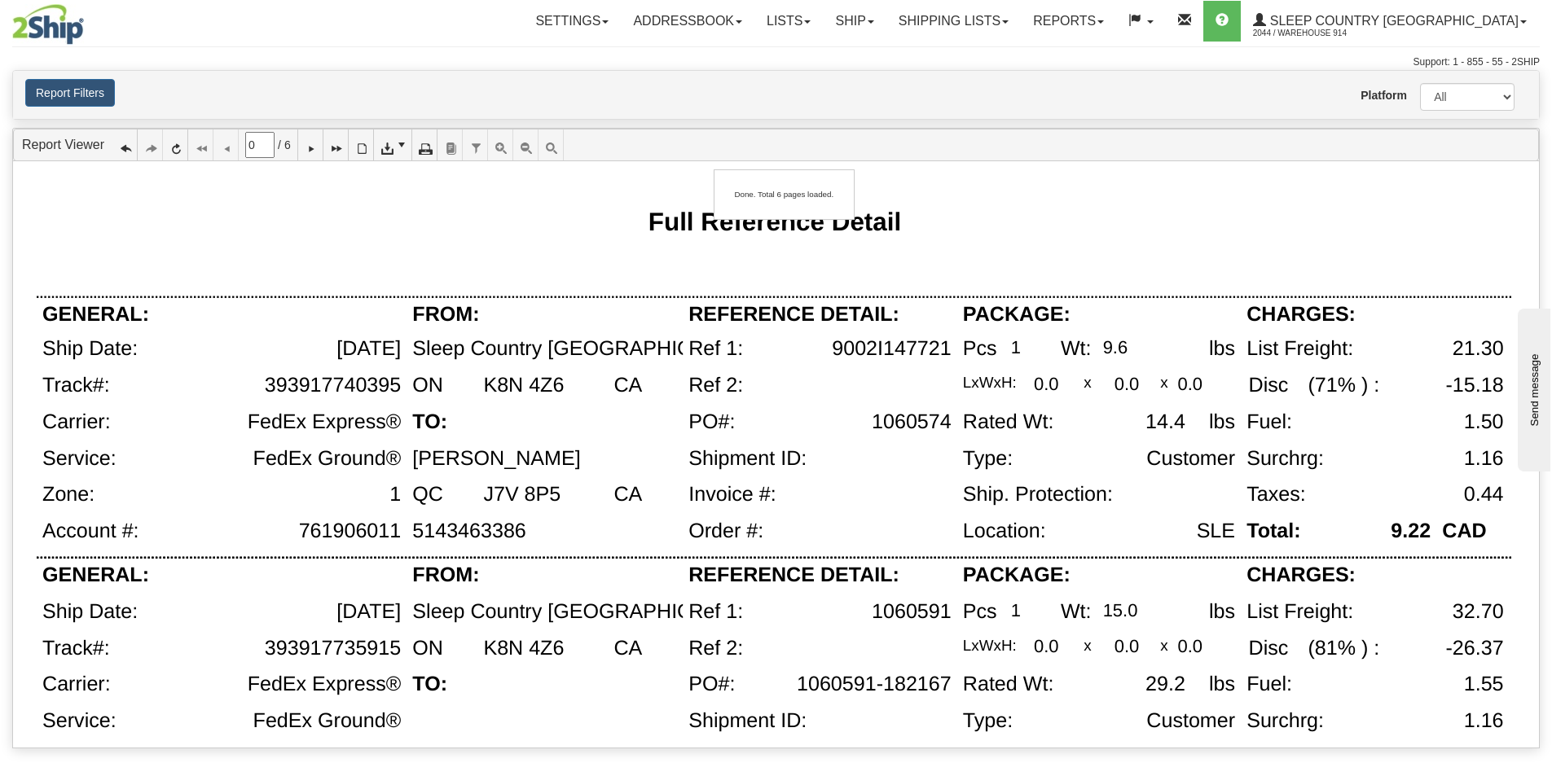
type input "1"
click at [81, 90] on button "Report Filters" at bounding box center [70, 93] width 90 height 28
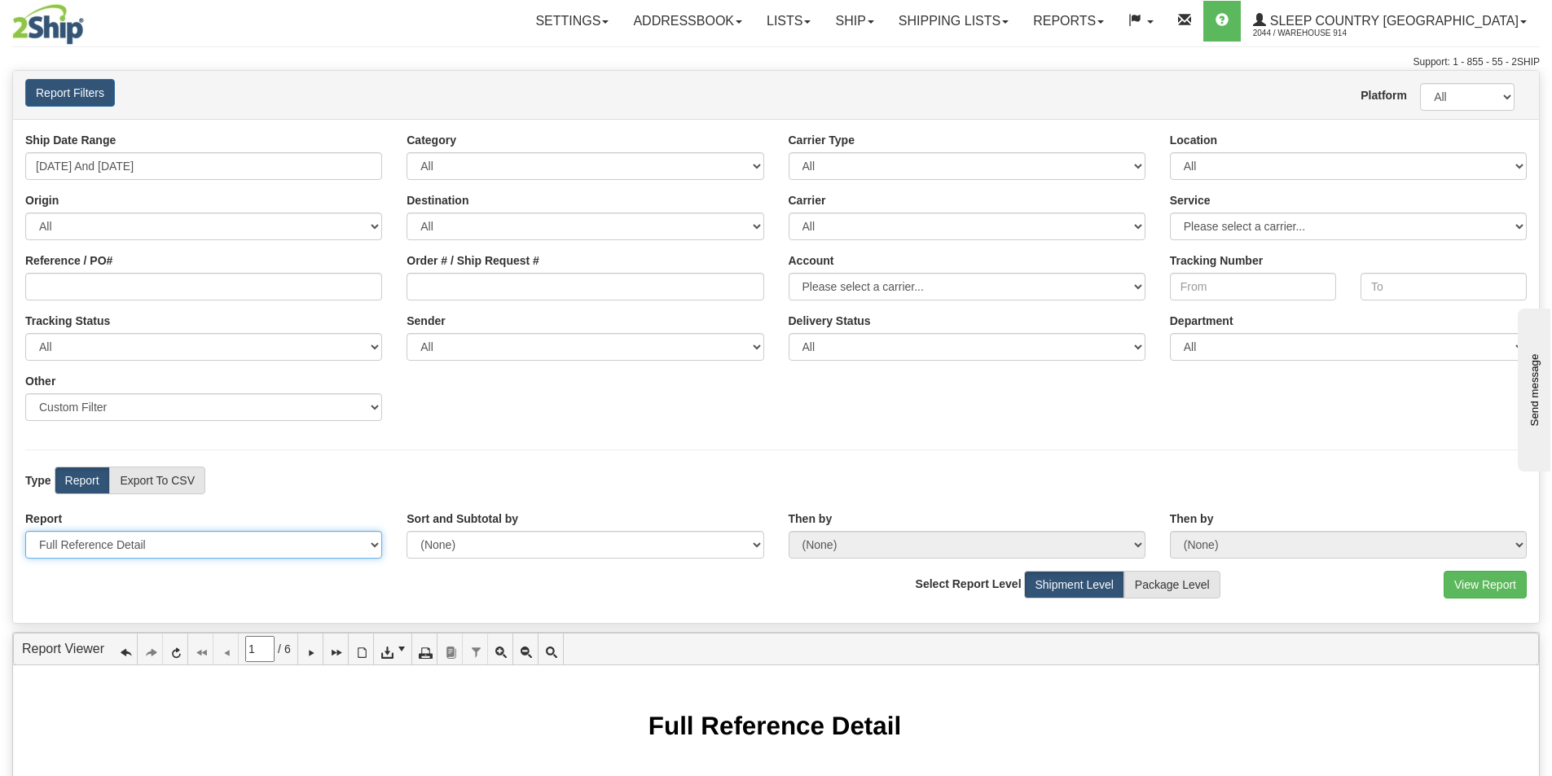
drag, startPoint x: 180, startPoint y: 536, endPoint x: 189, endPoint y: 531, distance: 10.2
click at [180, 536] on select "Please select 1 Line Shipment Report Address Detail Basic Shipment Overview Can…" at bounding box center [203, 545] width 357 height 28
select select "Users\Contents Detail.trdx"
click at [25, 531] on select "Please select 1 Line Shipment Report Address Detail Basic Shipment Overview Can…" at bounding box center [203, 545] width 357 height 28
click at [1460, 580] on button "View Report" at bounding box center [1484, 585] width 83 height 28
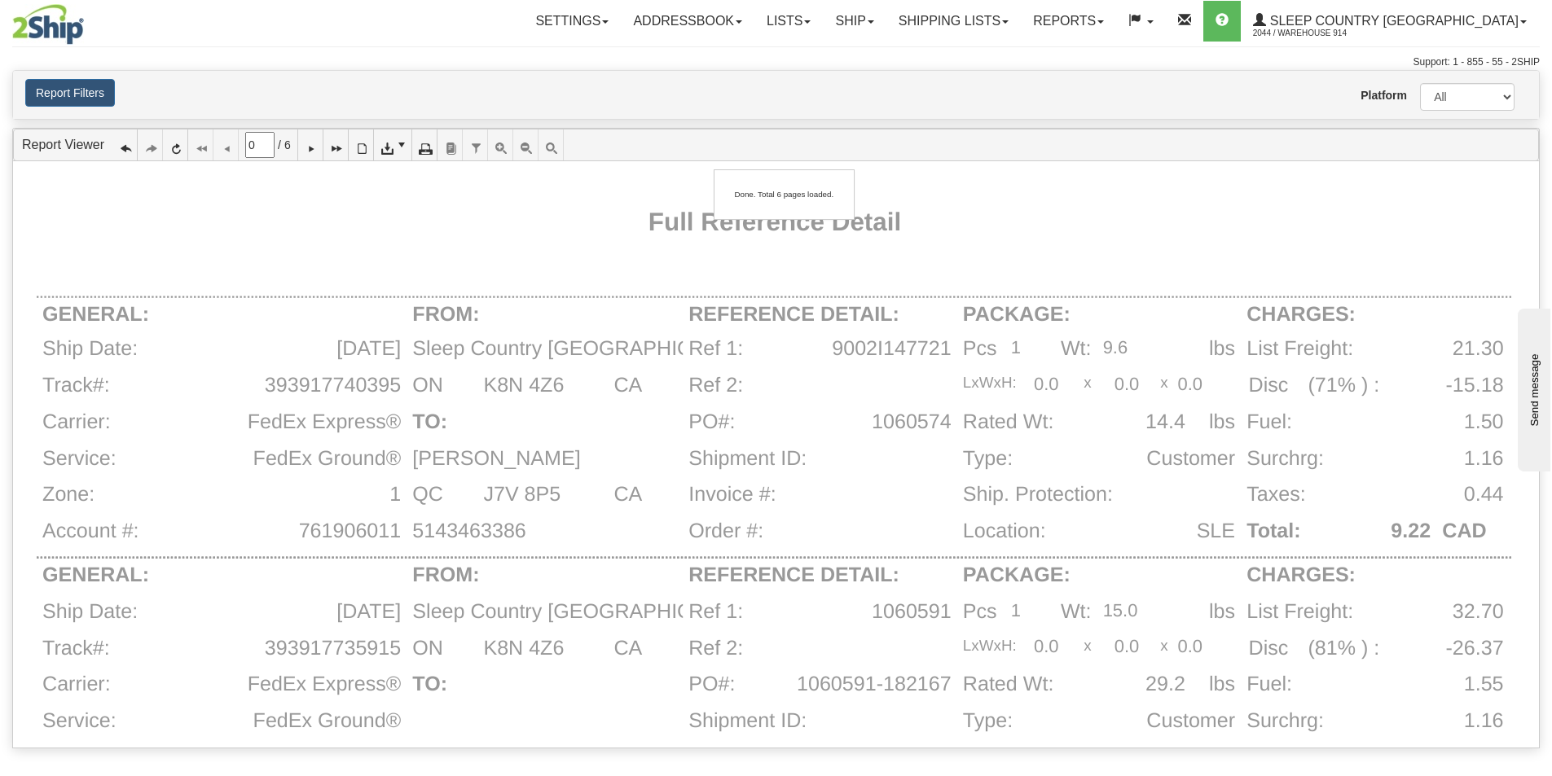
type input "1"
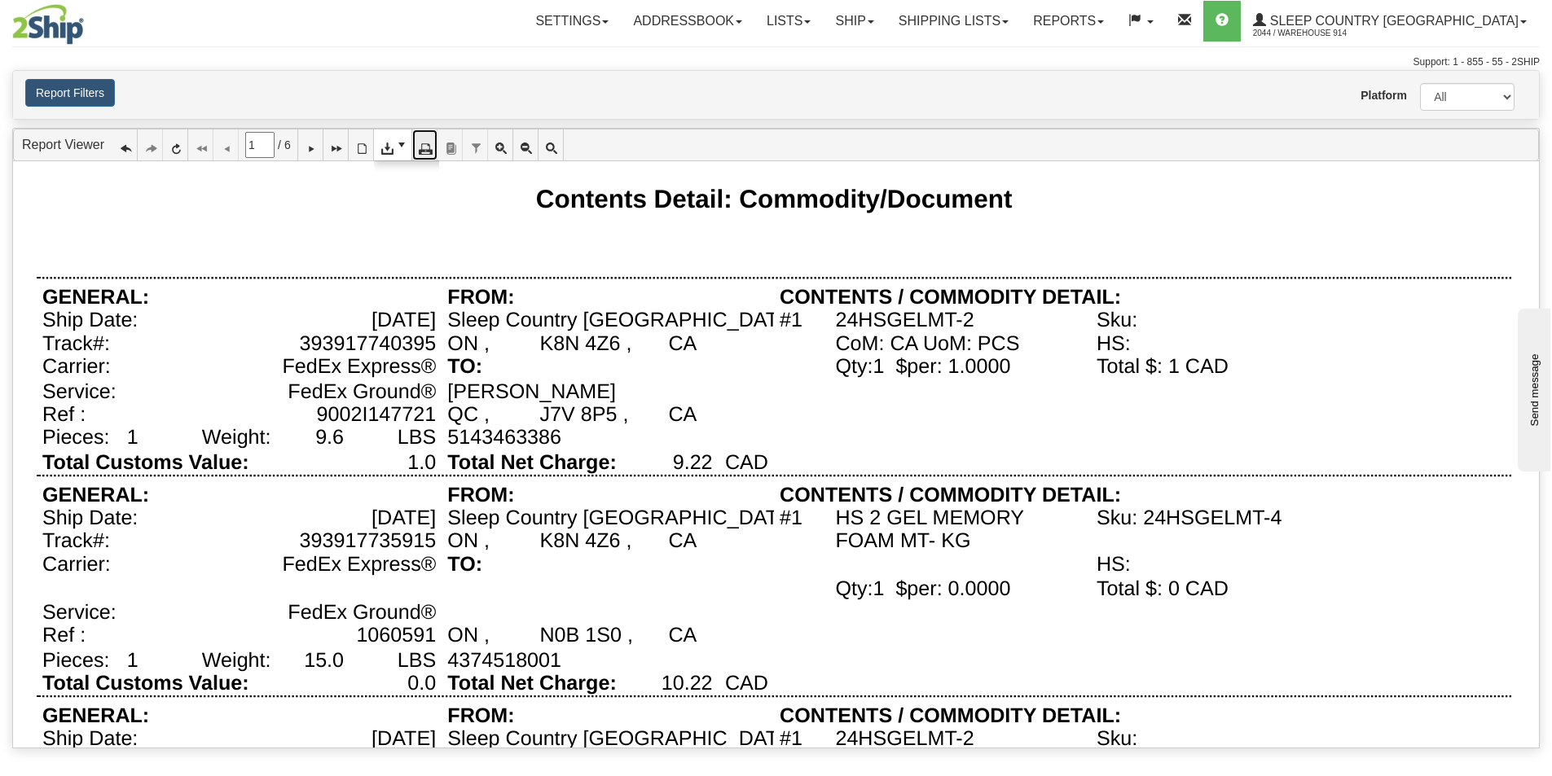
click at [430, 144] on icon at bounding box center [424, 144] width 11 height 11
click at [989, 359] on div "Qty:1 $per: 1.0000" at bounding box center [922, 366] width 175 height 23
click at [99, 98] on button "Report Filters" at bounding box center [70, 93] width 90 height 28
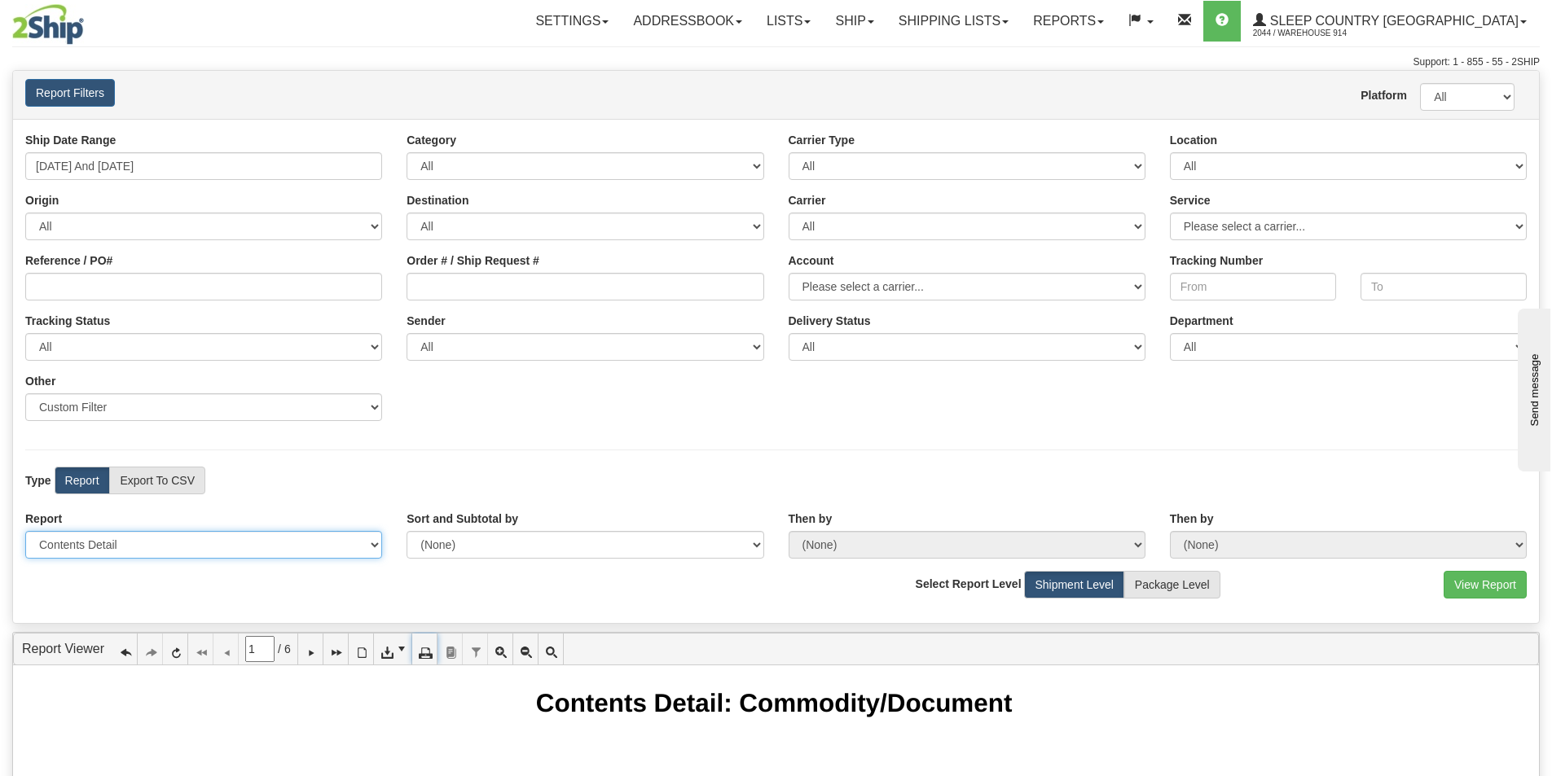
click at [147, 545] on select "Please select 1 Line Shipment Report Address Detail Basic Shipment Overview Can…" at bounding box center [203, 545] width 357 height 28
select select "Users\Basic Shipment Overview.trdx"
click at [25, 531] on select "Please select 1 Line Shipment Report Address Detail Basic Shipment Overview Can…" at bounding box center [203, 545] width 357 height 28
click at [1464, 582] on button "View Report" at bounding box center [1484, 585] width 83 height 28
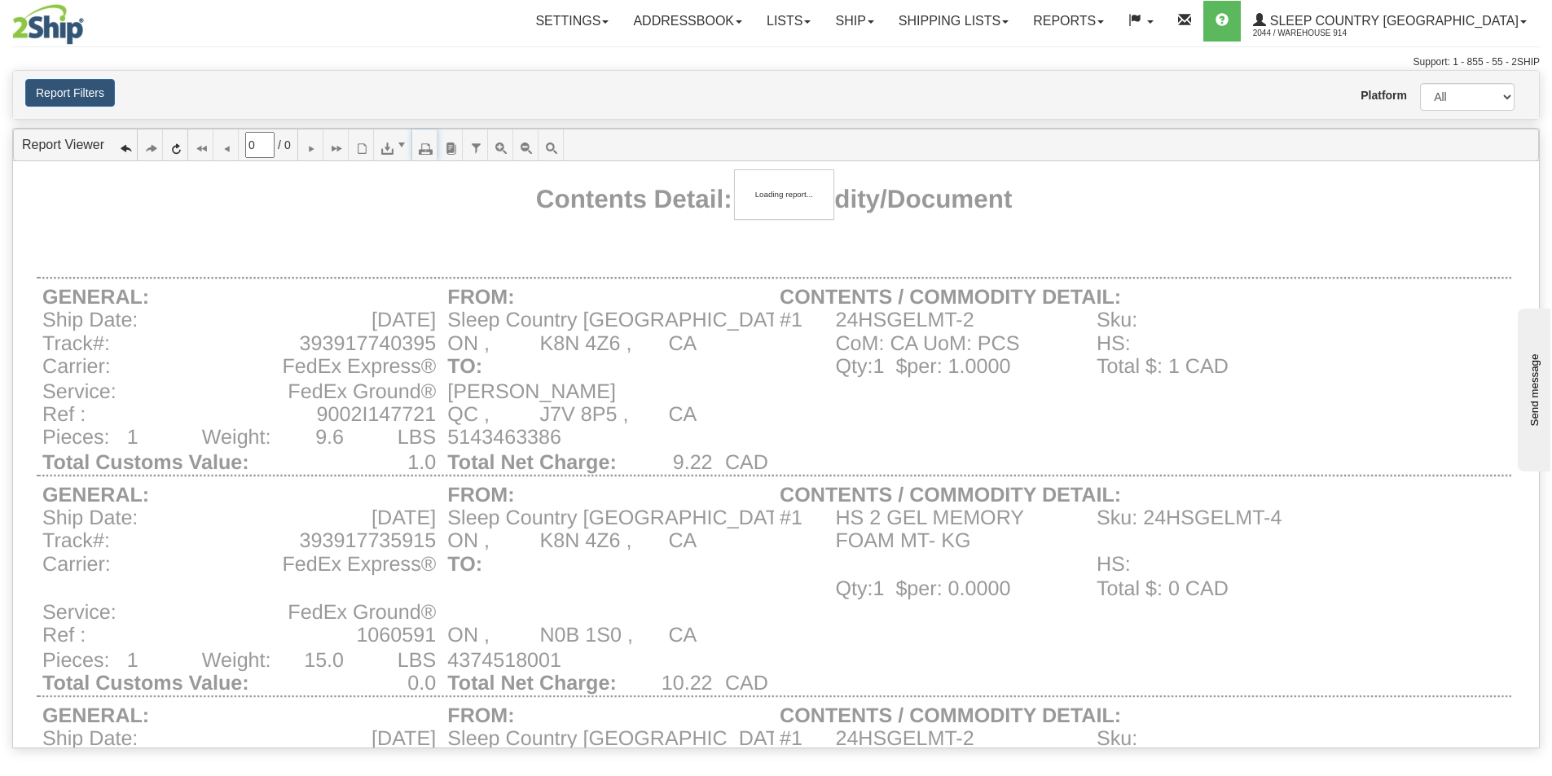
type input "1"
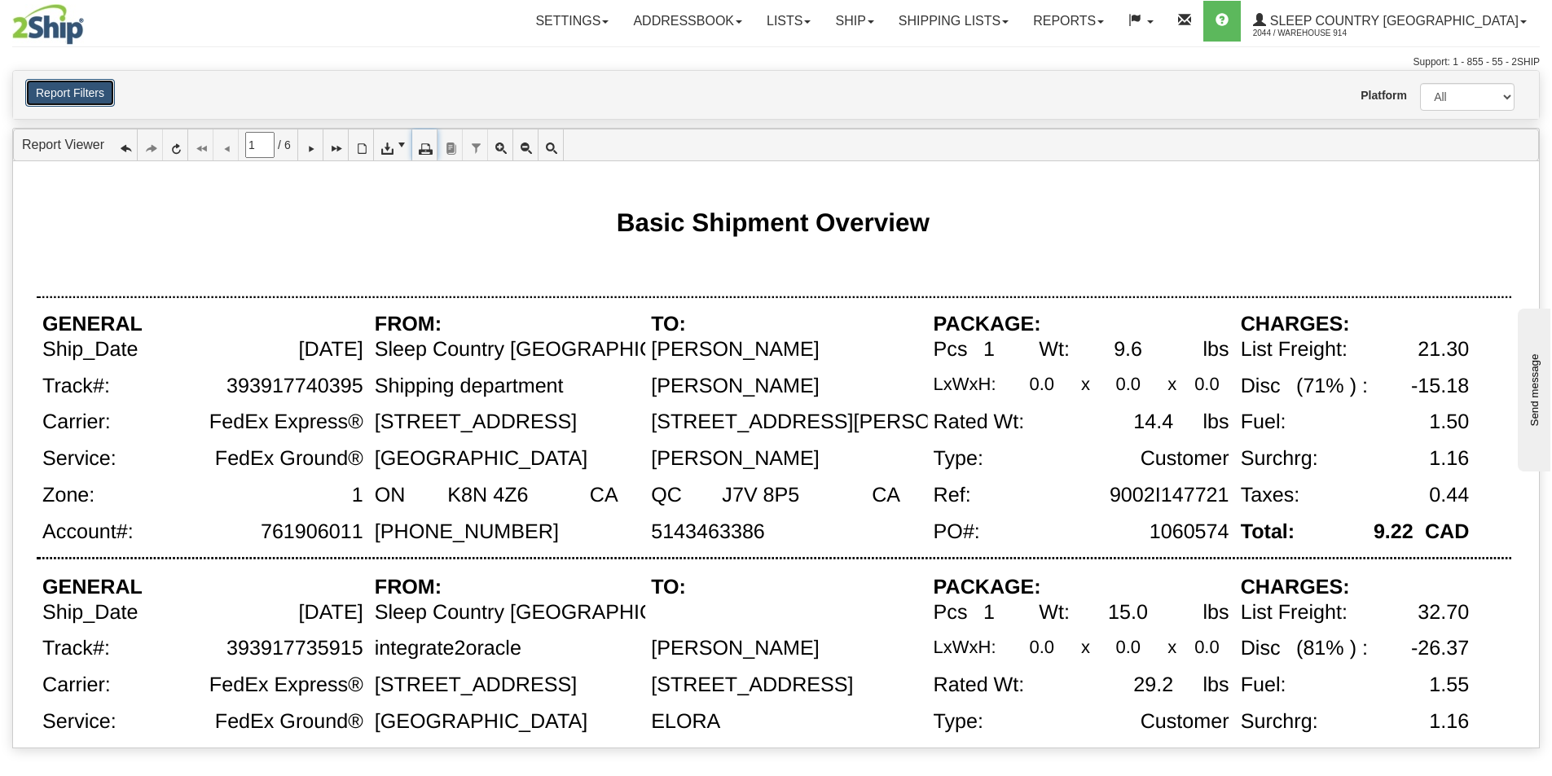
click at [108, 89] on button "Report Filters" at bounding box center [70, 93] width 90 height 28
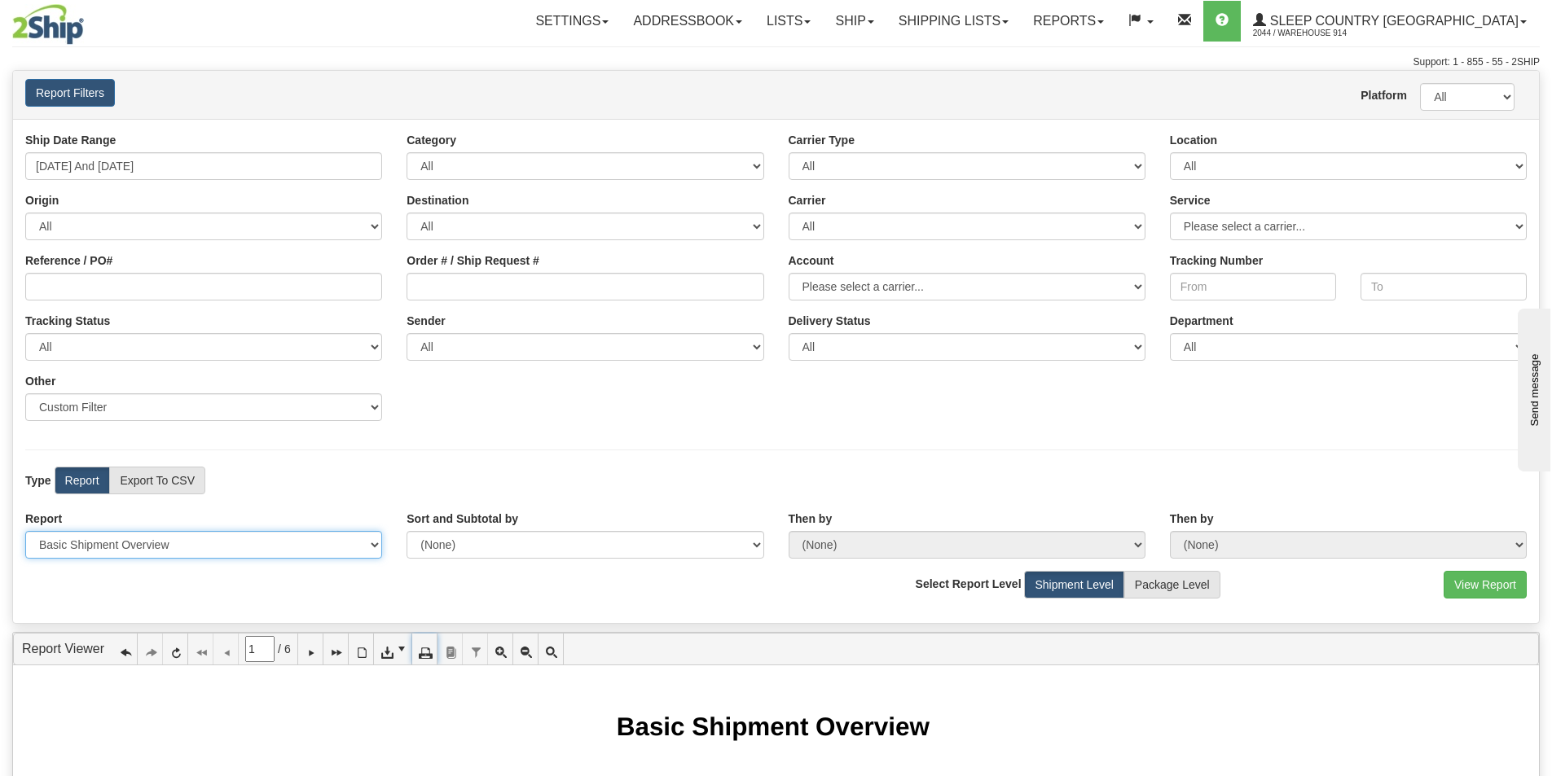
click at [184, 543] on select "Please select 1 Line Shipment Report Address Detail Basic Shipment Overview Can…" at bounding box center [203, 545] width 357 height 28
select select "Users\1 Line Shipment Report.trdx"
click at [25, 531] on select "Please select 1 Line Shipment Report Address Detail Basic Shipment Overview Can…" at bounding box center [203, 545] width 357 height 28
click at [1473, 581] on button "View Report" at bounding box center [1484, 585] width 83 height 28
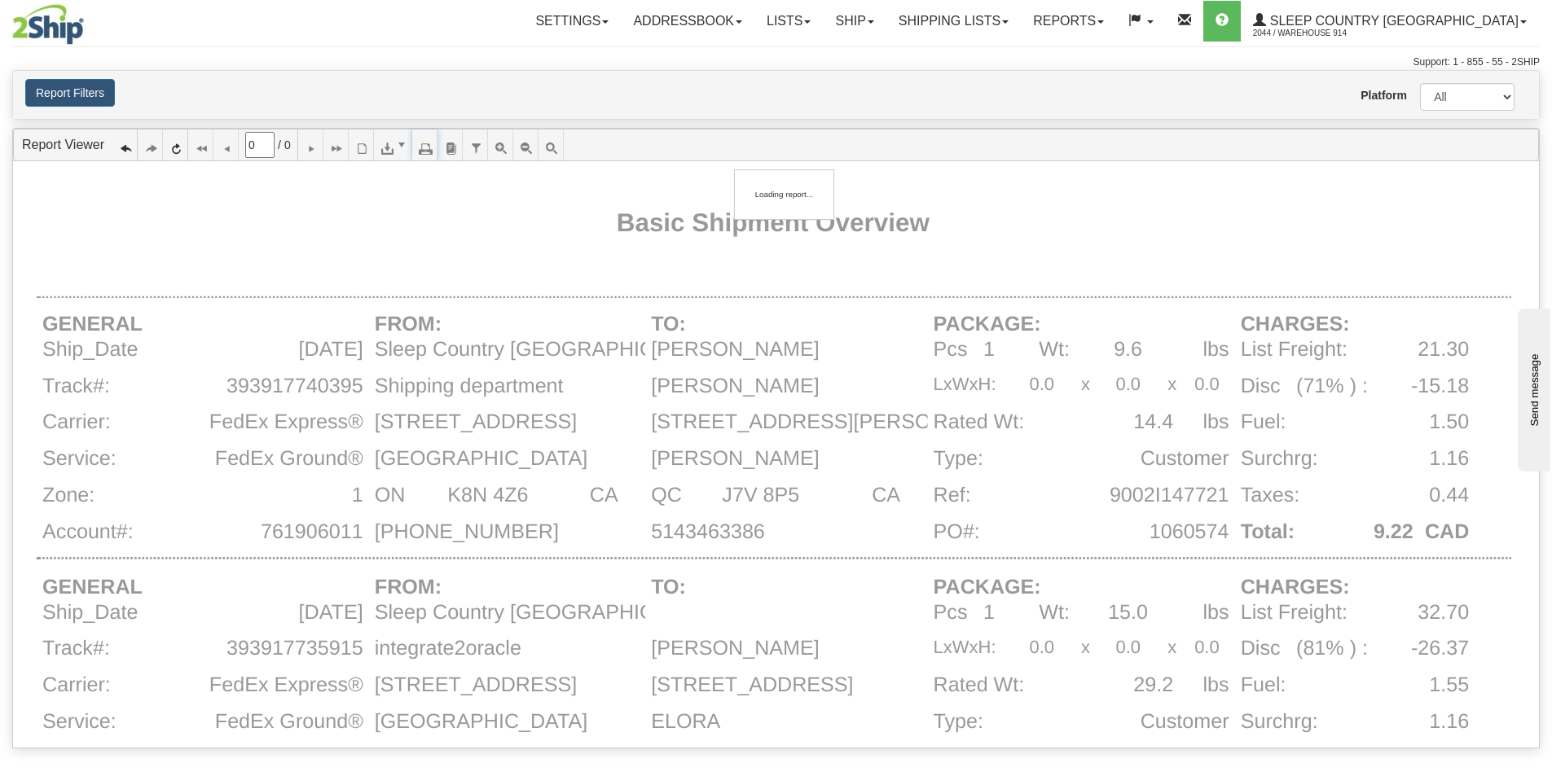
type input "1"
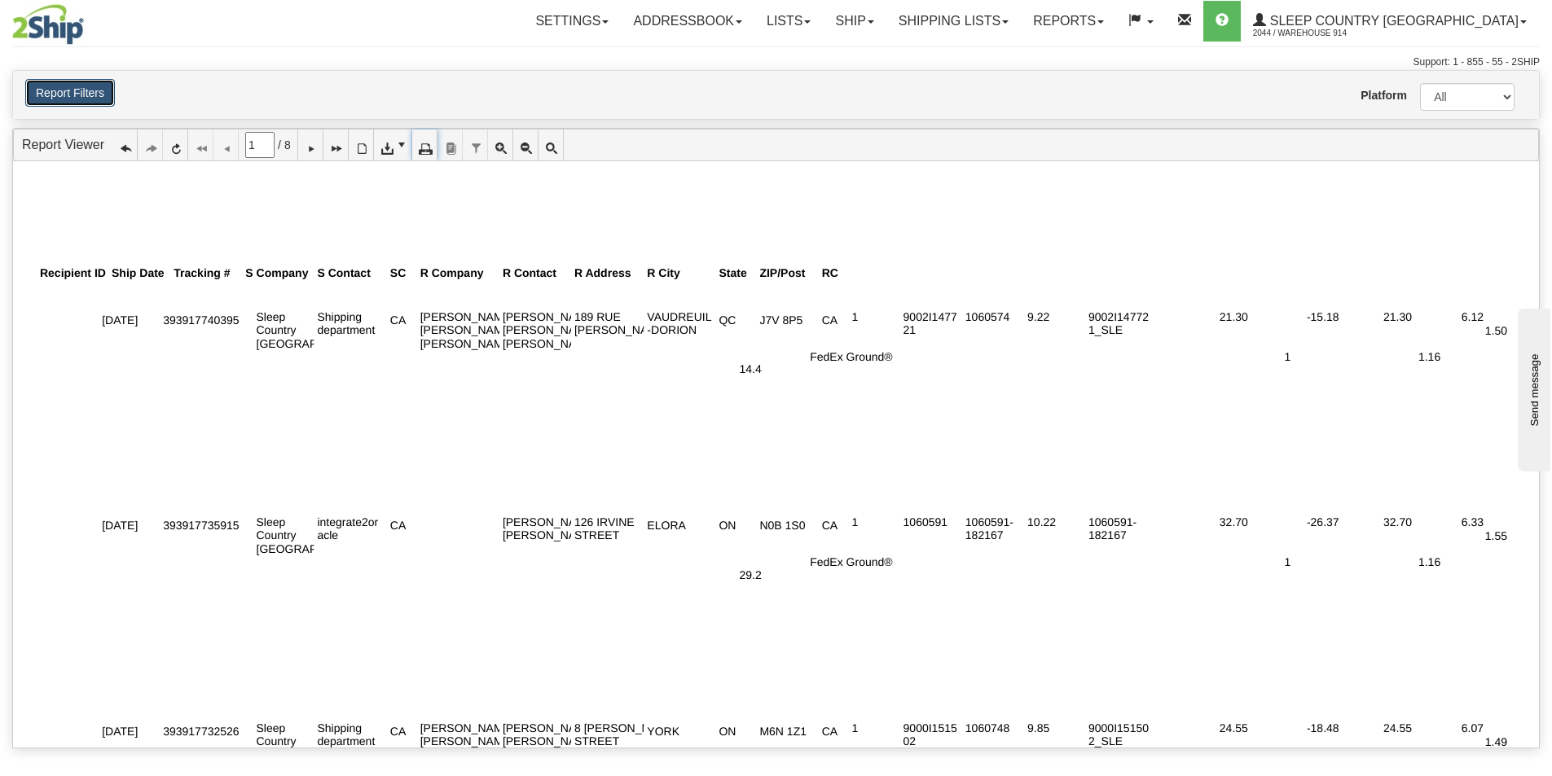
click at [60, 84] on button "Report Filters" at bounding box center [70, 93] width 90 height 28
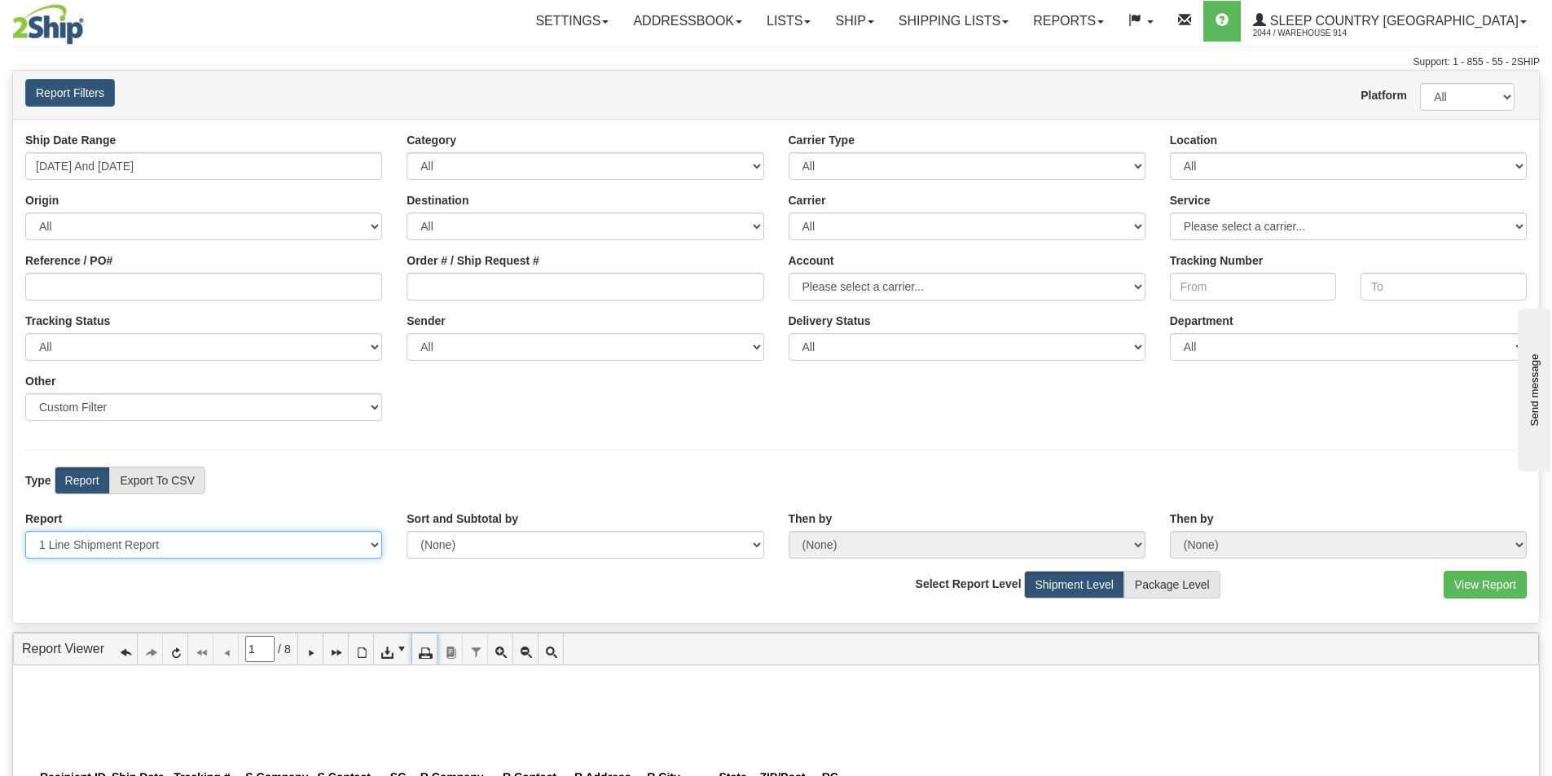
click at [145, 536] on select "Please select 1 Line Shipment Report Address Detail Basic Shipment Overview Can…" at bounding box center [203, 545] width 357 height 28
select select "Users\SQL Contents Detail Export.trdx"
click at [25, 531] on select "Please select 1 Line Shipment Report Address Detail Basic Shipment Overview Can…" at bounding box center [203, 545] width 357 height 28
click at [1499, 587] on button "View Report" at bounding box center [1484, 585] width 83 height 28
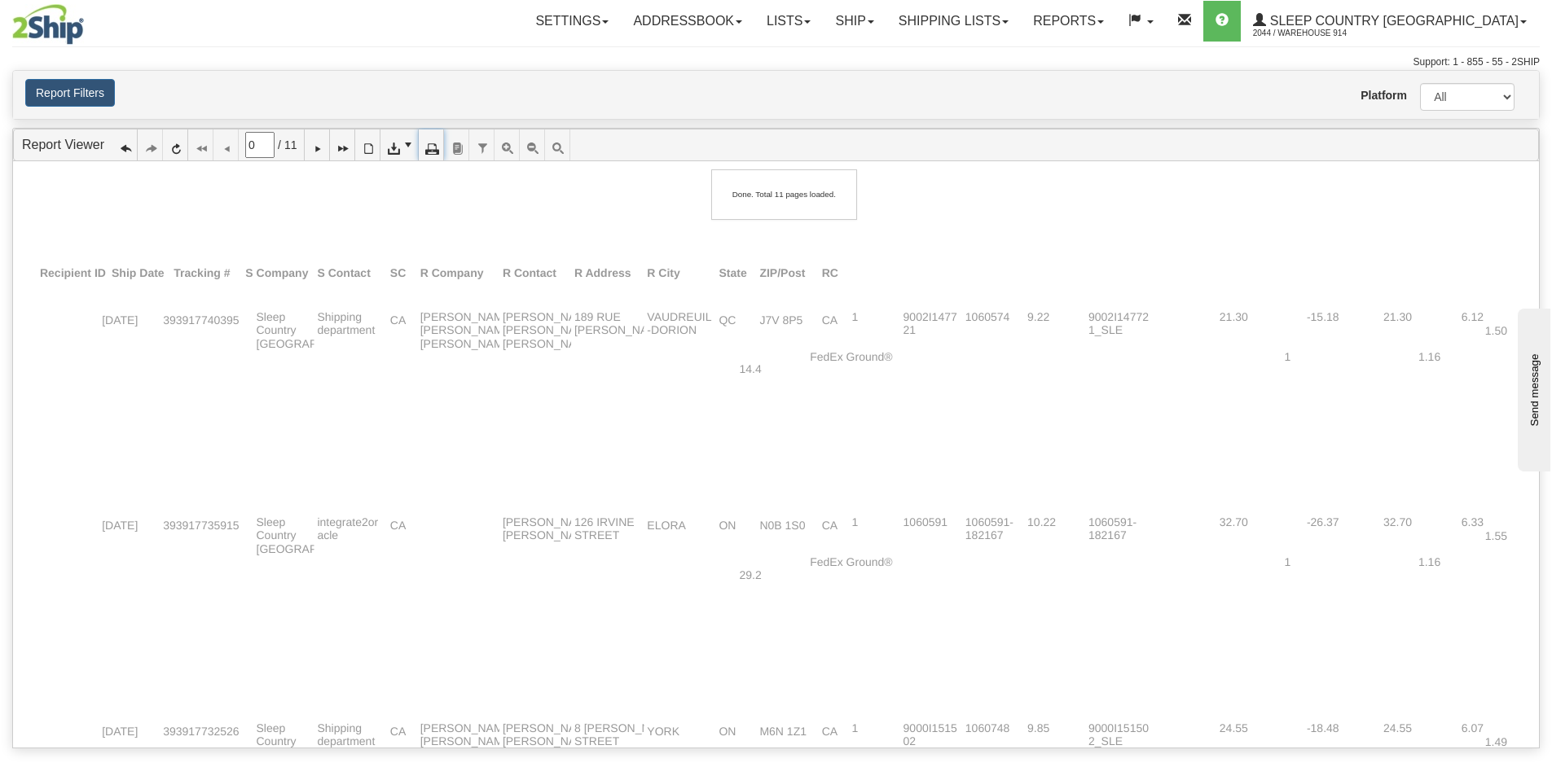
type input "1"
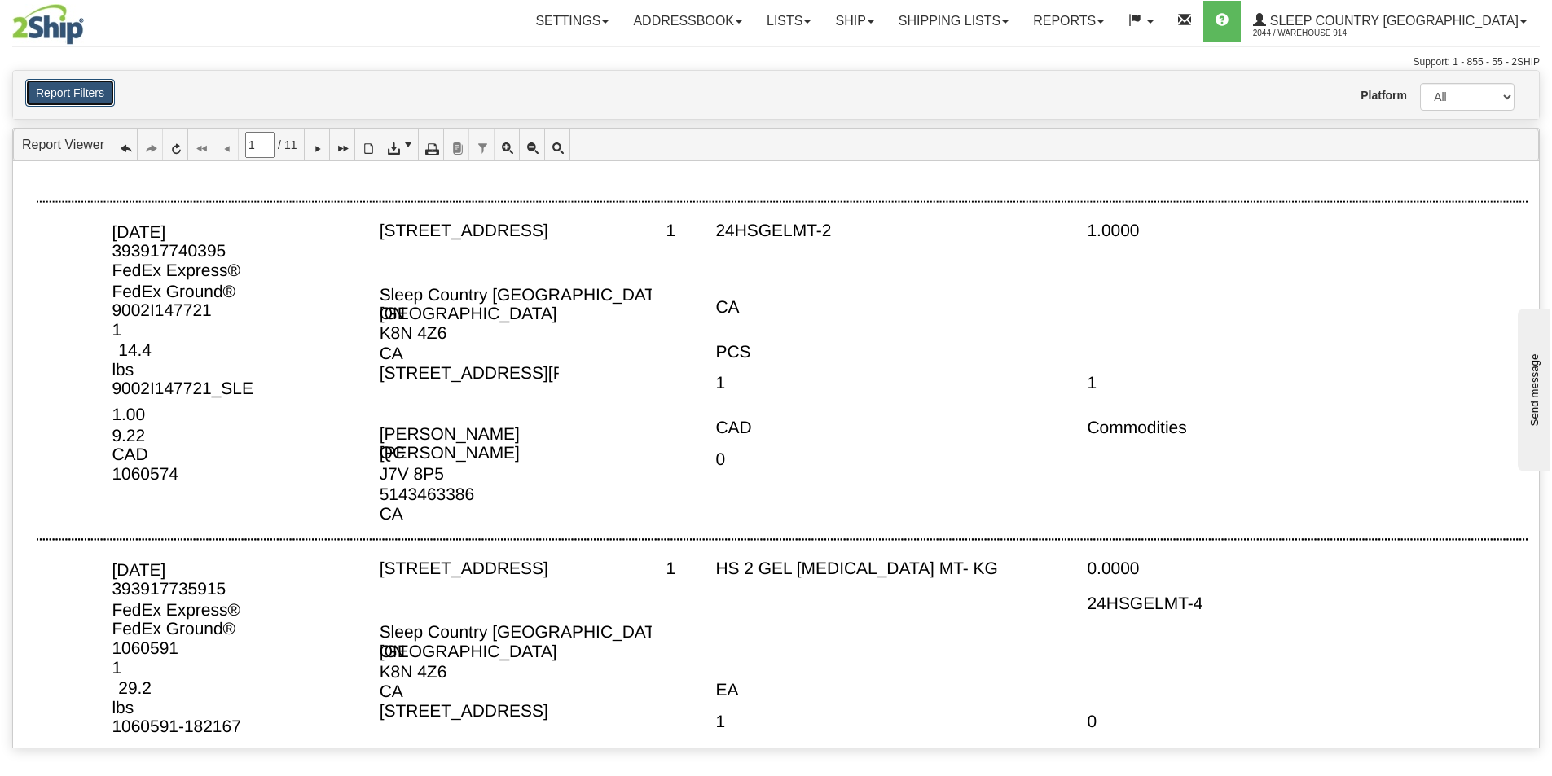
click at [74, 97] on button "Report Filters" at bounding box center [70, 93] width 90 height 28
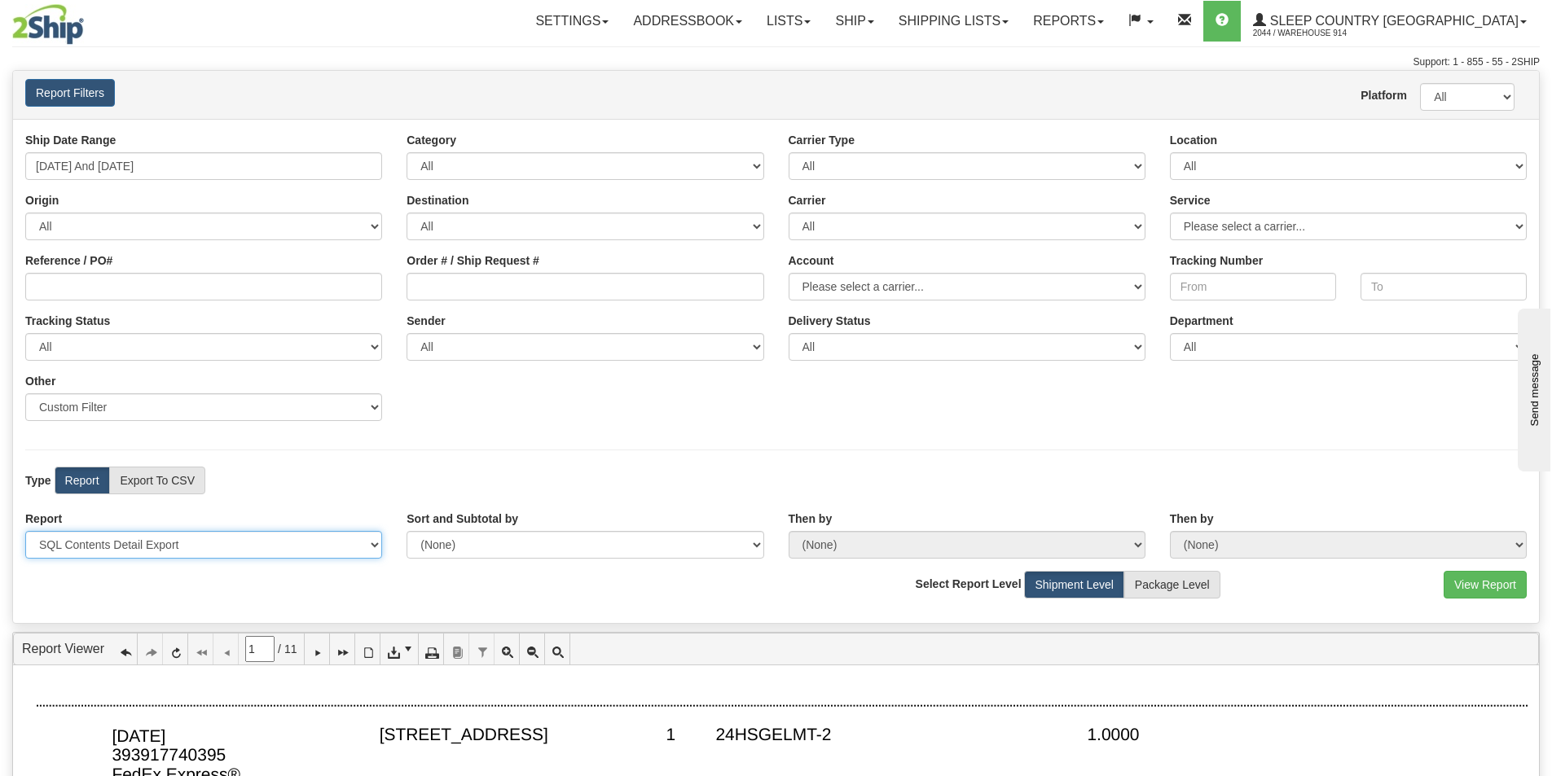
click at [151, 547] on select "Please select 1 Line Shipment Report Address Detail Basic Shipment Overview Can…" at bounding box center [203, 545] width 357 height 28
select select "Users\GL Code Detail.trdx"
click at [25, 531] on select "Please select 1 Line Shipment Report Address Detail Basic Shipment Overview Can…" at bounding box center [203, 545] width 357 height 28
click at [1478, 582] on button "View Report" at bounding box center [1484, 585] width 83 height 28
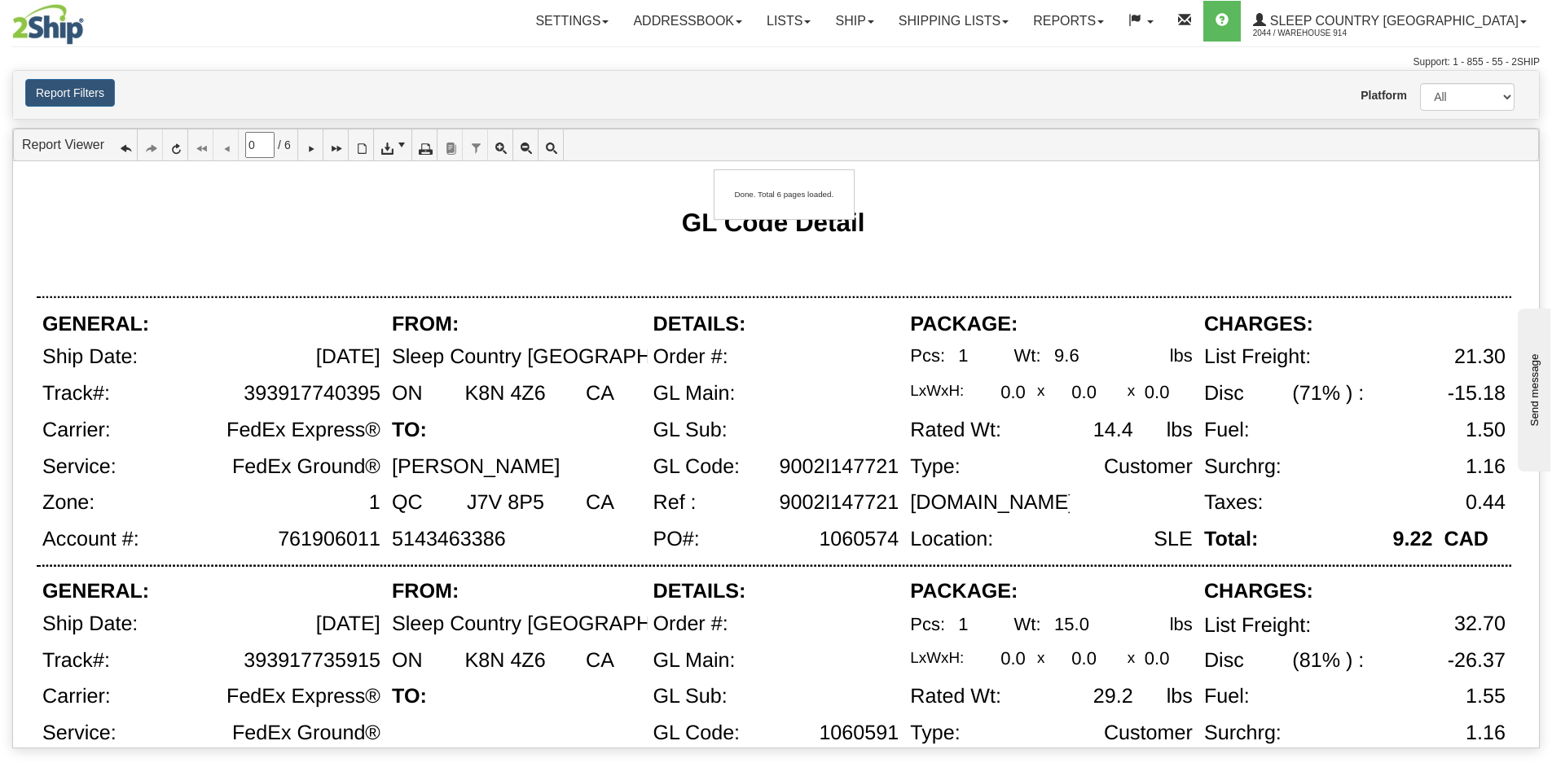
type input "1"
click at [78, 93] on button "Report Filters" at bounding box center [70, 93] width 90 height 28
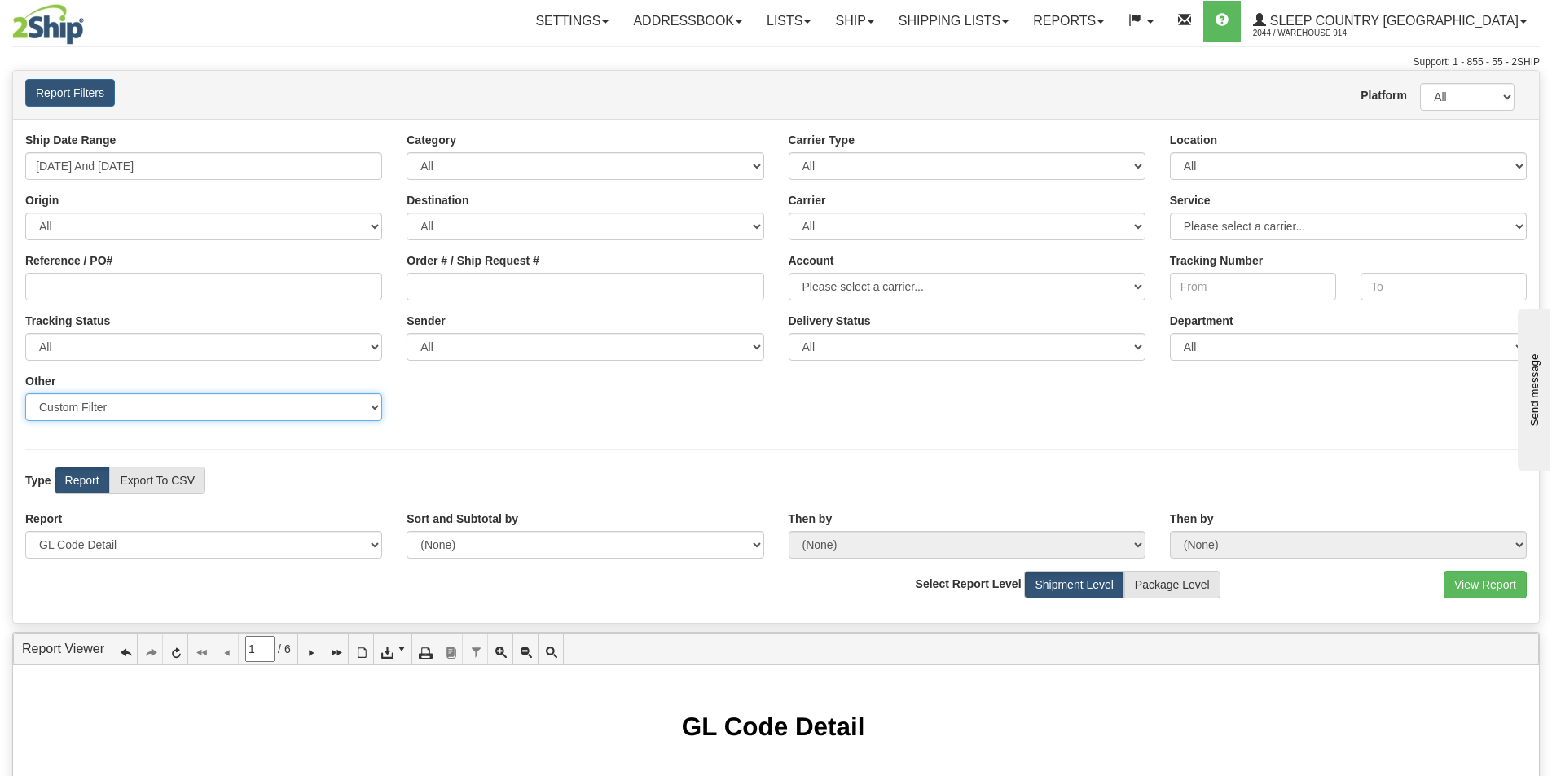
click at [223, 411] on select "Sender Company Sender Contact Sender Country Sender State Sender City Sender Zi…" at bounding box center [203, 407] width 357 height 28
click at [226, 401] on select "Sender Company Sender Contact Sender Country Sender State Sender City Sender Zi…" at bounding box center [203, 407] width 357 height 28
click at [1316, 175] on select "All 9009 914 BEDDN CASPC END SLE ZINUC" at bounding box center [1348, 166] width 357 height 28
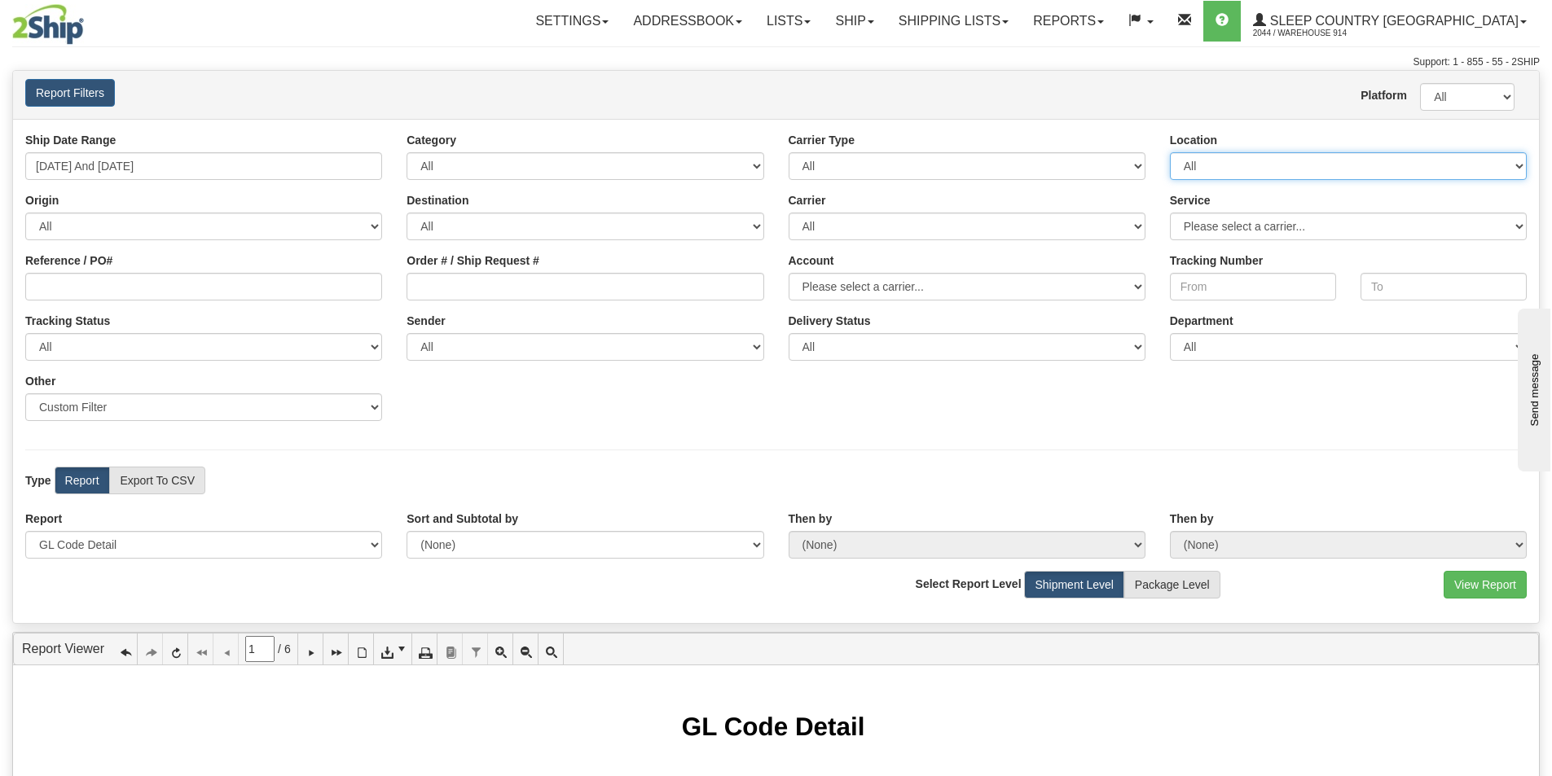
select select "7603"
click at [1170, 152] on select "All 9009 914 BEDDN CASPC END SLE ZINUC" at bounding box center [1348, 166] width 357 height 28
click at [109, 545] on select "Please select 1 Line Shipment Report Address Detail Basic Shipment Overview Can…" at bounding box center [203, 545] width 357 height 28
select select "Users\Full Reference Detail.trdx"
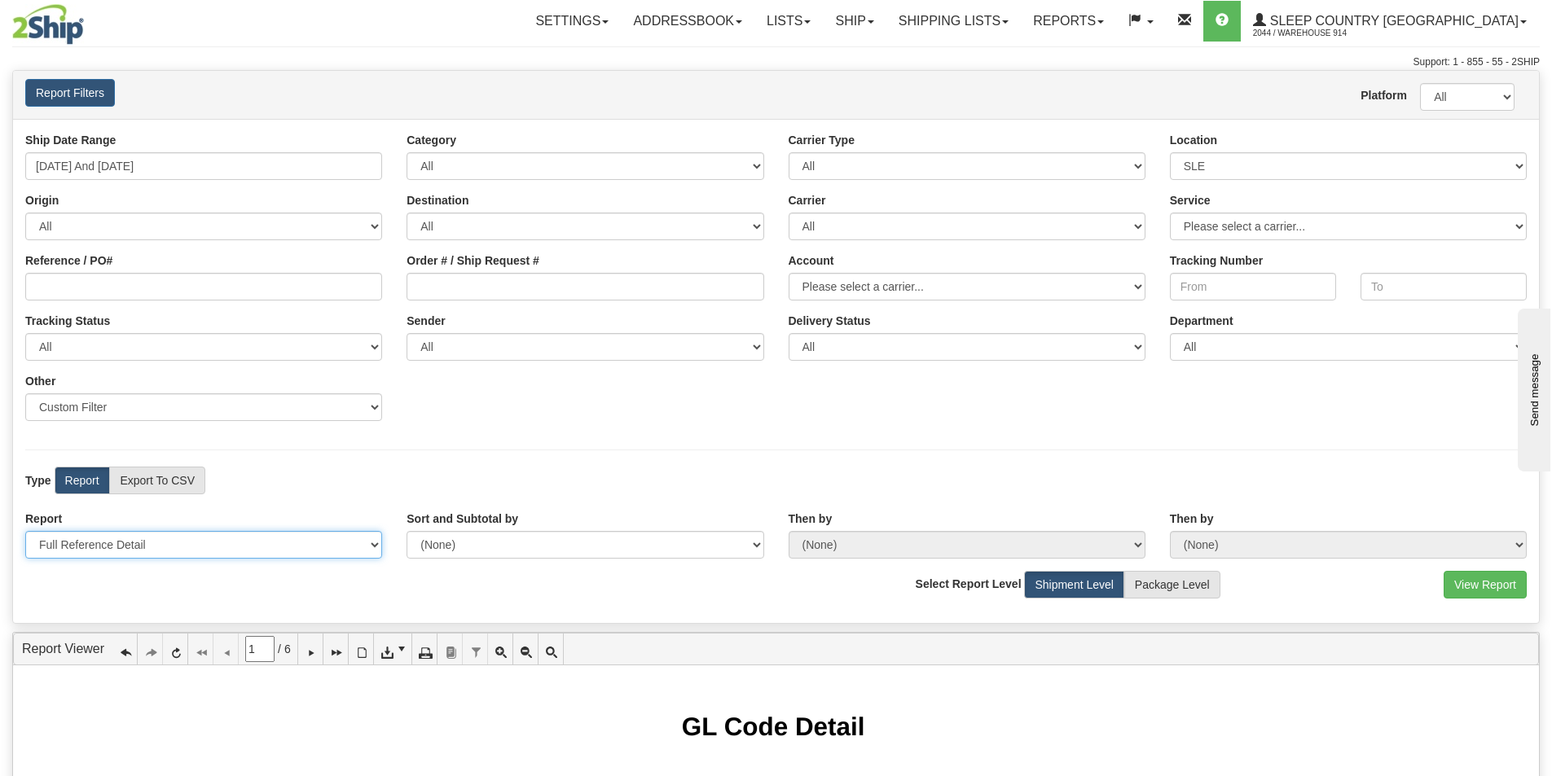
click at [25, 531] on select "Please select 1 Line Shipment Report Address Detail Basic Shipment Overview Can…" at bounding box center [203, 545] width 357 height 28
click at [1472, 585] on button "View Report" at bounding box center [1484, 585] width 83 height 28
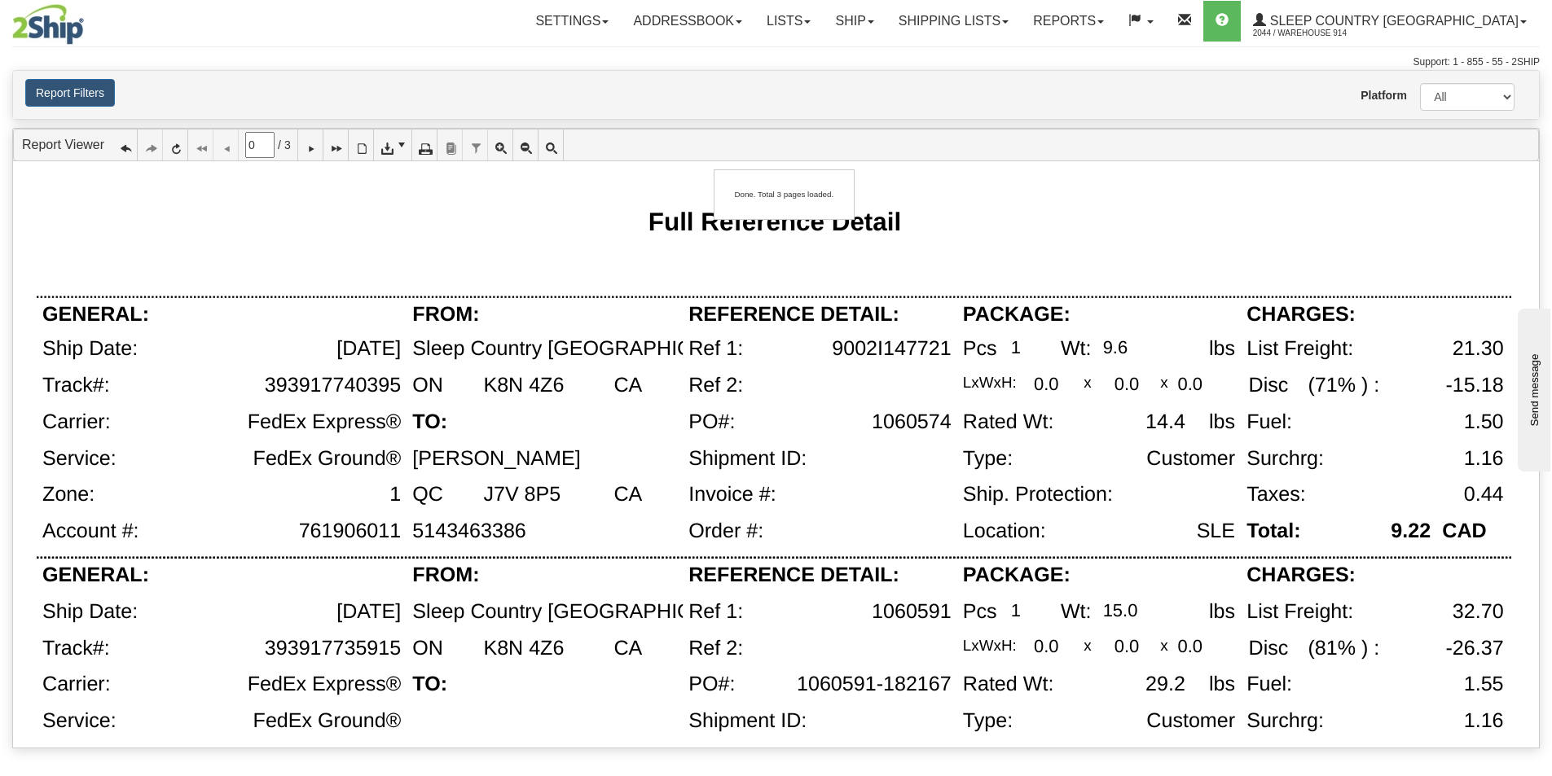
type input "1"
click at [64, 75] on div "Report Filters Platform All 2Ship Imported User Warehouse 914" at bounding box center [776, 95] width 1526 height 48
click at [64, 102] on button "Report Filters" at bounding box center [70, 93] width 90 height 28
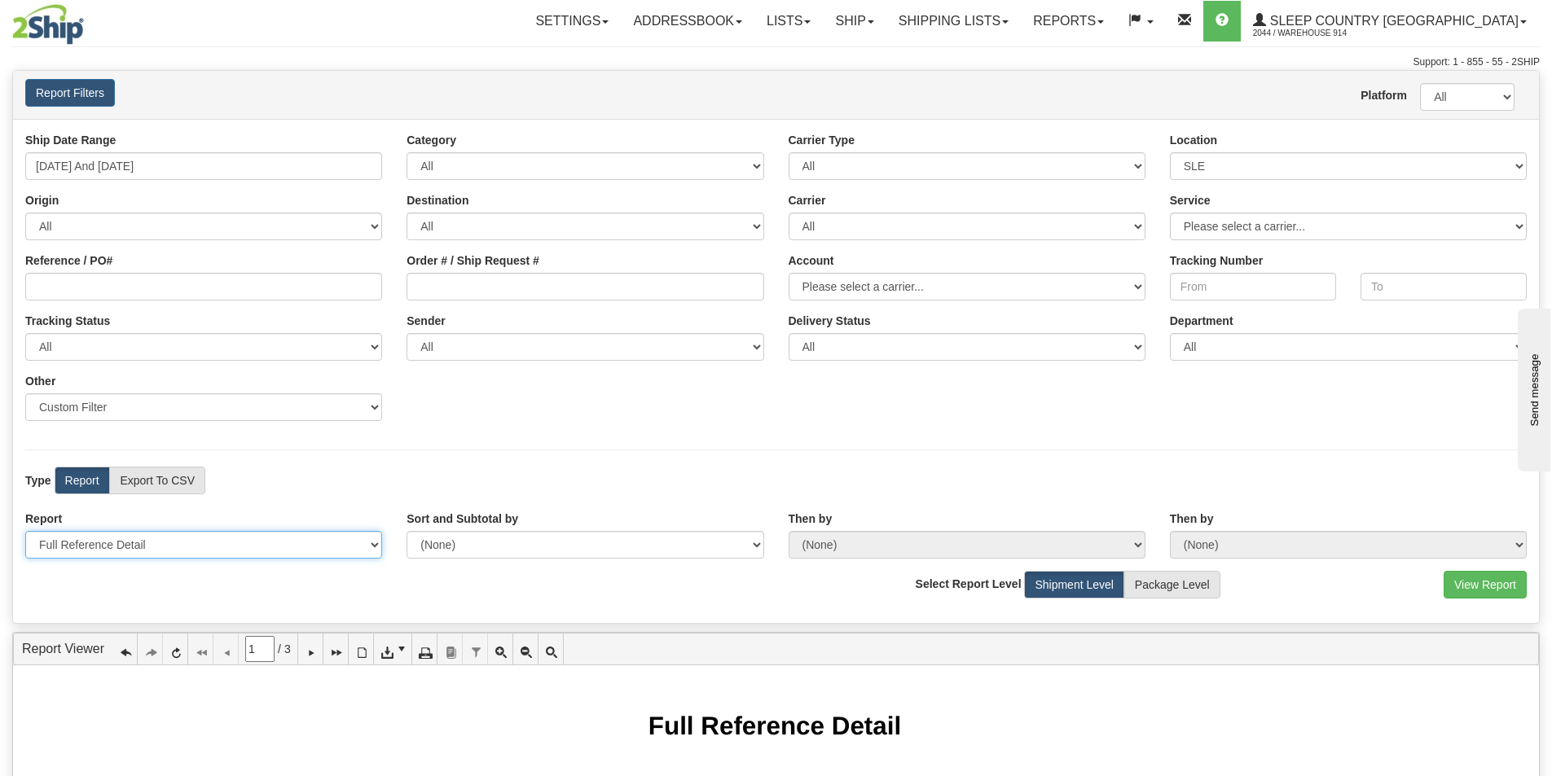
click at [141, 547] on select "Please select 1 Line Shipment Report Address Detail Basic Shipment Overview Can…" at bounding box center [203, 545] width 357 height 28
select select "Users\Contents Detail.trdx"
click at [25, 531] on select "Please select 1 Line Shipment Report Address Detail Basic Shipment Overview Can…" at bounding box center [203, 545] width 357 height 28
click at [1519, 597] on button "View Report" at bounding box center [1484, 585] width 83 height 28
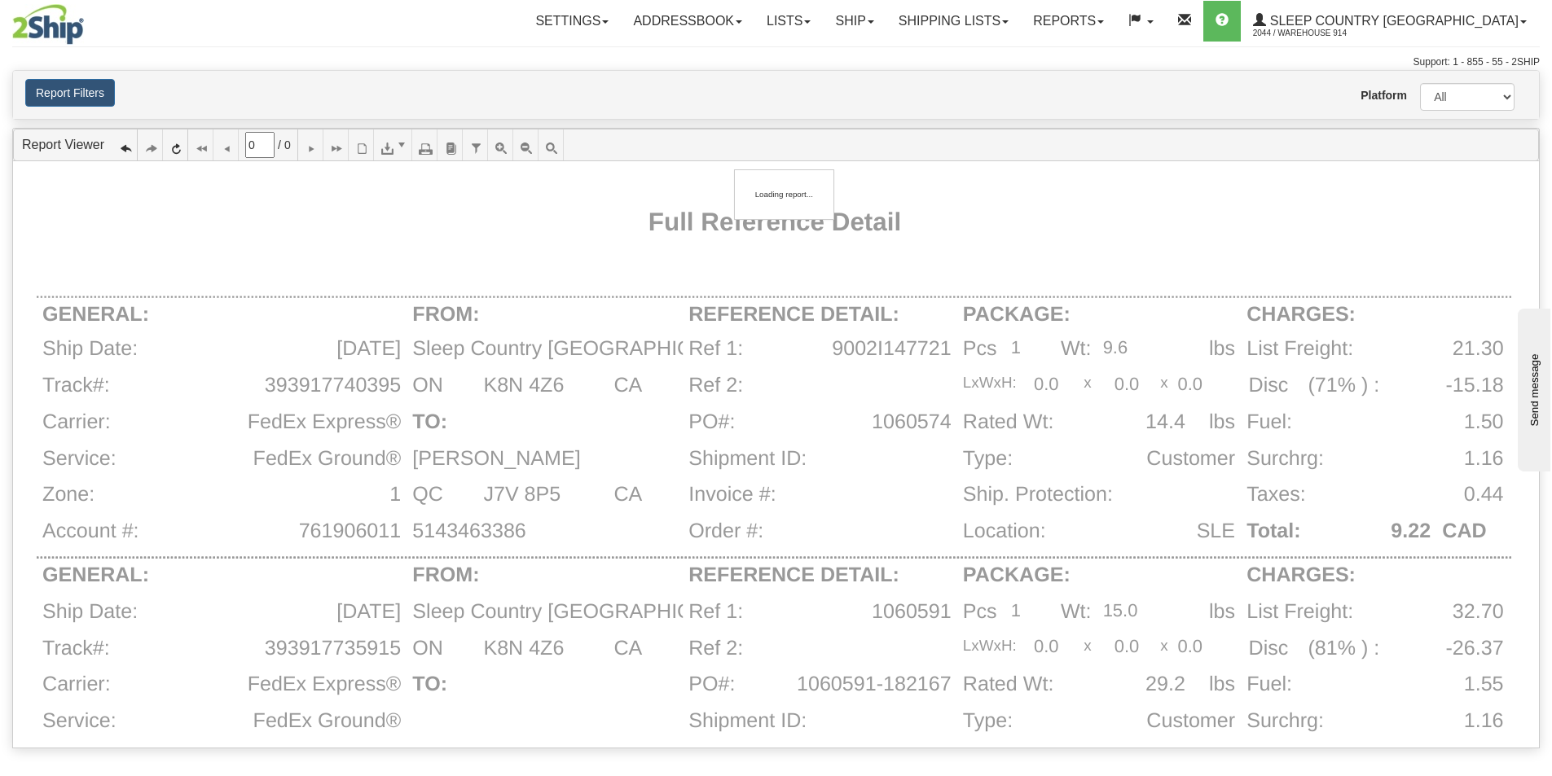
type input "1"
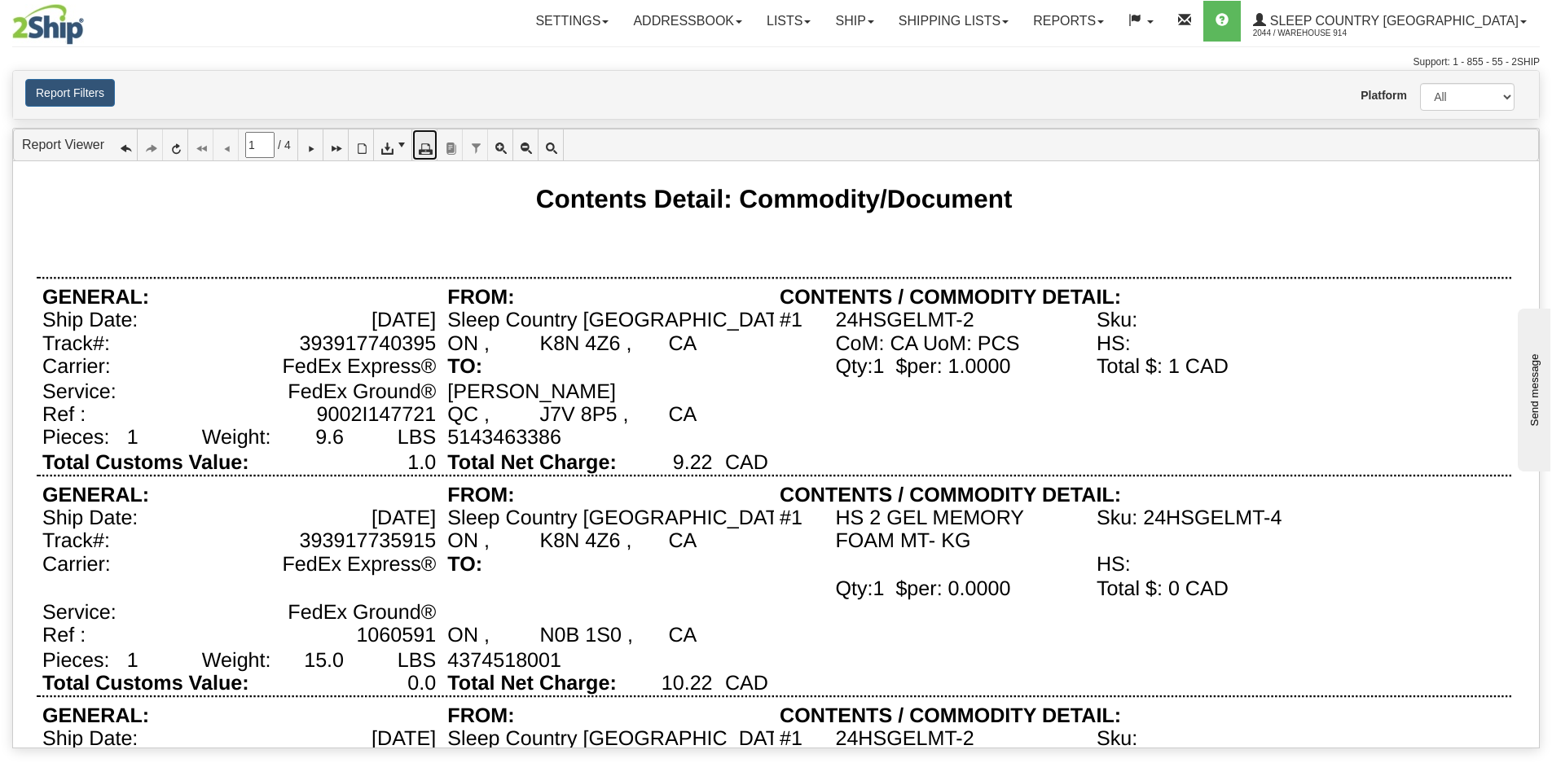
click at [430, 151] on icon at bounding box center [424, 144] width 11 height 11
click at [1397, 342] on div "HS:" at bounding box center [1292, 343] width 403 height 23
click at [430, 143] on icon at bounding box center [424, 144] width 11 height 11
